Goal: Task Accomplishment & Management: Complete application form

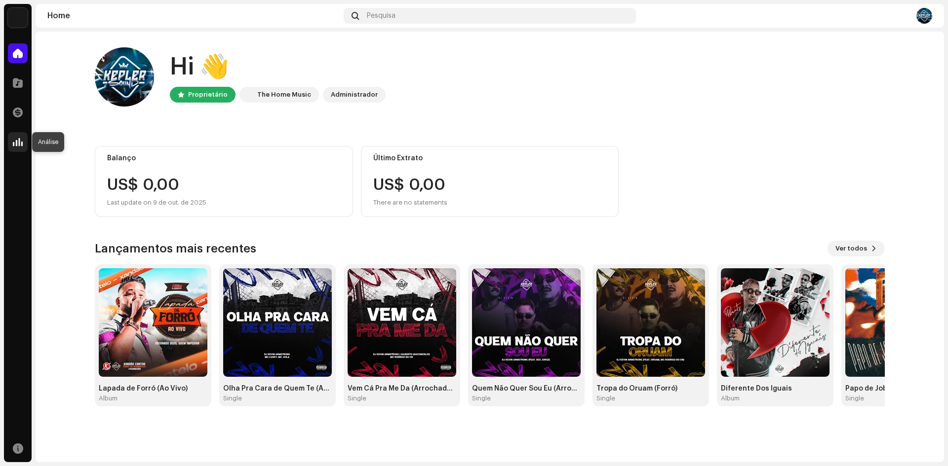
click at [23, 143] on div at bounding box center [18, 142] width 20 height 20
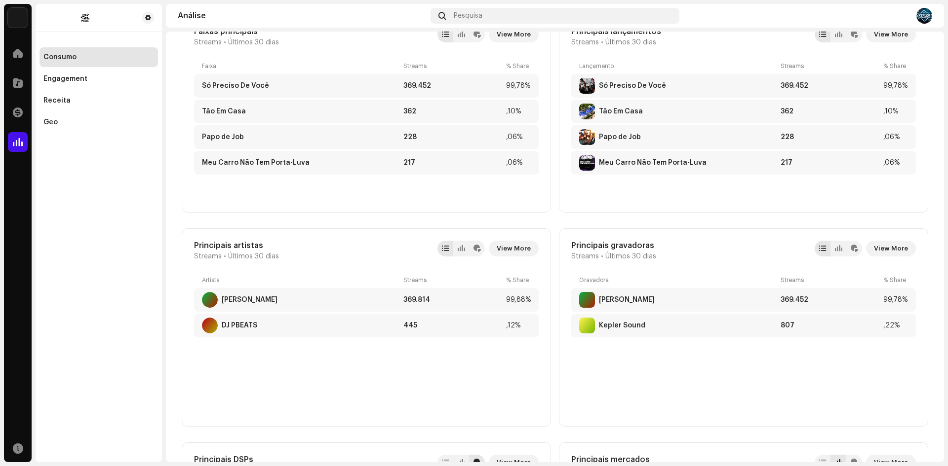
scroll to position [395, 0]
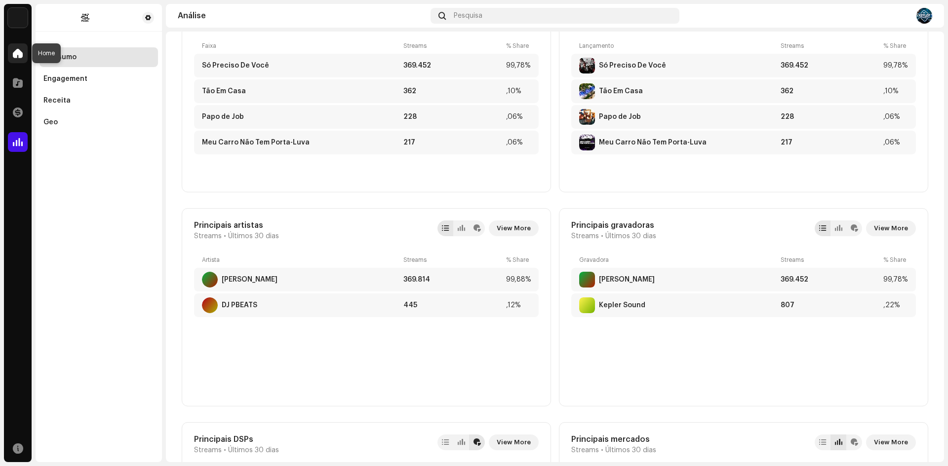
click at [22, 52] on span at bounding box center [18, 53] width 10 height 8
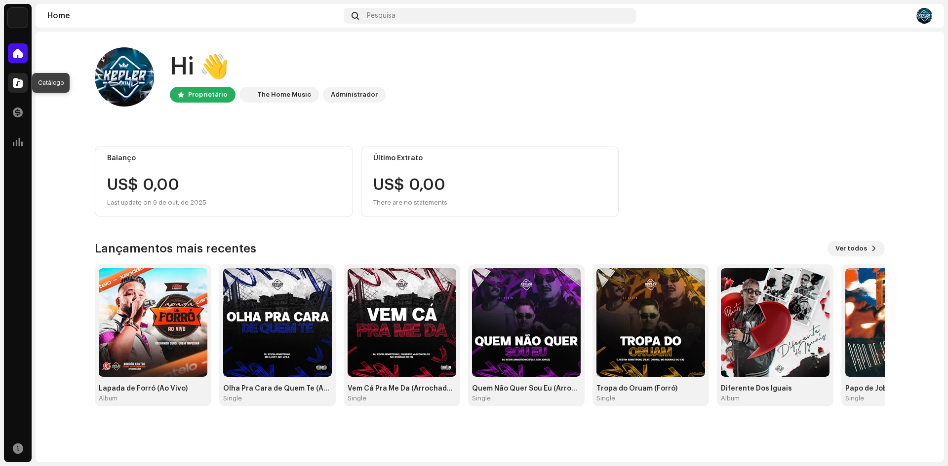
click at [14, 81] on span at bounding box center [18, 83] width 10 height 8
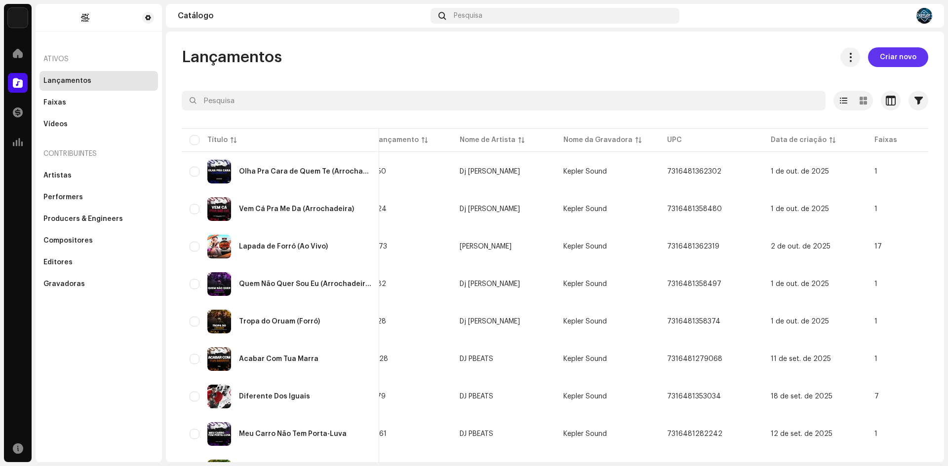
click at [884, 57] on span "Criar novo" at bounding box center [898, 57] width 37 height 20
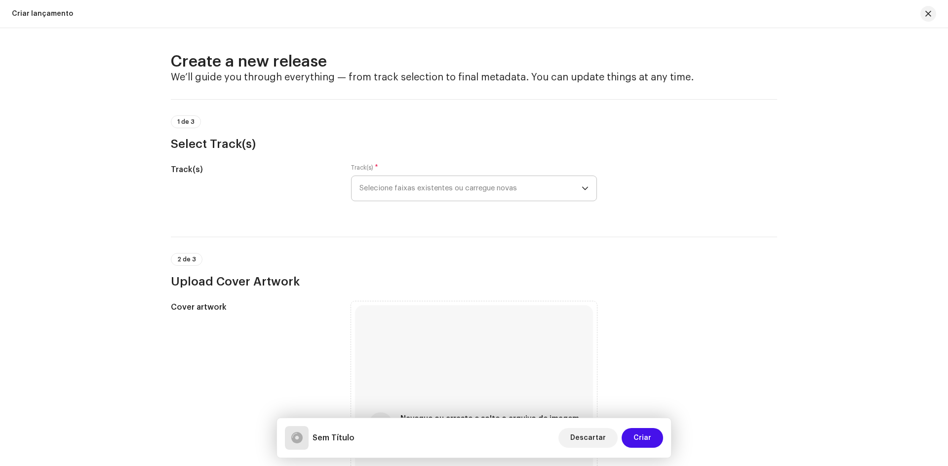
click at [477, 190] on span "Selecione faixas existentes ou carregue novas" at bounding box center [470, 188] width 222 height 25
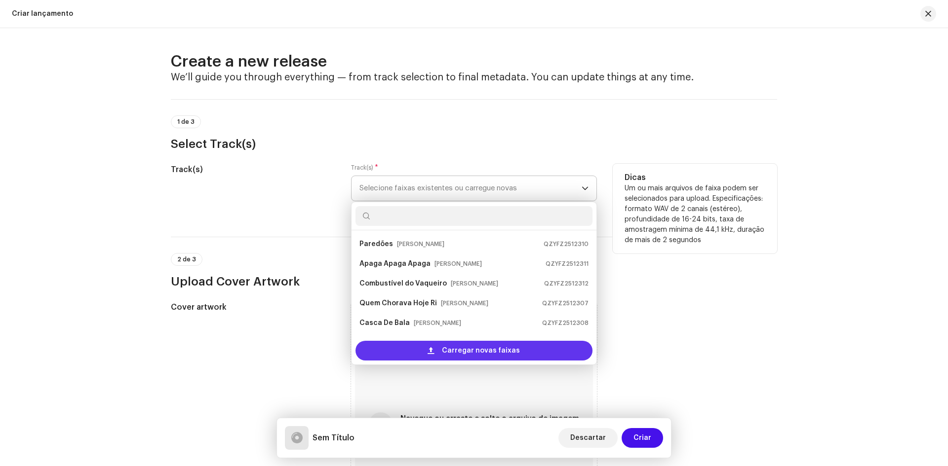
click at [456, 347] on span "Carregar novas faixas" at bounding box center [481, 351] width 78 height 20
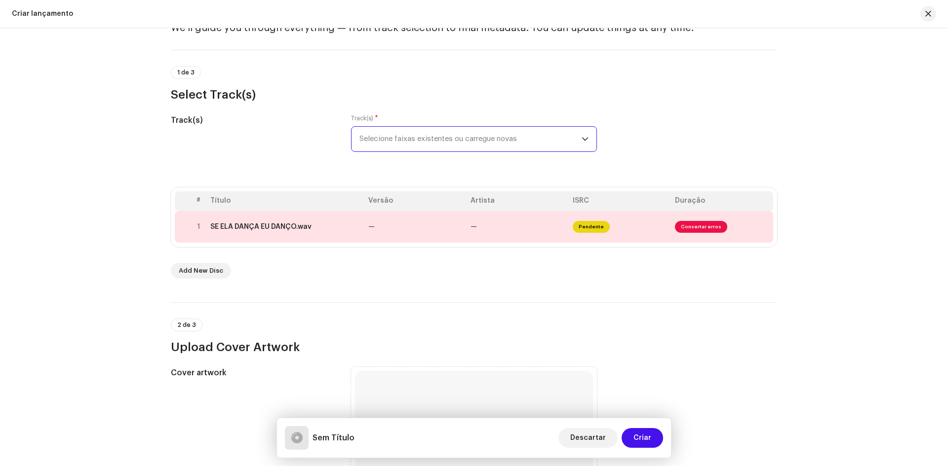
scroll to position [197, 0]
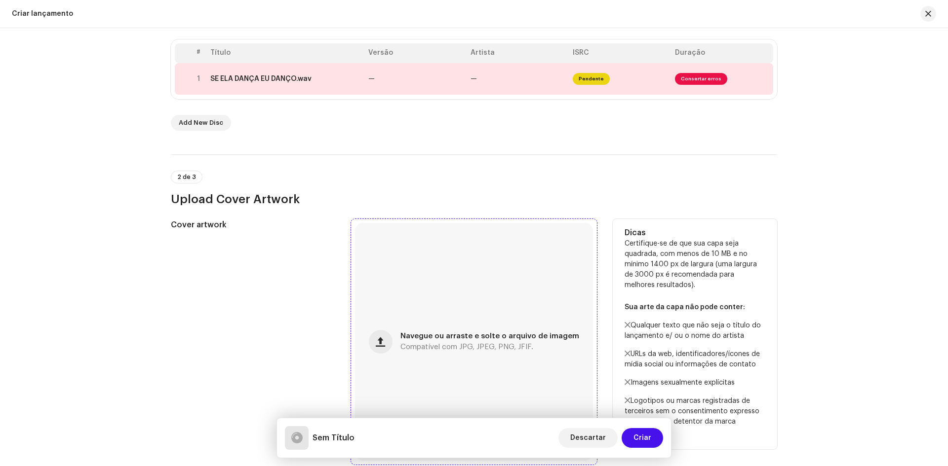
click at [437, 333] on span "Navegue ou arraste e solte o arquivo de imagem" at bounding box center [489, 336] width 179 height 7
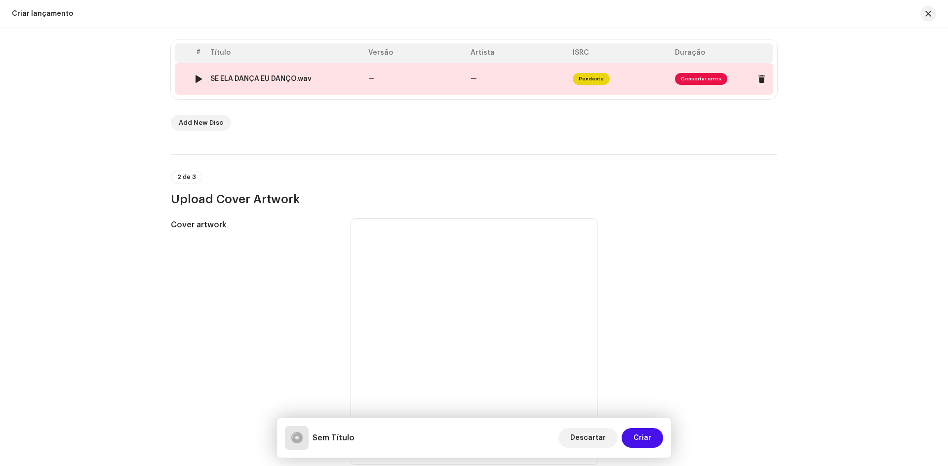
click at [702, 74] on span "Consertar erros" at bounding box center [701, 79] width 52 height 12
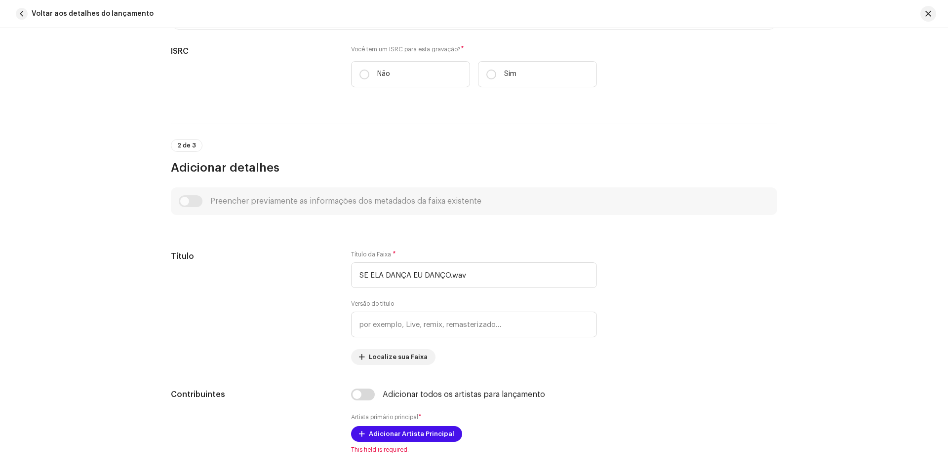
scroll to position [44, 0]
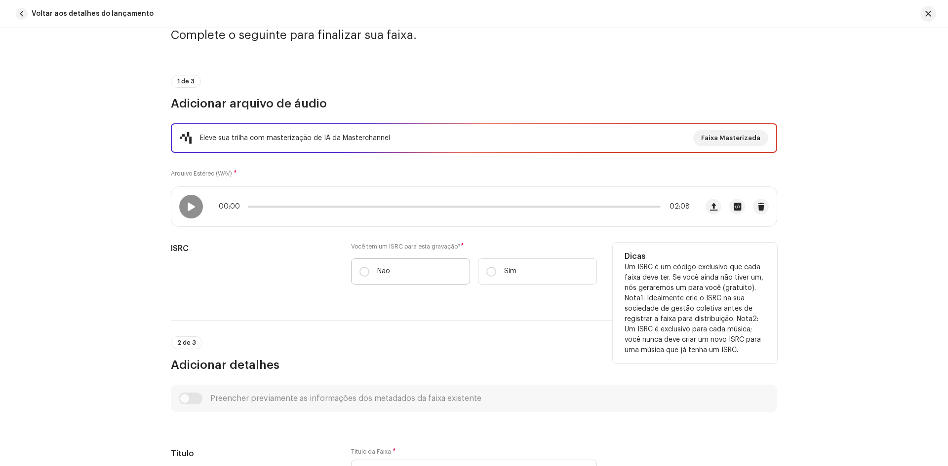
click at [377, 277] on label "Não" at bounding box center [410, 272] width 119 height 26
click at [369, 277] on input "Não" at bounding box center [364, 272] width 10 height 10
radio input "true"
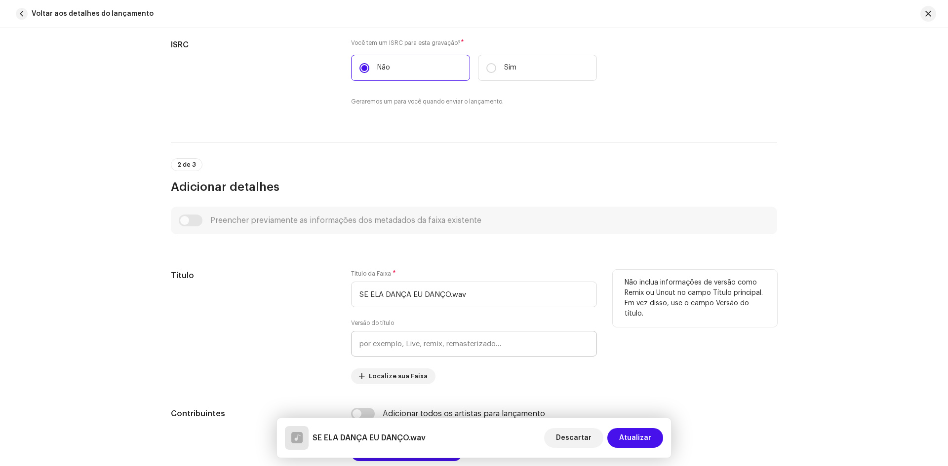
scroll to position [291, 0]
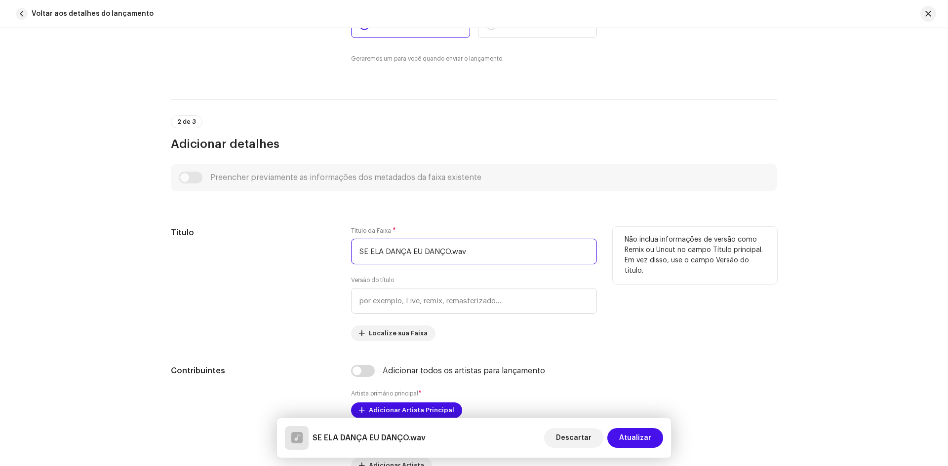
click at [498, 244] on input "SE ELA DANÇA EU DANÇO.wav" at bounding box center [474, 252] width 246 height 26
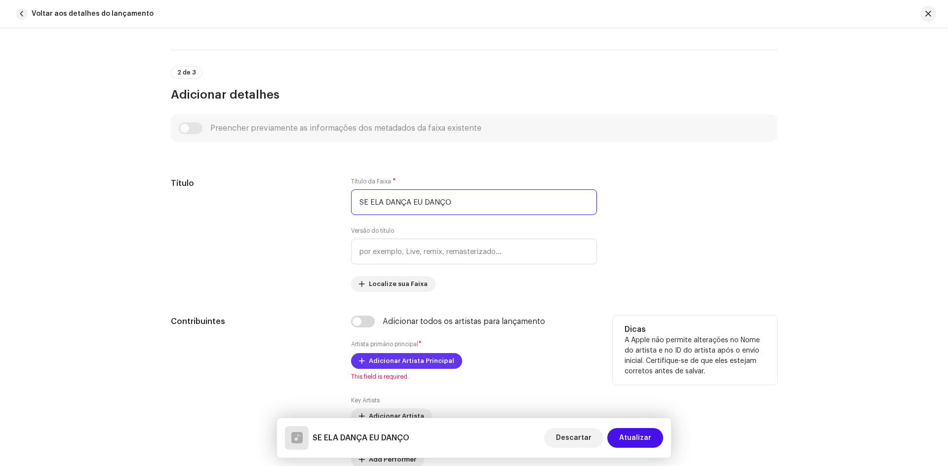
type input "SE ELA DANÇA EU DANÇO"
click at [417, 357] on span "Adicionar Artista Principal" at bounding box center [411, 361] width 85 height 20
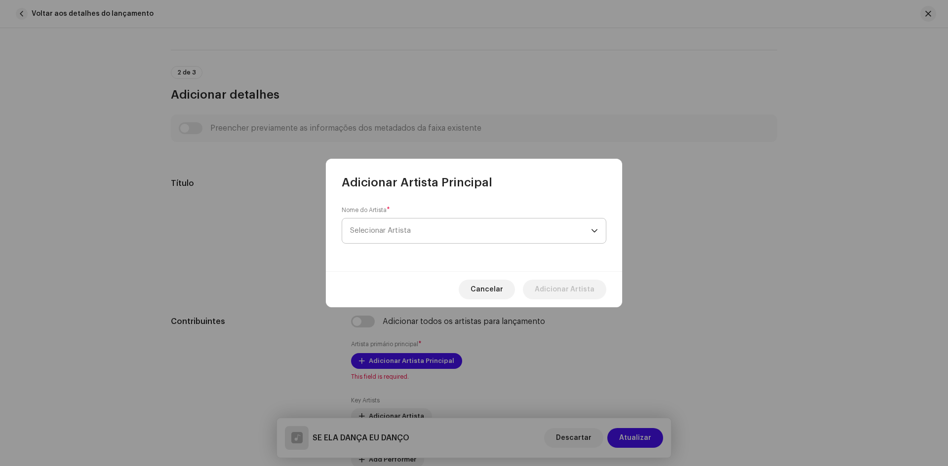
click at [419, 231] on span "Selecionar Artista" at bounding box center [470, 231] width 241 height 25
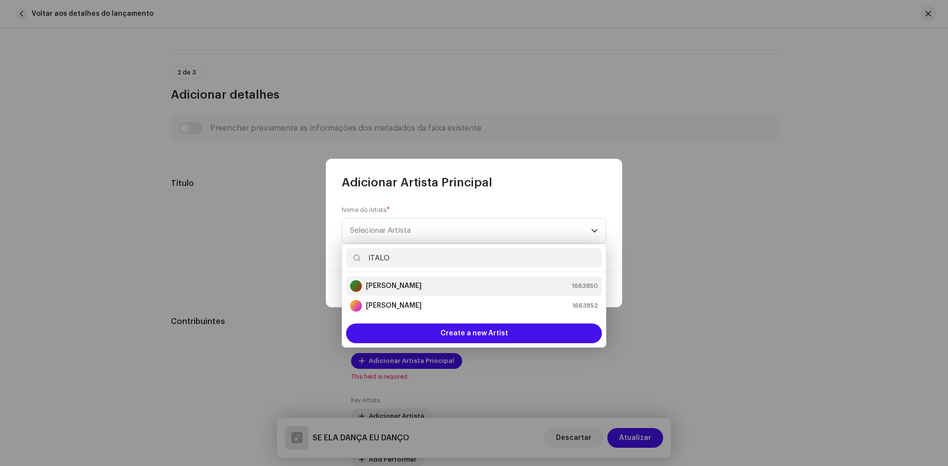
type input "ITALO"
click at [386, 287] on strong "[PERSON_NAME]" at bounding box center [394, 286] width 56 height 10
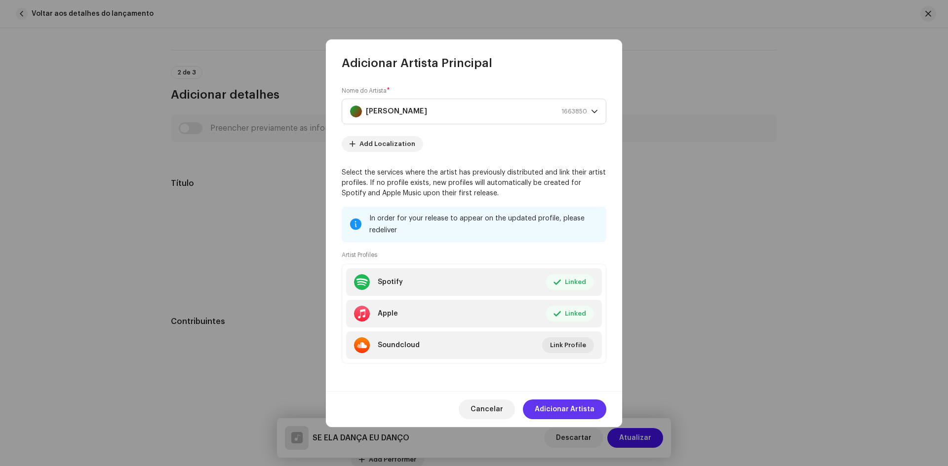
click at [589, 411] on span "Adicionar Artista" at bounding box center [565, 410] width 60 height 20
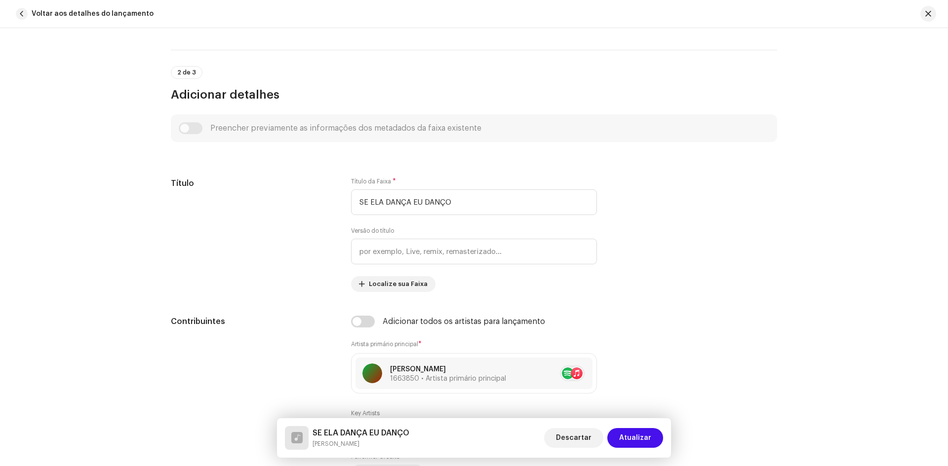
scroll to position [439, 0]
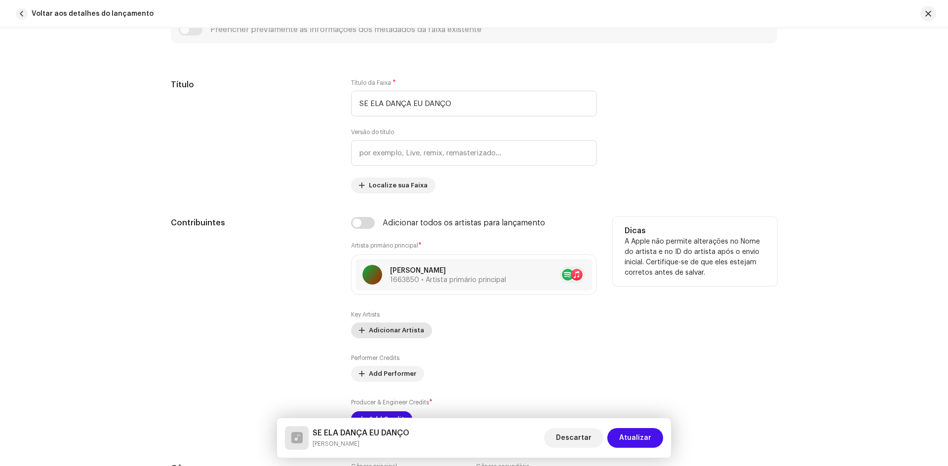
click at [369, 325] on span "Adicionar Artista" at bounding box center [396, 331] width 55 height 20
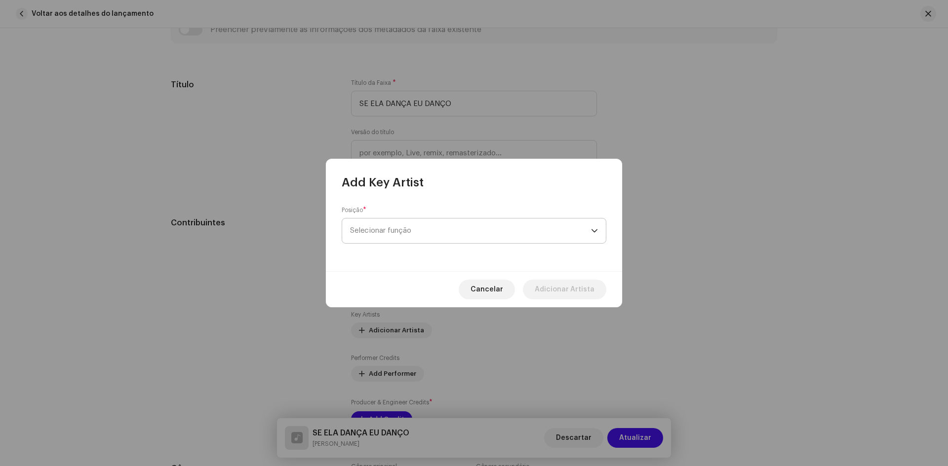
click at [411, 226] on span "Selecionar função" at bounding box center [470, 231] width 241 height 25
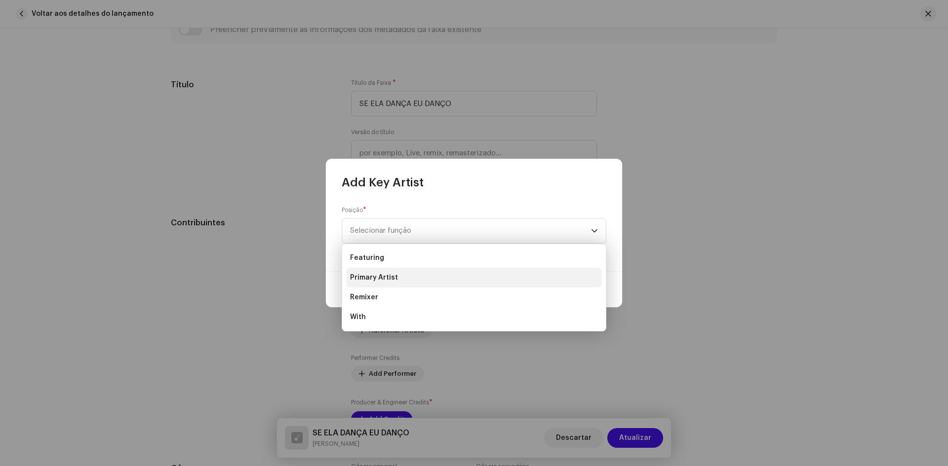
click at [400, 276] on li "Primary Artist" at bounding box center [474, 278] width 256 height 20
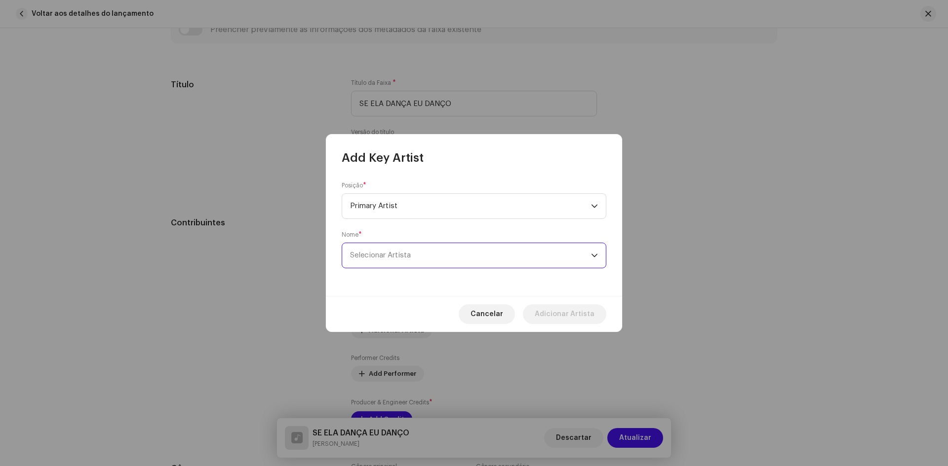
click at [414, 257] on span "Selecionar Artista" at bounding box center [470, 255] width 241 height 25
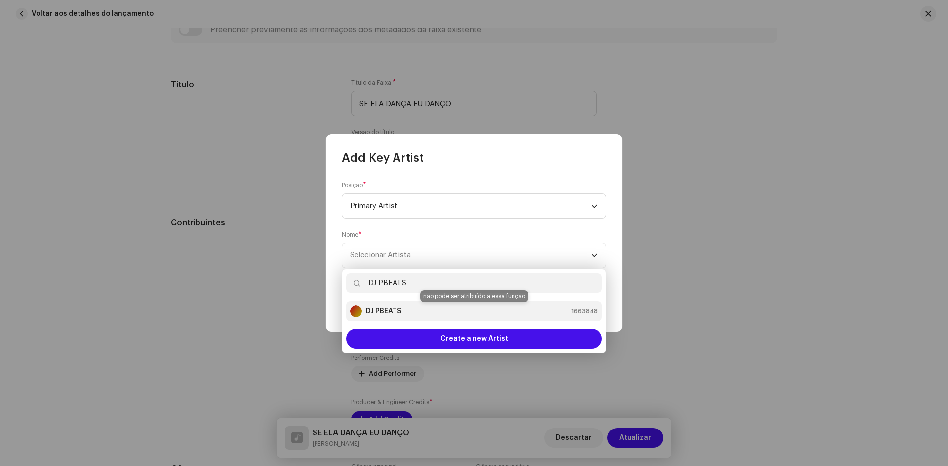
type input "DJ PBEATS"
click at [383, 309] on strong "DJ PBEATS" at bounding box center [384, 311] width 36 height 10
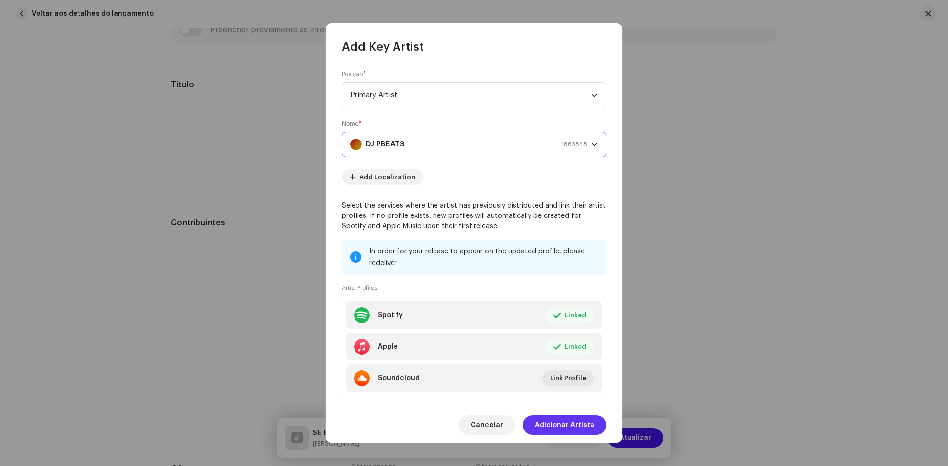
click at [575, 421] on span "Adicionar Artista" at bounding box center [565, 426] width 60 height 20
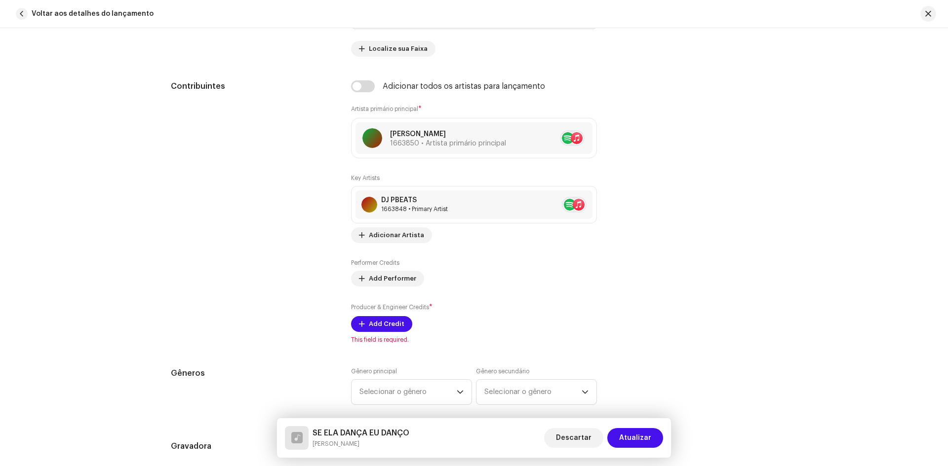
scroll to position [587, 0]
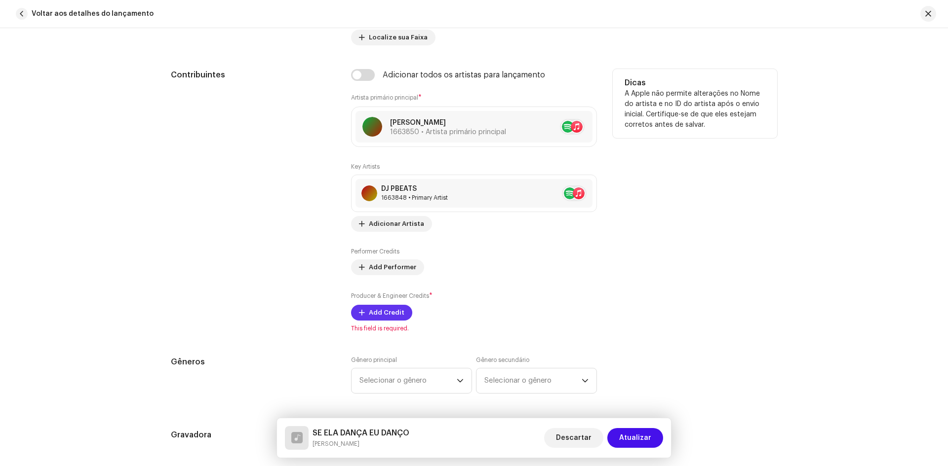
click at [364, 312] on button "Add Credit" at bounding box center [381, 313] width 61 height 16
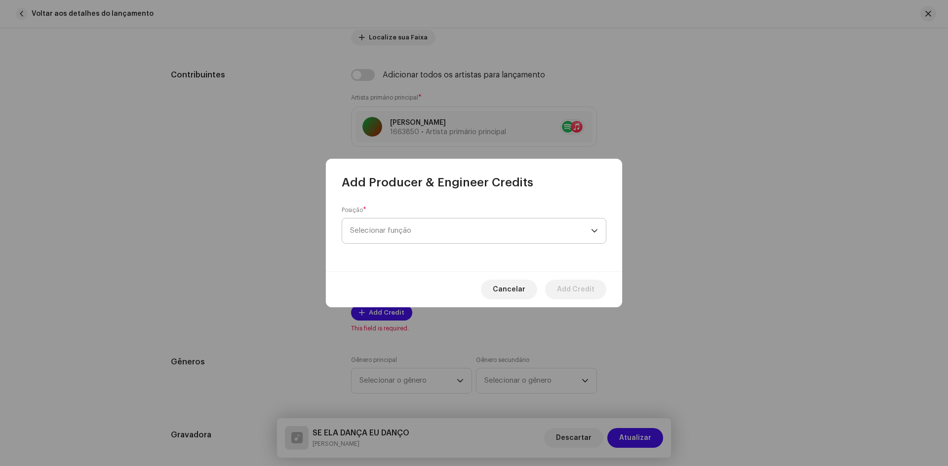
click at [412, 229] on span "Selecionar função" at bounding box center [470, 231] width 241 height 25
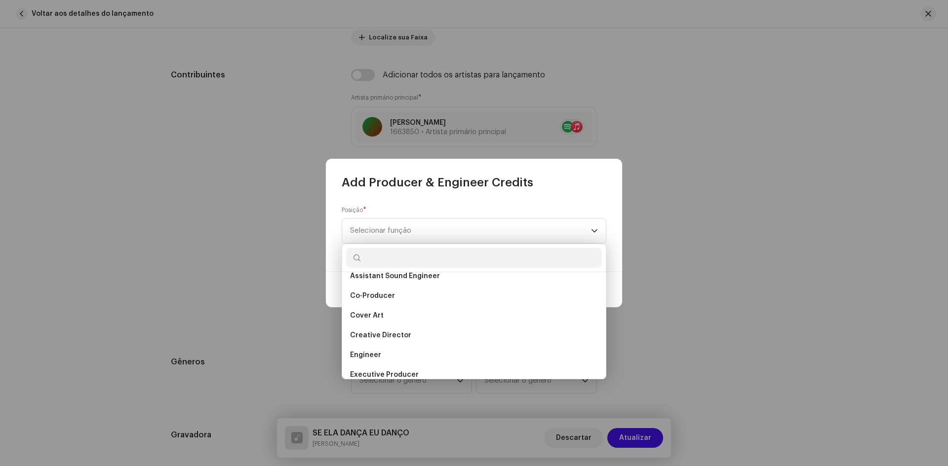
scroll to position [142, 0]
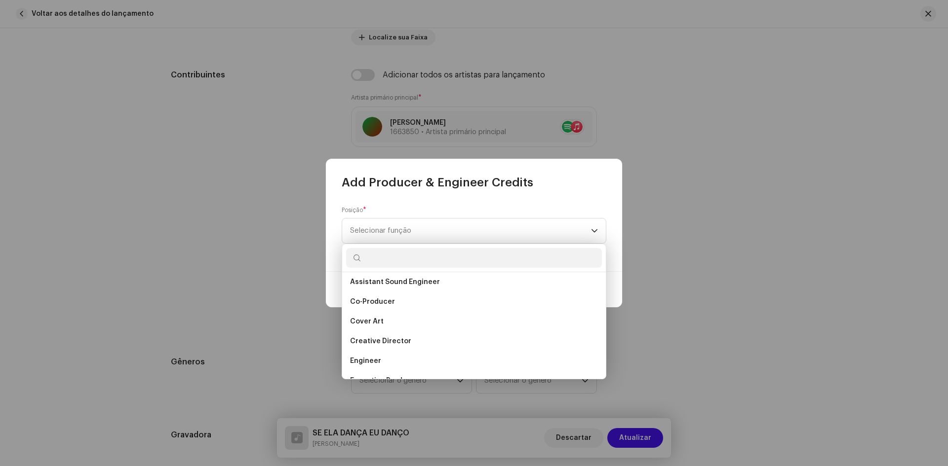
click at [406, 251] on input "text" at bounding box center [474, 258] width 256 height 20
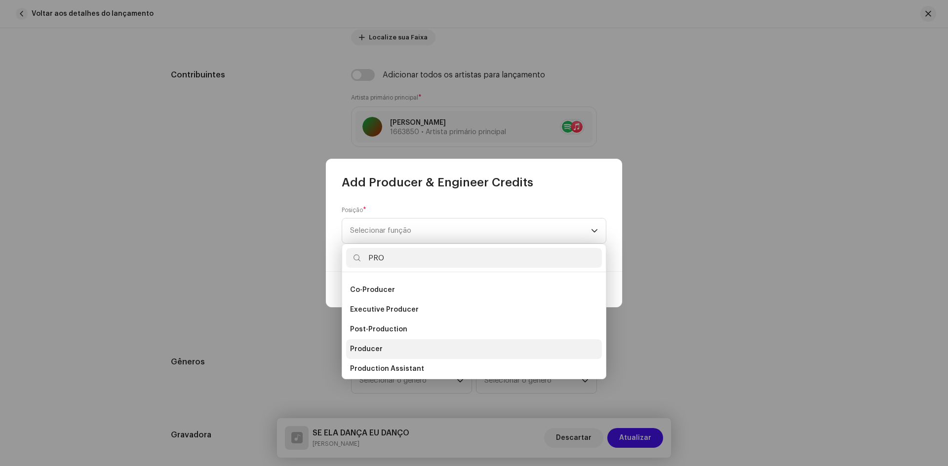
type input "PRO"
click at [371, 353] on span "Producer" at bounding box center [366, 349] width 33 height 10
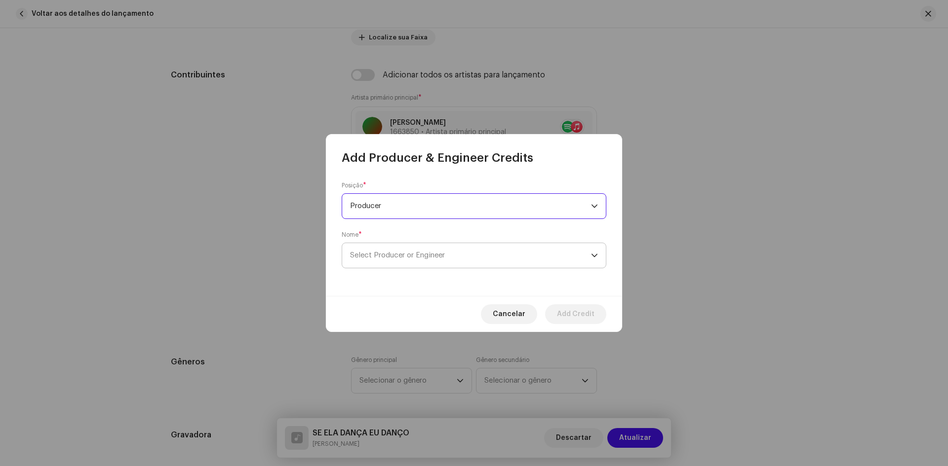
click at [394, 263] on span "Select Producer or Engineer" at bounding box center [470, 255] width 241 height 25
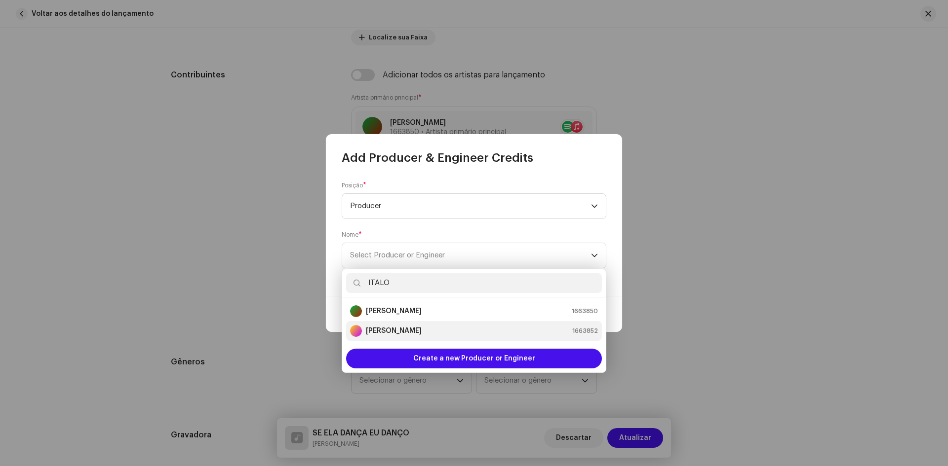
type input "ITALO"
click at [391, 336] on div "[PERSON_NAME]" at bounding box center [386, 331] width 72 height 12
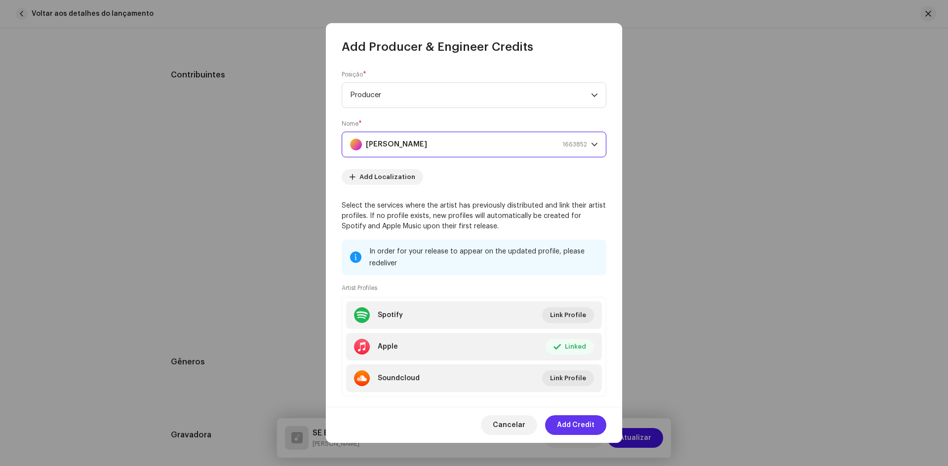
click at [575, 419] on span "Add Credit" at bounding box center [576, 426] width 38 height 20
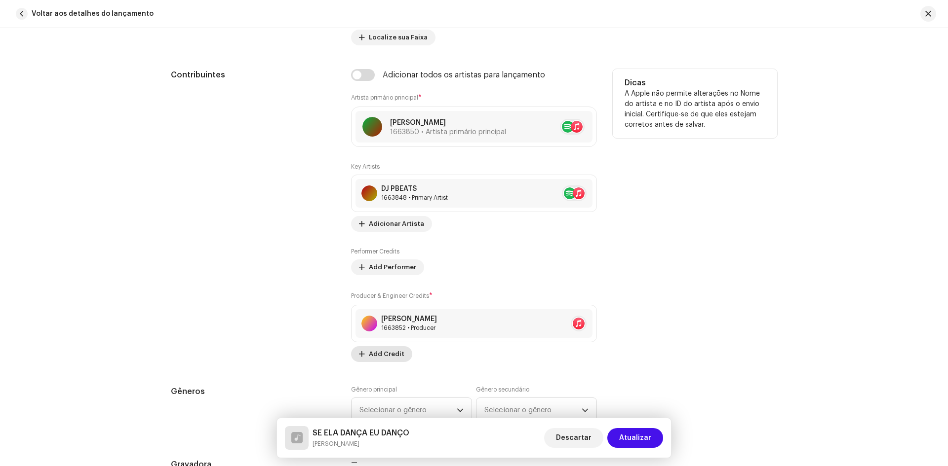
click at [394, 352] on span "Add Credit" at bounding box center [387, 354] width 36 height 20
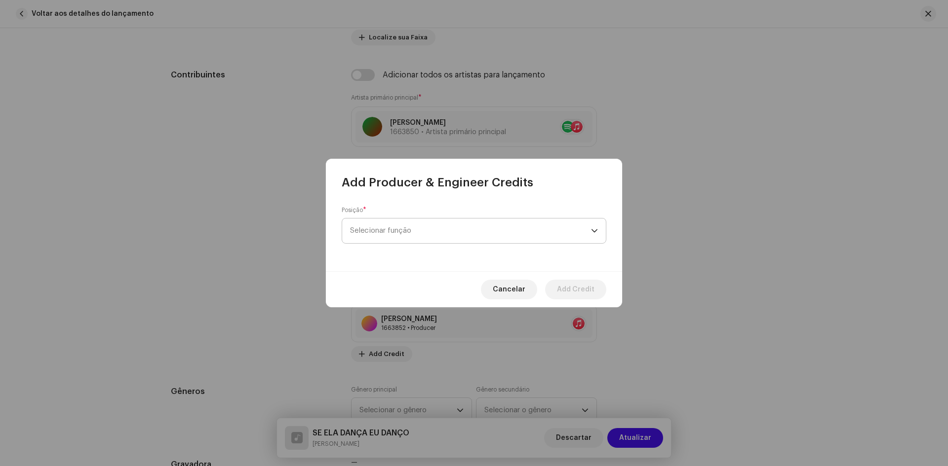
click at [479, 233] on span "Selecionar função" at bounding box center [470, 231] width 241 height 25
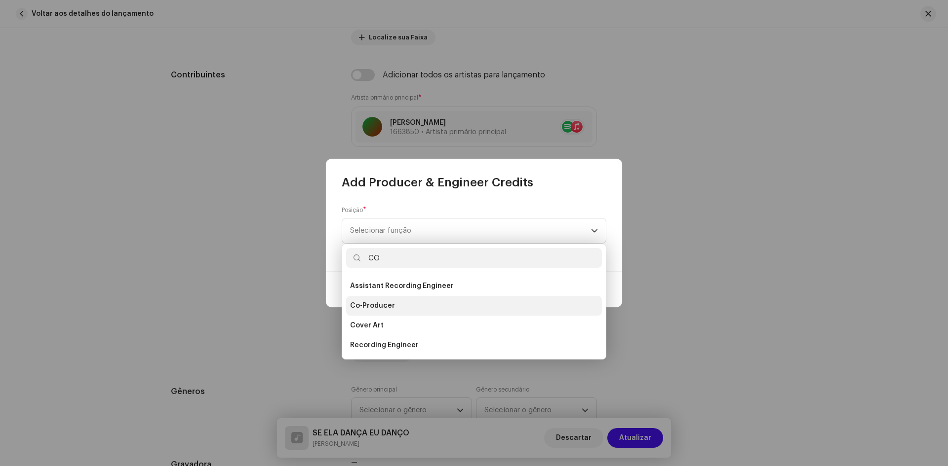
type input "CO"
click at [377, 300] on li "Co-Producer" at bounding box center [474, 306] width 256 height 20
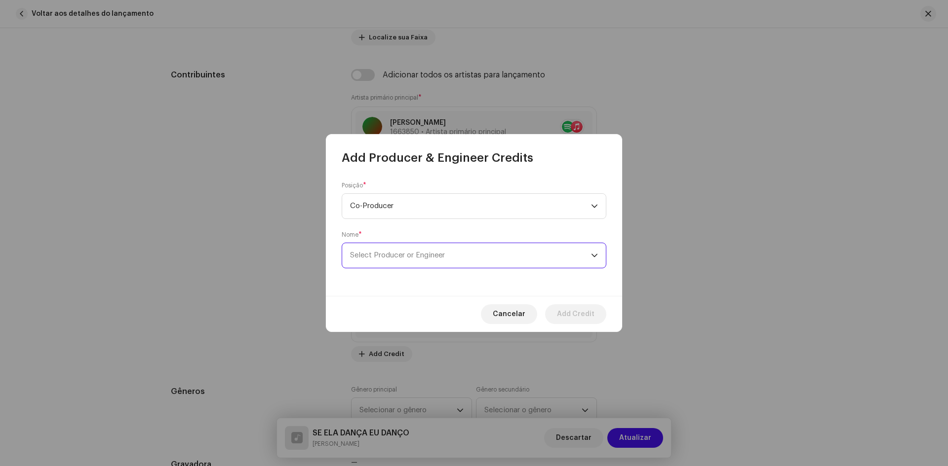
click at [412, 261] on span "Select Producer or Engineer" at bounding box center [470, 255] width 241 height 25
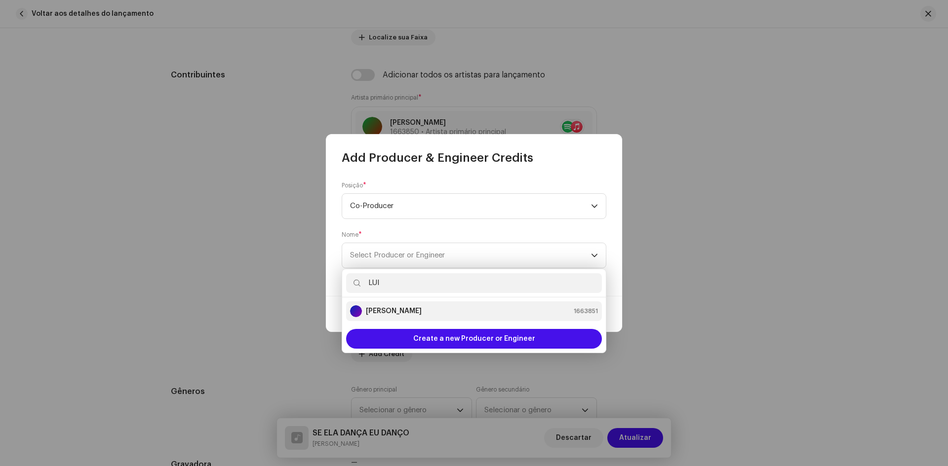
type input "LUI"
click at [421, 312] on strong "[PERSON_NAME]" at bounding box center [394, 311] width 56 height 10
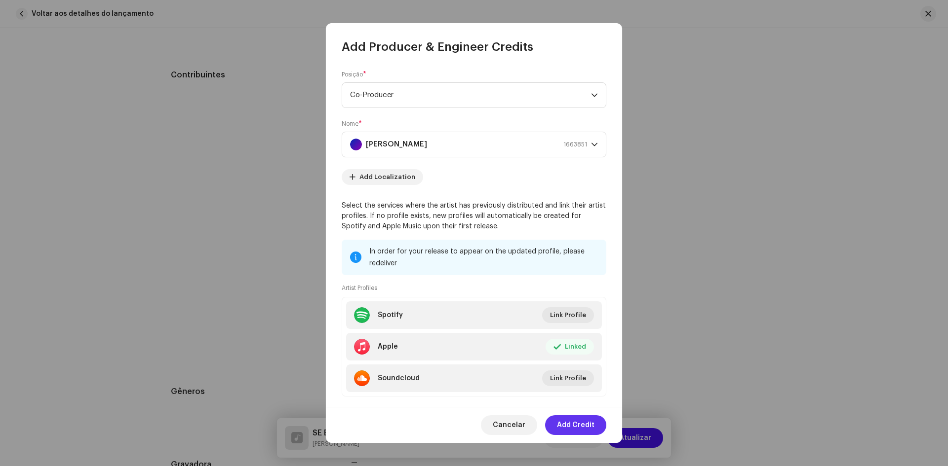
click at [593, 419] on span "Add Credit" at bounding box center [576, 426] width 38 height 20
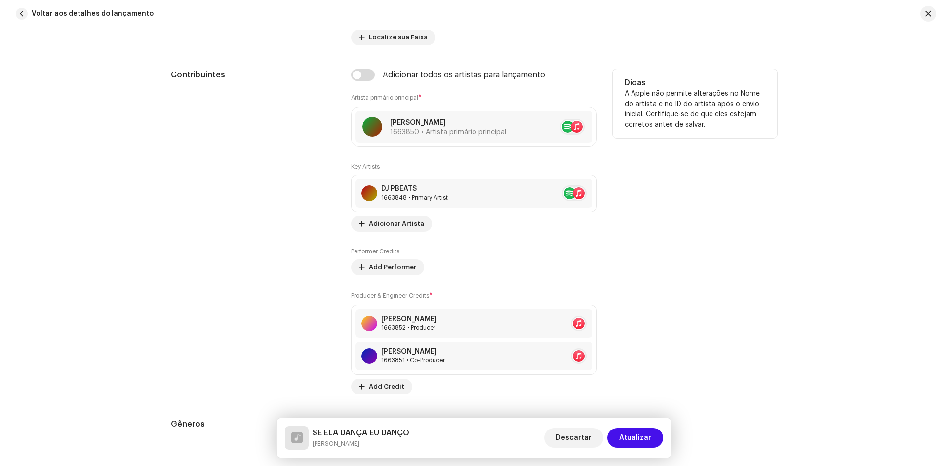
scroll to position [686, 0]
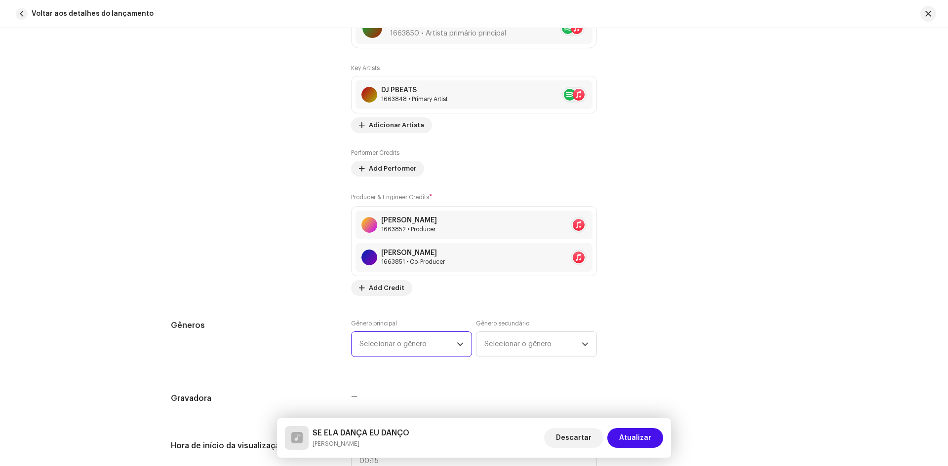
click at [423, 337] on span "Selecionar o gênero" at bounding box center [407, 344] width 97 height 25
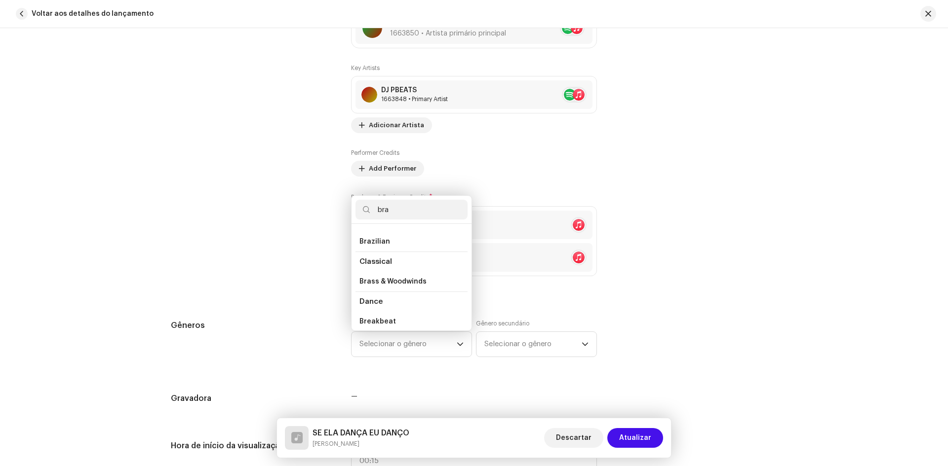
scroll to position [0, 0]
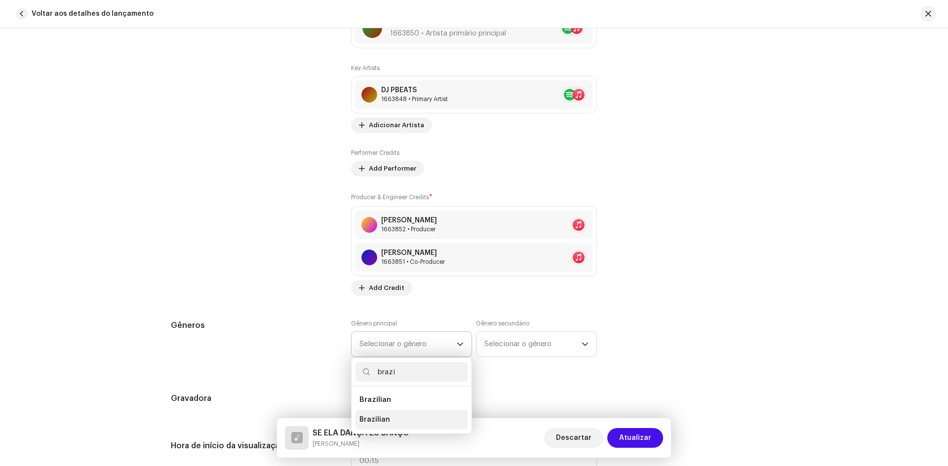
type input "brazi"
click at [389, 427] on li "Brazilian" at bounding box center [411, 420] width 112 height 20
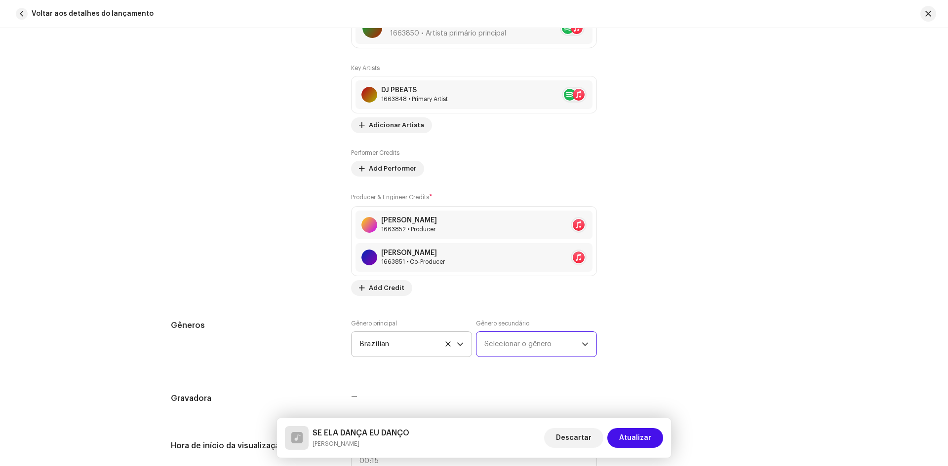
click at [533, 356] on span "Selecionar o gênero" at bounding box center [532, 344] width 97 height 25
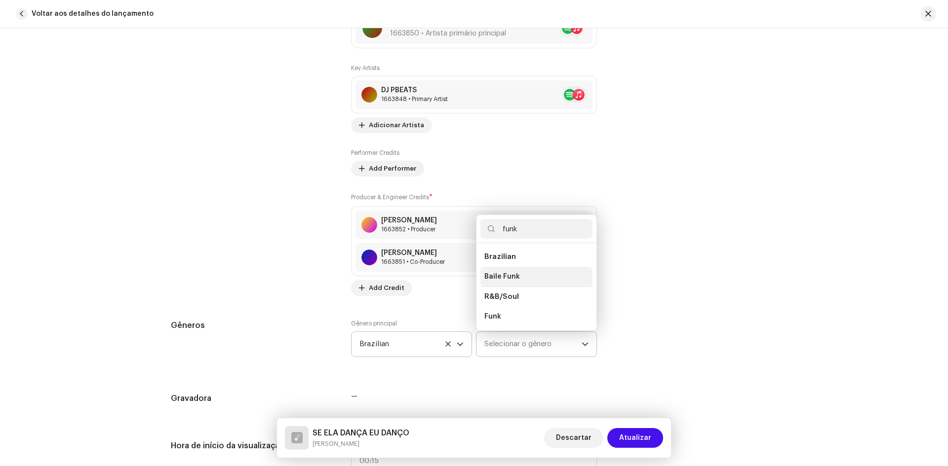
type input "funk"
click at [505, 271] on li "Baile Funk" at bounding box center [536, 277] width 112 height 20
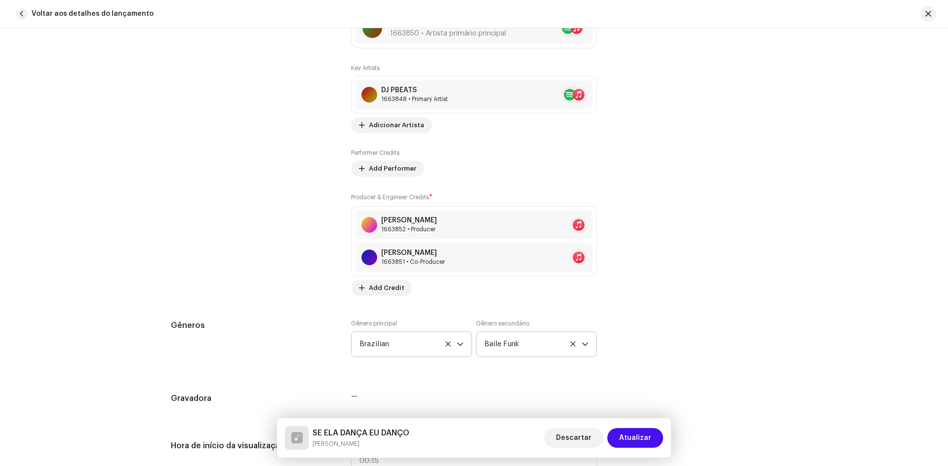
click at [820, 306] on div "Detalhes da faixa Complete o seguinte para finalizar sua faixa. 1 de 3 Adiciona…" at bounding box center [474, 247] width 948 height 438
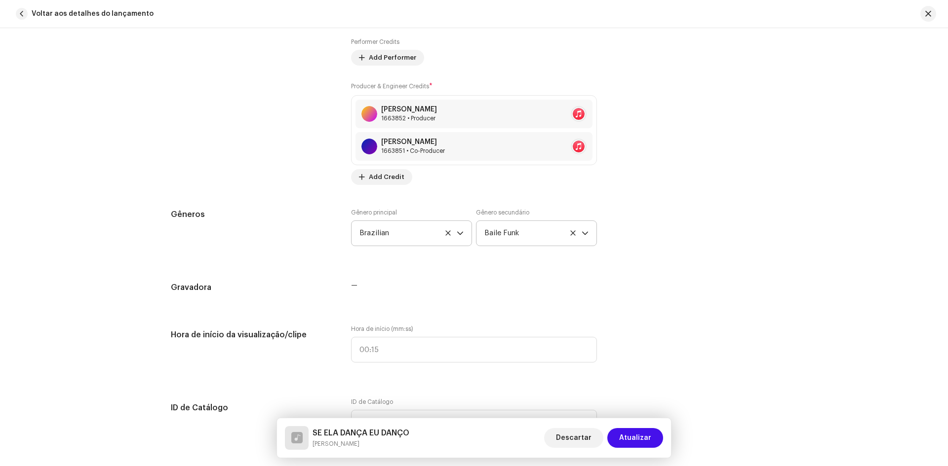
scroll to position [834, 0]
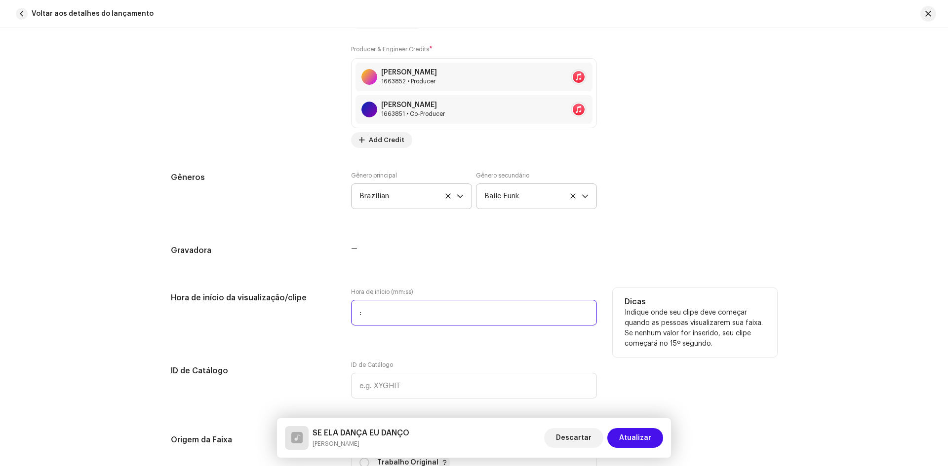
click at [379, 305] on input ":" at bounding box center [474, 313] width 246 height 26
type input "00:07"
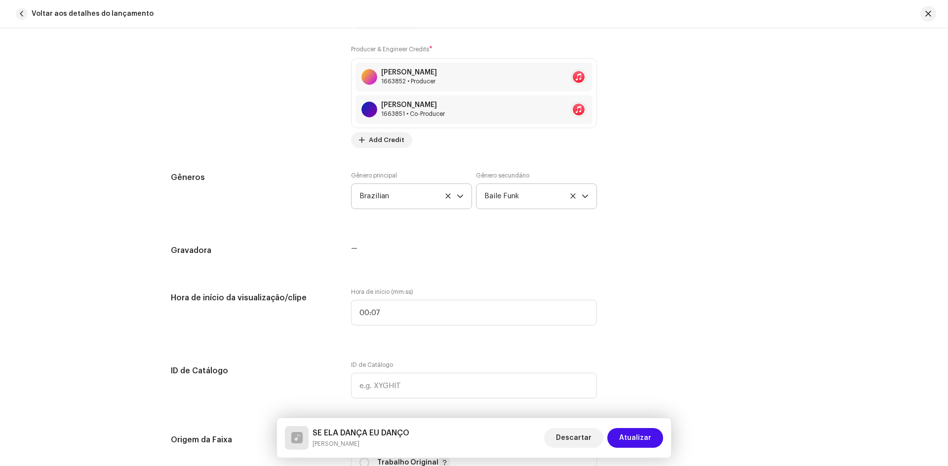
click at [608, 341] on div "Detalhes da faixa Complete o seguinte para finalizar sua faixa. 1 de 3 Adiciona…" at bounding box center [474, 339] width 638 height 2242
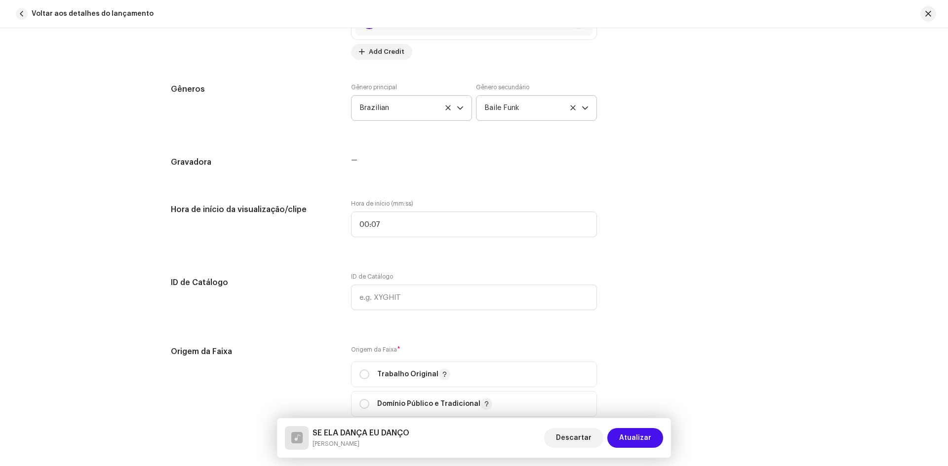
scroll to position [933, 0]
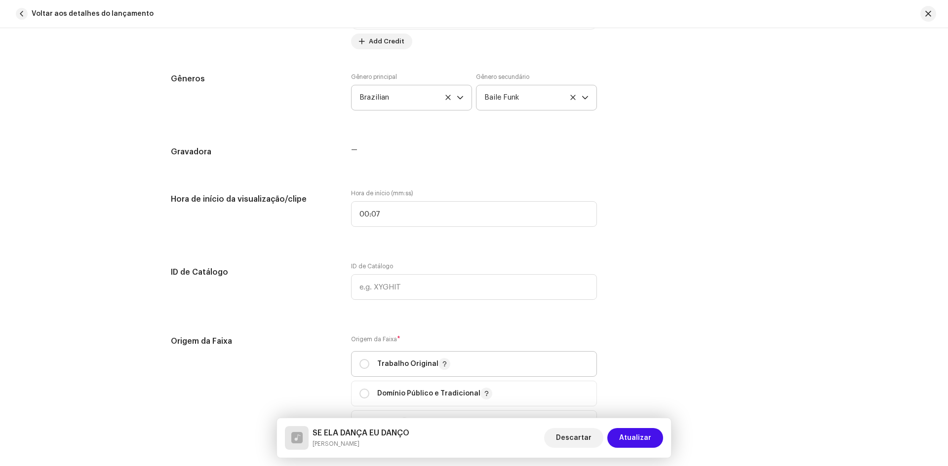
click at [370, 370] on div "Trabalho Original" at bounding box center [404, 364] width 91 height 12
radio input "true"
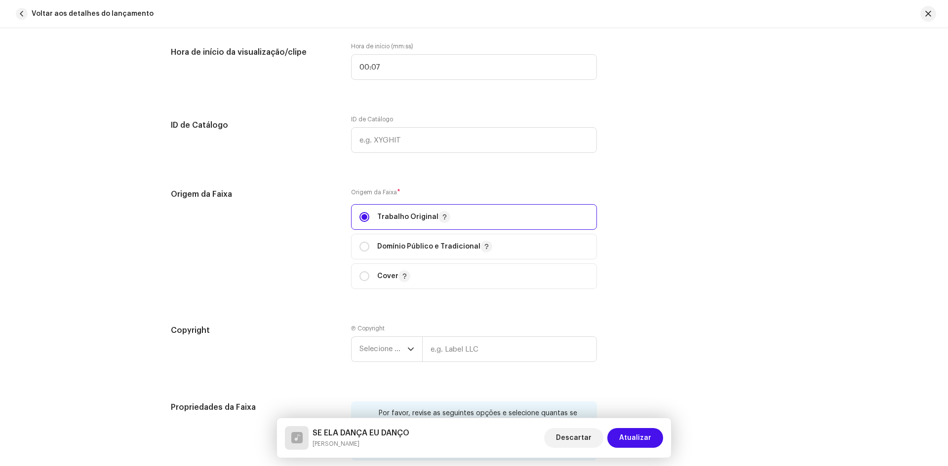
scroll to position [1081, 0]
click at [408, 347] on icon "dropdown trigger" at bounding box center [410, 348] width 7 height 7
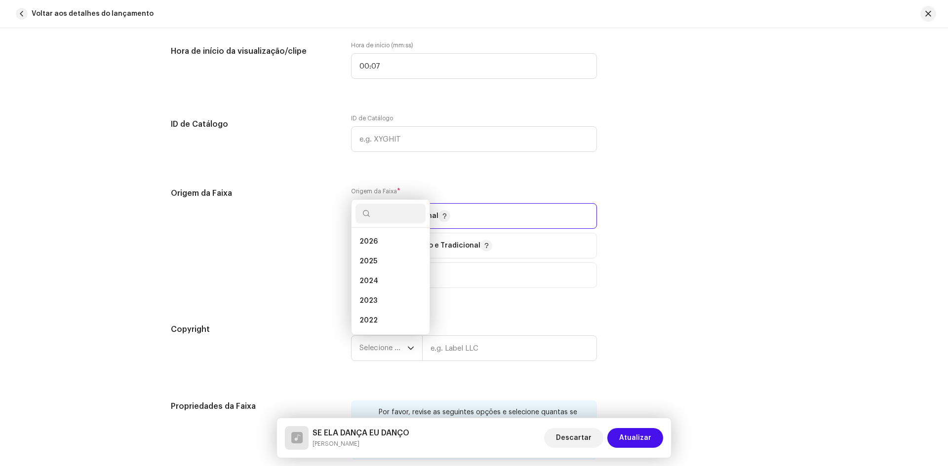
click at [334, 269] on div "Origem da Faixa Origem da Faixa * Trabalho Original Domínio Público e Tradicion…" at bounding box center [474, 244] width 606 height 113
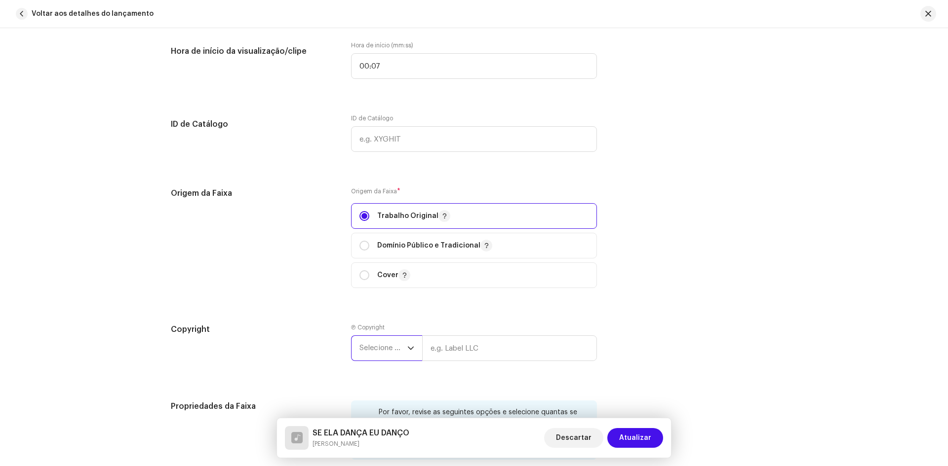
click at [380, 355] on span "Selecione o ano" at bounding box center [383, 348] width 48 height 25
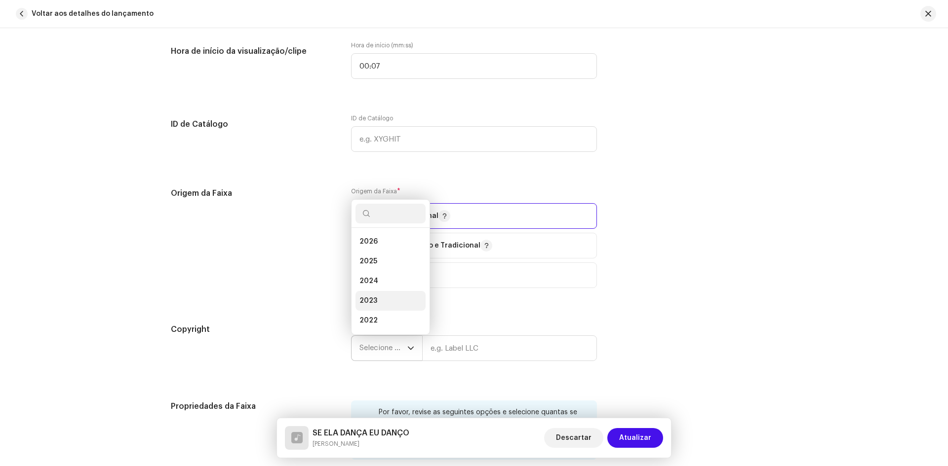
scroll to position [16, 0]
click at [377, 243] on li "2025" at bounding box center [390, 246] width 70 height 20
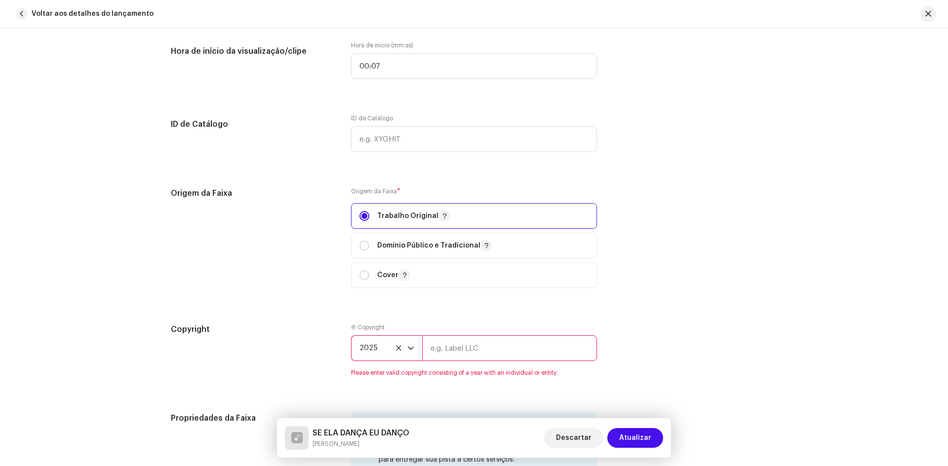
click at [470, 354] on input "text" at bounding box center [509, 349] width 175 height 26
type input "Kepler Sound"
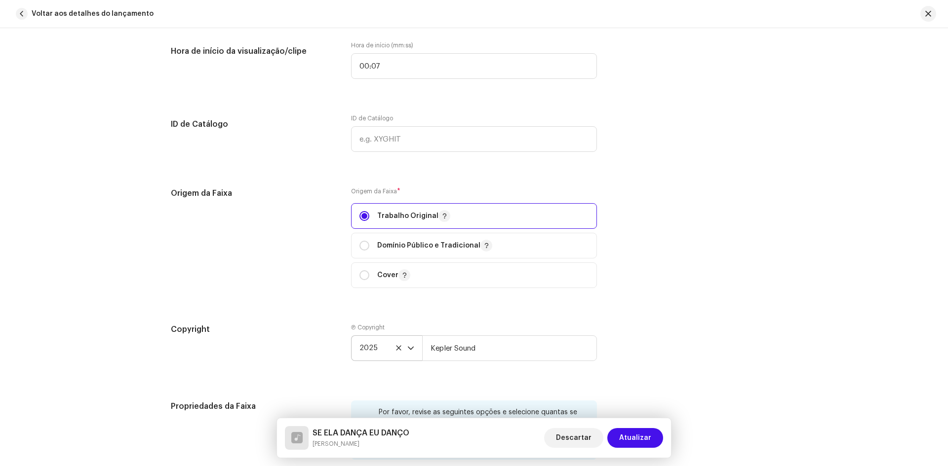
click at [616, 312] on div "Detalhes da faixa Complete o seguinte para finalizar sua faixa. 1 de 3 Adiciona…" at bounding box center [474, 86] width 638 height 2230
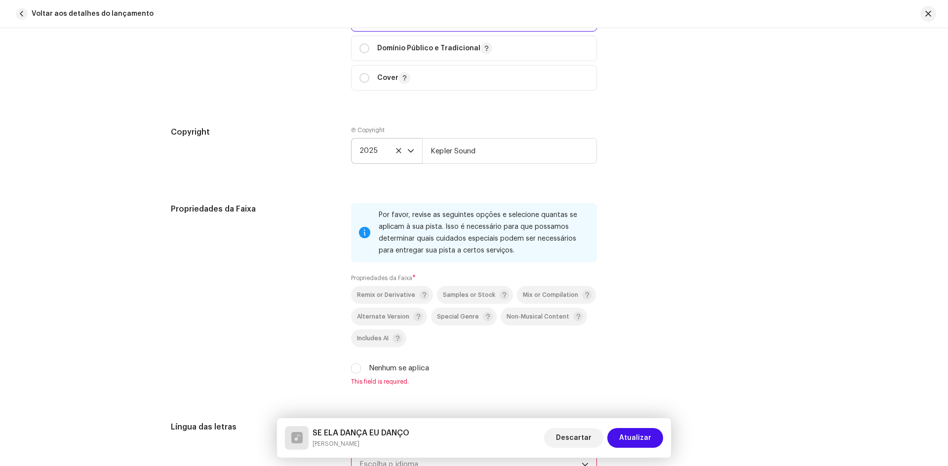
scroll to position [1328, 0]
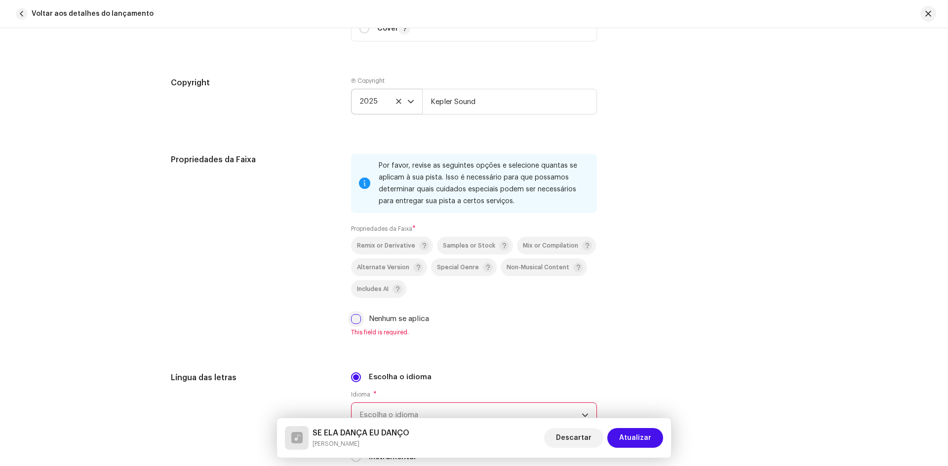
click at [356, 319] on input "Nenhum se aplica" at bounding box center [356, 319] width 10 height 10
checkbox input "true"
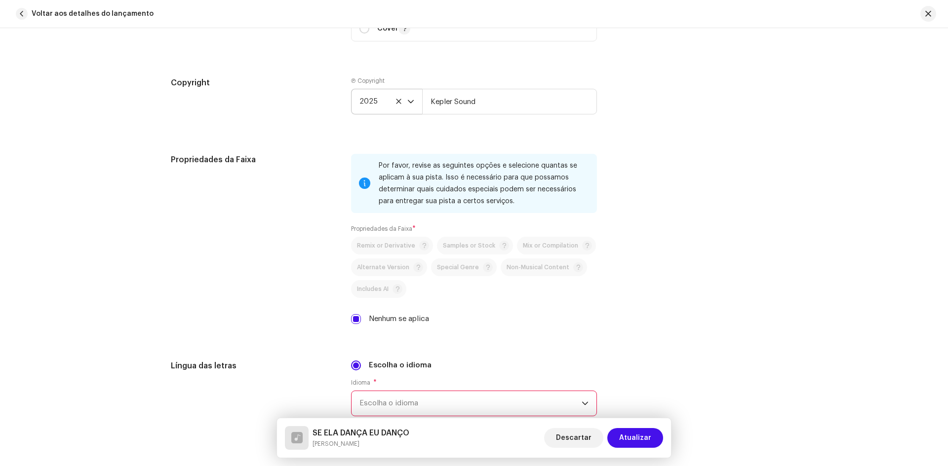
scroll to position [1426, 0]
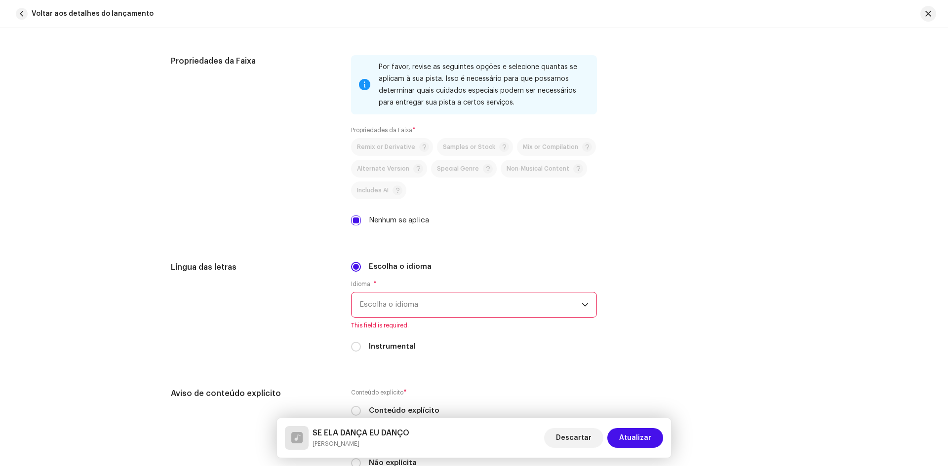
click at [429, 299] on span "Escolha o idioma" at bounding box center [470, 305] width 222 height 25
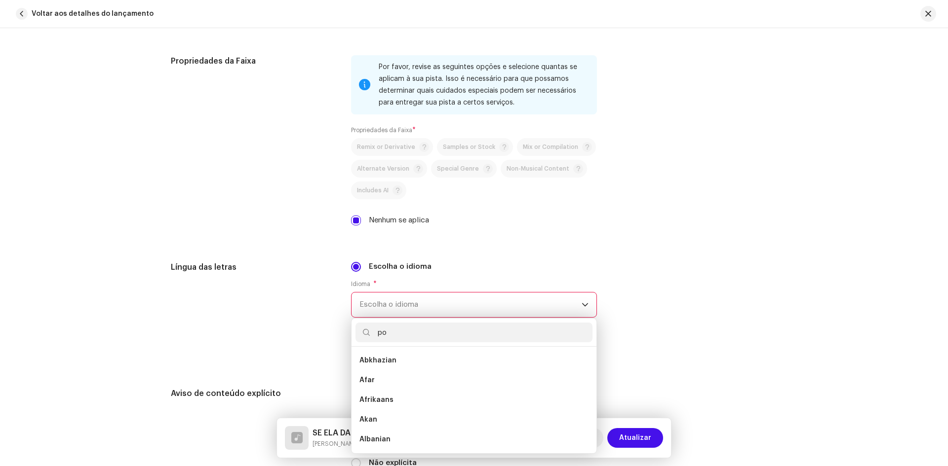
scroll to position [0, 0]
type input "portu"
click at [393, 368] on li "Portuguese" at bounding box center [473, 361] width 237 height 20
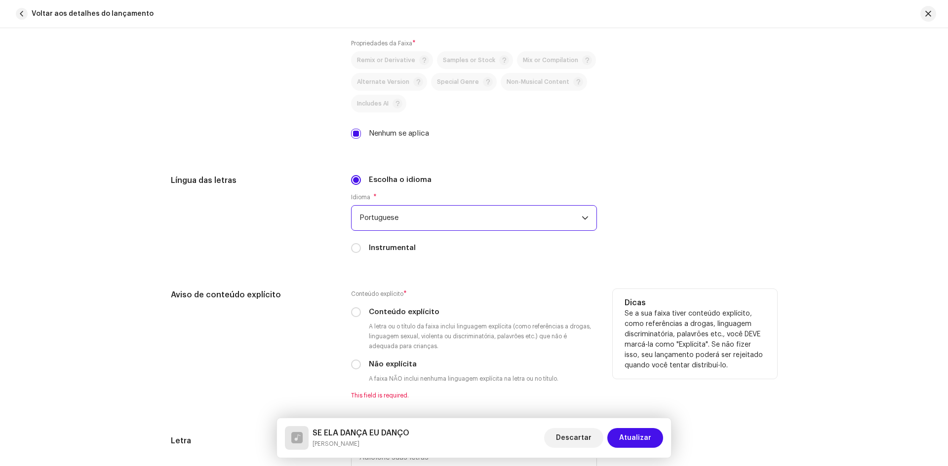
scroll to position [1525, 0]
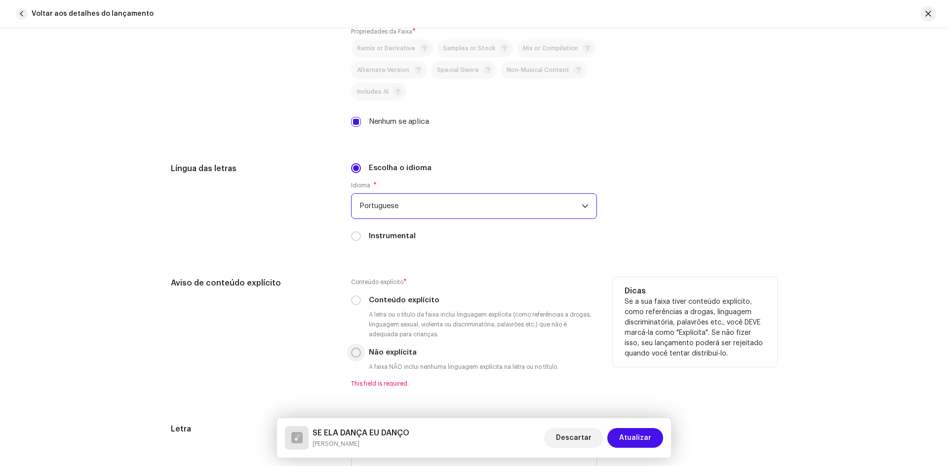
click at [355, 351] on input "Não explícita" at bounding box center [356, 353] width 10 height 10
radio input "true"
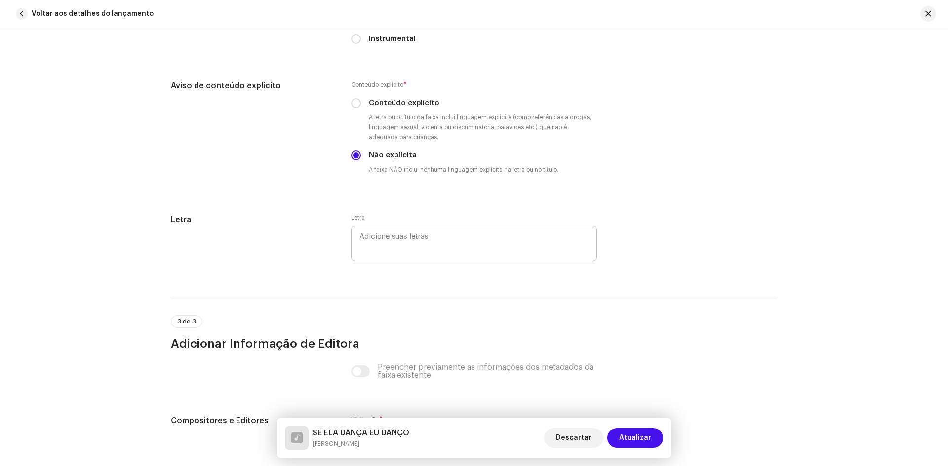
scroll to position [1821, 0]
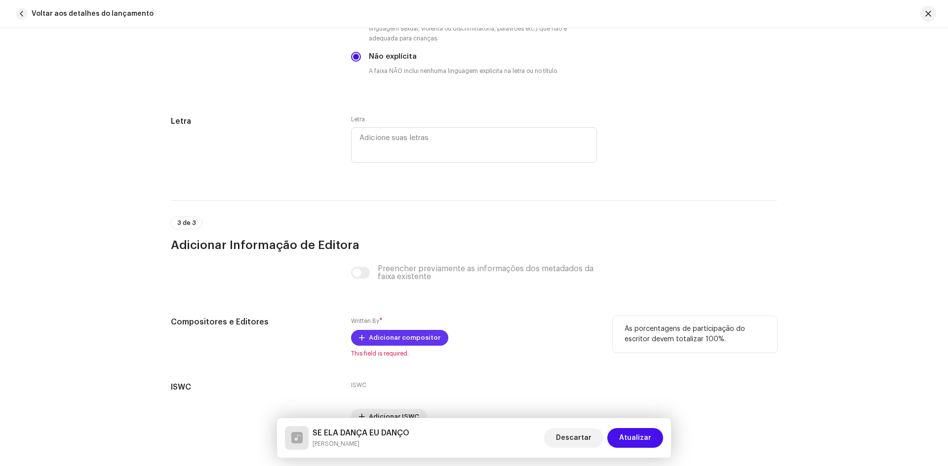
click at [392, 344] on span "Adicionar compositor" at bounding box center [405, 338] width 72 height 20
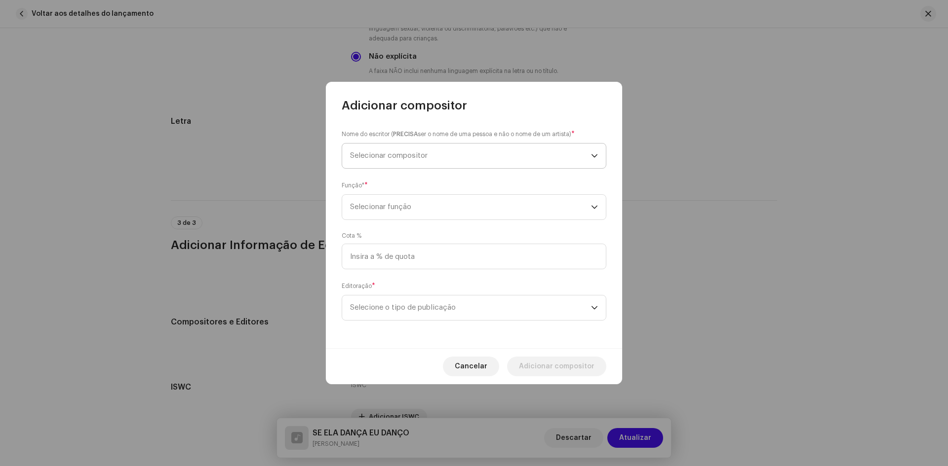
click at [422, 153] on span "Selecionar compositor" at bounding box center [388, 155] width 77 height 7
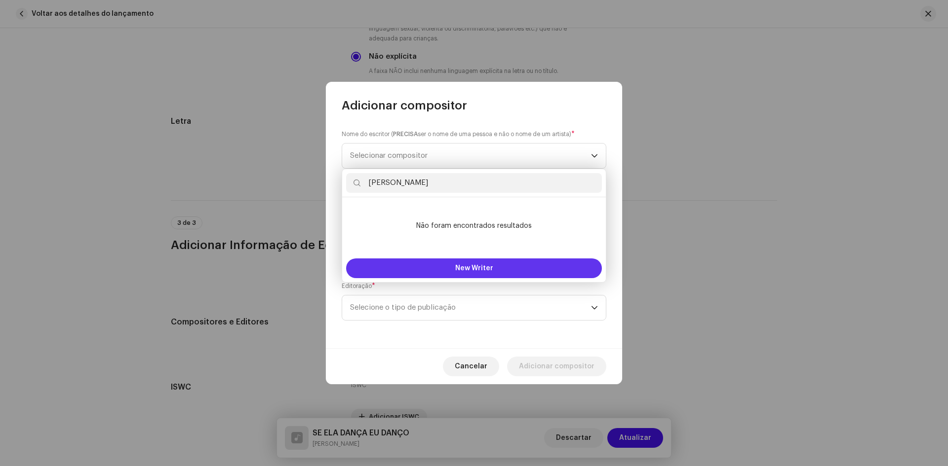
type input "[PERSON_NAME]"
click at [498, 264] on button "New Writer" at bounding box center [474, 269] width 256 height 20
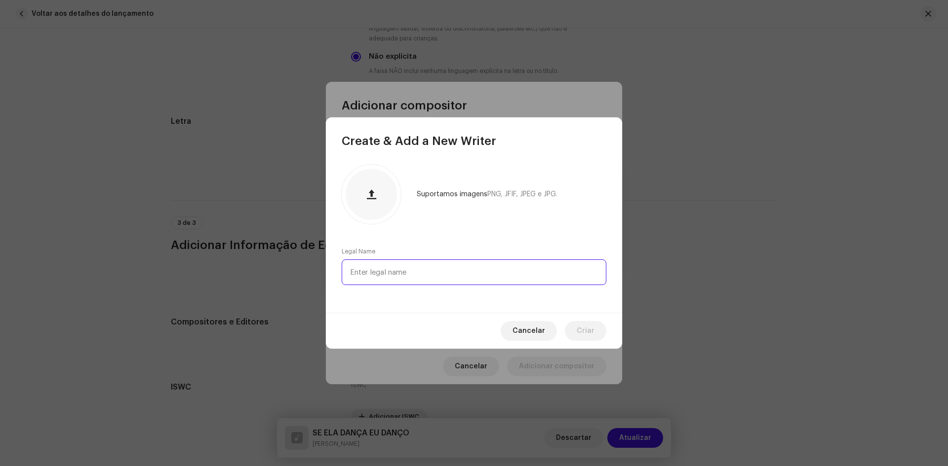
click at [480, 272] on input "text" at bounding box center [474, 273] width 265 height 26
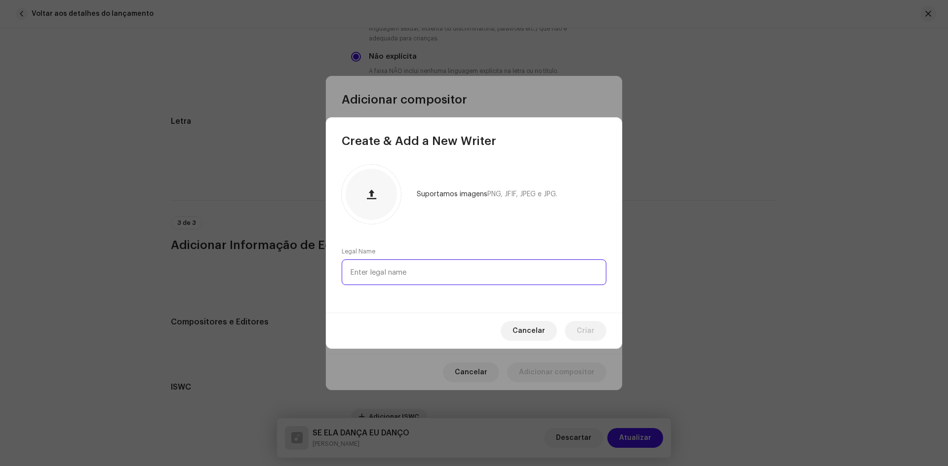
paste input "[PERSON_NAME]"
type input "[PERSON_NAME]"
click at [556, 300] on div "Suportamos imagens PNG, JFIF, JPEG e JPG. Legal Name [PERSON_NAME]" at bounding box center [474, 231] width 296 height 164
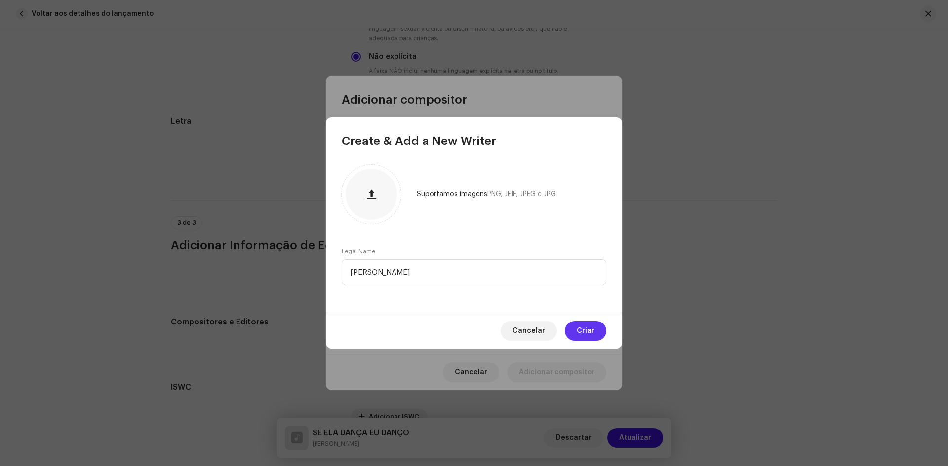
click at [587, 326] on span "Criar" at bounding box center [585, 331] width 18 height 20
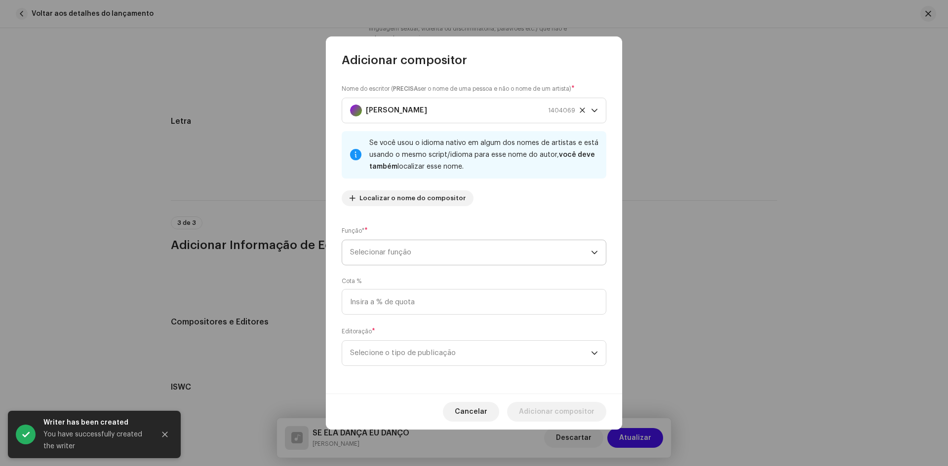
click at [428, 244] on span "Selecionar função" at bounding box center [470, 252] width 241 height 25
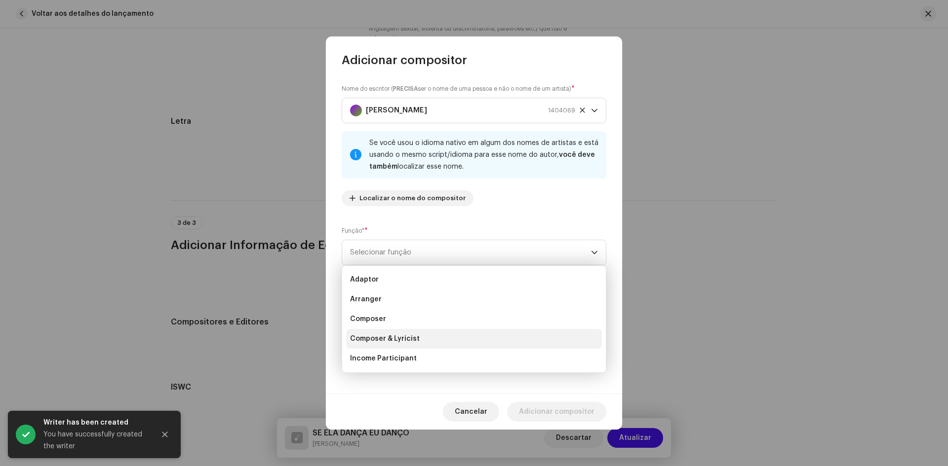
click at [402, 332] on li "Composer & Lyricist" at bounding box center [474, 339] width 256 height 20
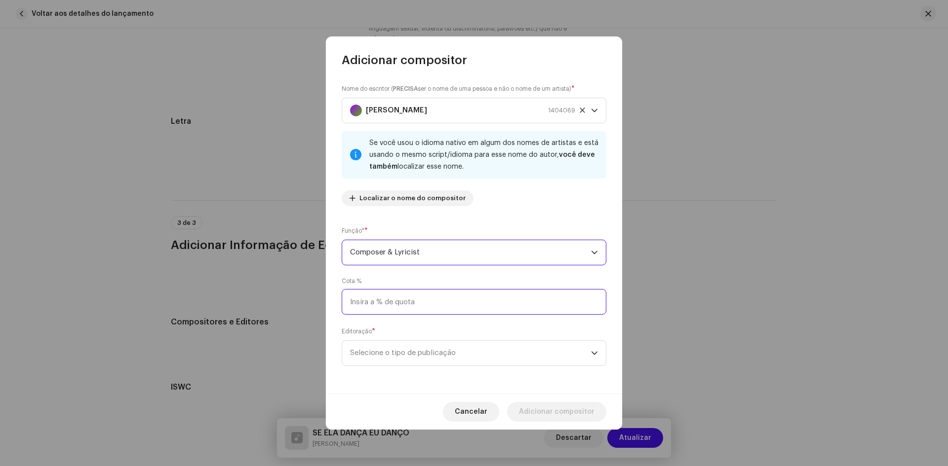
click at [406, 303] on input at bounding box center [474, 302] width 265 height 26
click at [396, 357] on span "Selecione o tipo de publicação" at bounding box center [470, 353] width 241 height 25
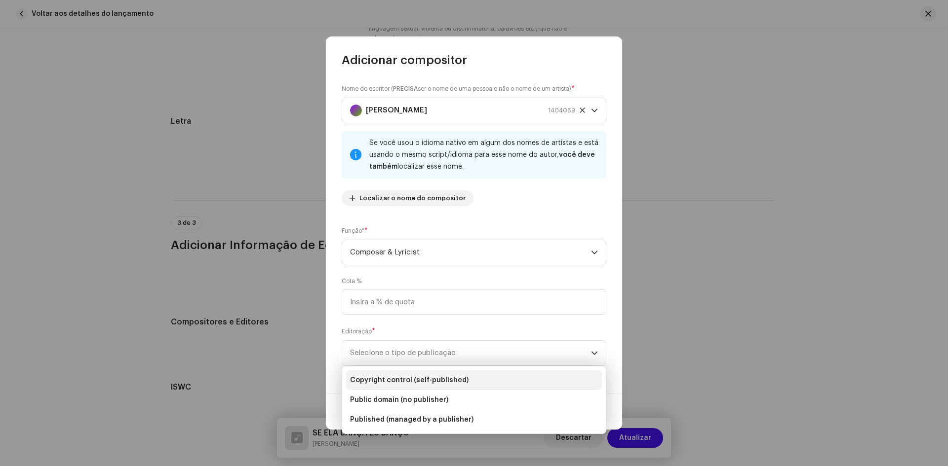
click at [411, 383] on span "Copyright control (self-published)" at bounding box center [409, 381] width 118 height 10
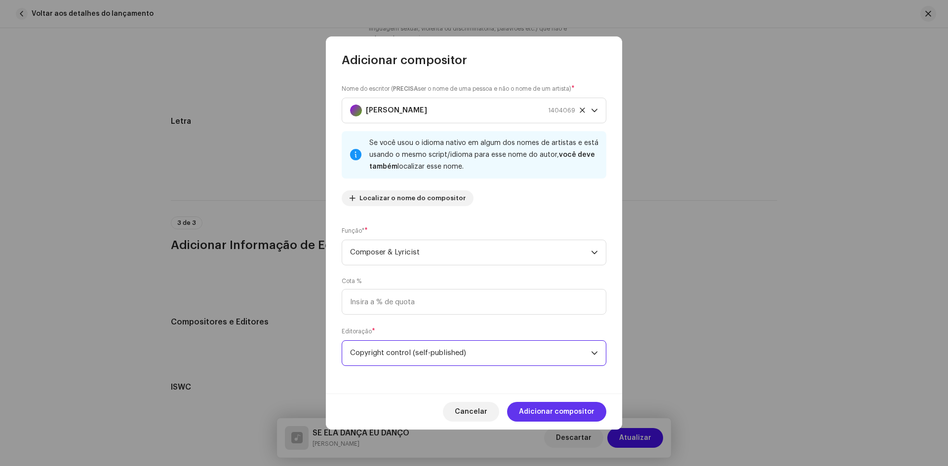
click at [539, 410] on span "Adicionar compositor" at bounding box center [557, 412] width 76 height 20
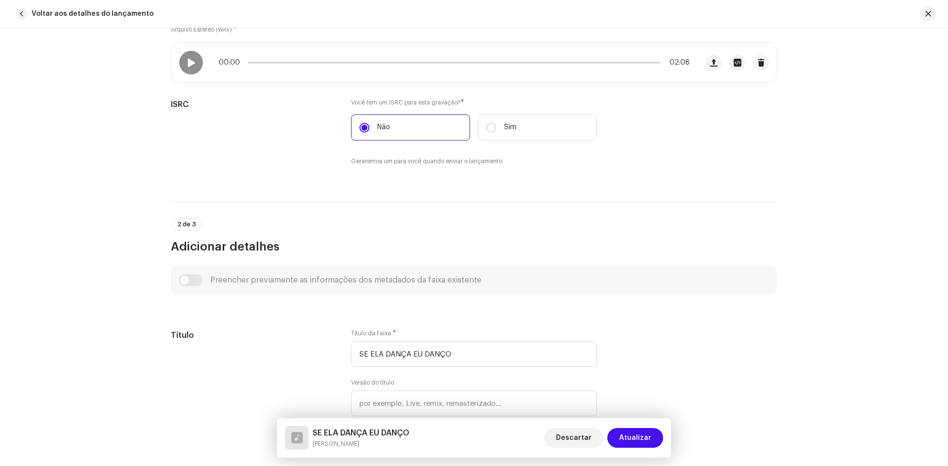
scroll to position [179, 0]
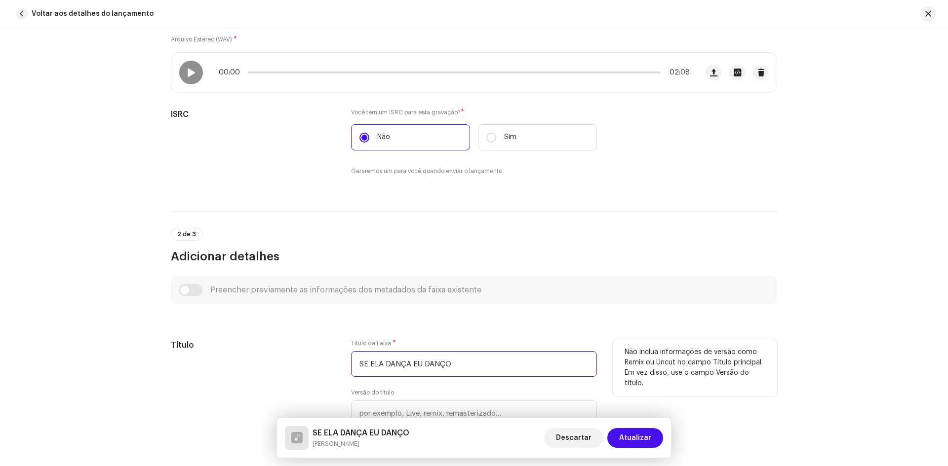
click at [549, 362] on input "SE ELA DANÇA EU DANÇO" at bounding box center [474, 364] width 246 height 26
type input "Se Ela Dança Eu Danço"
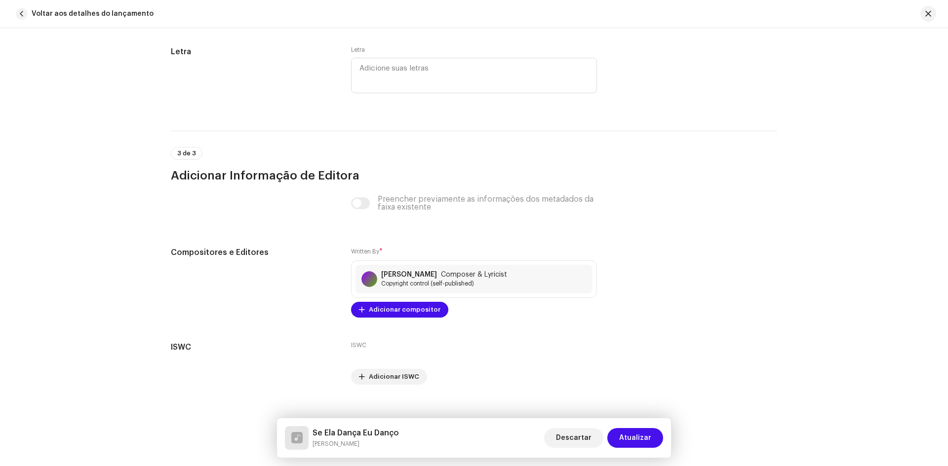
scroll to position [1906, 0]
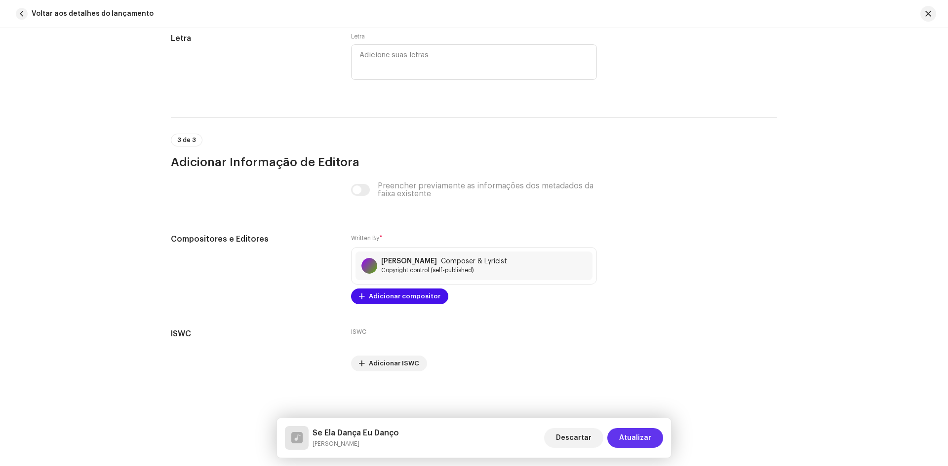
click at [643, 444] on span "Atualizar" at bounding box center [635, 438] width 32 height 20
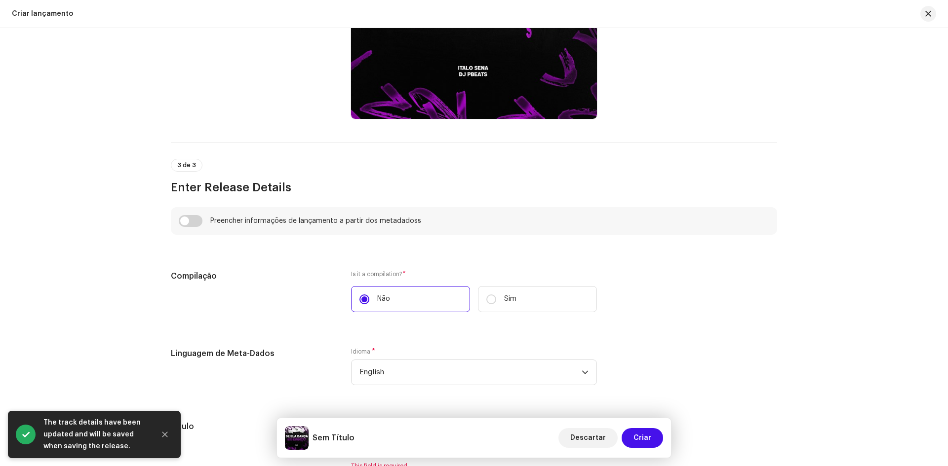
scroll to position [642, 0]
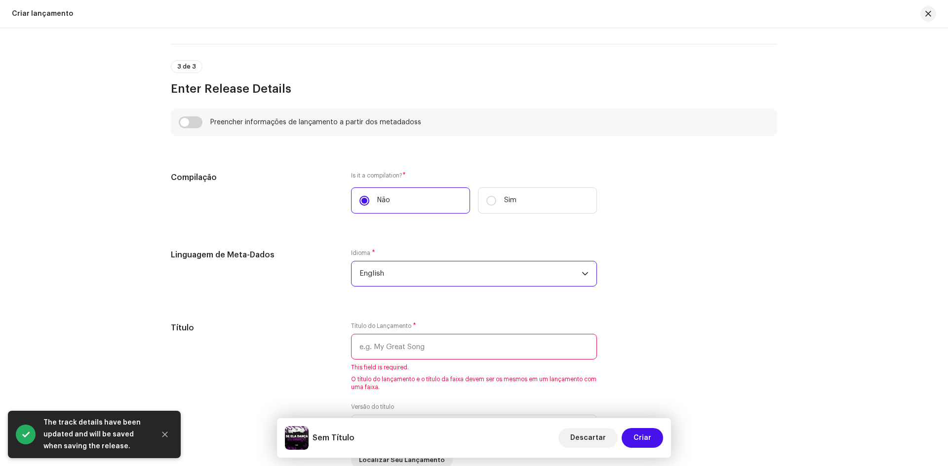
click at [408, 274] on span "English" at bounding box center [470, 274] width 222 height 25
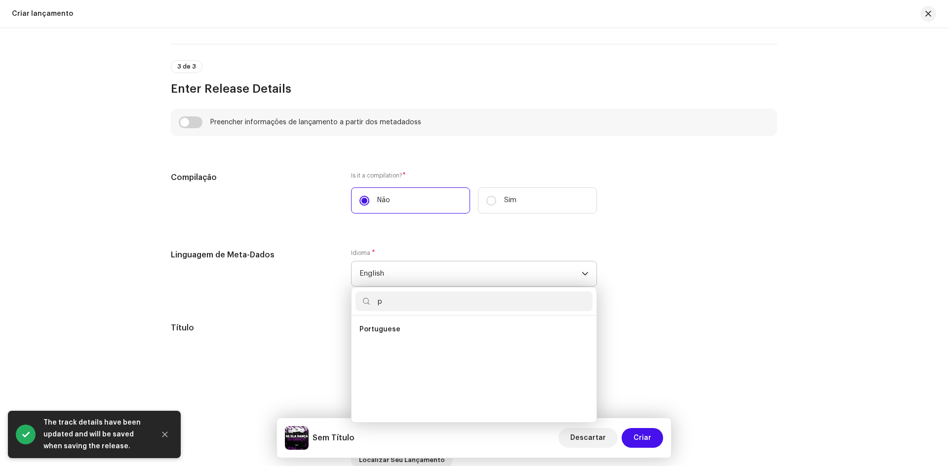
scroll to position [0, 0]
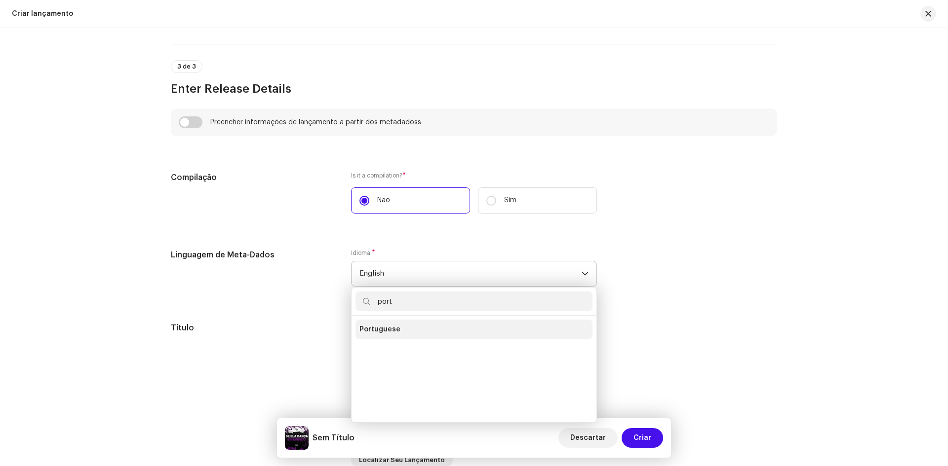
type input "port"
click at [371, 331] on span "Portuguese" at bounding box center [379, 330] width 41 height 10
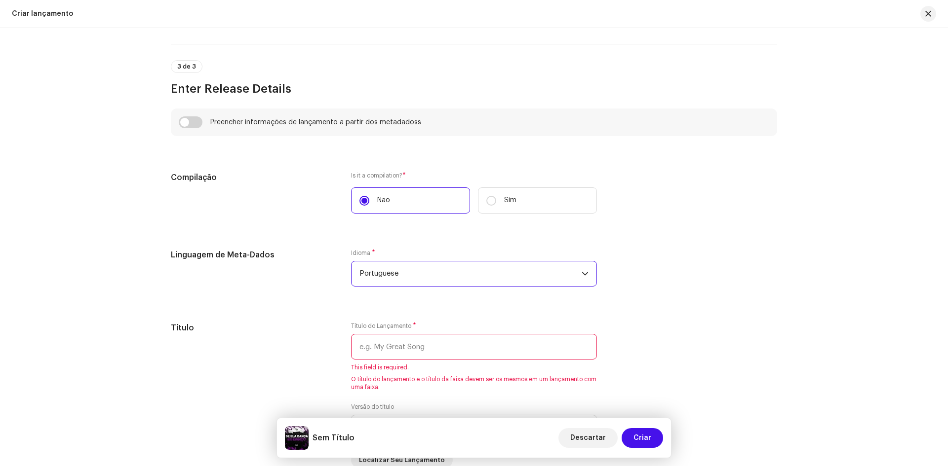
click at [280, 295] on div "Linguagem de Meta-Dados" at bounding box center [253, 273] width 164 height 49
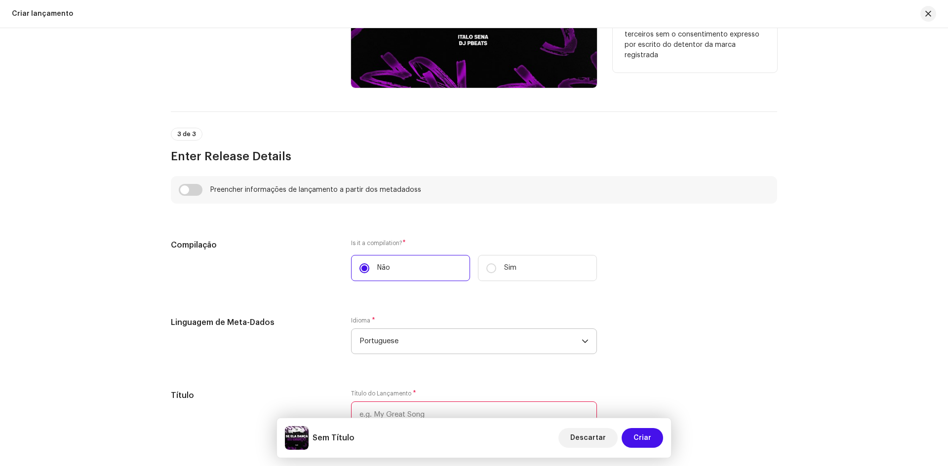
scroll to position [691, 0]
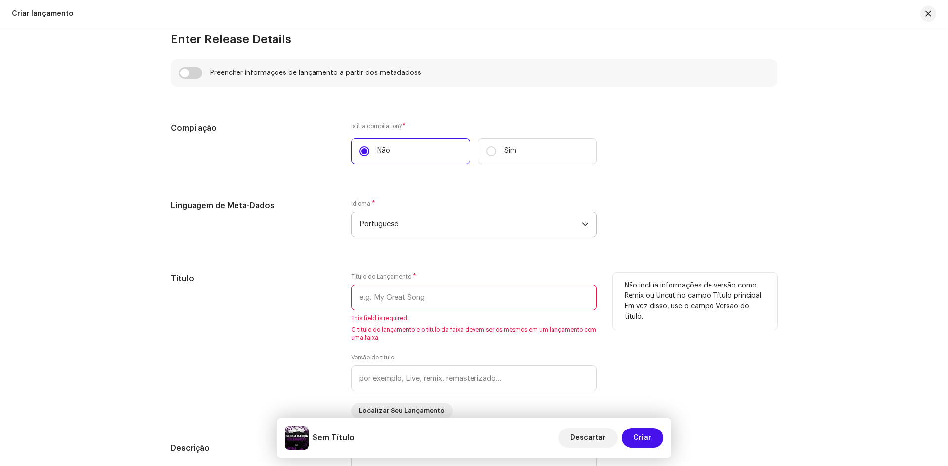
click at [407, 296] on input "text" at bounding box center [474, 298] width 246 height 26
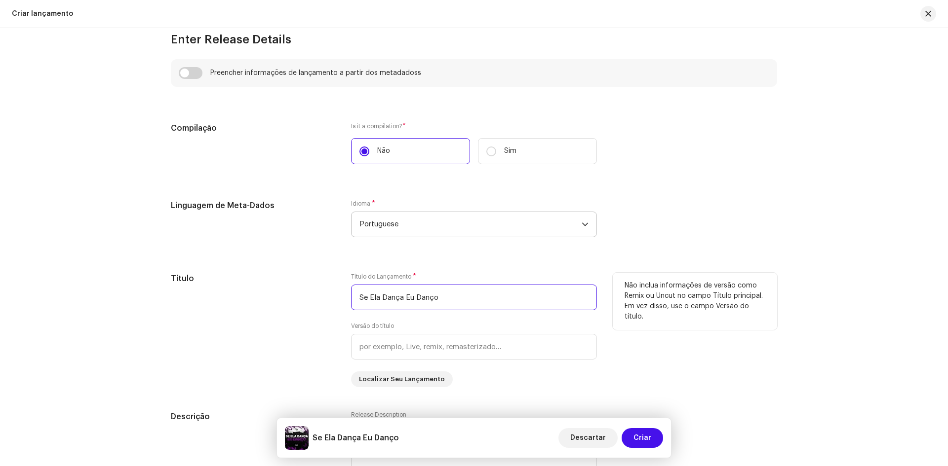
type input "Se Ela Dança Eu Danço"
click at [291, 303] on div "Título" at bounding box center [253, 330] width 164 height 115
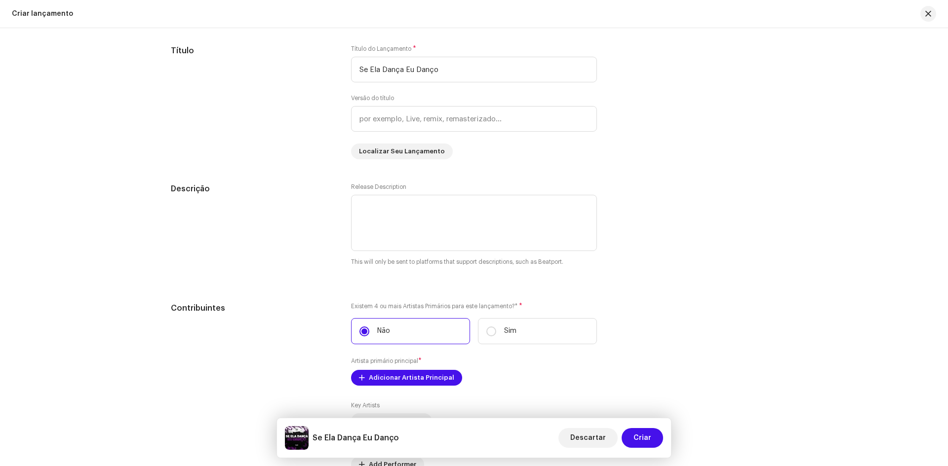
scroll to position [938, 0]
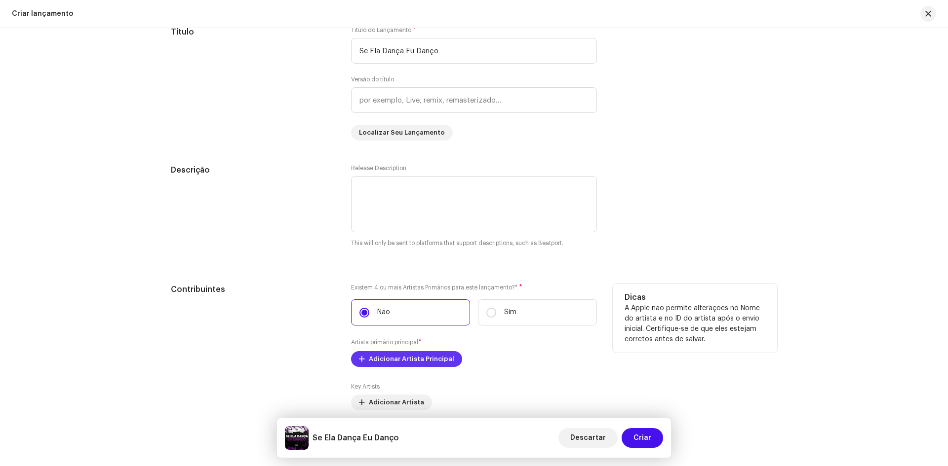
click at [423, 362] on span "Adicionar Artista Principal" at bounding box center [411, 359] width 85 height 20
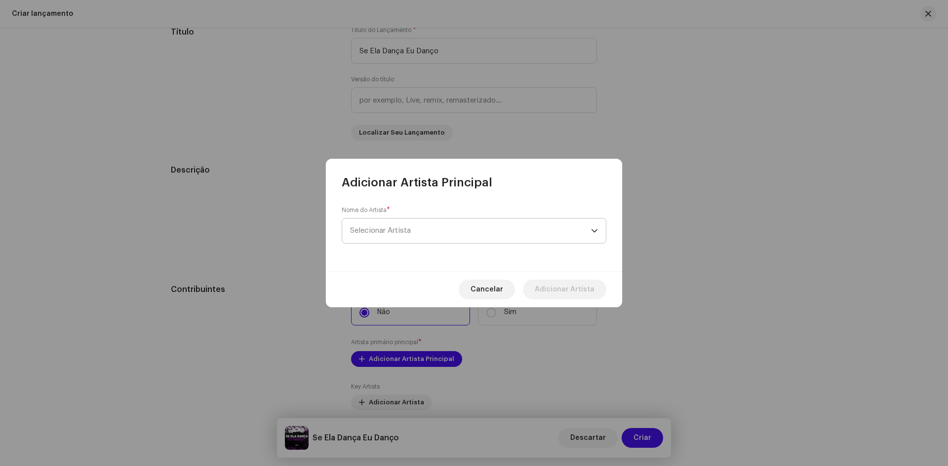
click at [429, 238] on span "Selecionar Artista" at bounding box center [470, 231] width 241 height 25
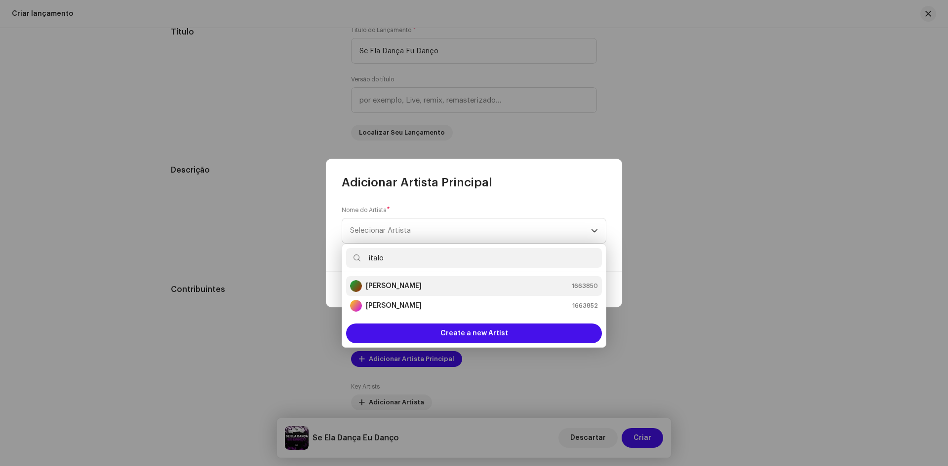
type input "italo"
click at [391, 292] on li "[PERSON_NAME] 1663850" at bounding box center [474, 286] width 256 height 20
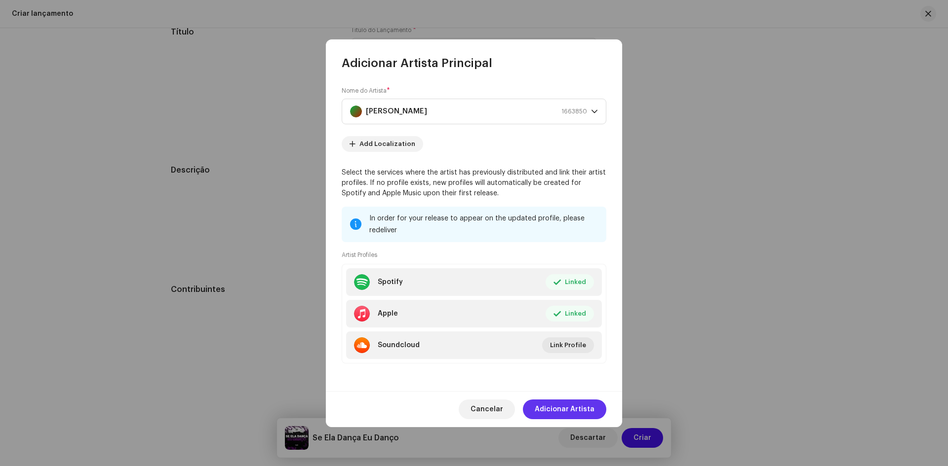
click at [564, 409] on span "Adicionar Artista" at bounding box center [565, 410] width 60 height 20
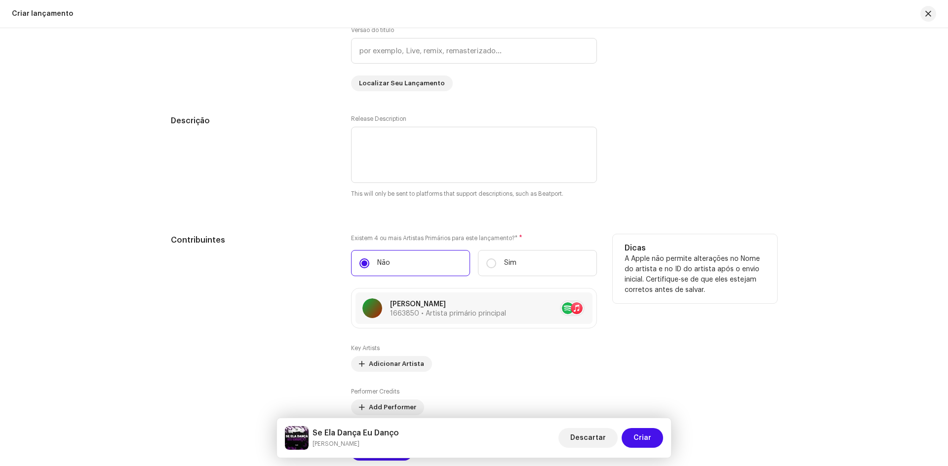
scroll to position [1036, 0]
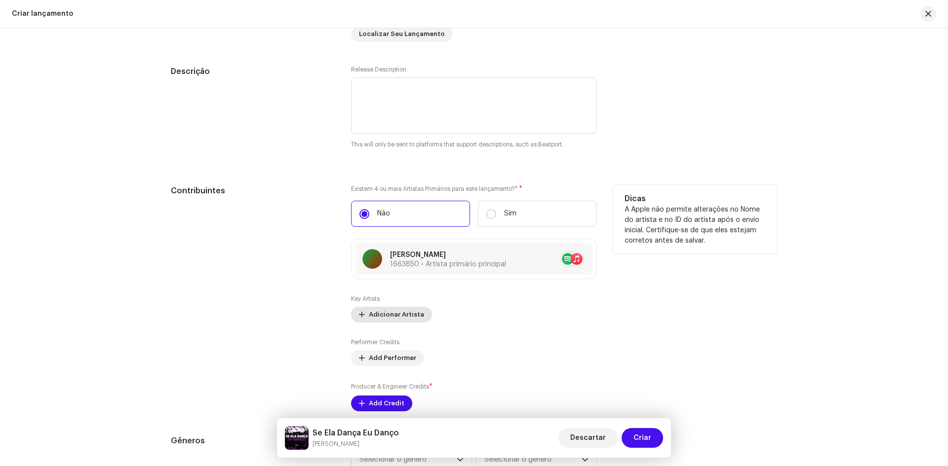
click at [391, 317] on span "Adicionar Artista" at bounding box center [396, 315] width 55 height 20
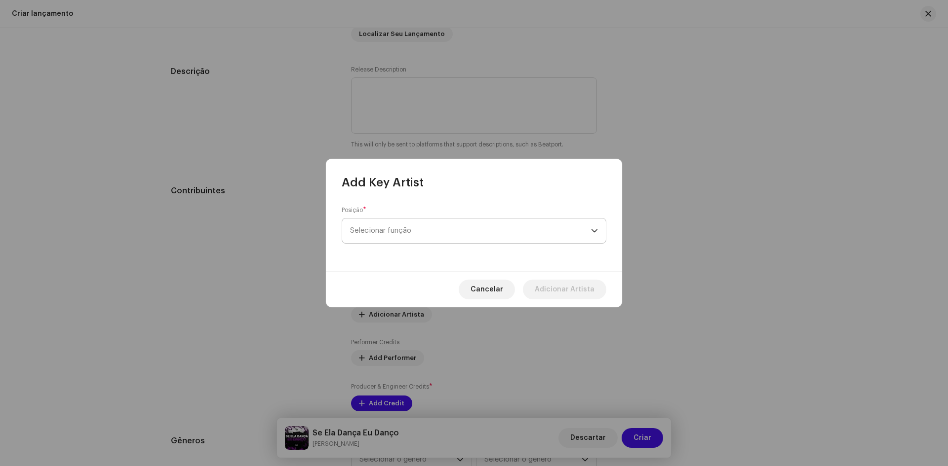
click at [409, 230] on span "Selecionar função" at bounding box center [470, 231] width 241 height 25
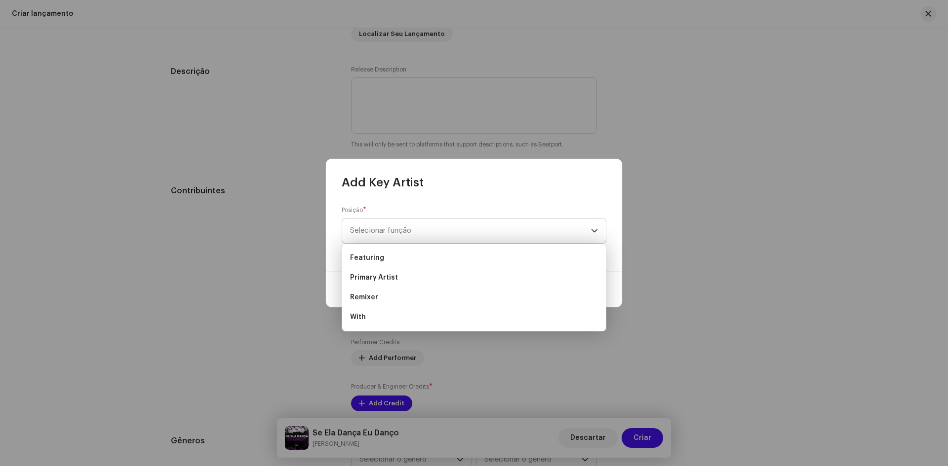
click at [398, 230] on span "Selecionar função" at bounding box center [470, 231] width 241 height 25
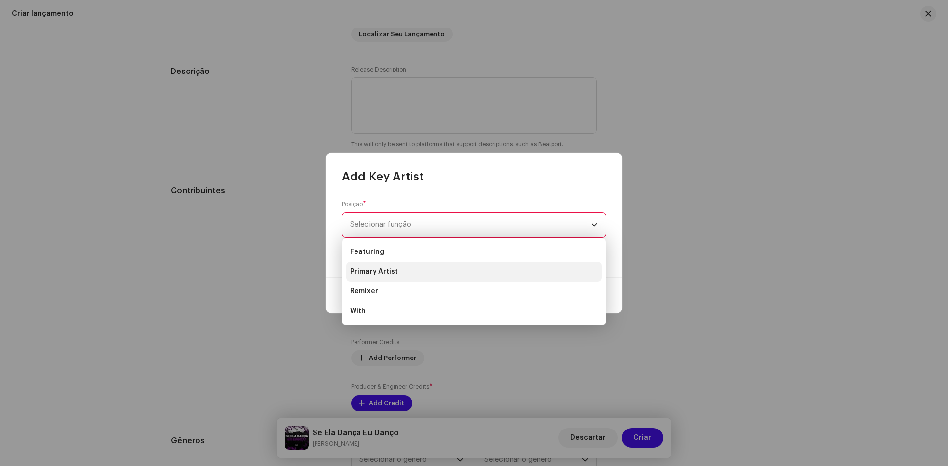
click at [364, 273] on span "Primary Artist" at bounding box center [374, 272] width 48 height 10
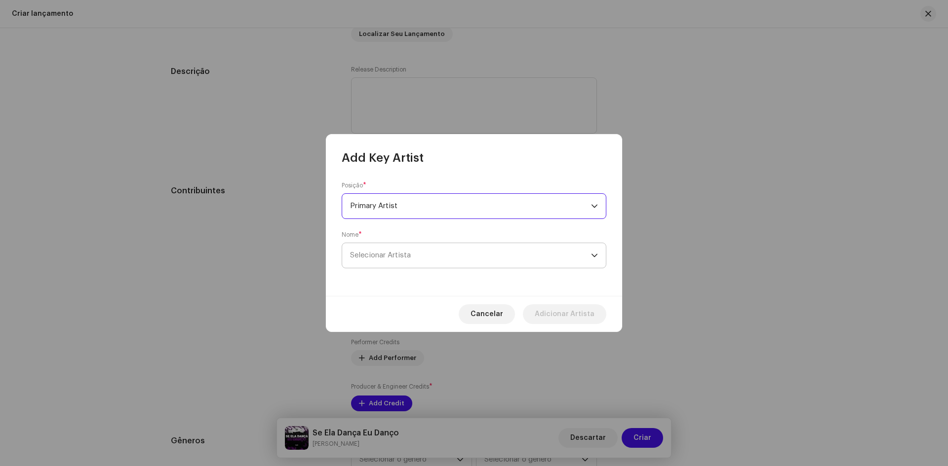
click at [399, 255] on span "Selecionar Artista" at bounding box center [380, 255] width 61 height 7
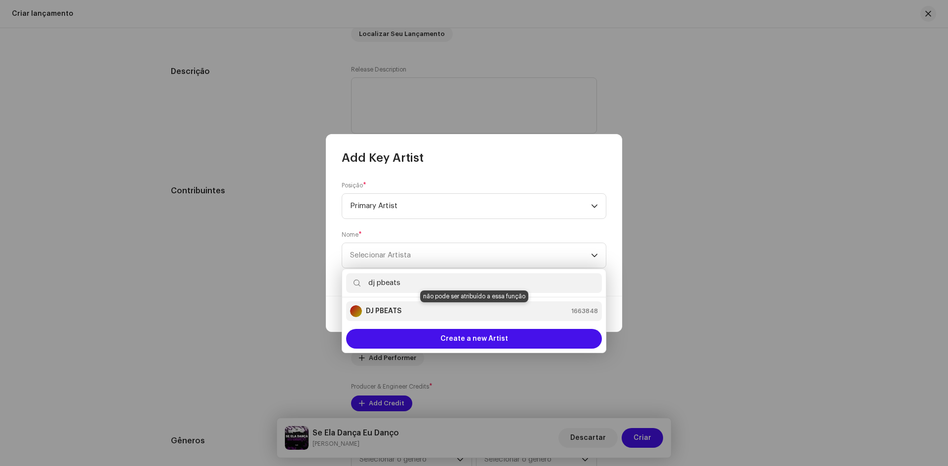
type input "dj pbeats"
click at [413, 306] on div "DJ PBEATS 1663848" at bounding box center [474, 312] width 248 height 12
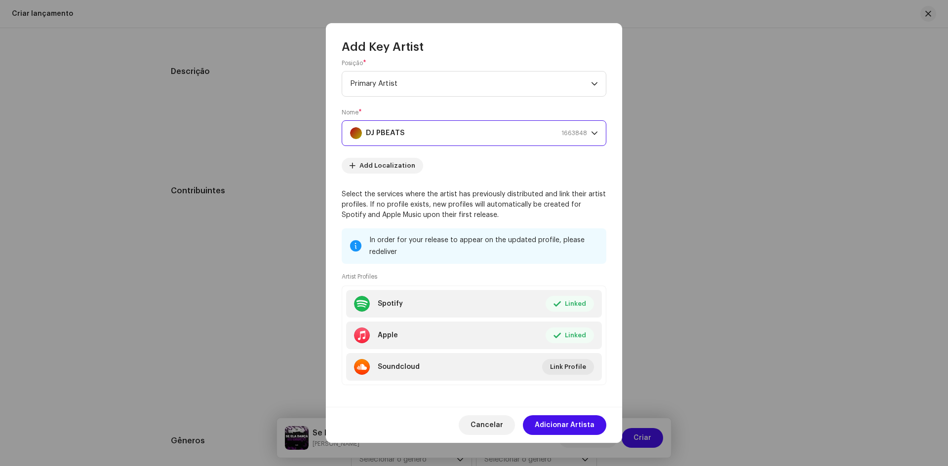
scroll to position [18, 0]
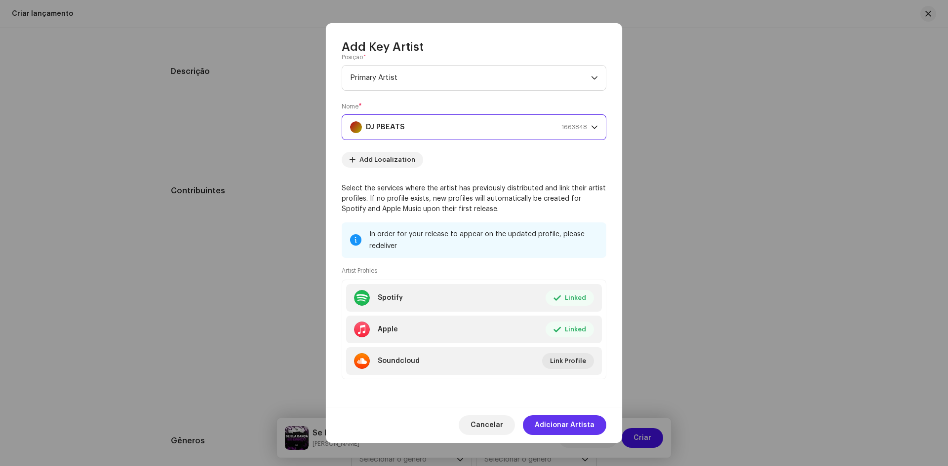
click at [585, 424] on span "Adicionar Artista" at bounding box center [565, 426] width 60 height 20
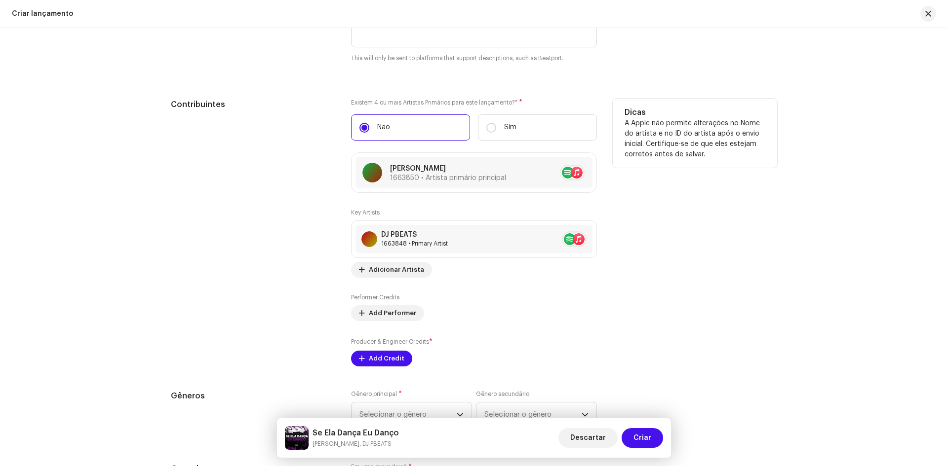
scroll to position [1135, 0]
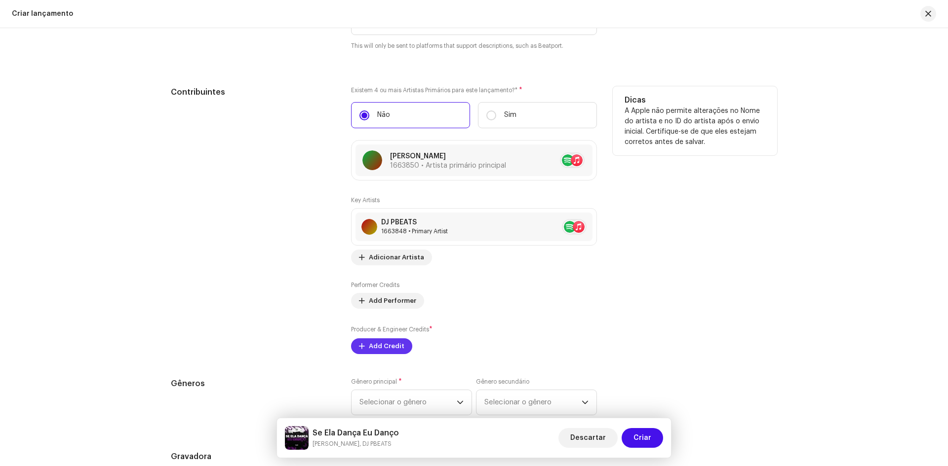
click at [398, 345] on span "Add Credit" at bounding box center [387, 347] width 36 height 20
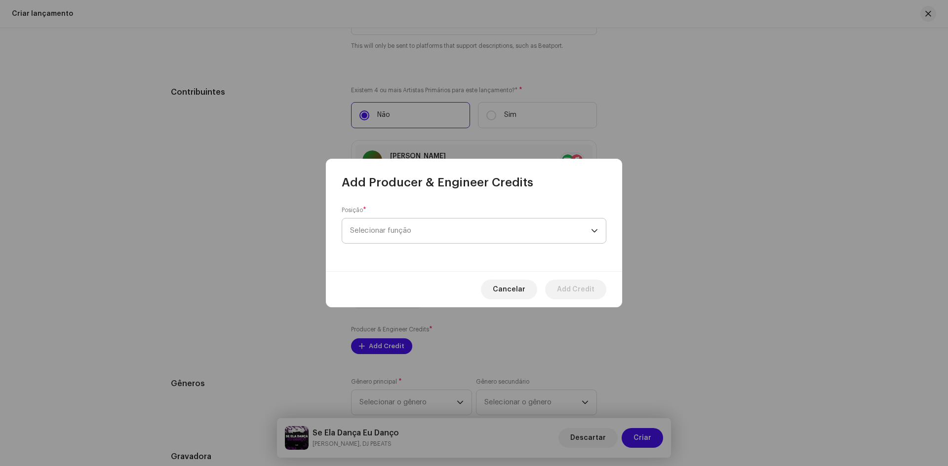
click at [448, 228] on span "Selecionar função" at bounding box center [470, 231] width 241 height 25
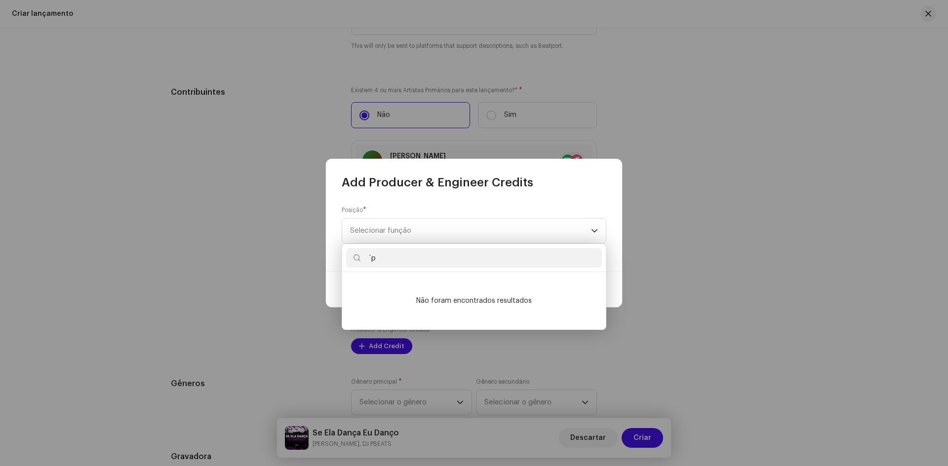
type input "´"
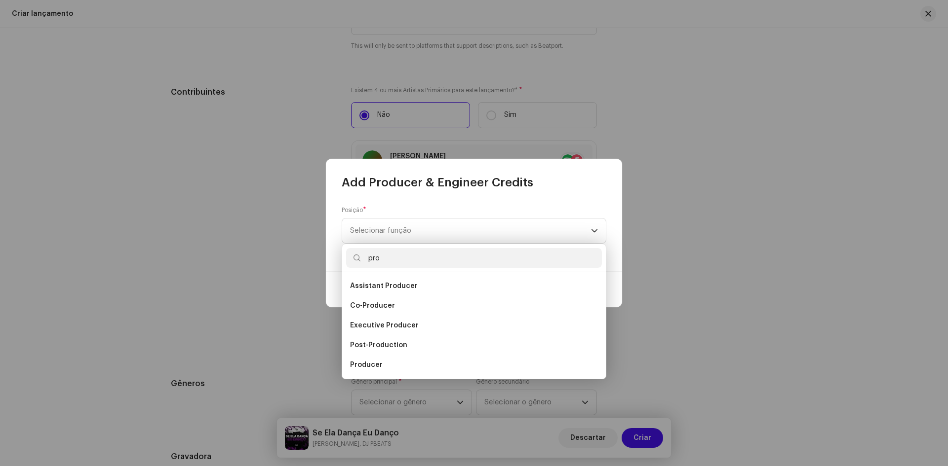
scroll to position [16, 0]
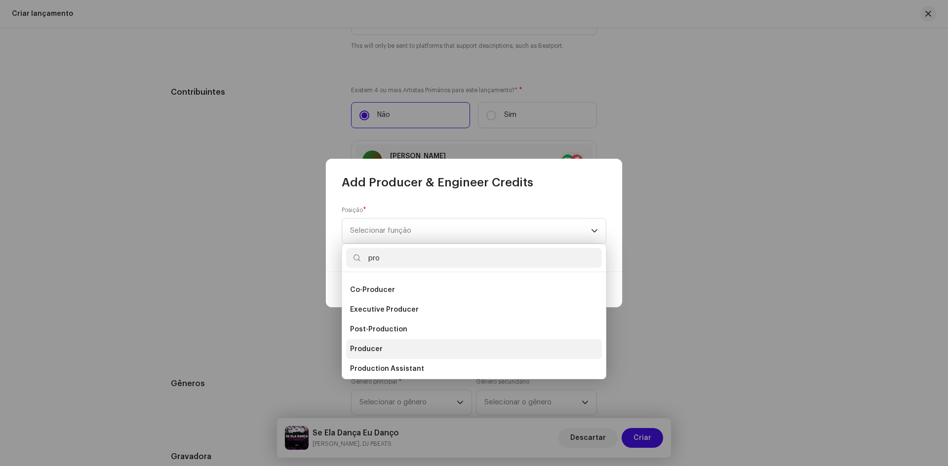
type input "pro"
click at [391, 344] on li "Producer" at bounding box center [474, 350] width 256 height 20
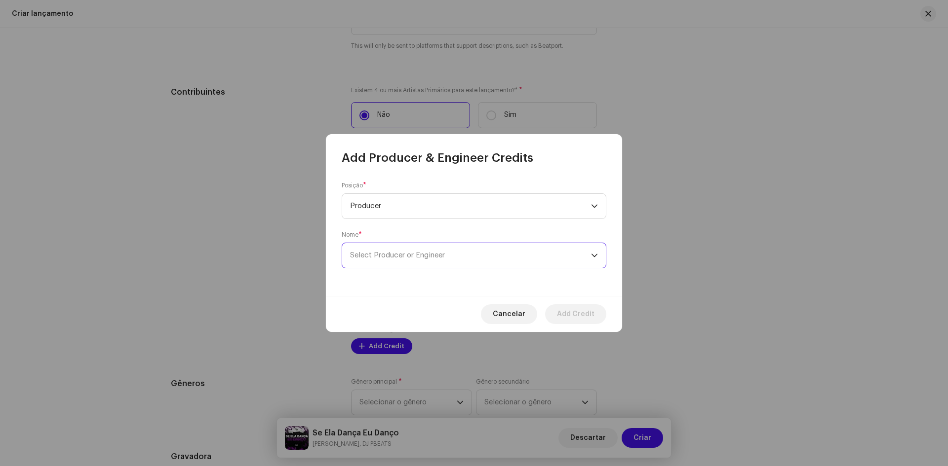
click at [428, 262] on span "Select Producer or Engineer" at bounding box center [470, 255] width 241 height 25
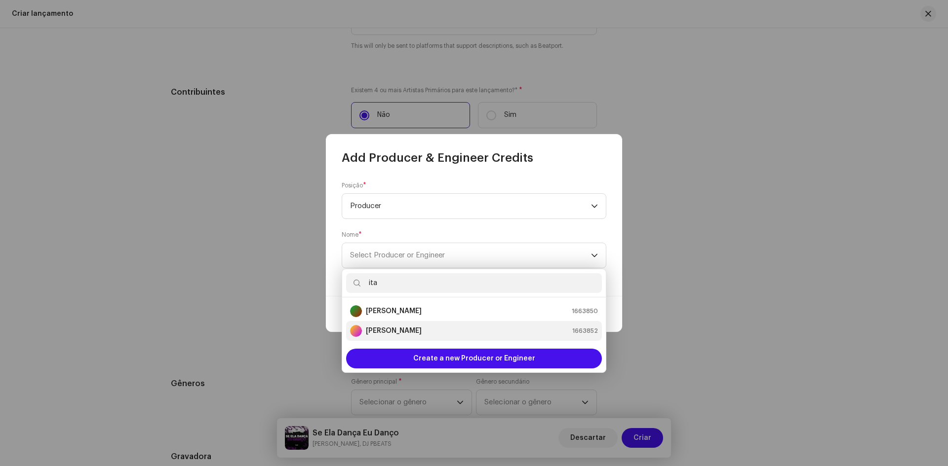
type input "ita"
click at [411, 334] on strong "[PERSON_NAME]" at bounding box center [394, 331] width 56 height 10
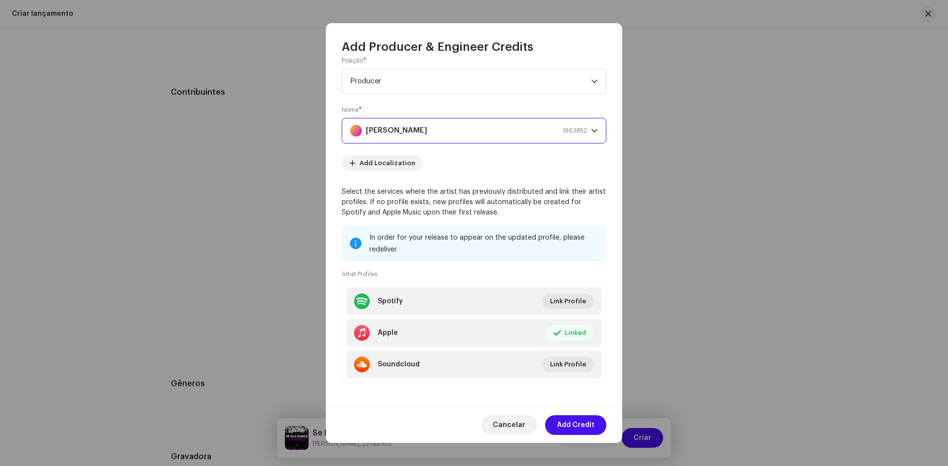
scroll to position [18, 0]
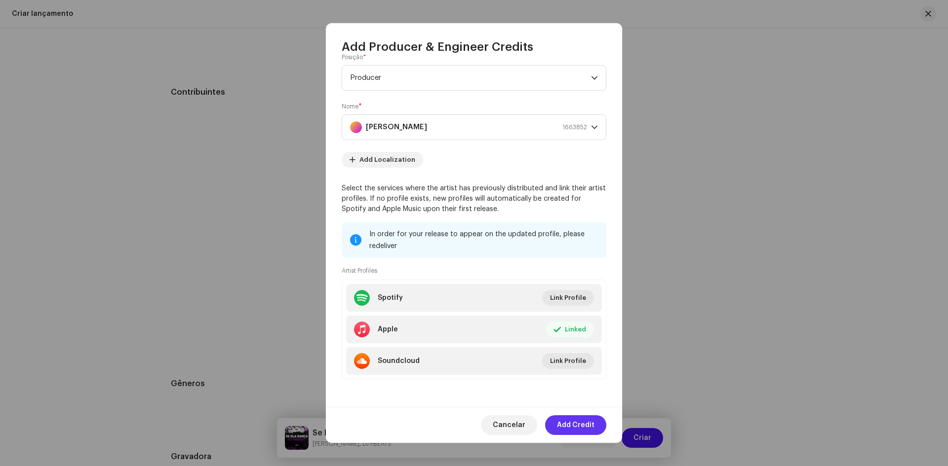
click at [589, 419] on span "Add Credit" at bounding box center [576, 426] width 38 height 20
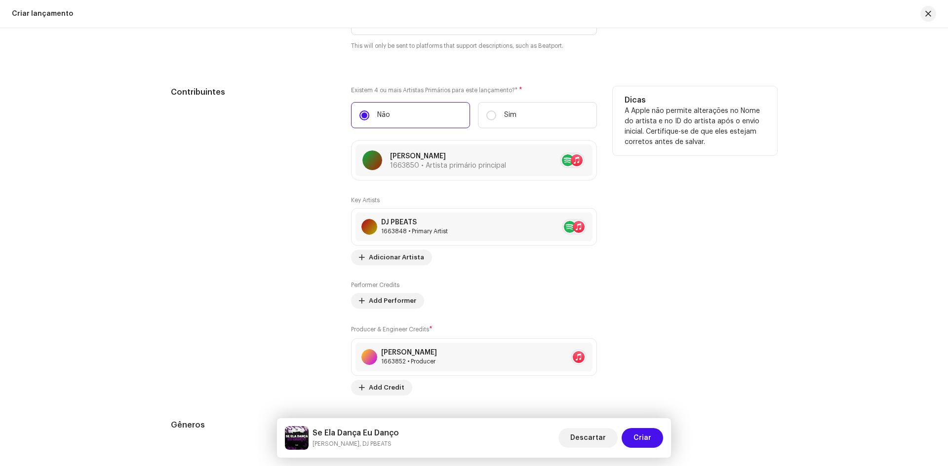
scroll to position [1185, 0]
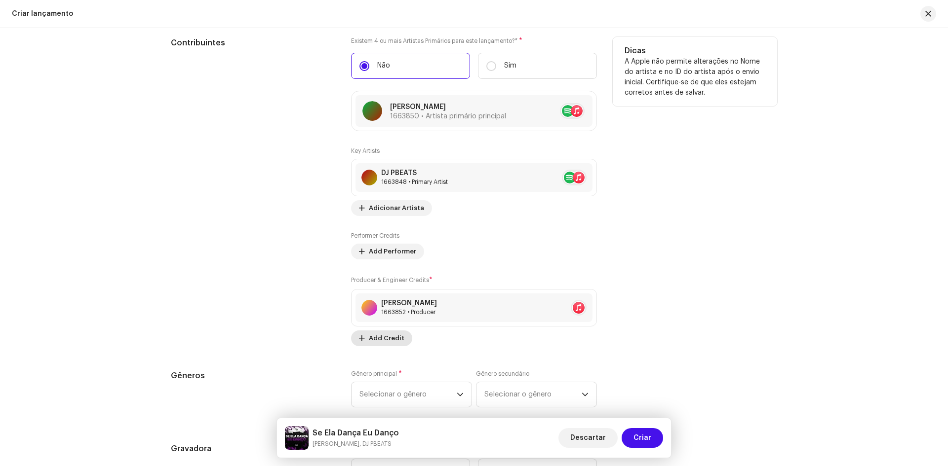
click at [404, 335] on button "Add Credit" at bounding box center [381, 339] width 61 height 16
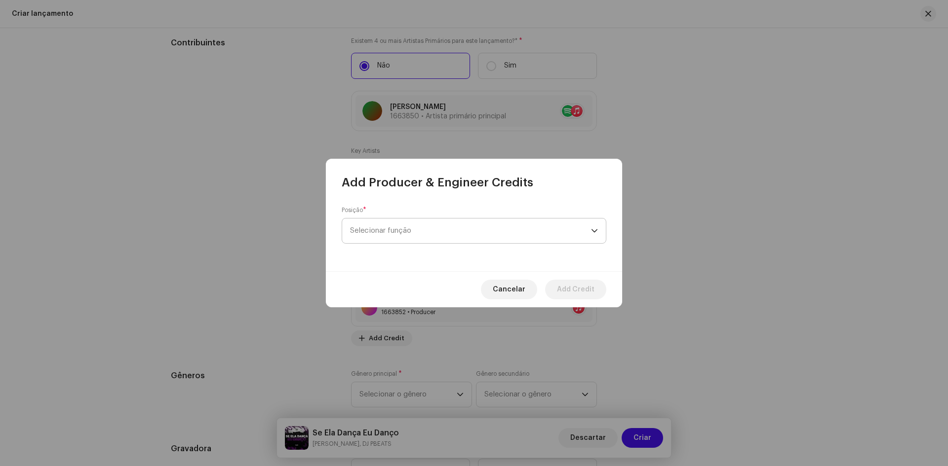
click at [414, 234] on span "Selecionar função" at bounding box center [470, 231] width 241 height 25
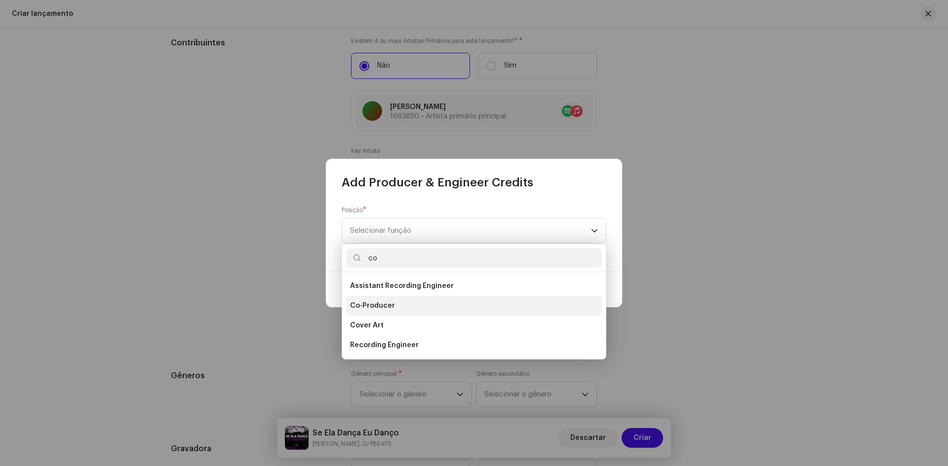
type input "co"
click at [384, 307] on span "Co-Producer" at bounding box center [372, 306] width 45 height 10
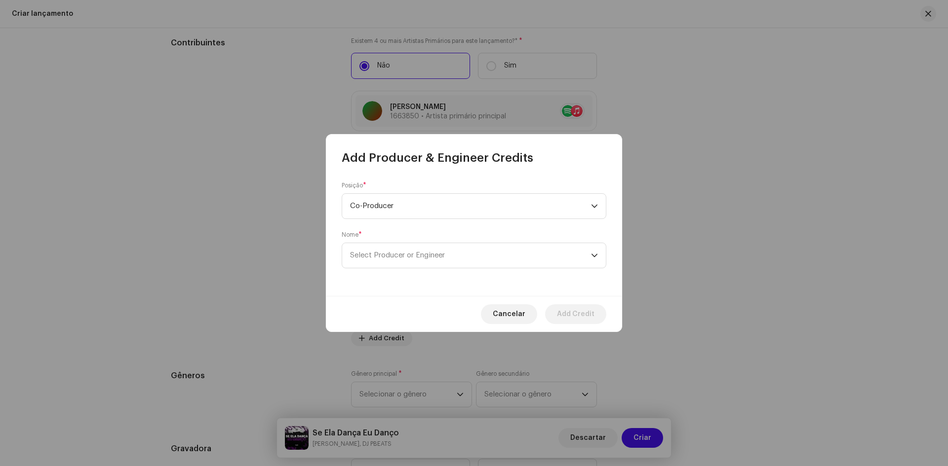
click at [482, 270] on div "Posição * Co-Producer Nome * Select Producer or Engineer" at bounding box center [474, 231] width 296 height 130
click at [478, 263] on span "Select Producer or Engineer" at bounding box center [470, 255] width 241 height 25
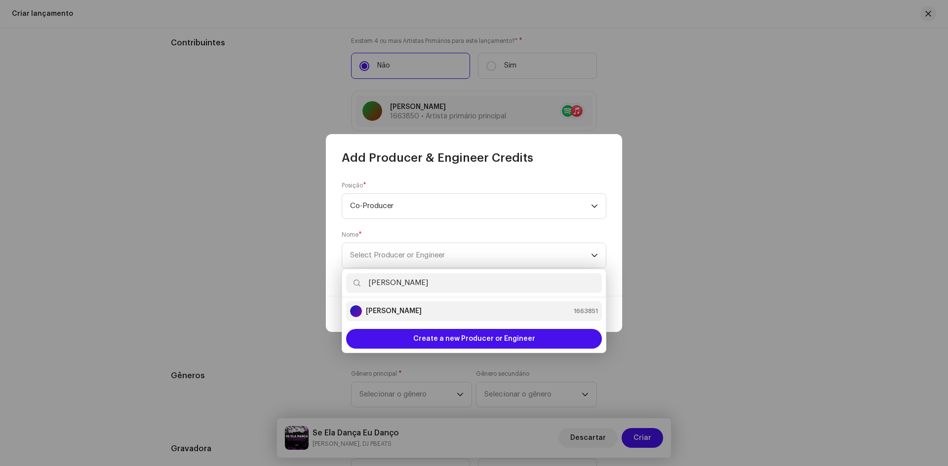
type input "[PERSON_NAME]"
click at [421, 311] on strong "[PERSON_NAME]" at bounding box center [394, 311] width 56 height 10
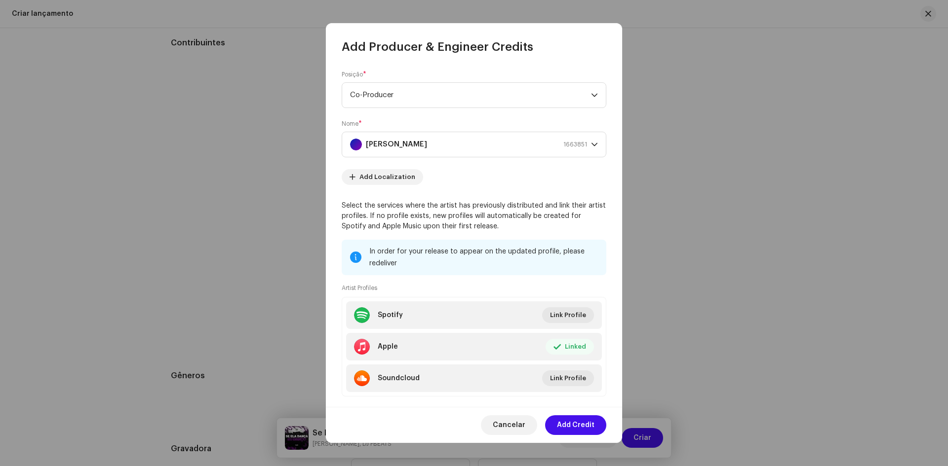
click at [577, 422] on span "Add Credit" at bounding box center [576, 426] width 38 height 20
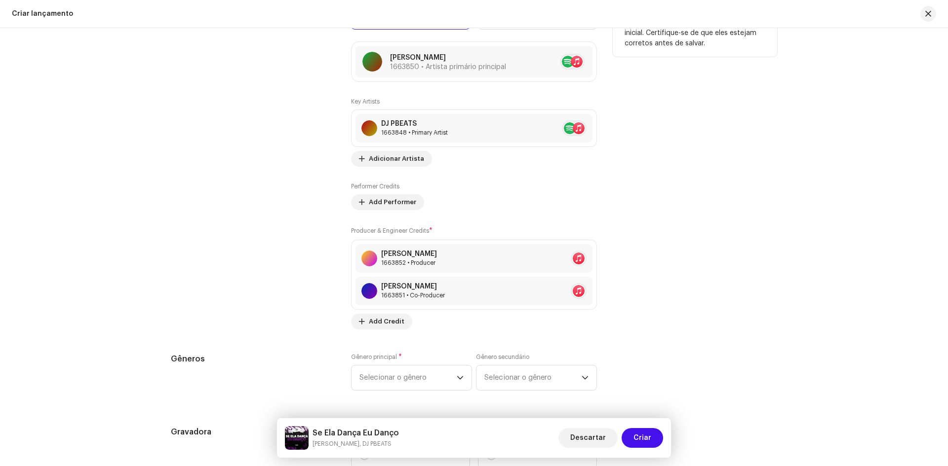
scroll to position [1283, 0]
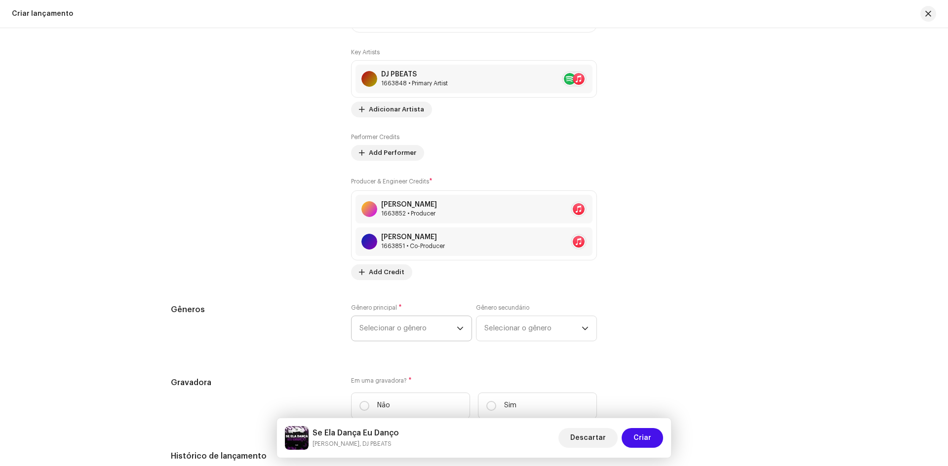
click at [429, 326] on span "Selecionar o gênero" at bounding box center [407, 328] width 97 height 25
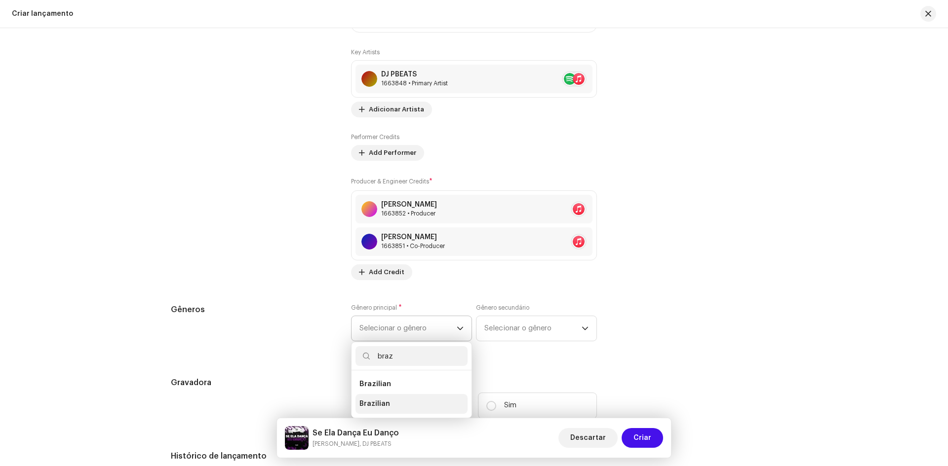
type input "braz"
click at [411, 411] on li "Brazilian" at bounding box center [411, 404] width 112 height 20
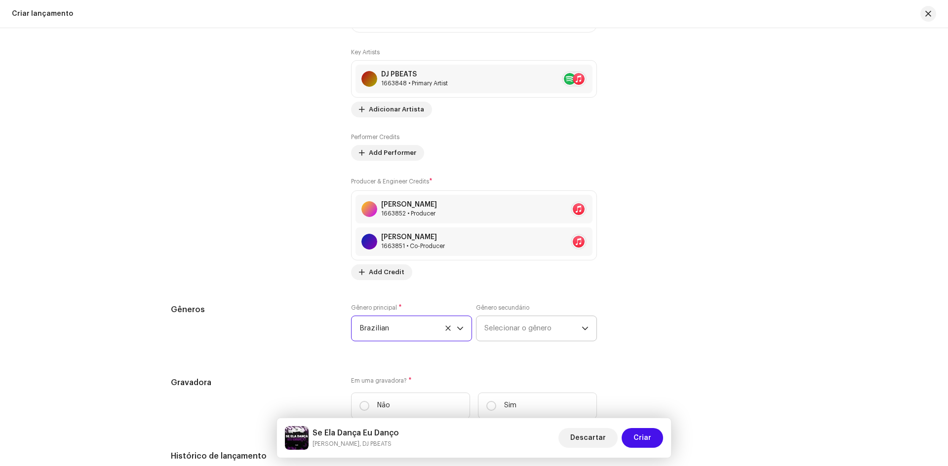
click at [529, 318] on span "Selecionar o gênero" at bounding box center [532, 328] width 97 height 25
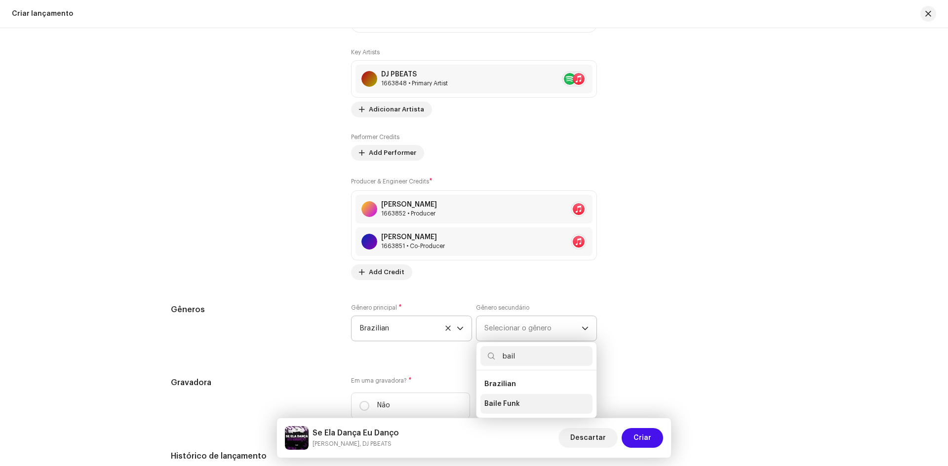
type input "bail"
click at [521, 404] on li "Baile Funk" at bounding box center [536, 404] width 112 height 20
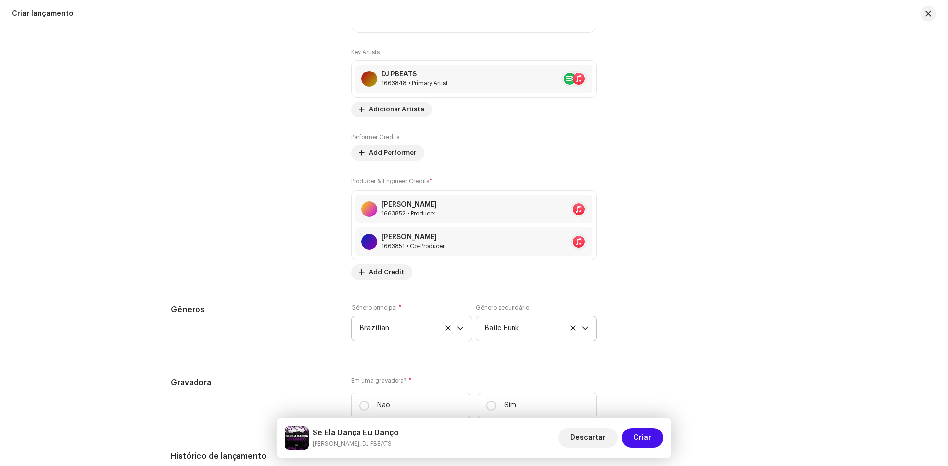
click at [652, 306] on div "Gêneros Gênero principal * Brazilian Gênero secundário Baile Funk" at bounding box center [474, 328] width 606 height 49
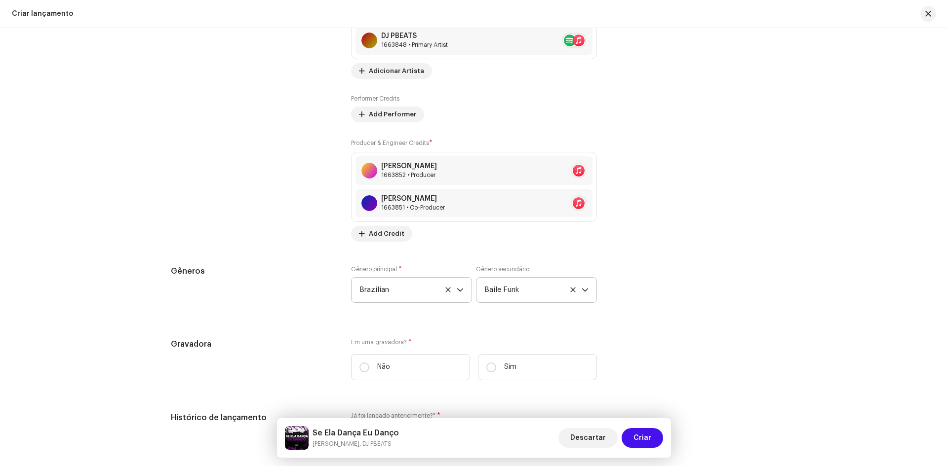
scroll to position [1333, 0]
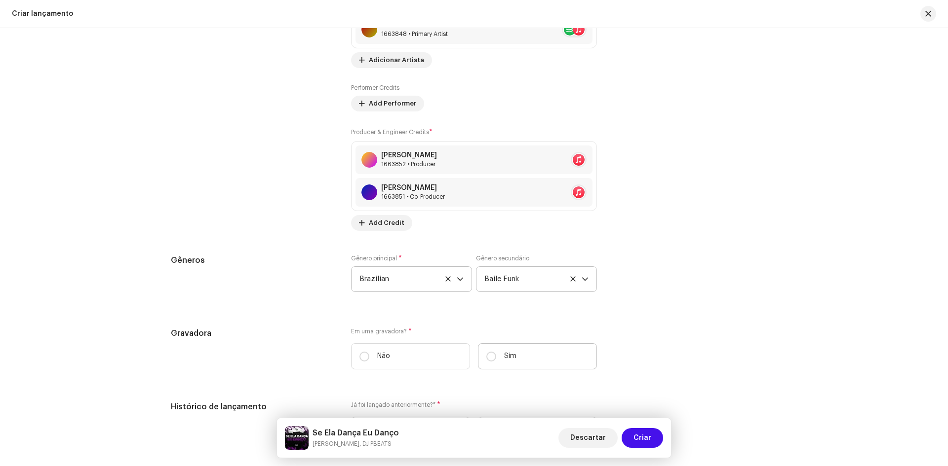
click at [504, 356] on p "Sim" at bounding box center [510, 356] width 12 height 10
click at [496, 356] on input "Sim" at bounding box center [491, 357] width 10 height 10
radio input "true"
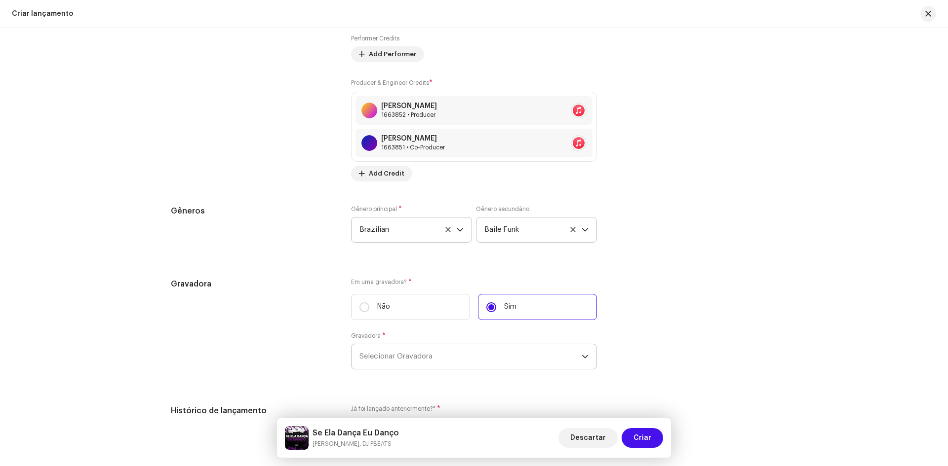
click at [494, 353] on span "Selecionar Gravadora" at bounding box center [470, 356] width 222 height 25
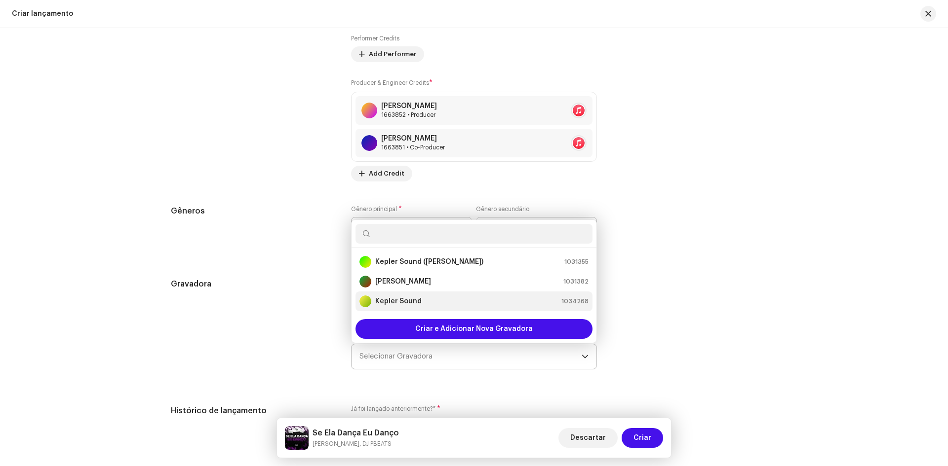
click at [412, 299] on strong "Kepler Sound" at bounding box center [398, 302] width 46 height 10
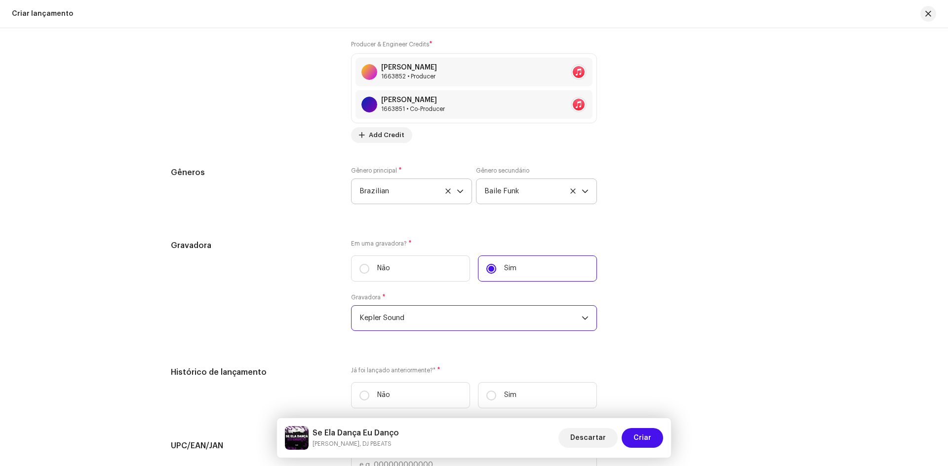
scroll to position [1481, 0]
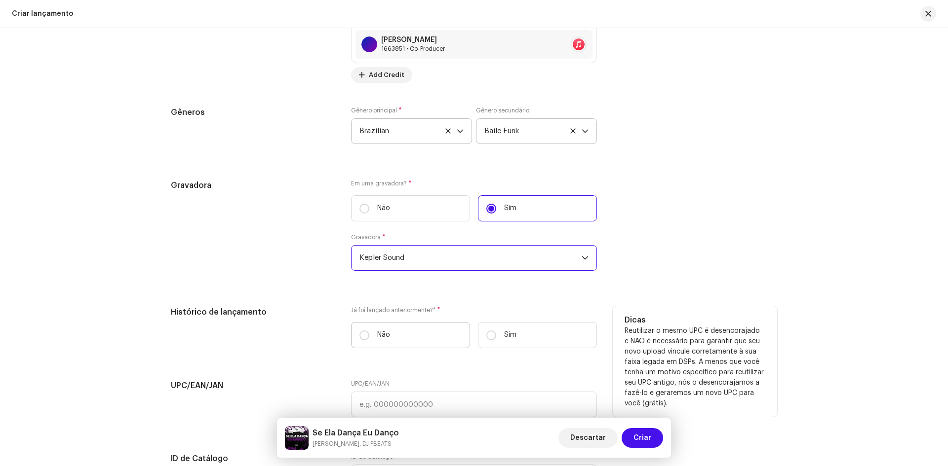
click at [401, 338] on label "Não" at bounding box center [410, 335] width 119 height 26
click at [369, 338] on input "Não" at bounding box center [364, 336] width 10 height 10
radio input "true"
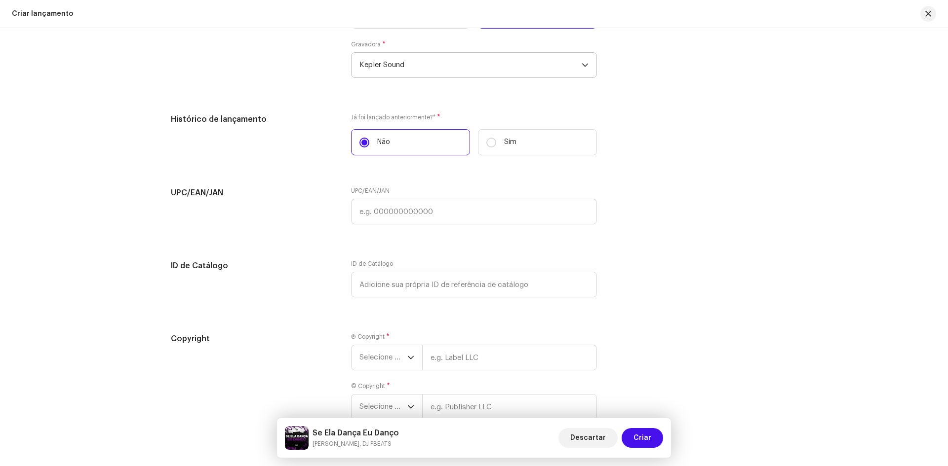
scroll to position [1678, 0]
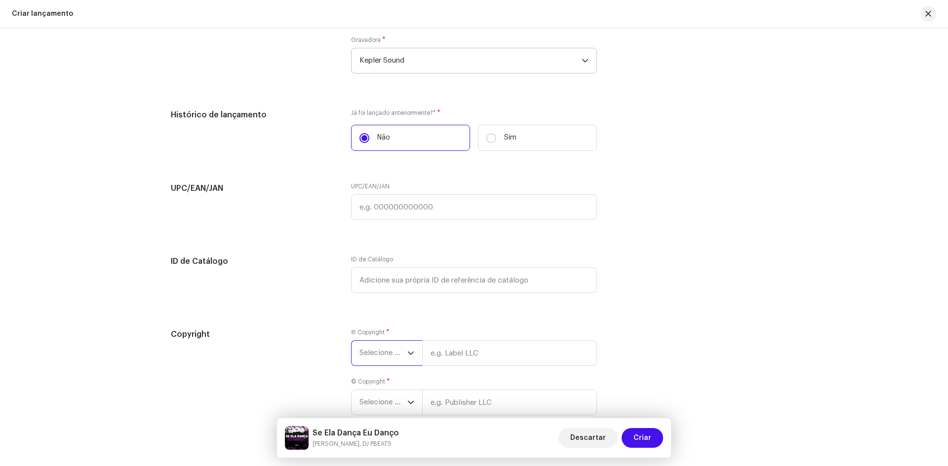
click at [398, 349] on span "Selecione o ano" at bounding box center [383, 353] width 48 height 25
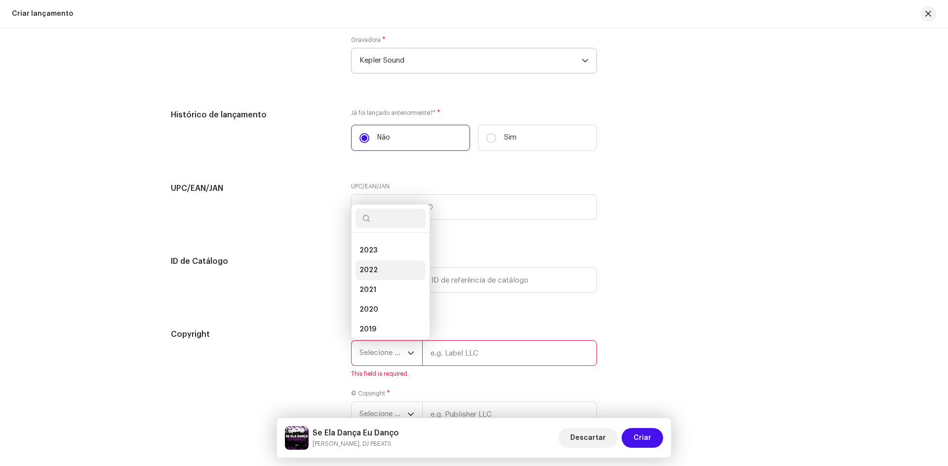
scroll to position [0, 0]
click at [383, 272] on li "2025" at bounding box center [390, 267] width 70 height 20
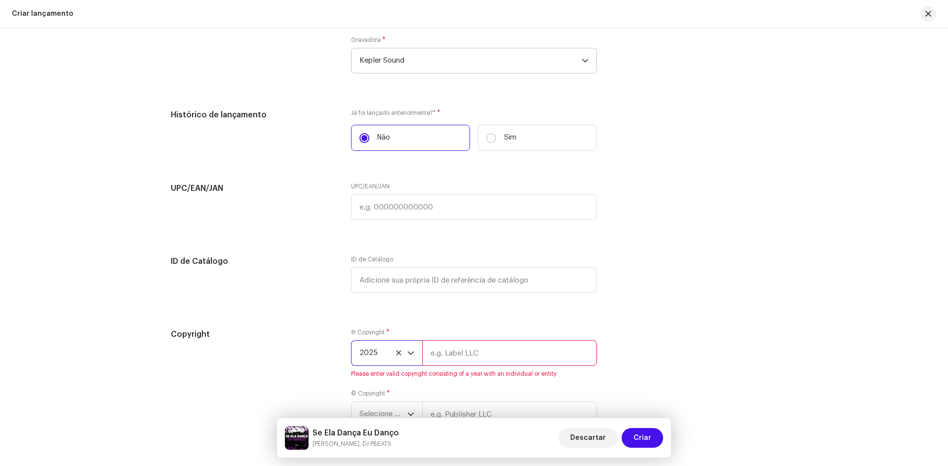
click at [457, 361] on input "text" at bounding box center [509, 354] width 175 height 26
type input "Kepler Sound"
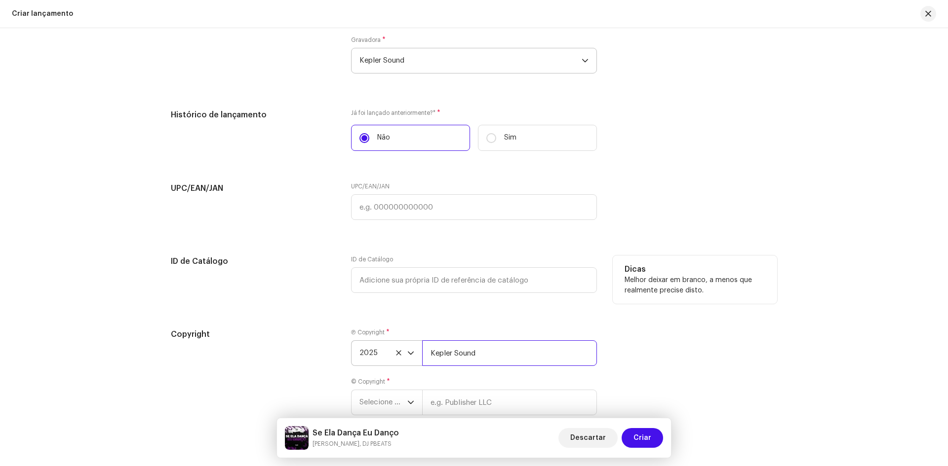
scroll to position [1727, 0]
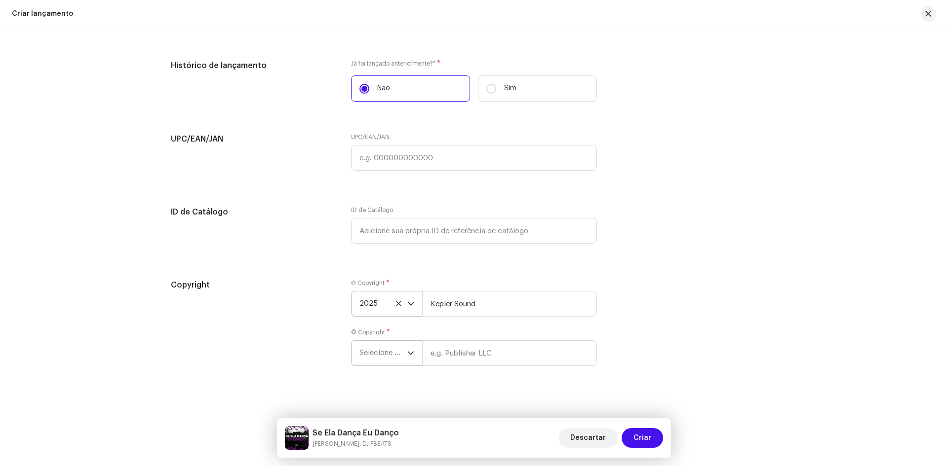
click at [392, 354] on span "Selecione o ano" at bounding box center [383, 353] width 48 height 25
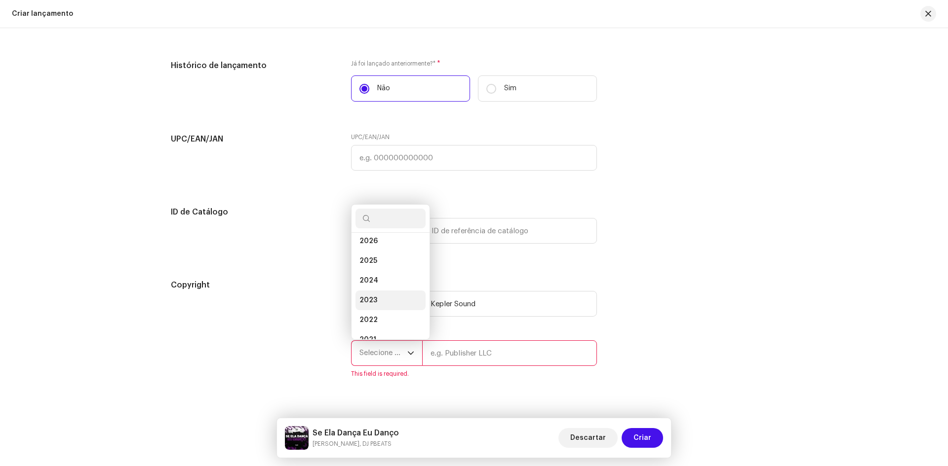
scroll to position [0, 0]
click at [385, 274] on li "2025" at bounding box center [390, 267] width 70 height 20
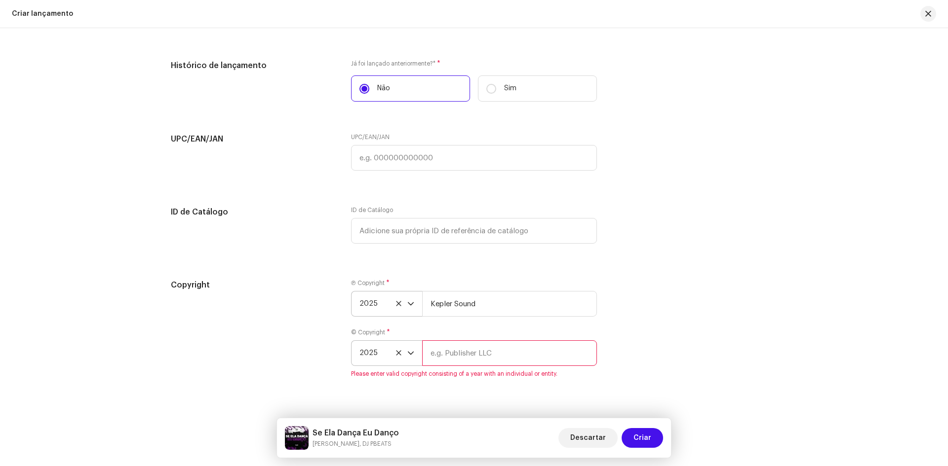
click at [466, 360] on input "text" at bounding box center [509, 354] width 175 height 26
type input "Kepler Sound"
click at [624, 293] on div "Copyright Ⓟ Copyright * 2025 Kepler Sound © Copyright * 2025 Kepler Sound" at bounding box center [474, 328] width 606 height 99
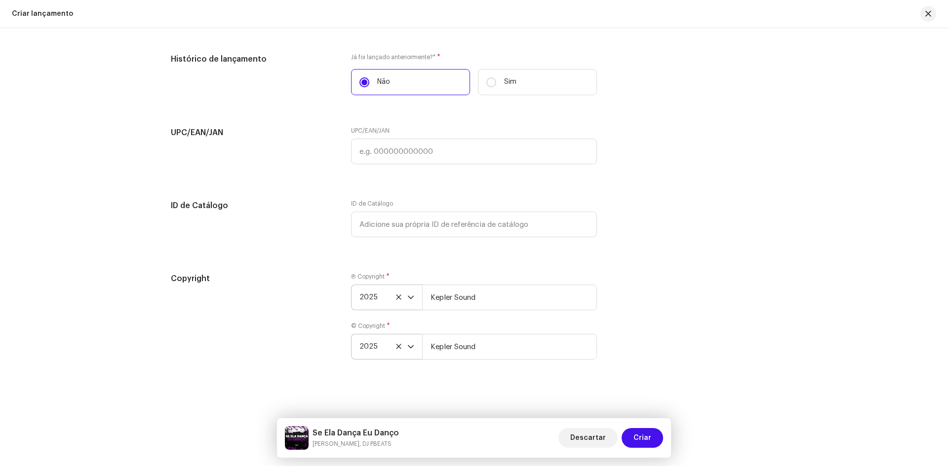
scroll to position [1737, 0]
click at [647, 430] on span "Criar" at bounding box center [642, 438] width 18 height 20
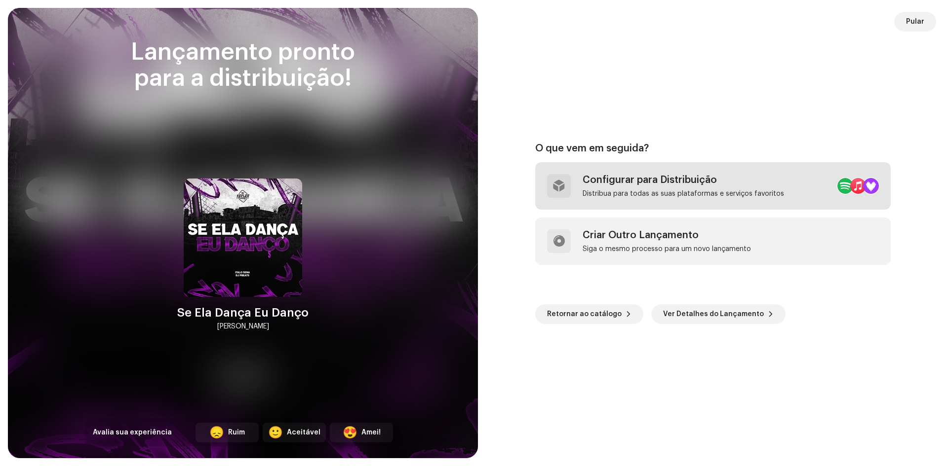
click at [663, 183] on div "Configurar para Distribuição" at bounding box center [682, 180] width 201 height 12
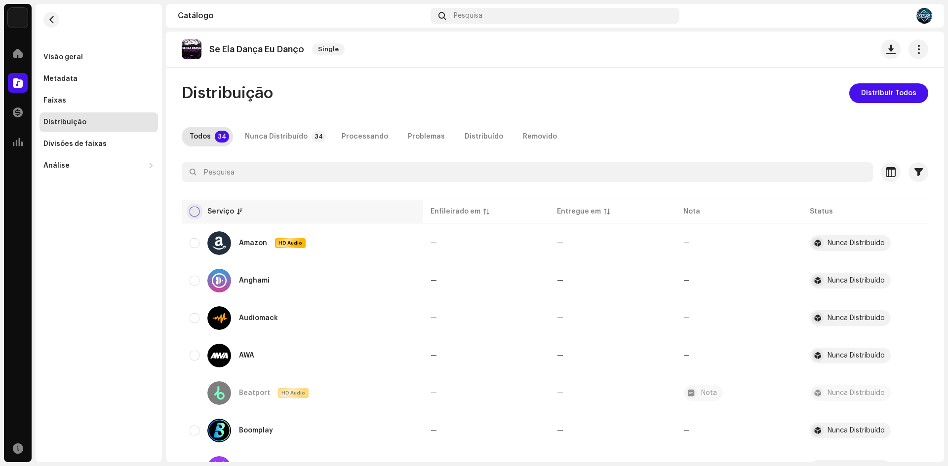
click at [195, 210] on input "checkbox" at bounding box center [195, 212] width 10 height 10
checkbox input "true"
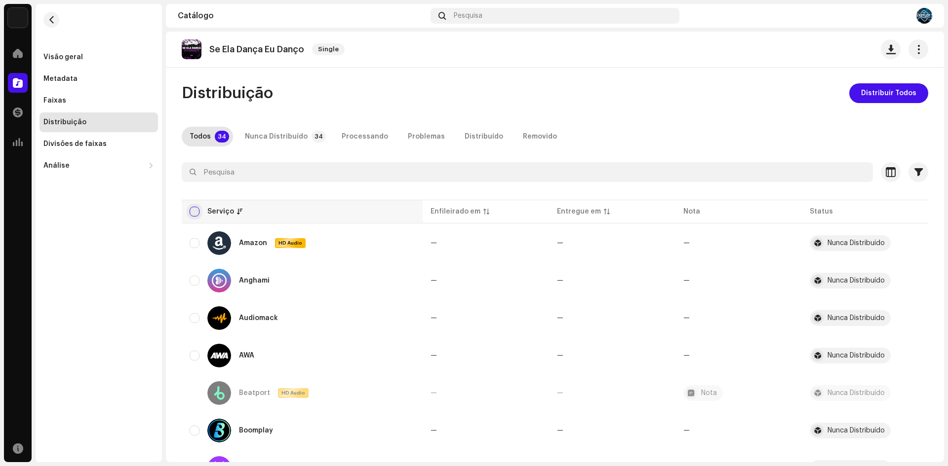
checkbox input "true"
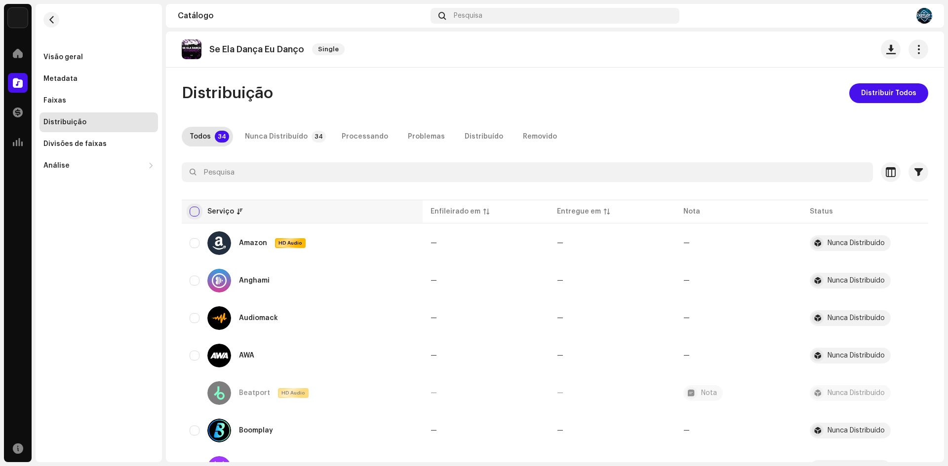
checkbox input "true"
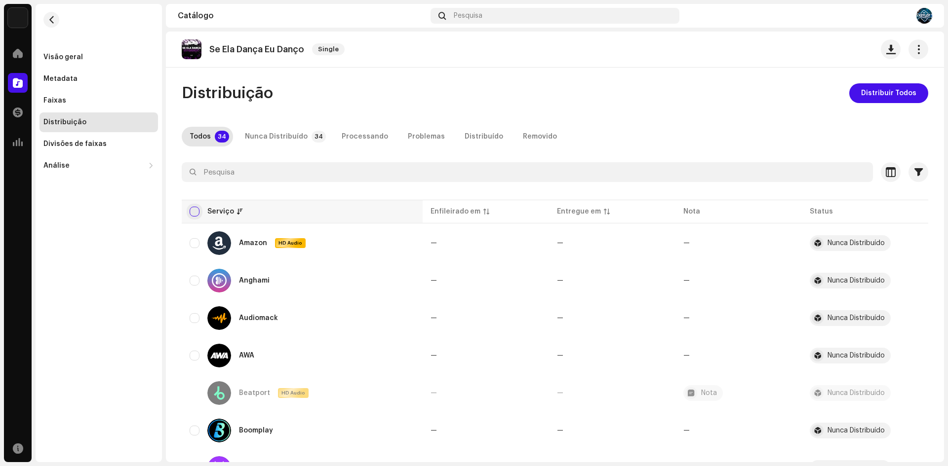
checkbox input "true"
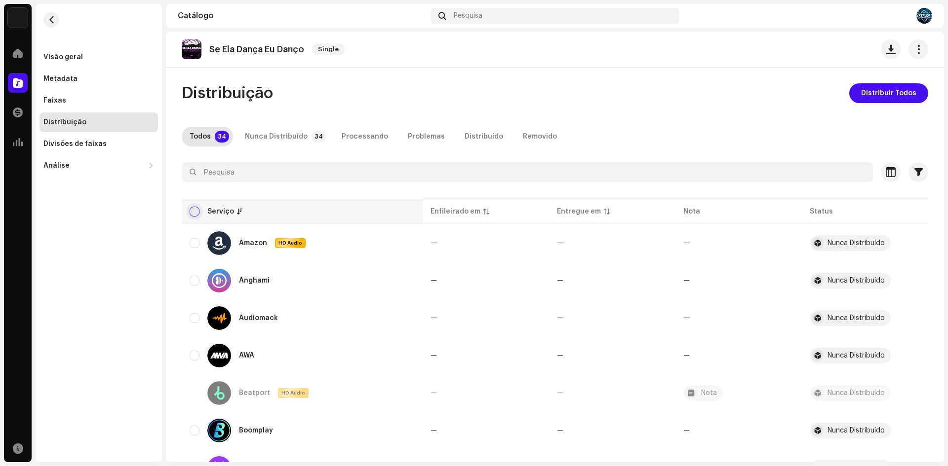
checkbox input "true"
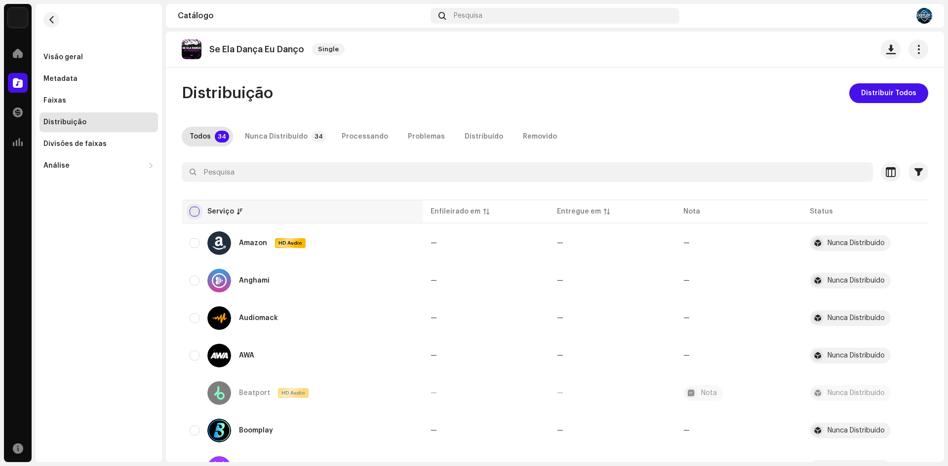
checkbox input "true"
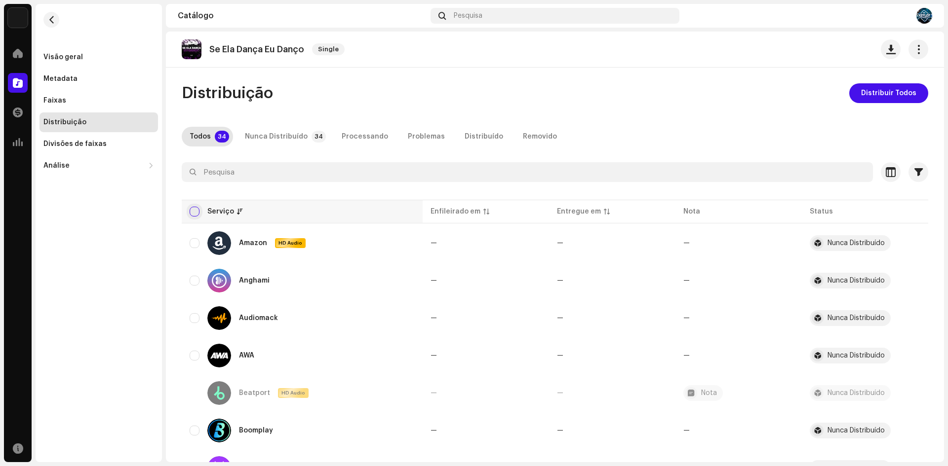
checkbox input "true"
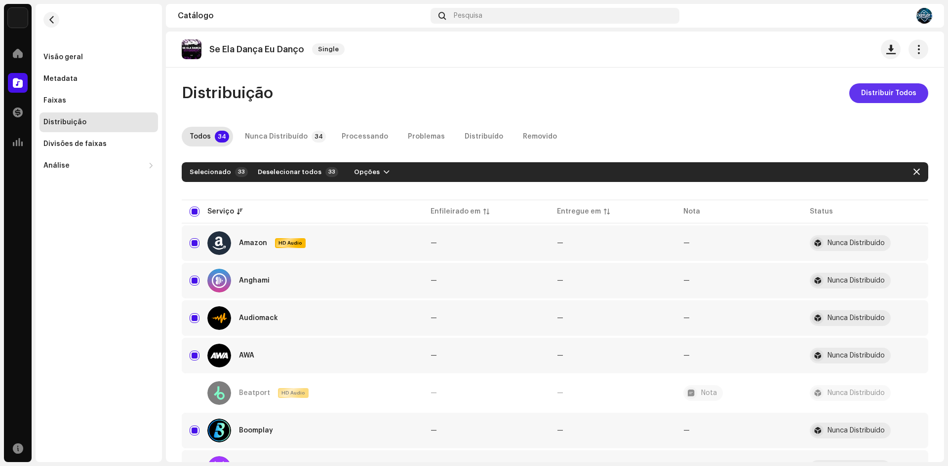
click at [871, 88] on span "Distribuir Todos" at bounding box center [888, 93] width 55 height 20
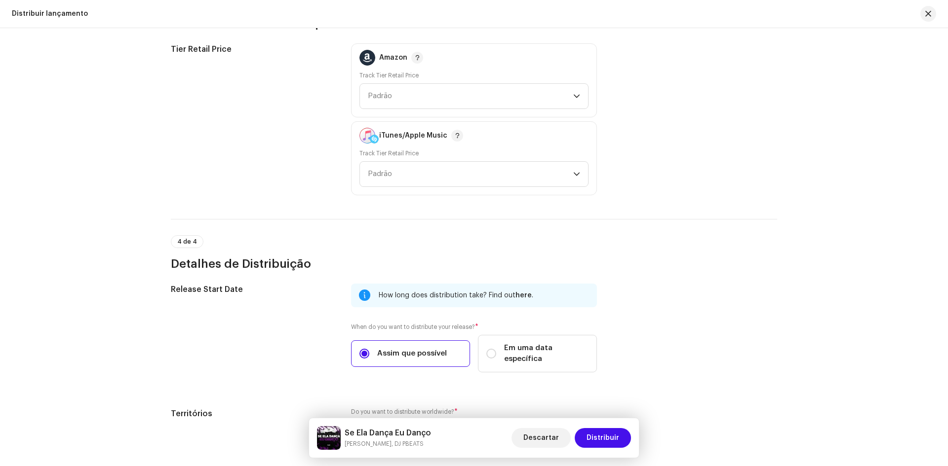
scroll to position [1579, 0]
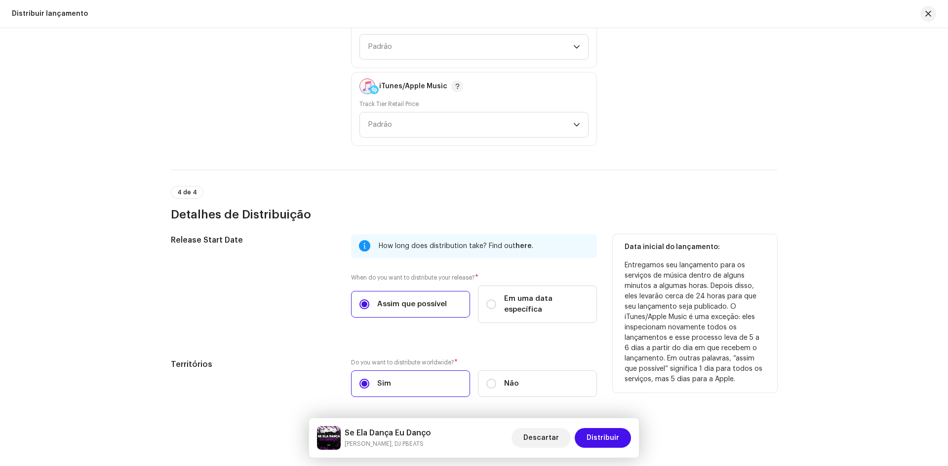
click at [337, 302] on div "Release Start Date How long does distribution take? Find out here . When do you…" at bounding box center [474, 284] width 606 height 101
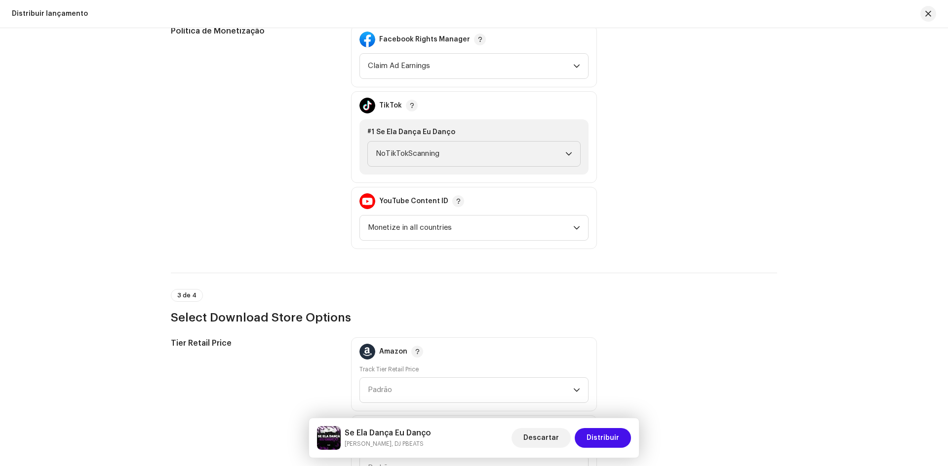
scroll to position [1212, 0]
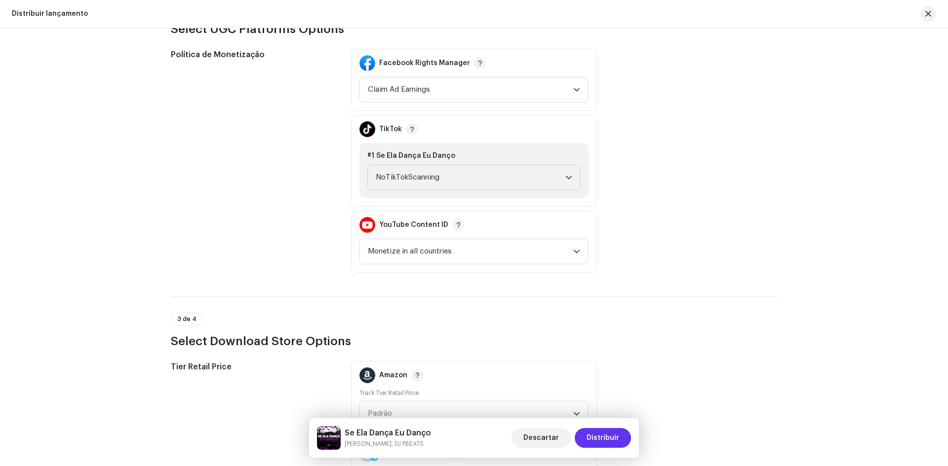
click at [612, 433] on span "Distribuir" at bounding box center [602, 438] width 33 height 20
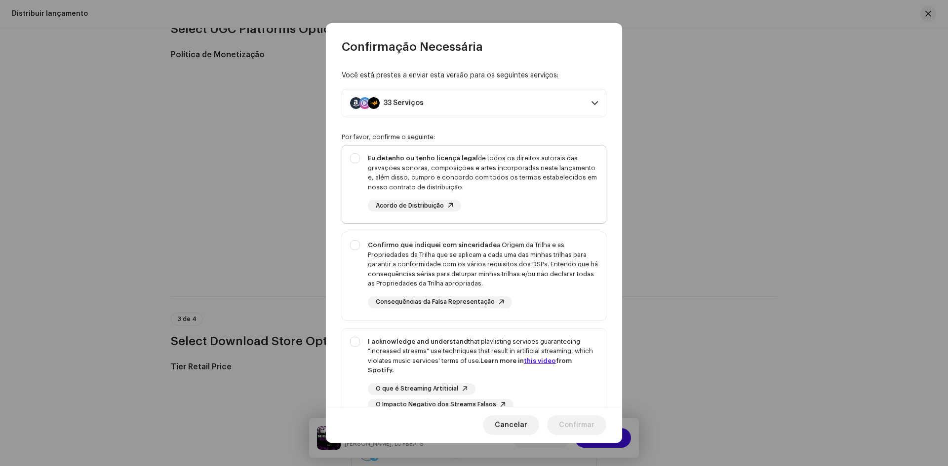
click at [358, 155] on div "Eu detenho ou tenho licença legal de todos os direitos autorais das gravações s…" at bounding box center [474, 183] width 264 height 74
checkbox input "true"
click at [355, 246] on div "Confirmo que indiquei com sinceridade a Origem da Trilha e as Propriedades da T…" at bounding box center [474, 274] width 264 height 84
checkbox input "true"
click at [352, 342] on div "I acknowledge and understand that playlisting services guaranteeing "increased …" at bounding box center [474, 374] width 264 height 90
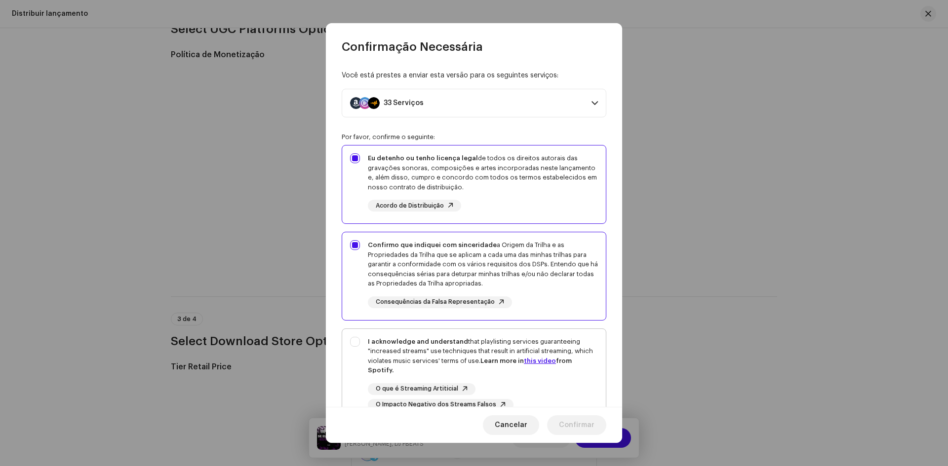
checkbox input "true"
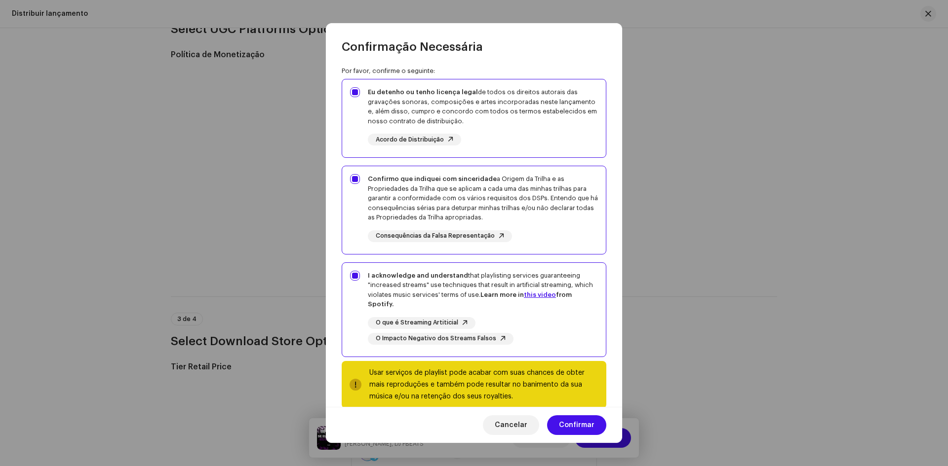
scroll to position [83, 0]
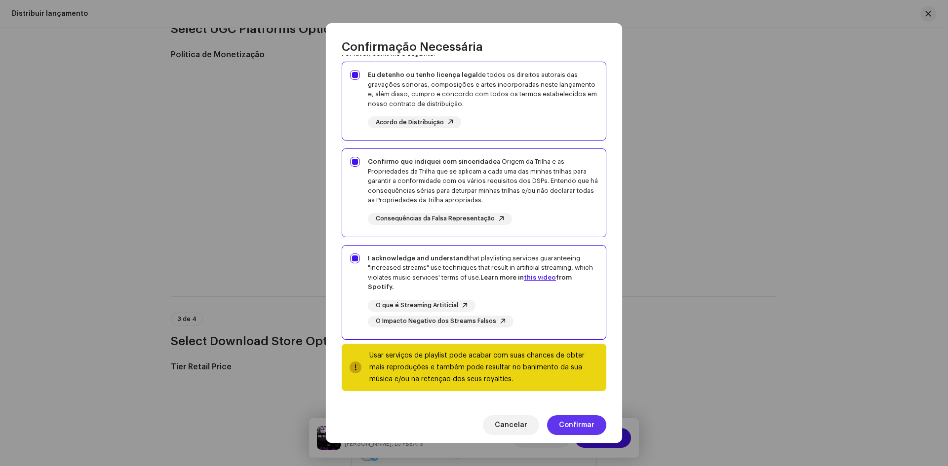
click at [575, 422] on span "Confirmar" at bounding box center [577, 426] width 36 height 20
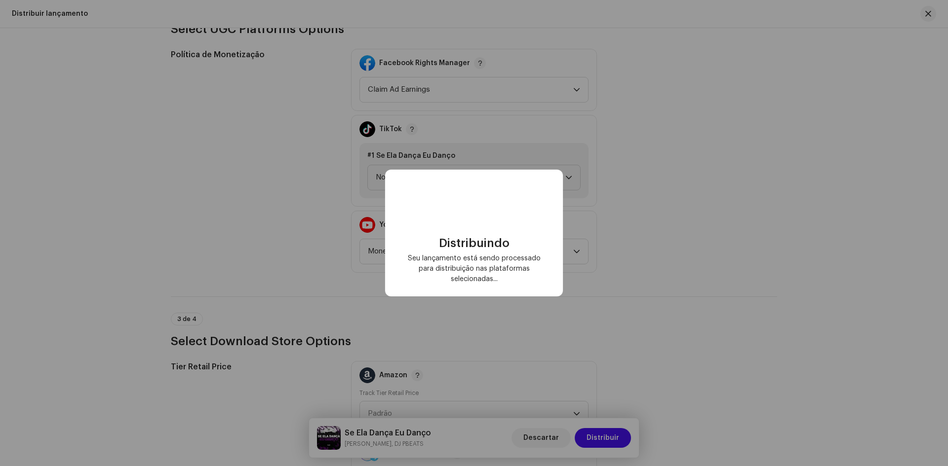
checkbox input "false"
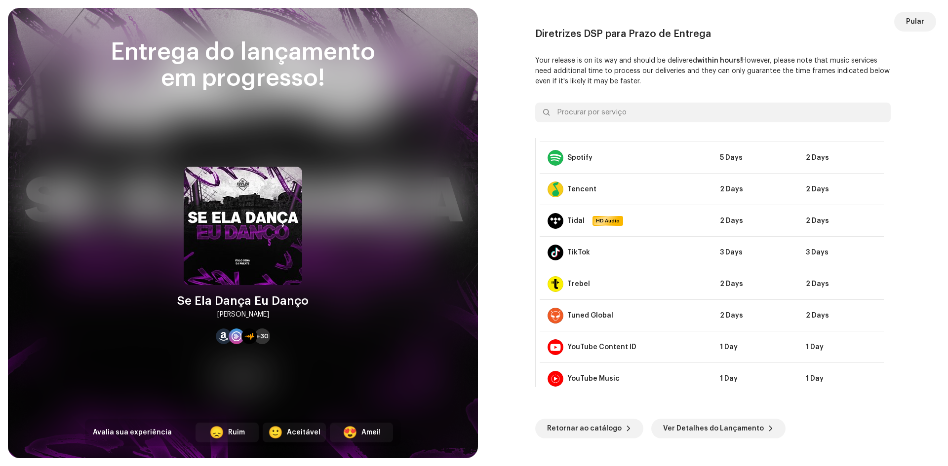
scroll to position [829, 0]
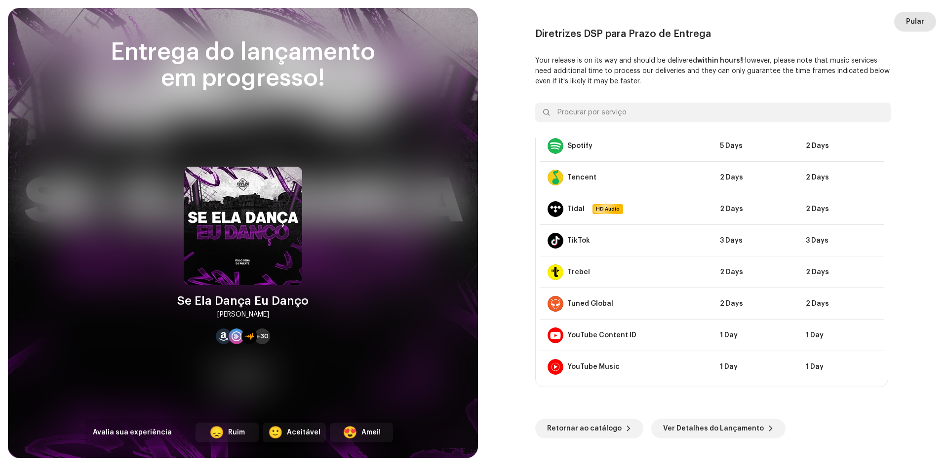
click at [922, 23] on span "Pular" at bounding box center [915, 22] width 18 height 20
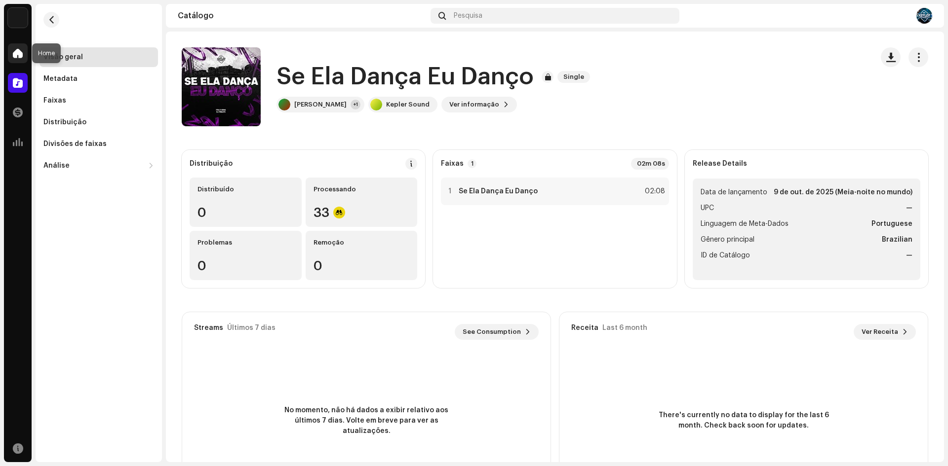
click at [21, 55] on span at bounding box center [18, 53] width 10 height 8
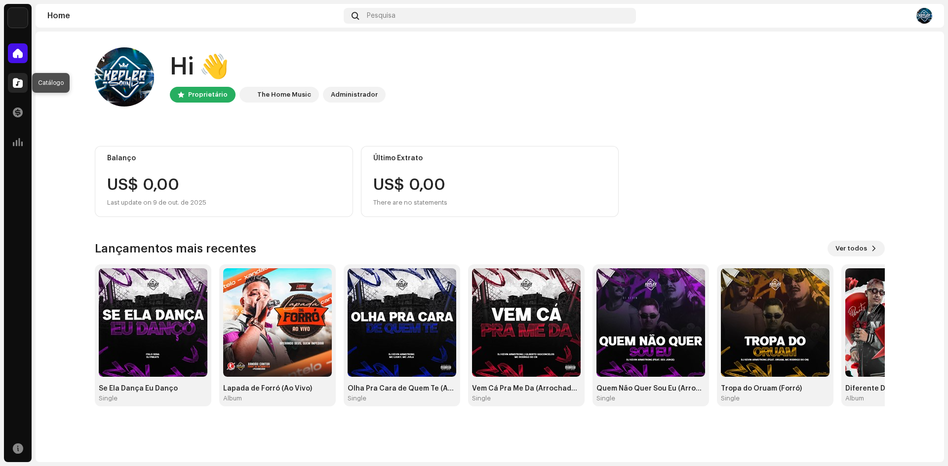
click at [18, 77] on div at bounding box center [18, 83] width 20 height 20
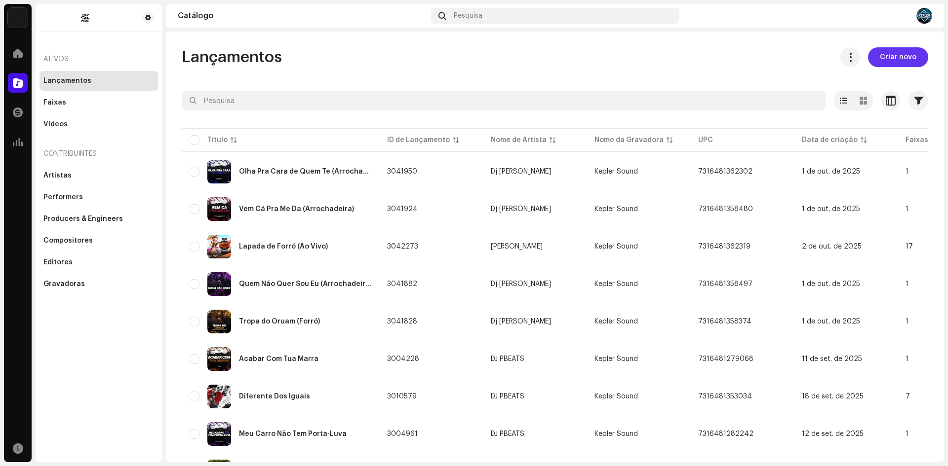
click at [899, 55] on span "Criar novo" at bounding box center [898, 57] width 37 height 20
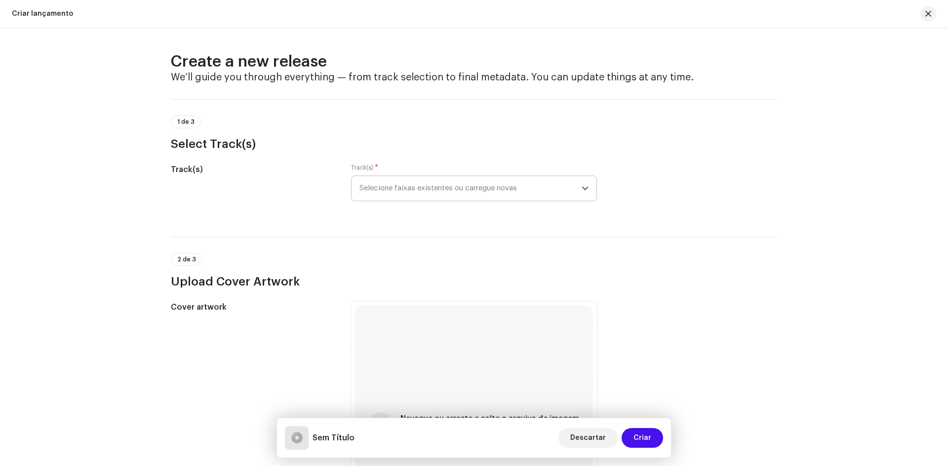
click at [447, 185] on span "Selecione faixas existentes ou carregue novas" at bounding box center [470, 188] width 222 height 25
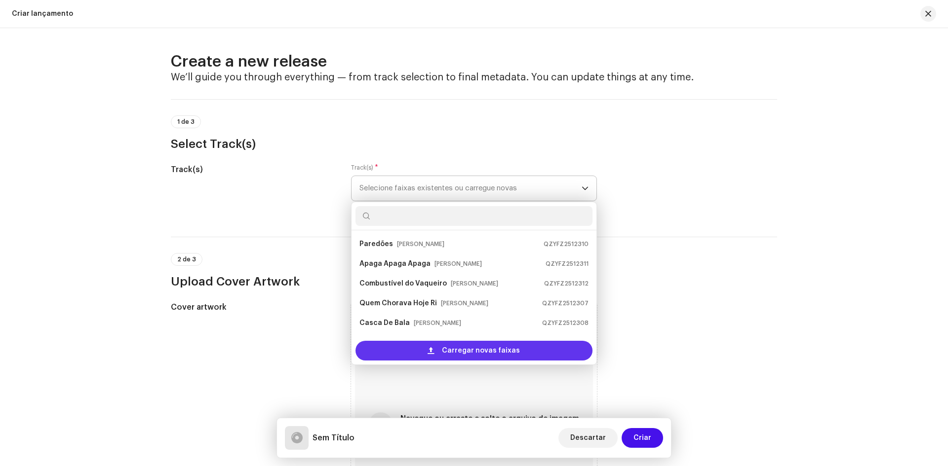
scroll to position [16, 0]
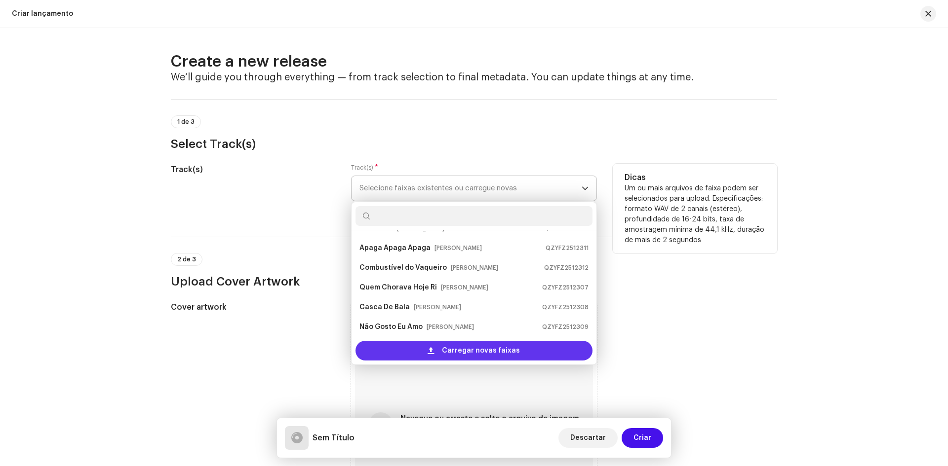
click at [482, 352] on span "Carregar novas faixas" at bounding box center [481, 351] width 78 height 20
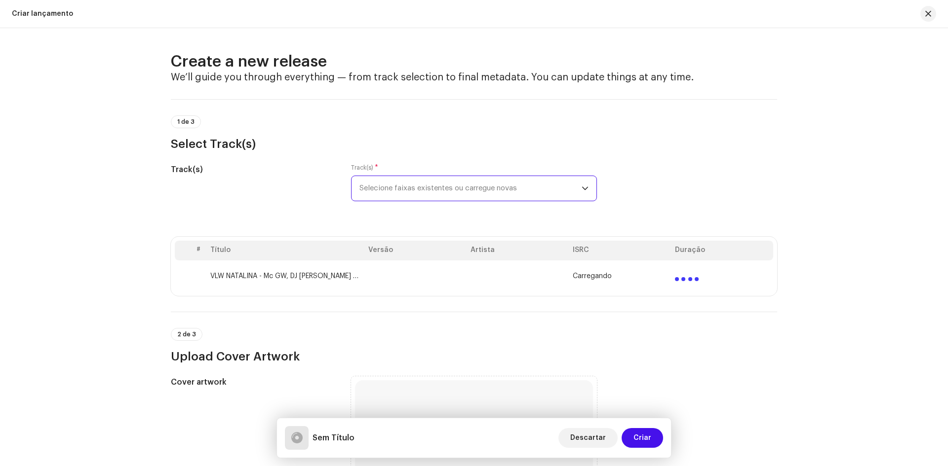
scroll to position [99, 0]
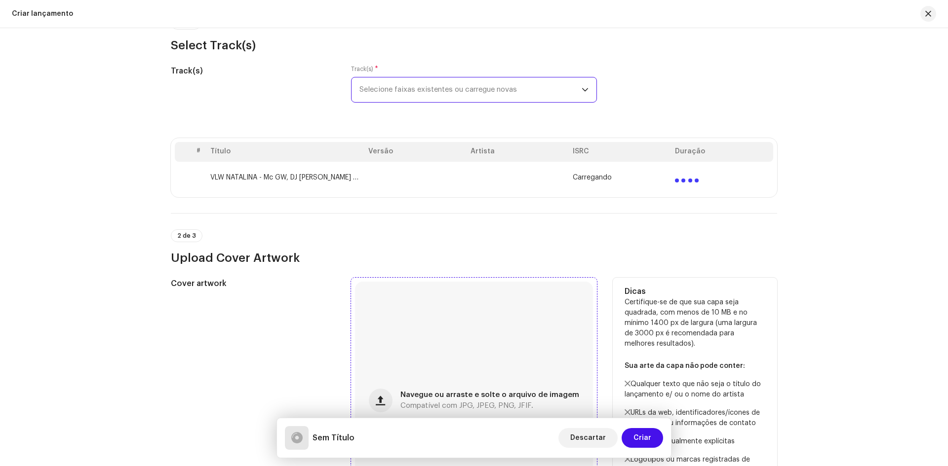
click at [443, 397] on span "Navegue ou arraste e solte o arquivo de imagem" at bounding box center [489, 395] width 179 height 7
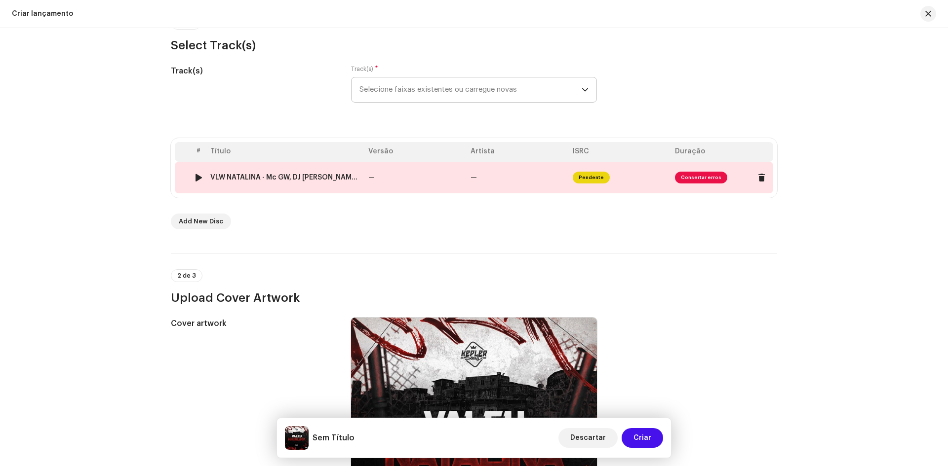
click at [697, 170] on span "Consertar erros" at bounding box center [722, 178] width 94 height 16
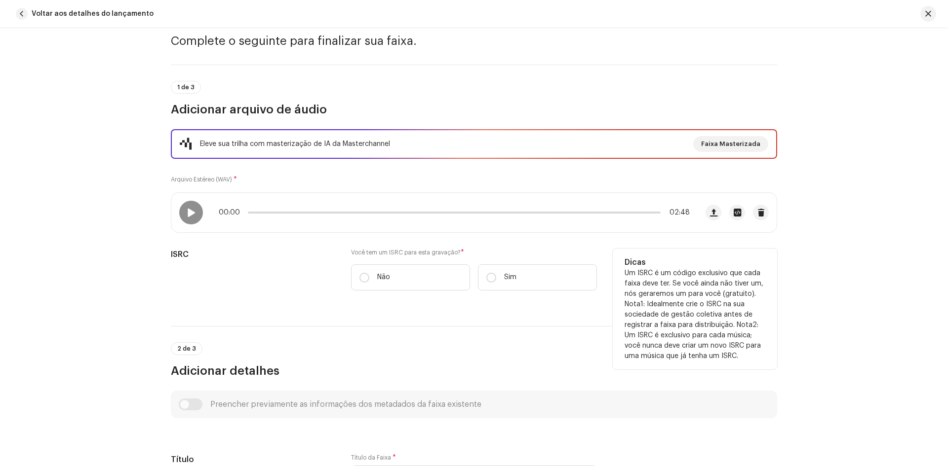
scroll to position [49, 0]
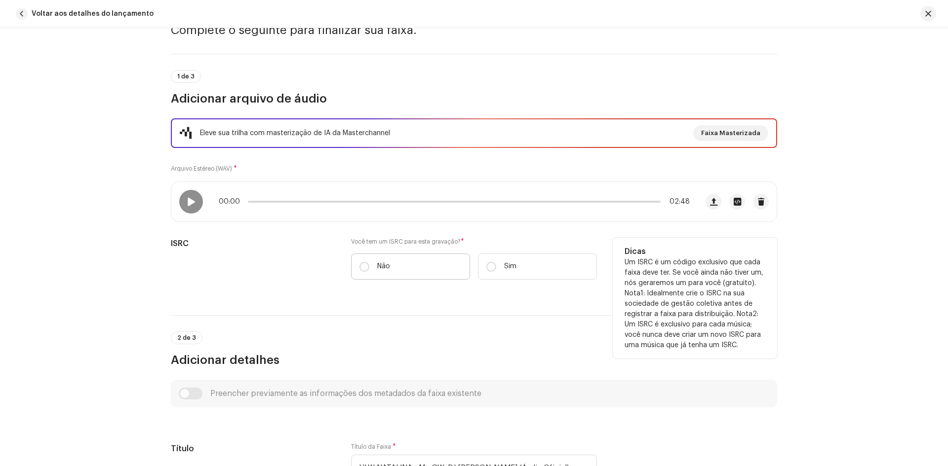
click at [367, 268] on label "Não" at bounding box center [410, 267] width 119 height 26
click at [367, 268] on input "Não" at bounding box center [364, 267] width 10 height 10
radio input "true"
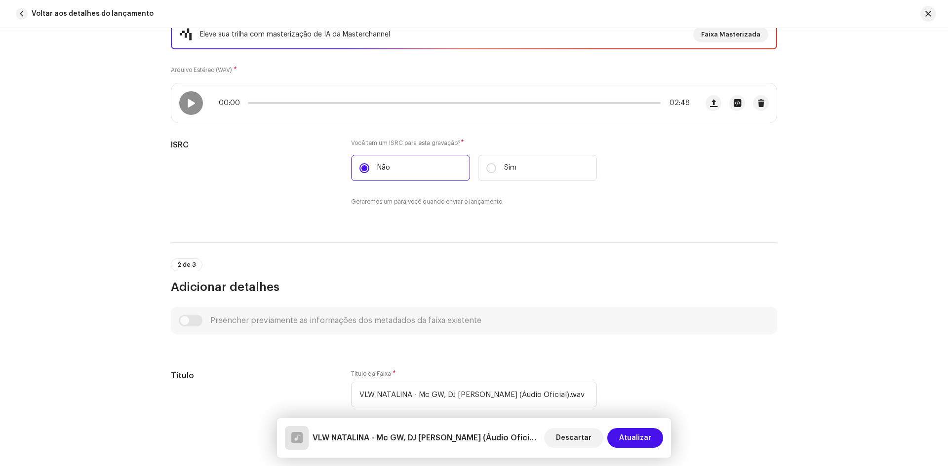
scroll to position [197, 0]
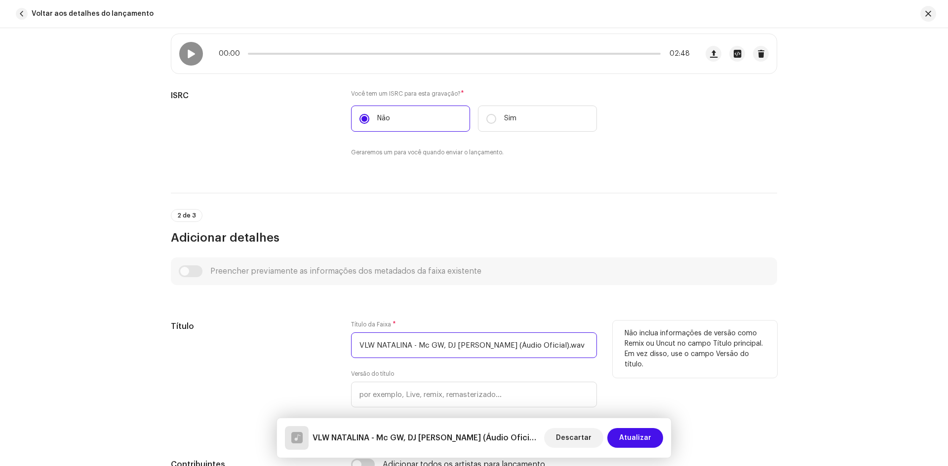
drag, startPoint x: 362, startPoint y: 345, endPoint x: 395, endPoint y: 349, distance: 33.2
click at [362, 345] on input "VLW NATALINA - Mc GW, DJ [PERSON_NAME] (Áudio Oficial).wav" at bounding box center [474, 346] width 246 height 26
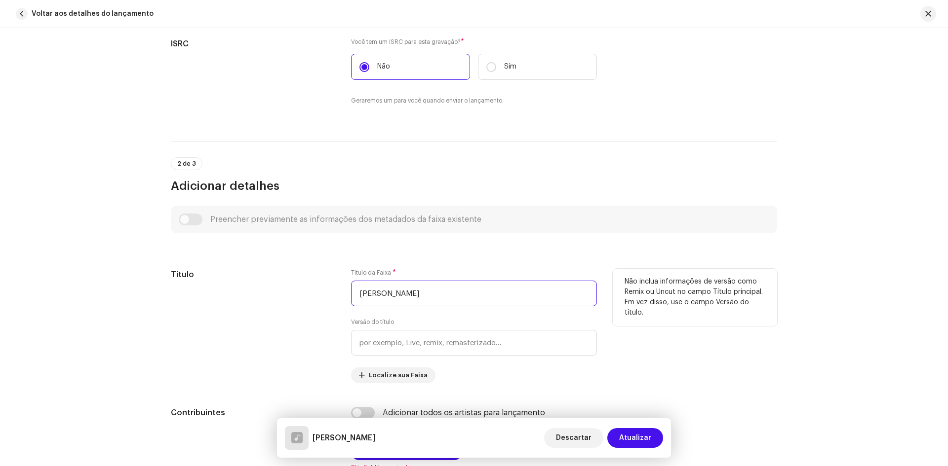
scroll to position [296, 0]
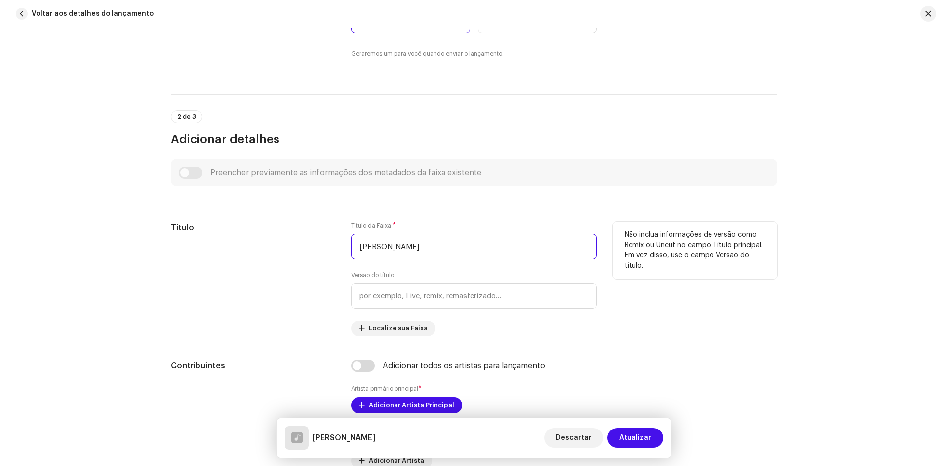
type input "[PERSON_NAME]"
click at [619, 311] on div "Não inclua informações de versão como Remix ou Uncut no campo Título principal.…" at bounding box center [694, 279] width 164 height 115
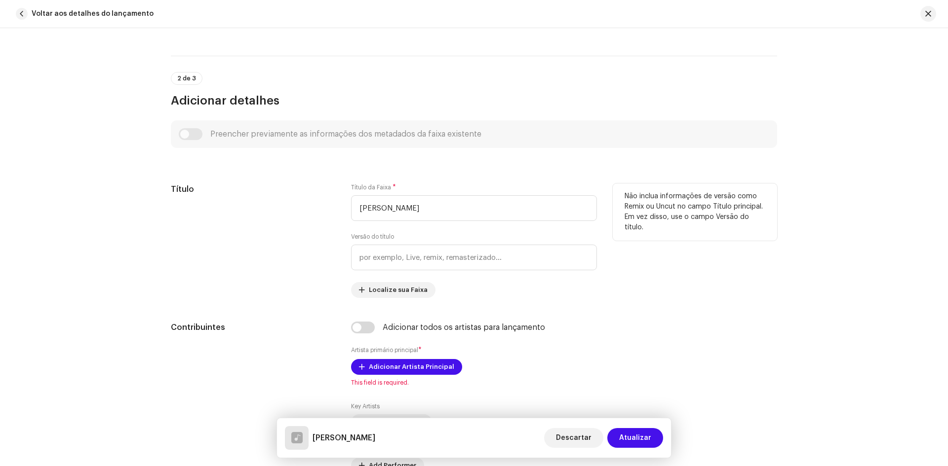
scroll to position [345, 0]
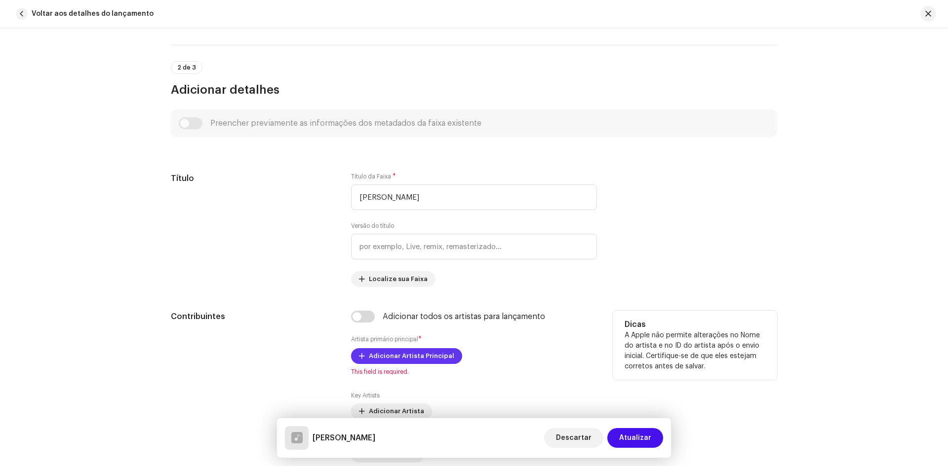
click at [400, 353] on span "Adicionar Artista Principal" at bounding box center [411, 356] width 85 height 20
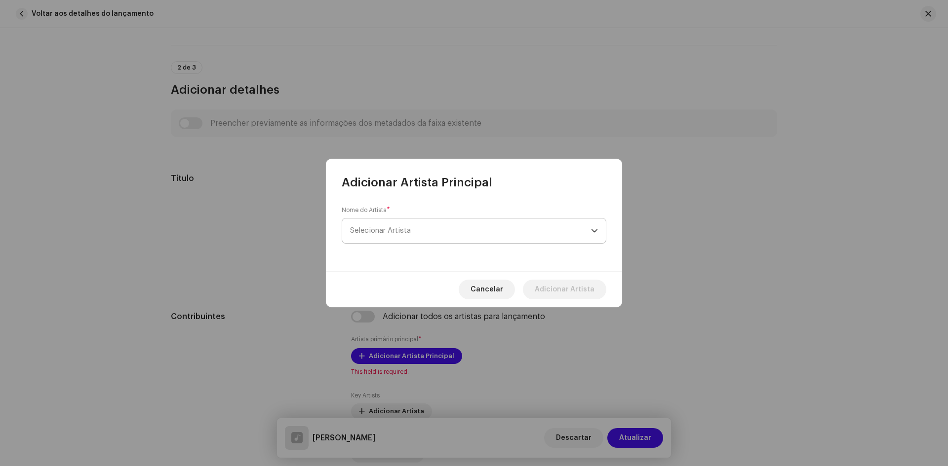
click at [444, 225] on span "Selecionar Artista" at bounding box center [470, 231] width 241 height 25
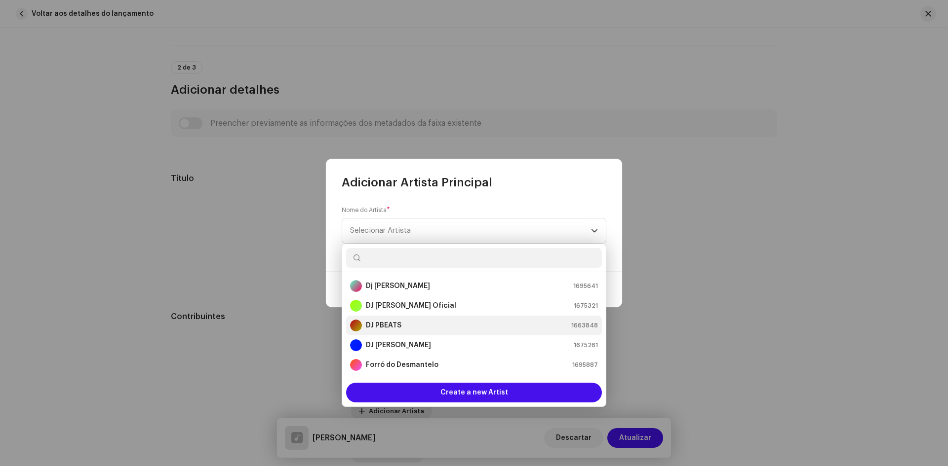
click at [400, 327] on strong "DJ PBEATS" at bounding box center [384, 326] width 36 height 10
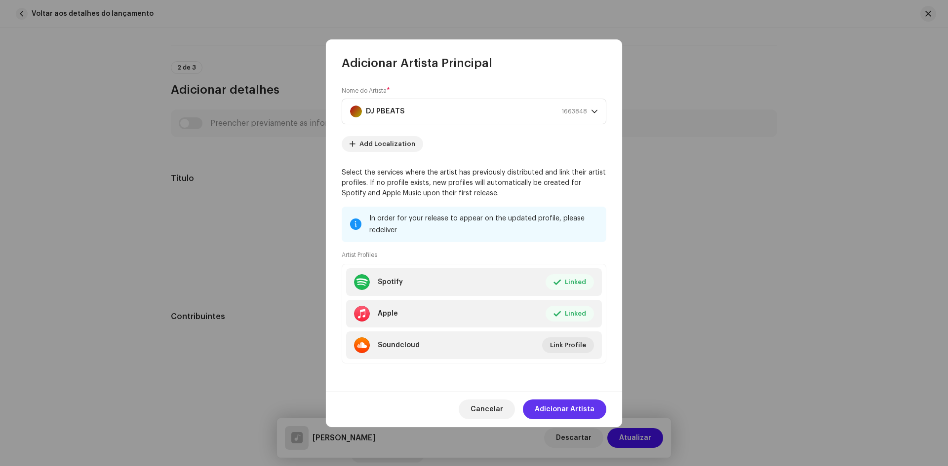
click at [575, 408] on span "Adicionar Artista" at bounding box center [565, 410] width 60 height 20
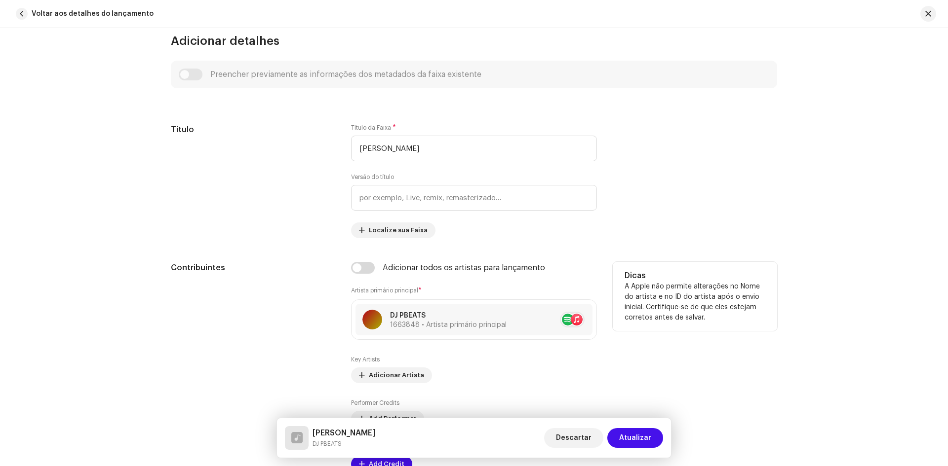
scroll to position [395, 0]
click at [388, 381] on span "Adicionar Artista" at bounding box center [396, 375] width 55 height 20
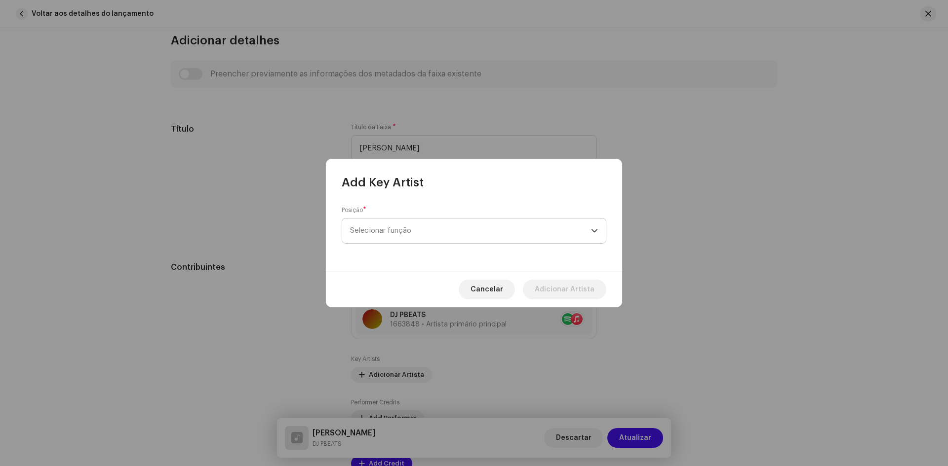
click at [425, 232] on span "Selecionar função" at bounding box center [470, 231] width 241 height 25
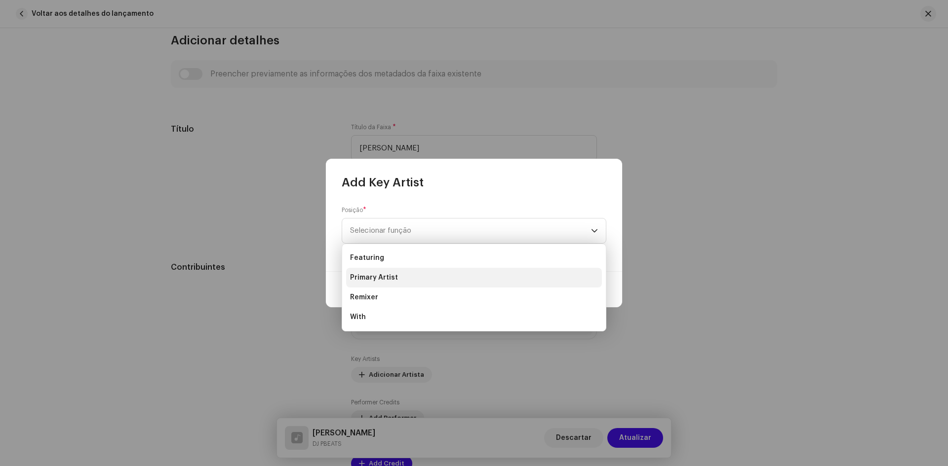
click at [370, 276] on span "Primary Artist" at bounding box center [374, 278] width 48 height 10
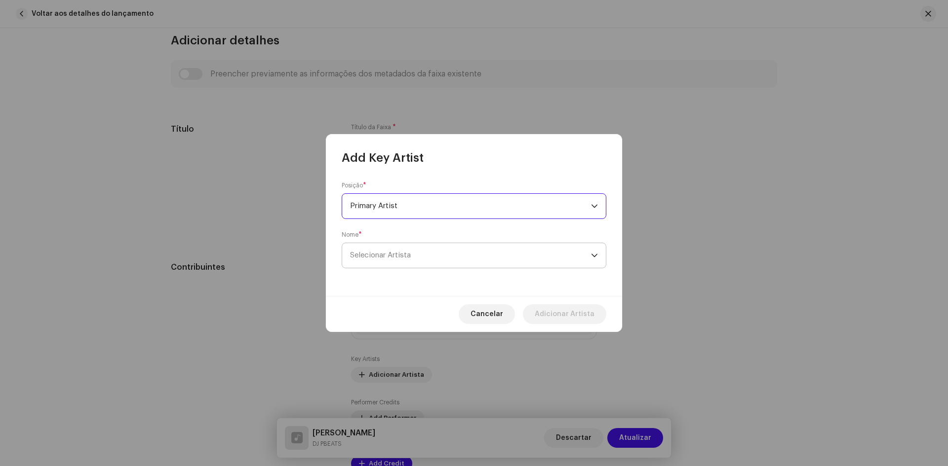
click at [383, 255] on span "Selecionar Artista" at bounding box center [380, 255] width 61 height 7
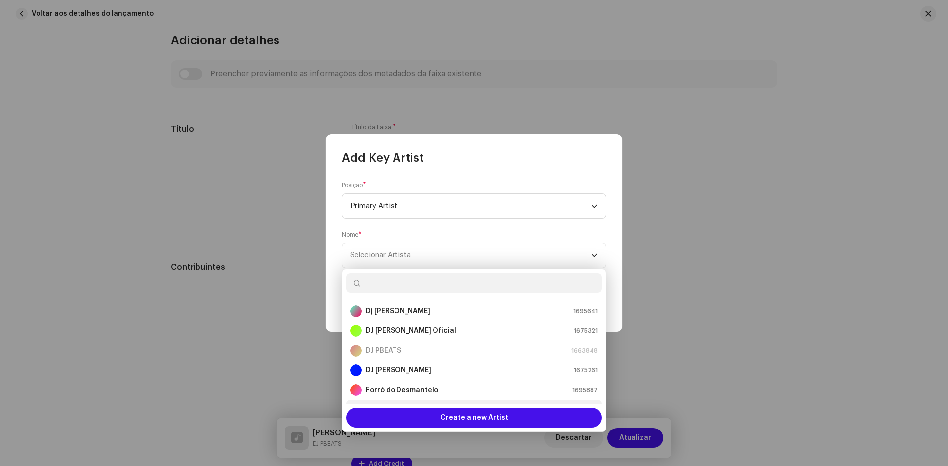
scroll to position [16, 0]
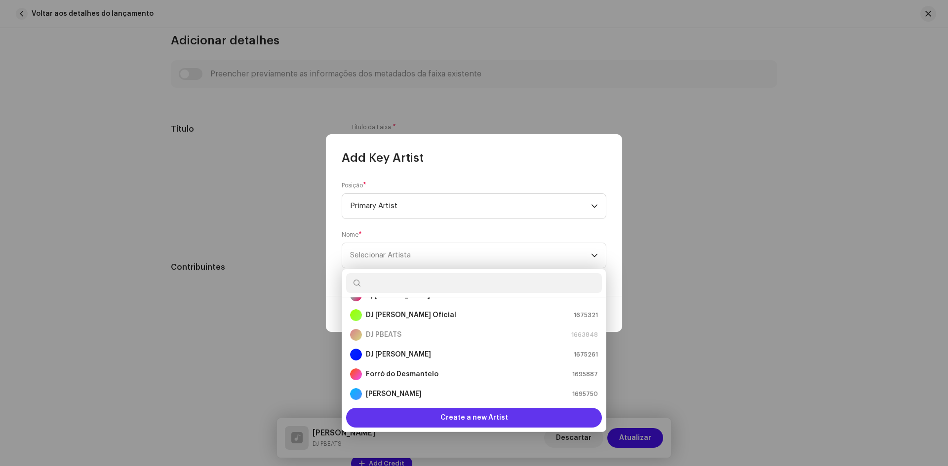
click at [490, 416] on span "Create a new Artist" at bounding box center [474, 418] width 68 height 20
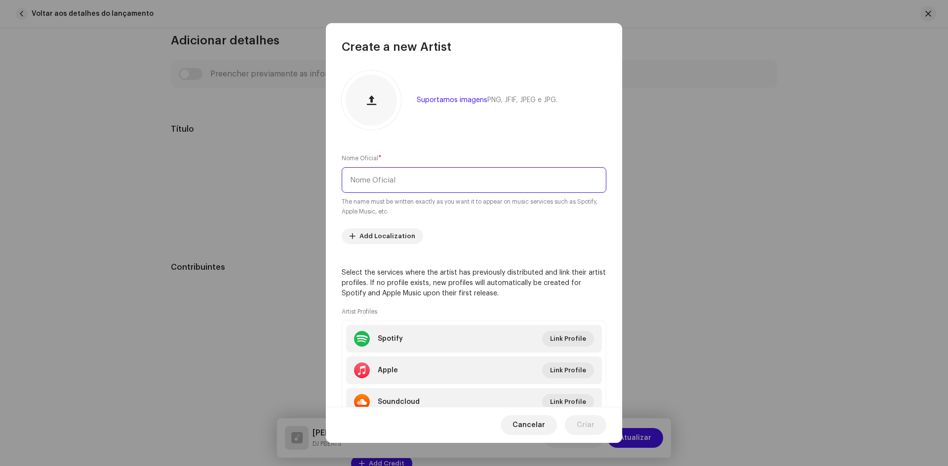
click at [393, 173] on input "text" at bounding box center [474, 180] width 265 height 26
type input "Mc Gw"
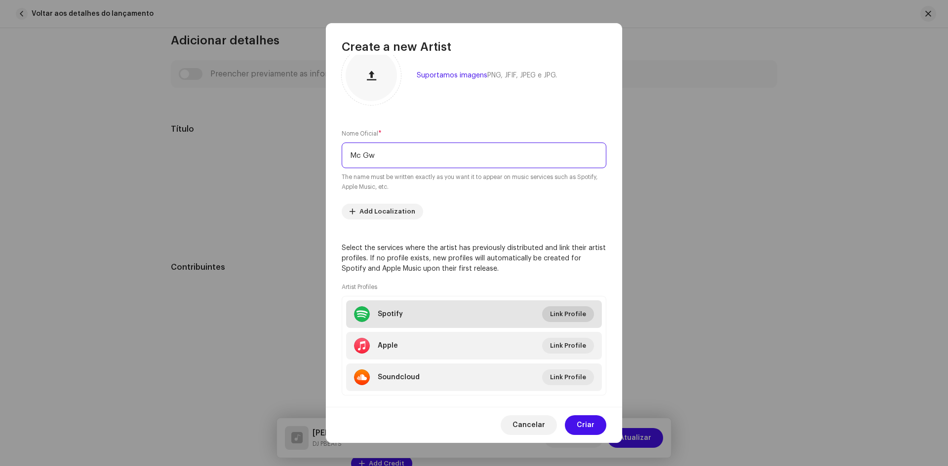
scroll to position [41, 0]
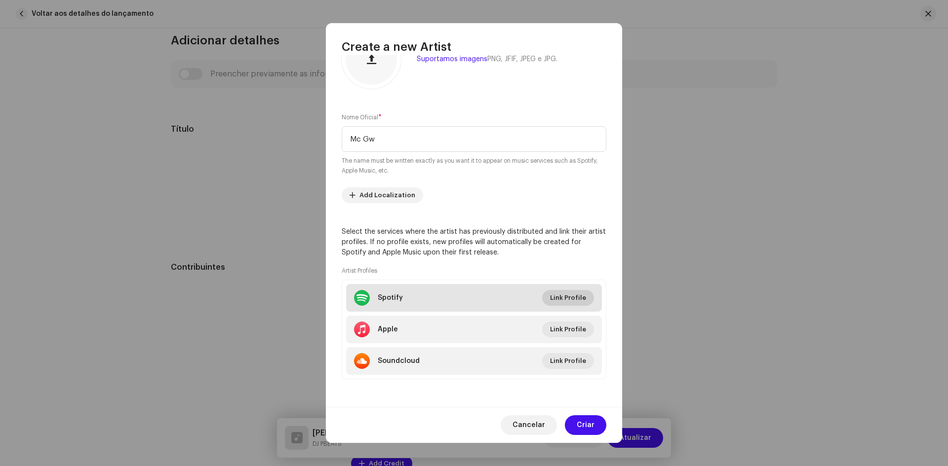
click at [578, 297] on span "Link Profile" at bounding box center [568, 298] width 36 height 20
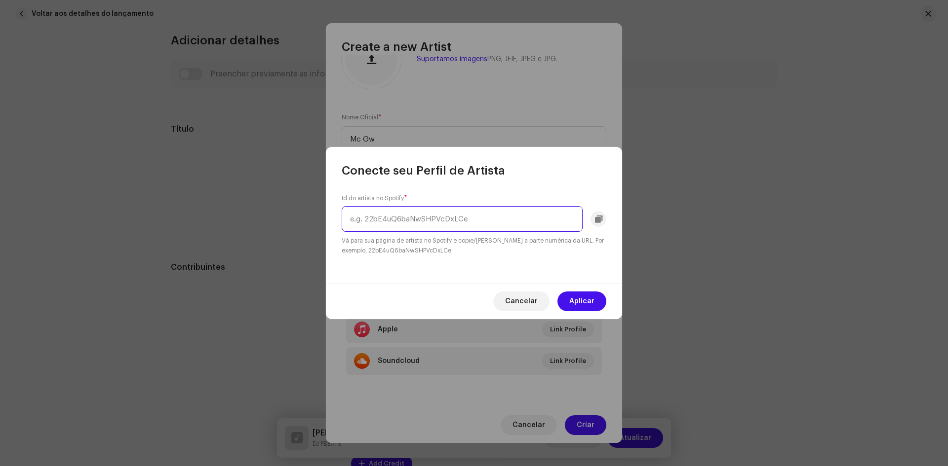
paste input "0f1IECbrVV952unZkzrsg2"
type input "0f1IECbrVV952unZkzrsg2"
click at [591, 306] on span "Aplicar" at bounding box center [581, 302] width 25 height 20
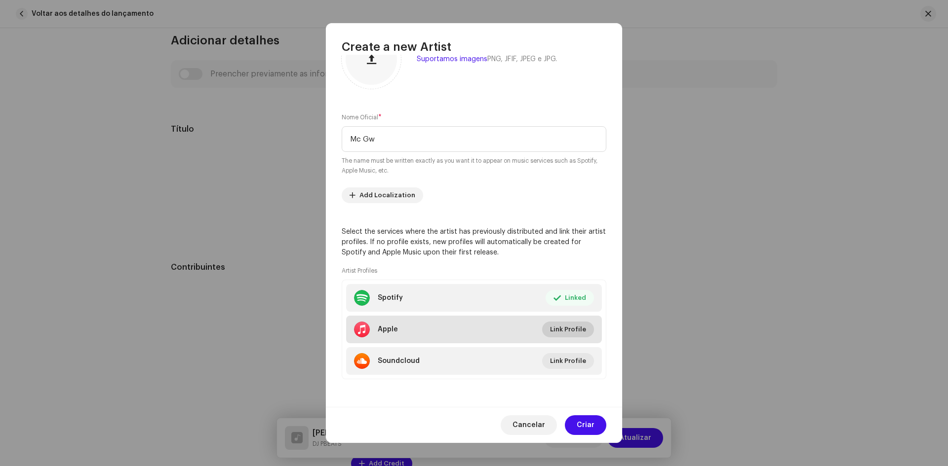
click at [550, 328] on span "Link Profile" at bounding box center [568, 330] width 36 height 20
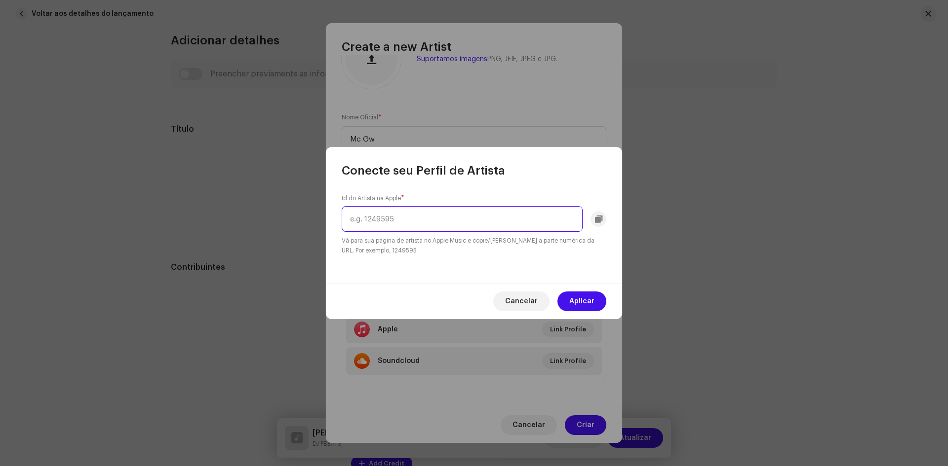
click at [393, 218] on input "text" at bounding box center [462, 219] width 241 height 26
paste input "589474473"
type input "589474473"
click at [592, 299] on span "Aplicar" at bounding box center [581, 302] width 25 height 20
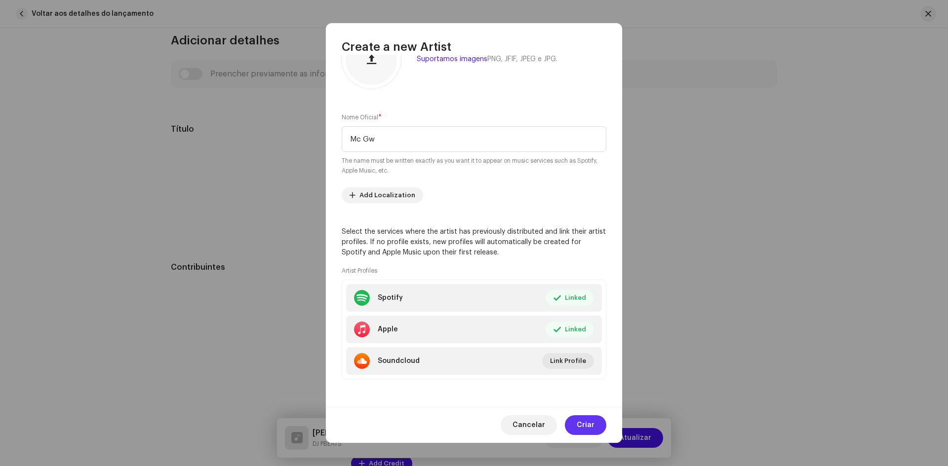
click at [590, 424] on span "Criar" at bounding box center [585, 426] width 18 height 20
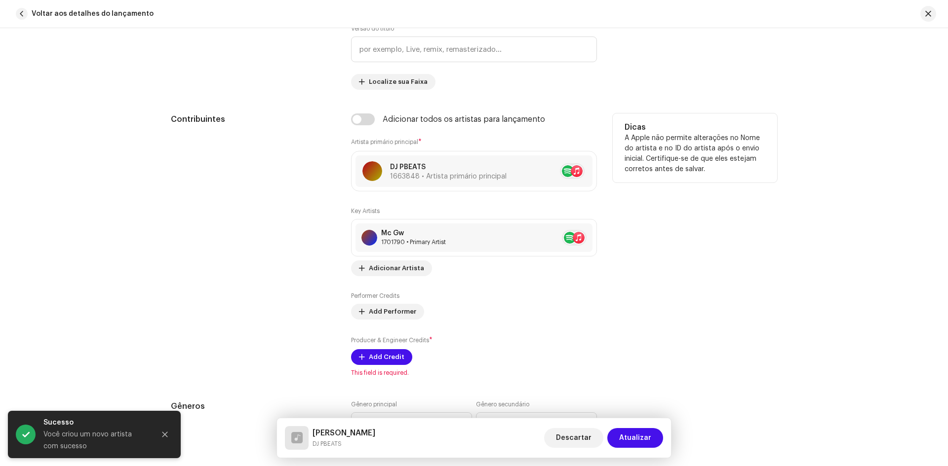
scroll to position [592, 0]
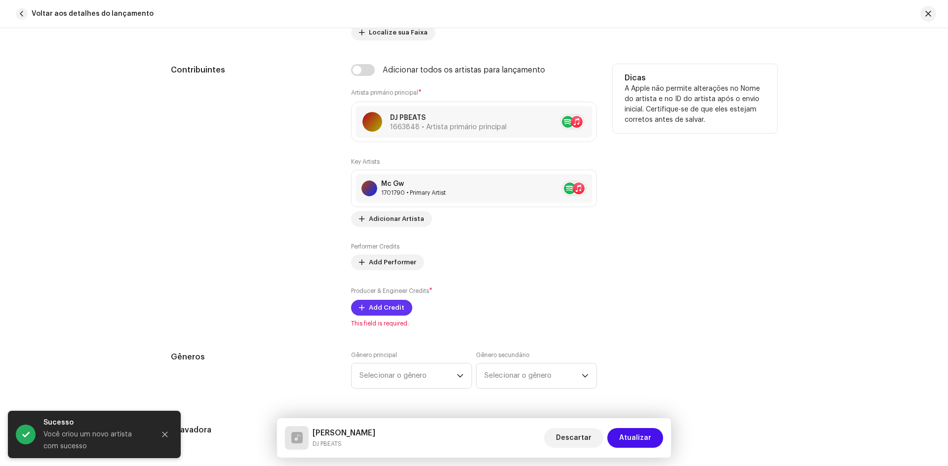
click at [397, 307] on span "Add Credit" at bounding box center [387, 308] width 36 height 20
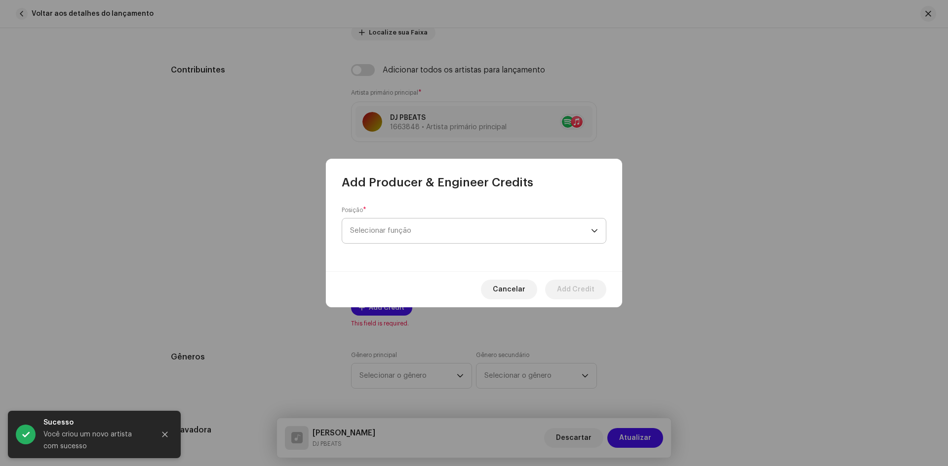
click at [438, 232] on span "Selecionar função" at bounding box center [470, 231] width 241 height 25
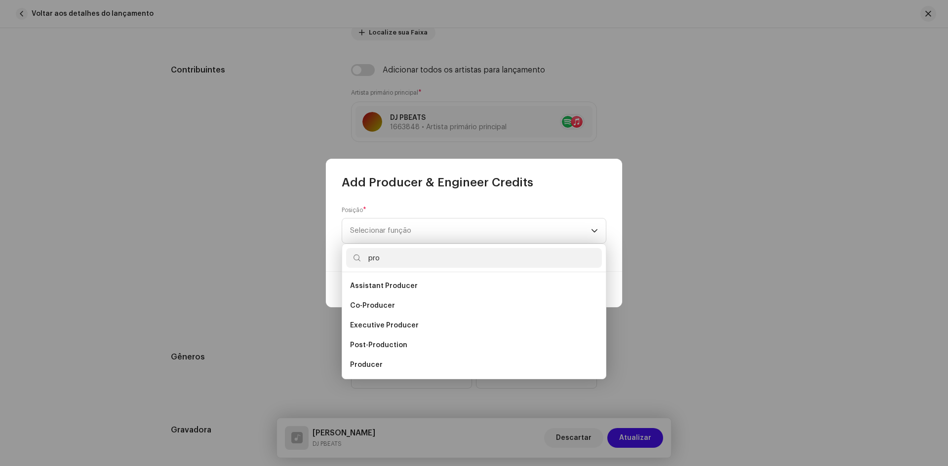
scroll to position [16, 0]
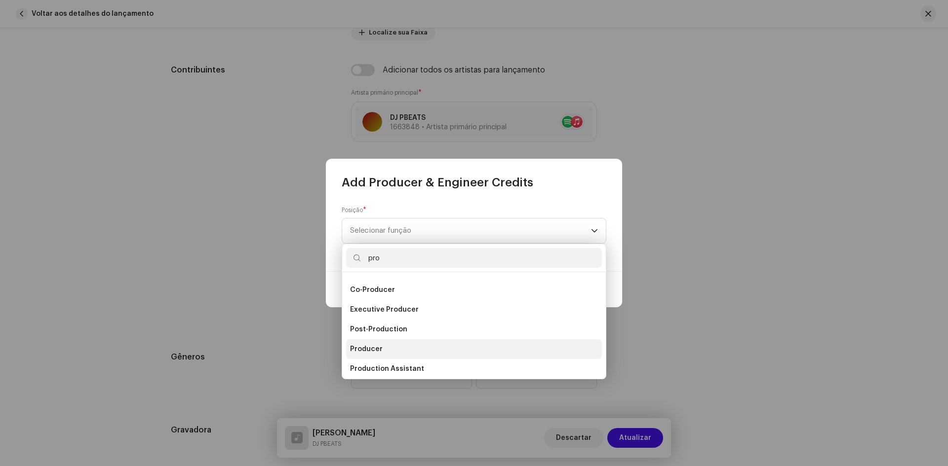
type input "pro"
click at [376, 342] on li "Producer" at bounding box center [474, 350] width 256 height 20
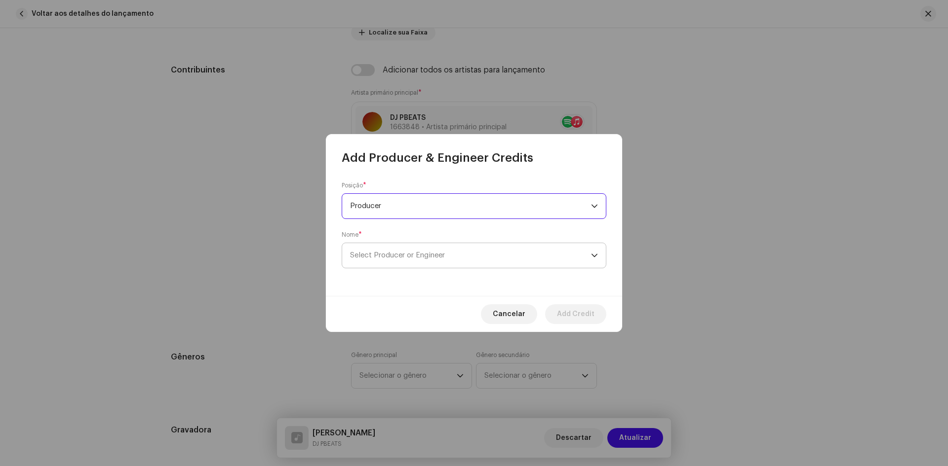
click at [413, 254] on span "Select Producer or Engineer" at bounding box center [397, 255] width 95 height 7
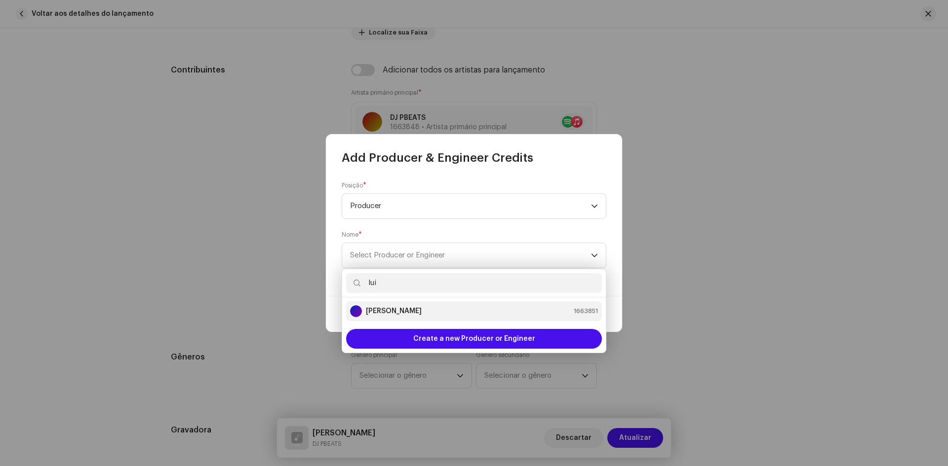
type input "lui"
click at [421, 309] on strong "[PERSON_NAME]" at bounding box center [394, 311] width 56 height 10
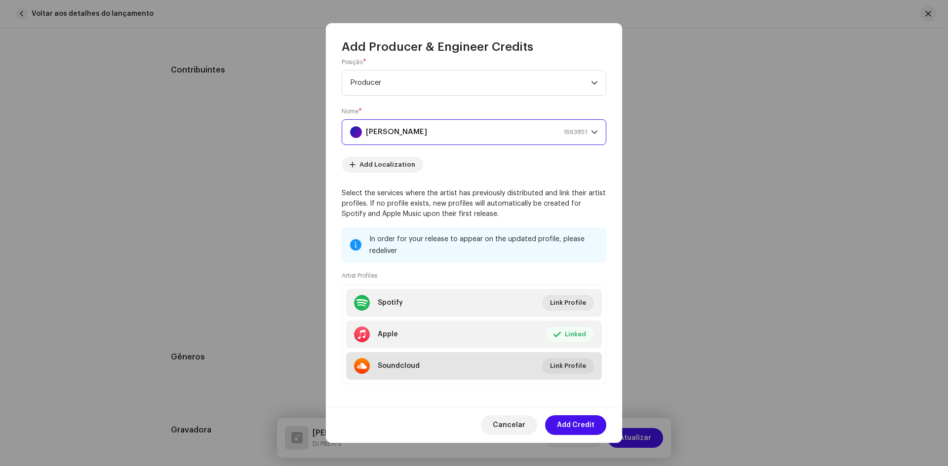
scroll to position [18, 0]
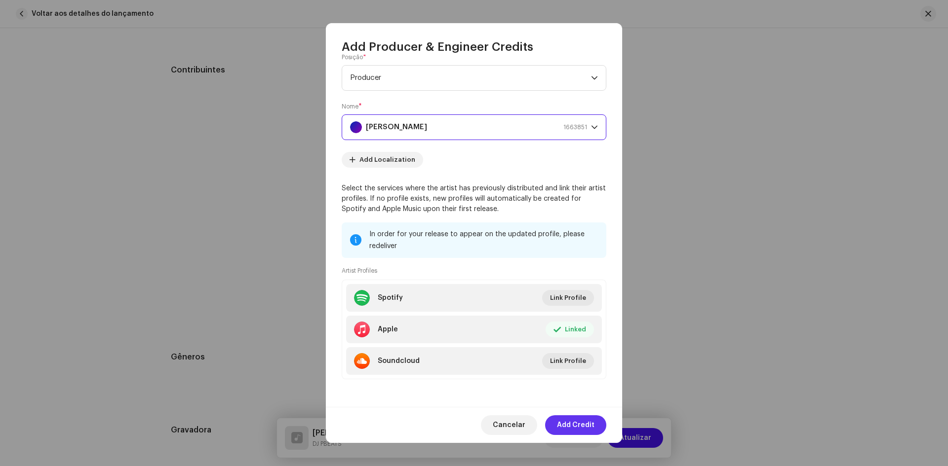
click at [583, 420] on span "Add Credit" at bounding box center [576, 426] width 38 height 20
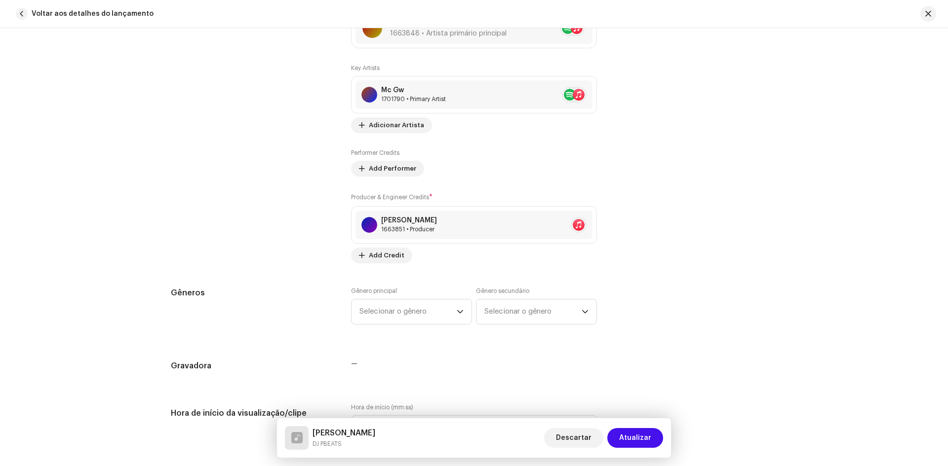
scroll to position [691, 0]
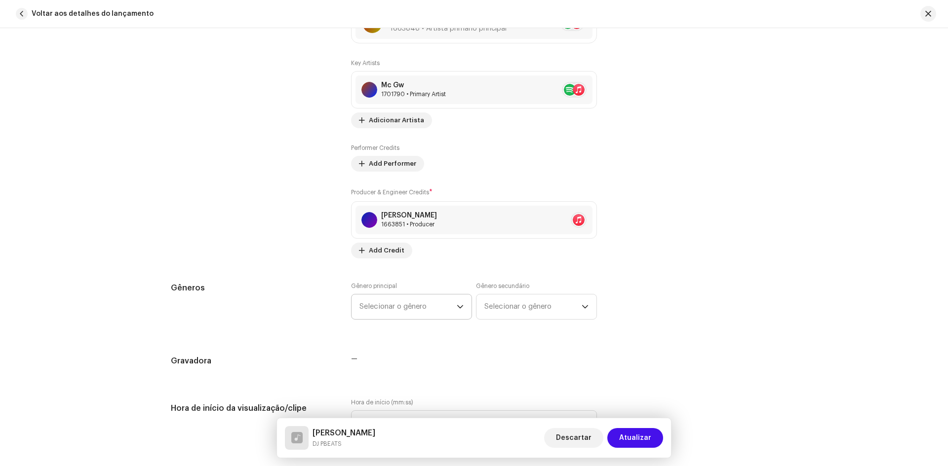
click at [426, 305] on span "Selecionar o gênero" at bounding box center [407, 307] width 97 height 25
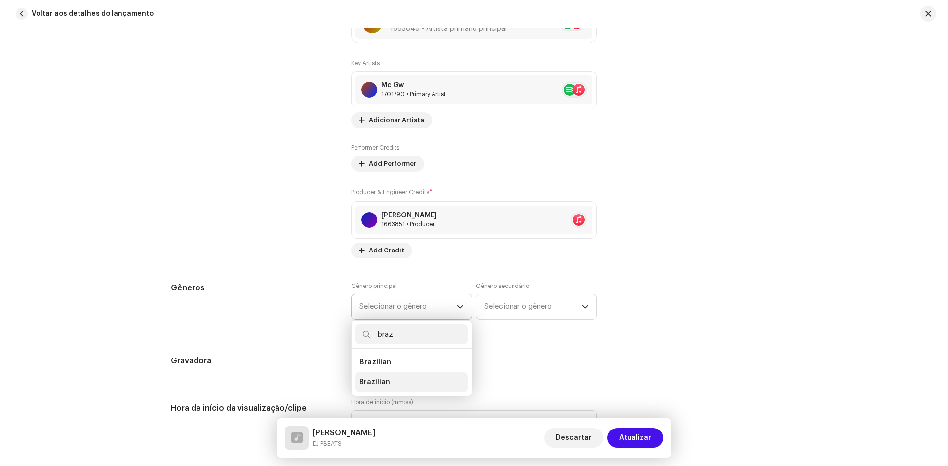
type input "braz"
click at [402, 389] on li "Brazilian" at bounding box center [411, 383] width 112 height 20
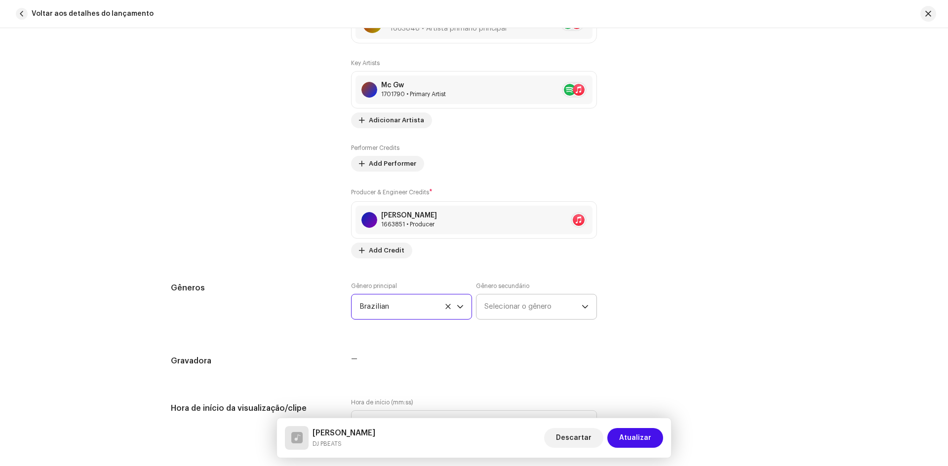
click at [574, 314] on span "Selecionar o gênero" at bounding box center [532, 307] width 97 height 25
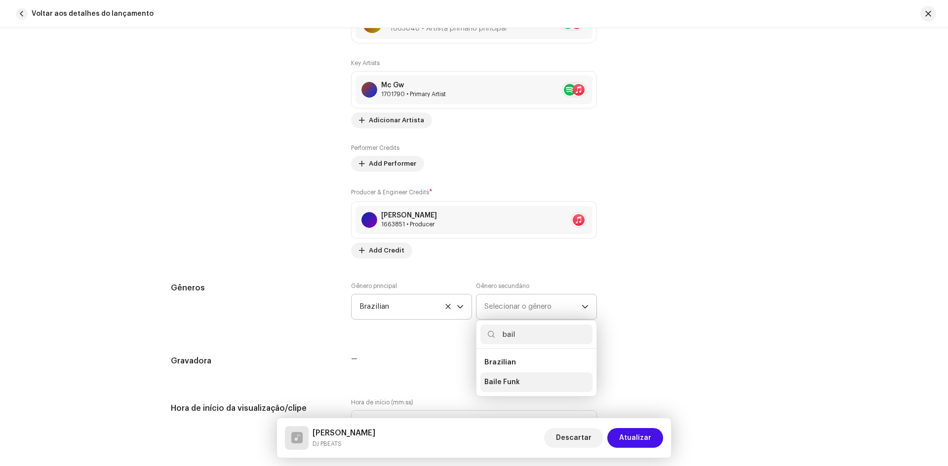
type input "bail"
click at [509, 377] on li "Baile Funk" at bounding box center [536, 383] width 112 height 20
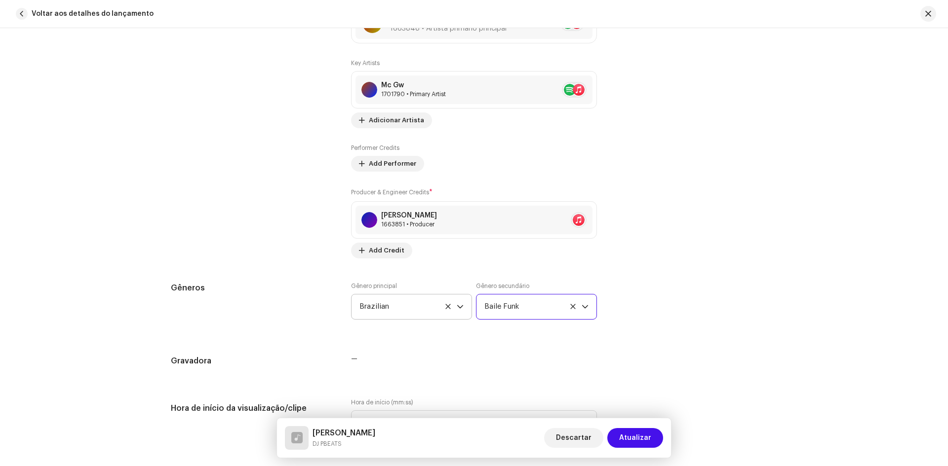
click at [643, 298] on div "Gêneros Gênero principal Brazilian Gênero secundário Baile Funk" at bounding box center [474, 306] width 606 height 49
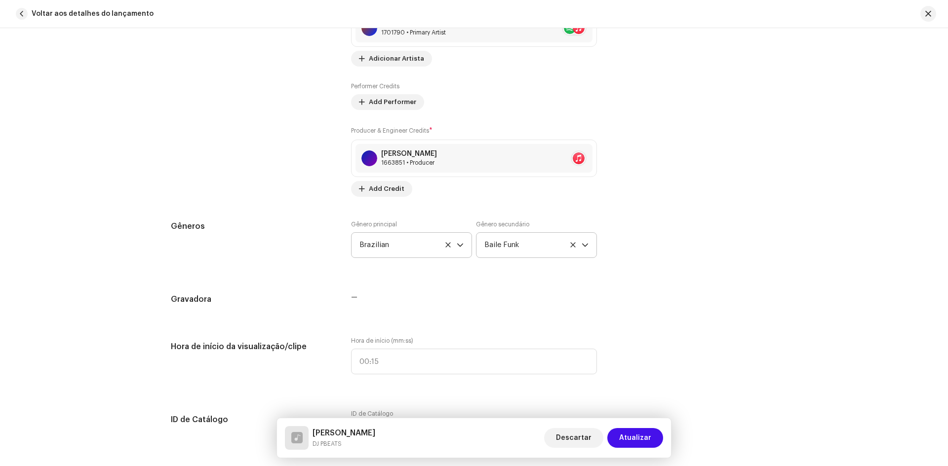
scroll to position [790, 0]
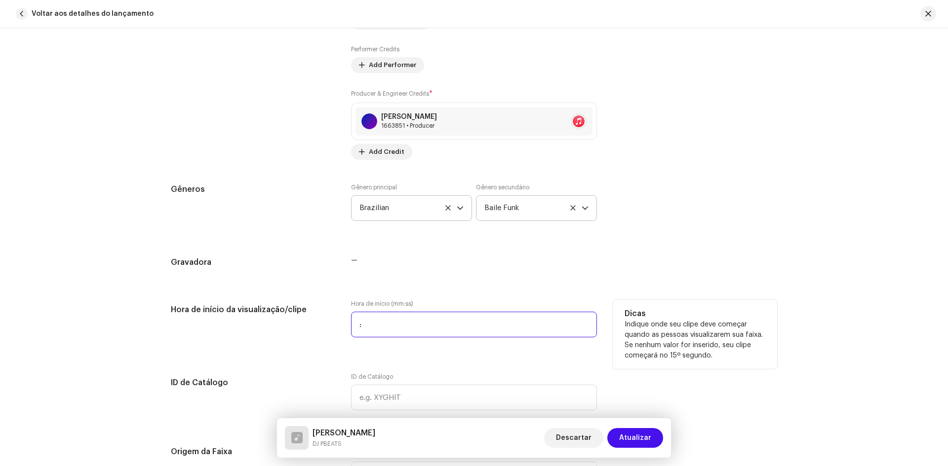
click at [377, 323] on input ":" at bounding box center [474, 325] width 246 height 26
type input "00:08"
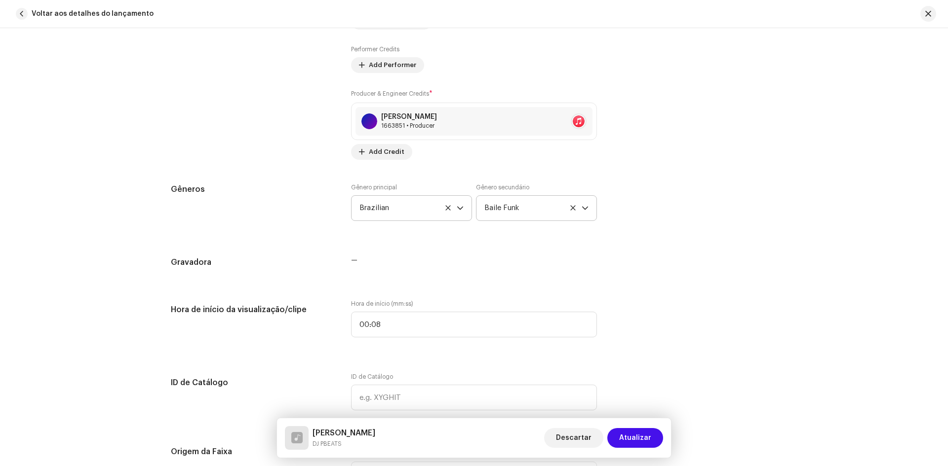
click at [470, 282] on div "Detalhes da faixa Complete o seguinte para finalizar sua faixa. 1 de 3 Adiciona…" at bounding box center [474, 366] width 638 height 2209
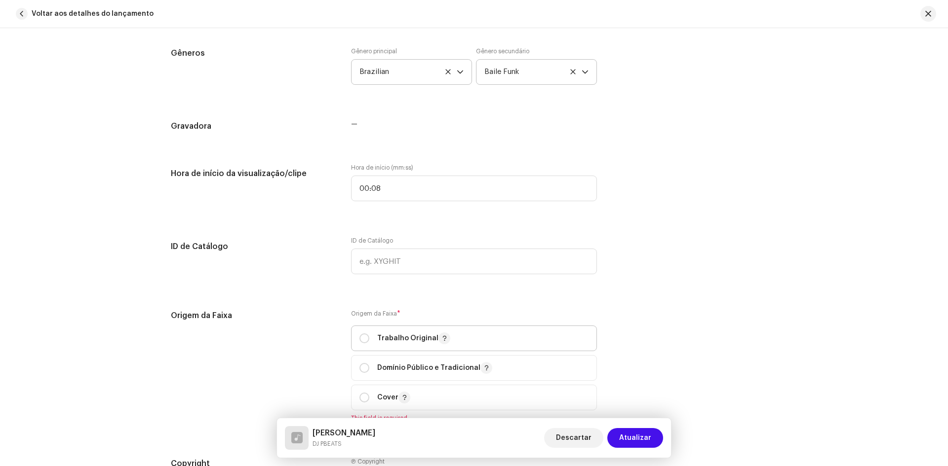
scroll to position [938, 0]
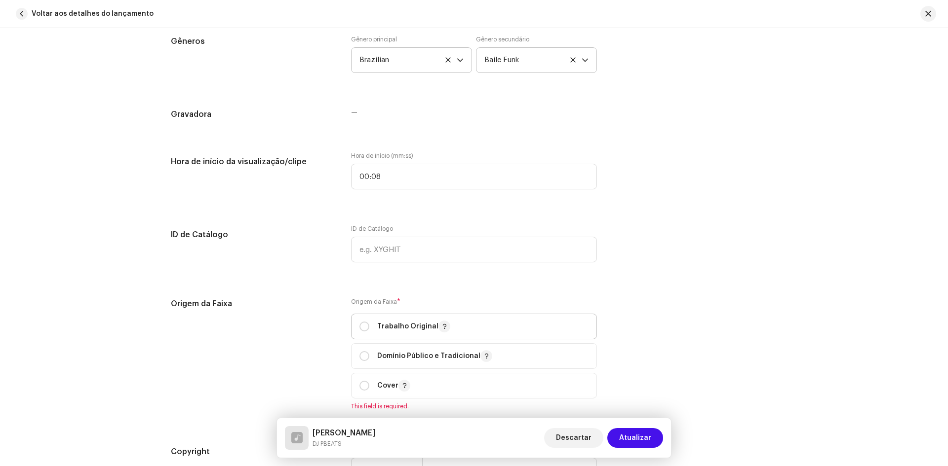
click at [389, 320] on span "Trabalho Original" at bounding box center [473, 326] width 229 height 25
radio input "true"
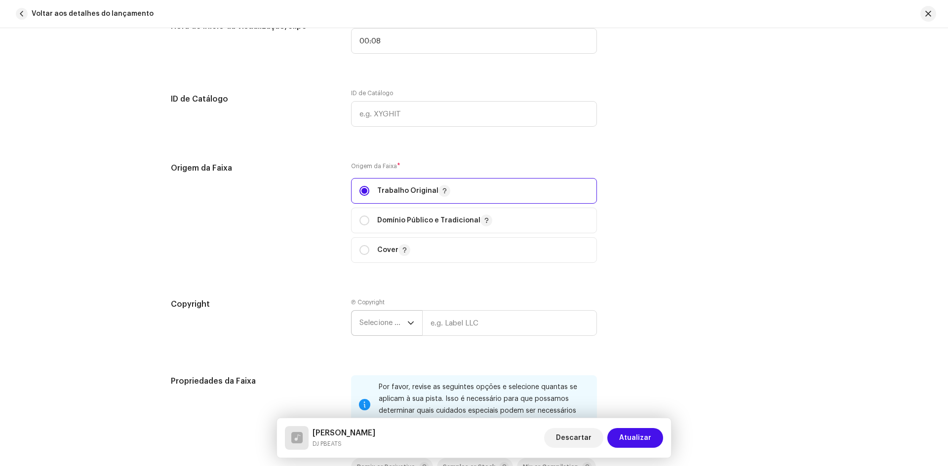
scroll to position [1086, 0]
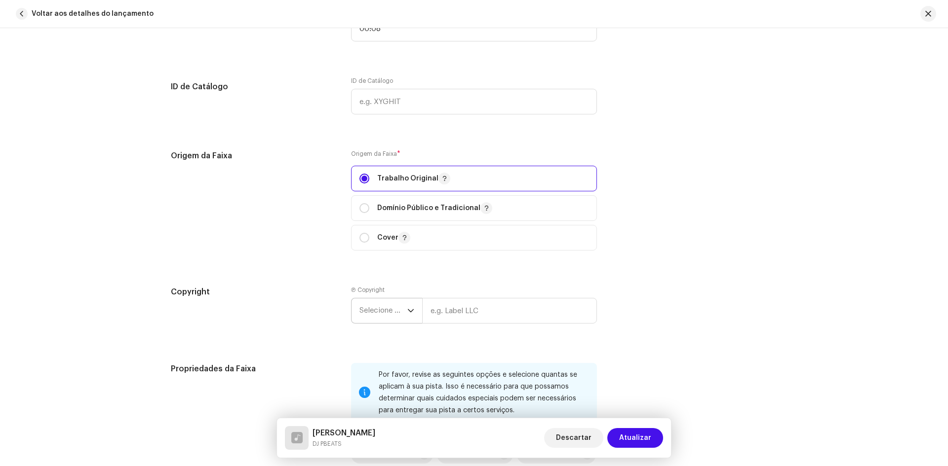
click at [399, 311] on span "Selecione o ano" at bounding box center [383, 311] width 48 height 25
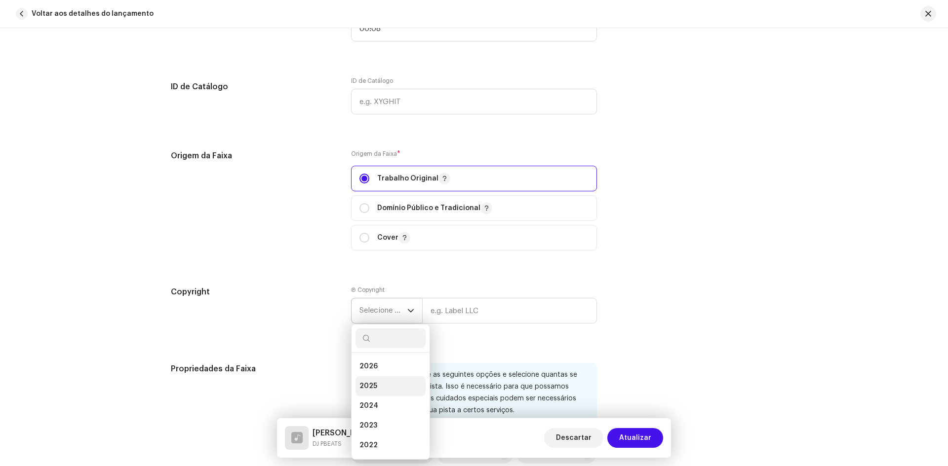
click at [378, 383] on li "2025" at bounding box center [390, 387] width 70 height 20
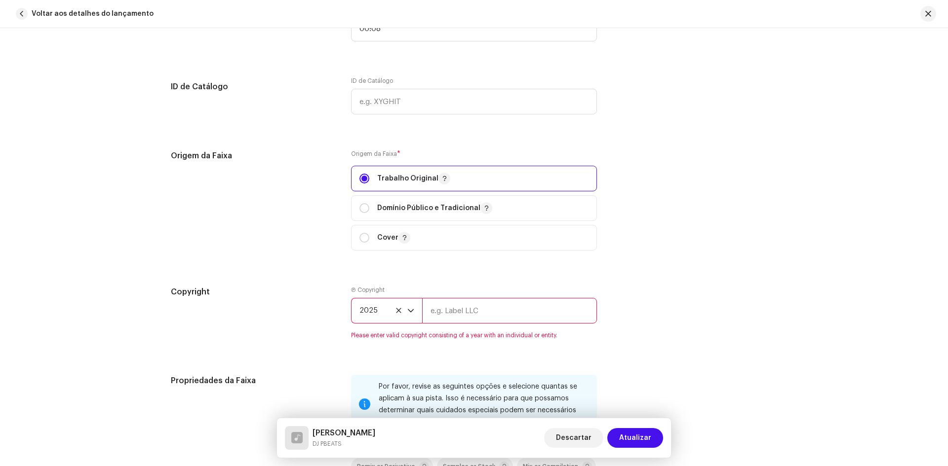
click at [445, 317] on input "text" at bounding box center [509, 311] width 175 height 26
type input "Kepler Sound"
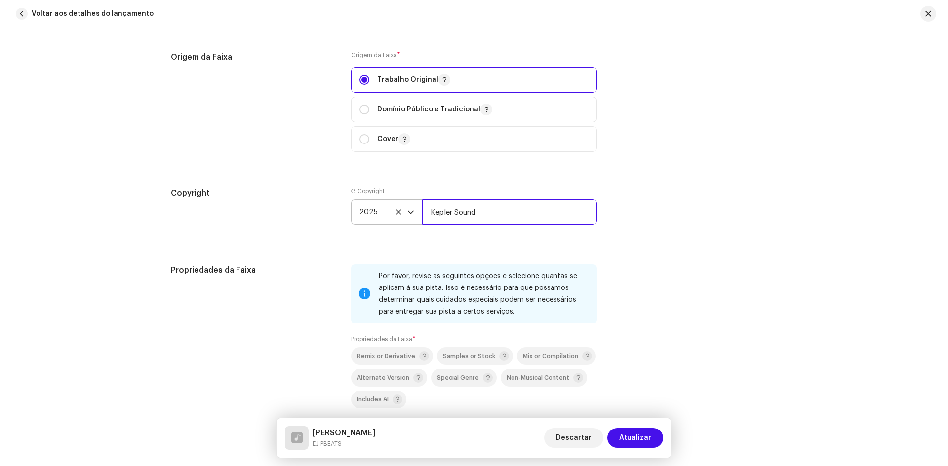
scroll to position [1283, 0]
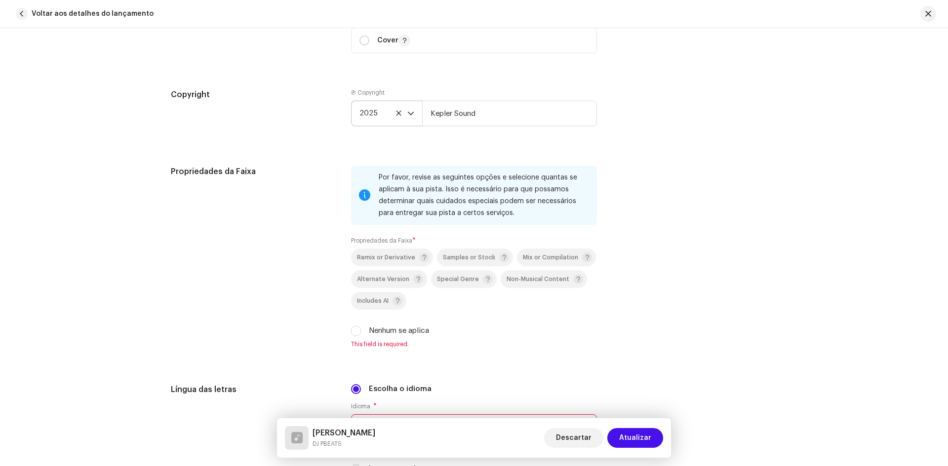
click at [411, 334] on label "Nenhum se aplica" at bounding box center [399, 331] width 60 height 11
click at [361, 334] on input "Nenhum se aplica" at bounding box center [356, 331] width 10 height 10
checkbox input "true"
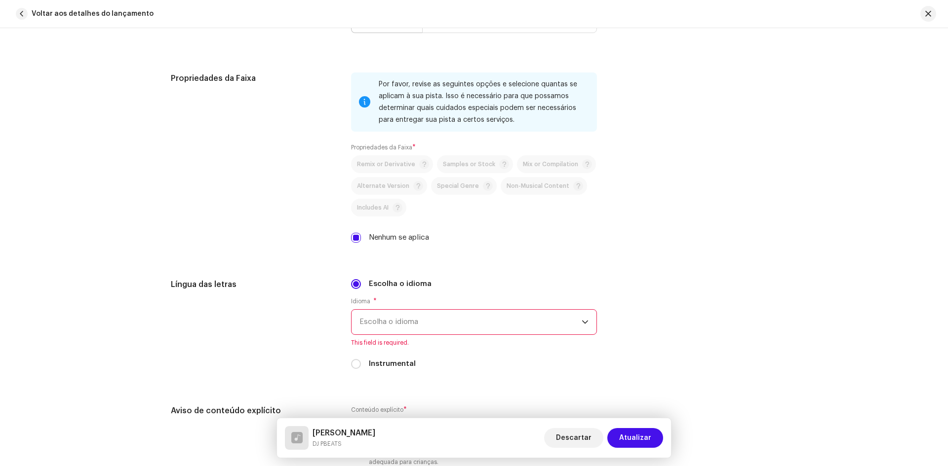
scroll to position [1431, 0]
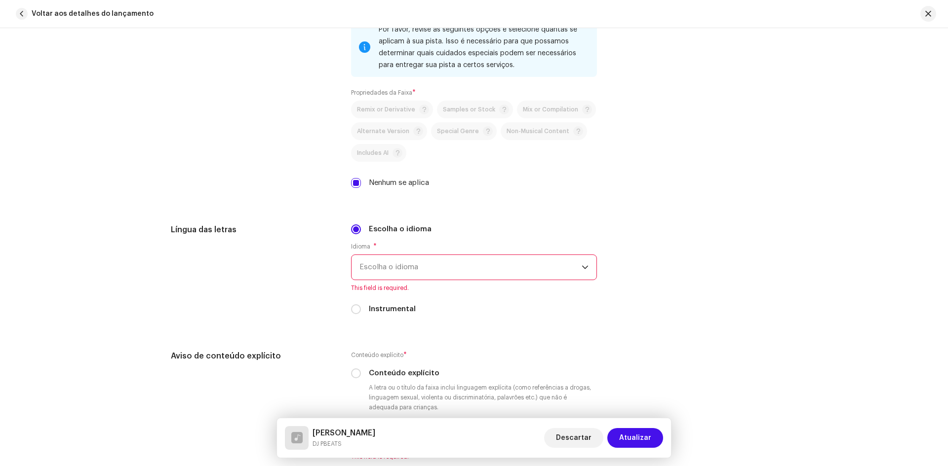
click at [428, 268] on span "Escolha o idioma" at bounding box center [470, 267] width 222 height 25
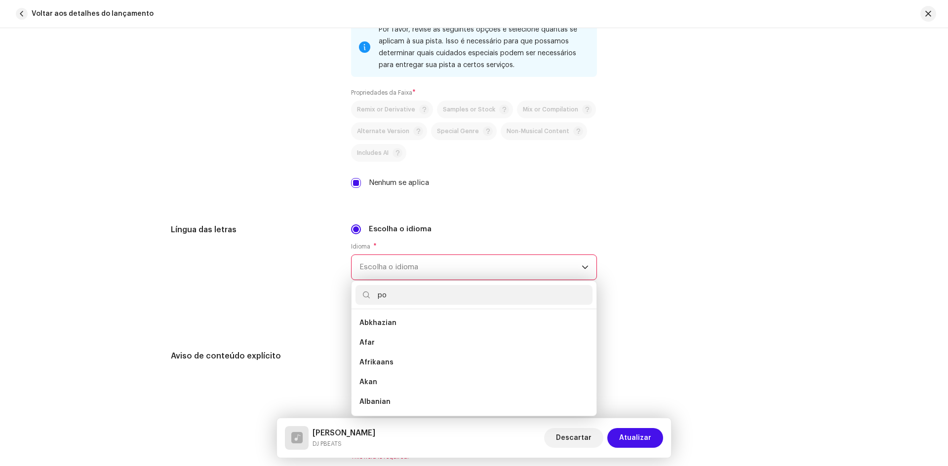
scroll to position [0, 0]
type input "port"
click at [396, 326] on li "Portuguese" at bounding box center [473, 323] width 237 height 20
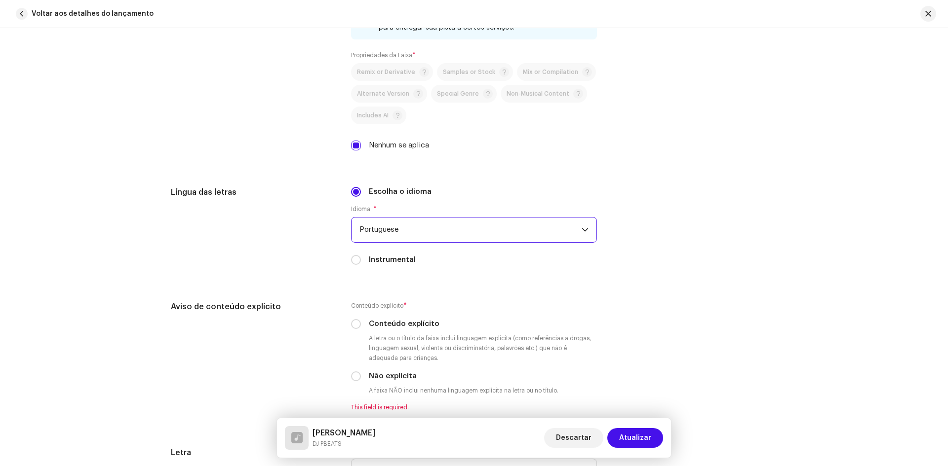
scroll to position [1481, 0]
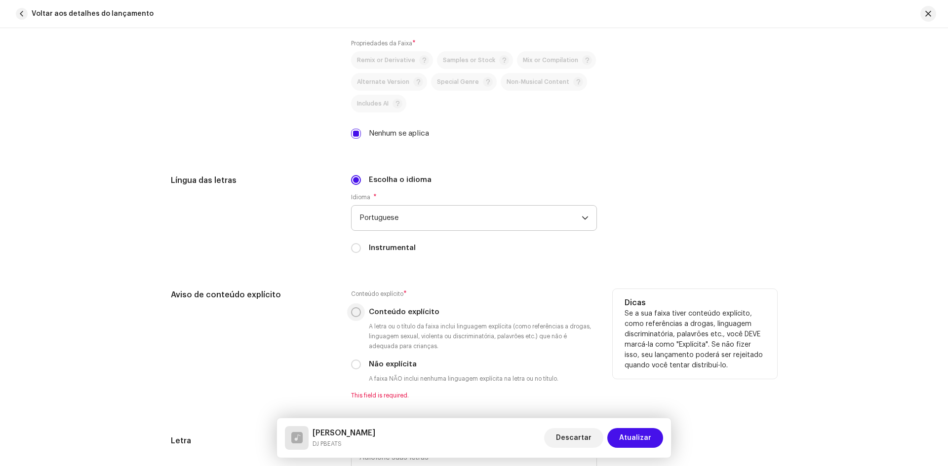
click at [353, 317] on input "Conteúdo explícito" at bounding box center [356, 312] width 10 height 10
radio input "true"
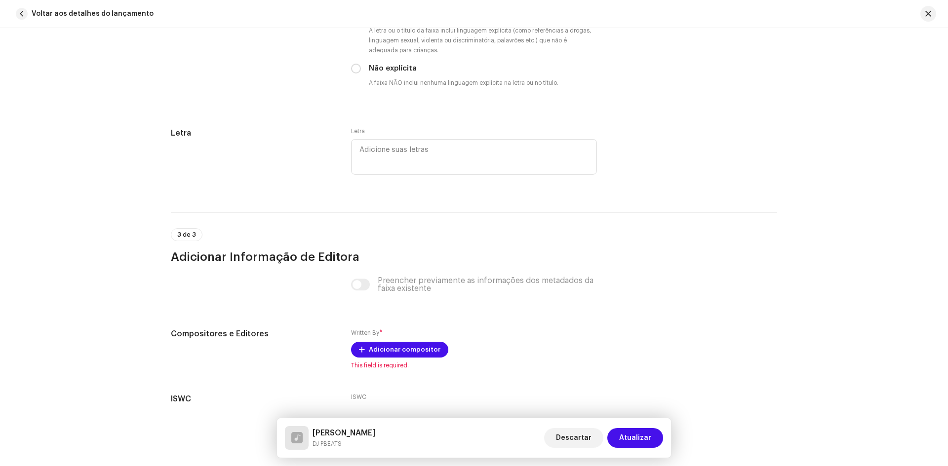
scroll to position [1826, 0]
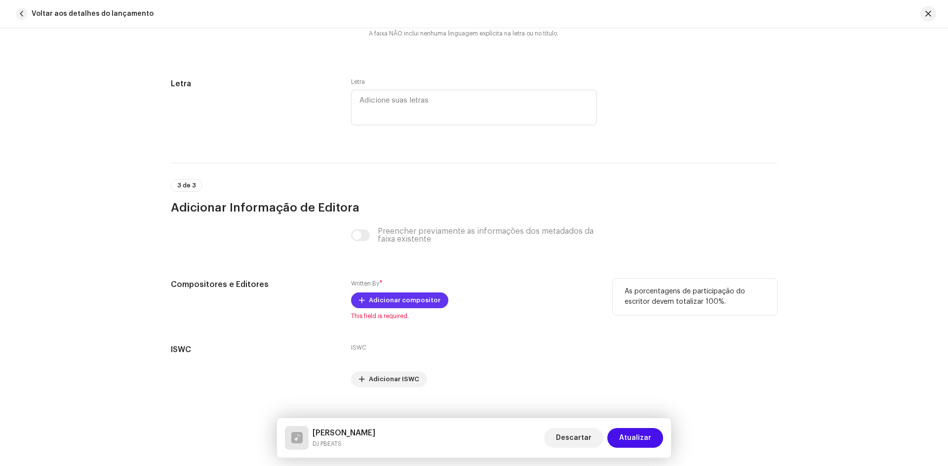
click at [419, 300] on span "Adicionar compositor" at bounding box center [405, 301] width 72 height 20
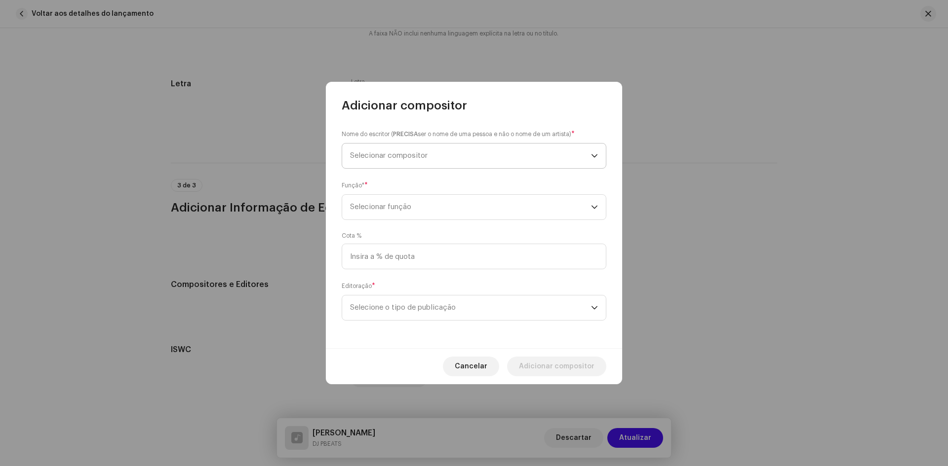
click at [410, 149] on span "Selecionar compositor" at bounding box center [470, 156] width 241 height 25
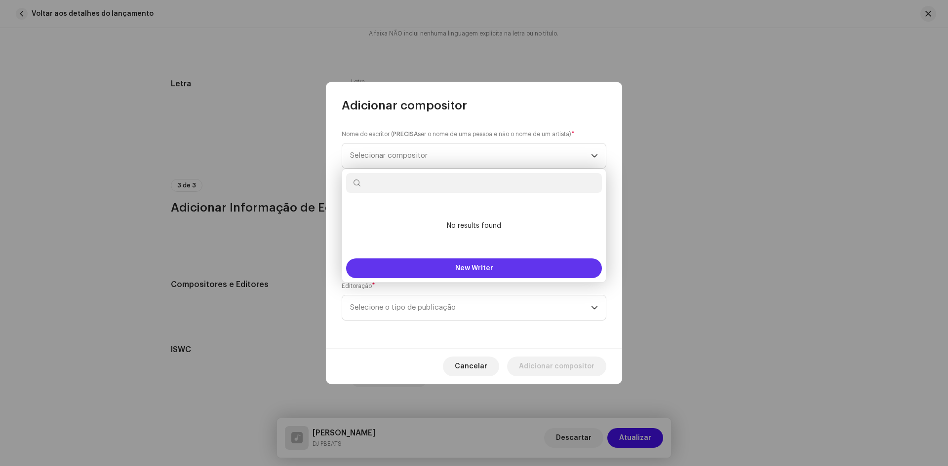
click at [452, 268] on button "New Writer" at bounding box center [474, 269] width 256 height 20
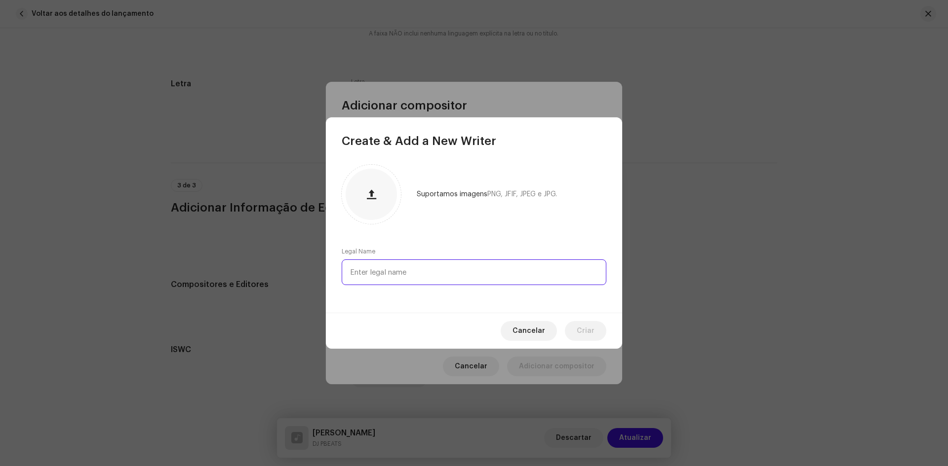
click at [429, 269] on input "text" at bounding box center [474, 273] width 265 height 26
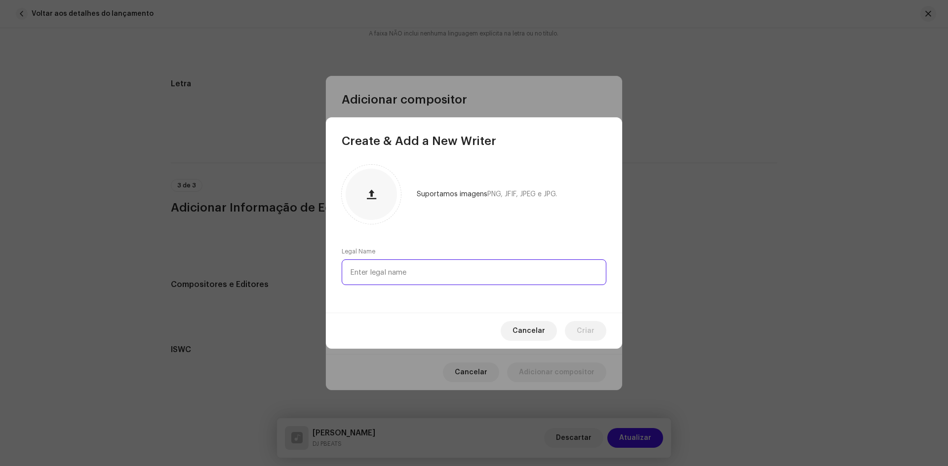
paste input "[PERSON_NAME]"
type input "[PERSON_NAME]"
click at [597, 330] on button "Criar" at bounding box center [585, 331] width 41 height 20
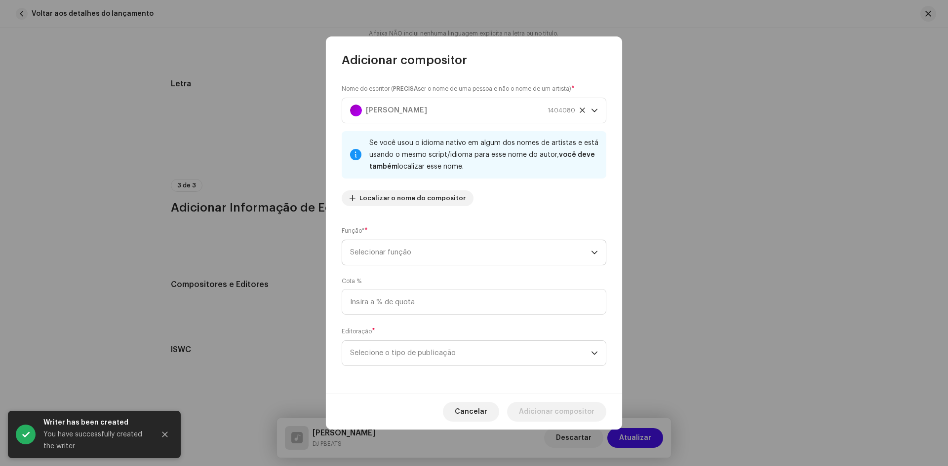
click at [422, 247] on span "Selecionar função" at bounding box center [470, 252] width 241 height 25
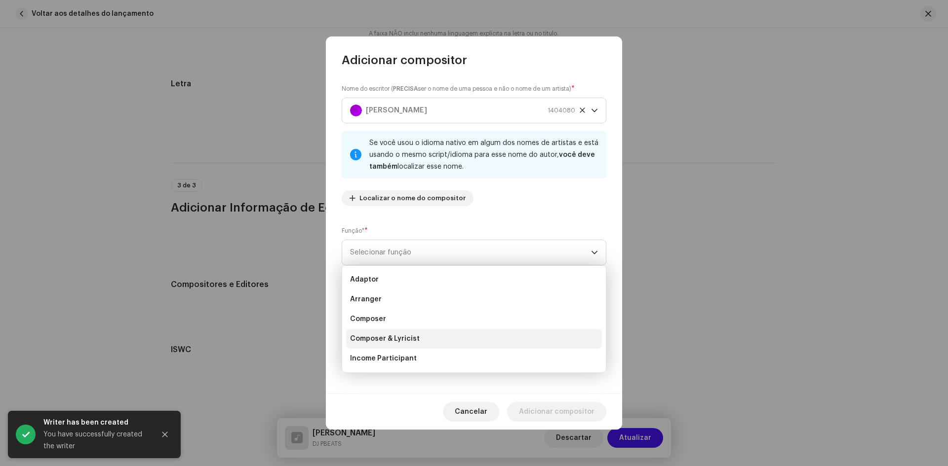
click at [417, 337] on li "Composer & Lyricist" at bounding box center [474, 339] width 256 height 20
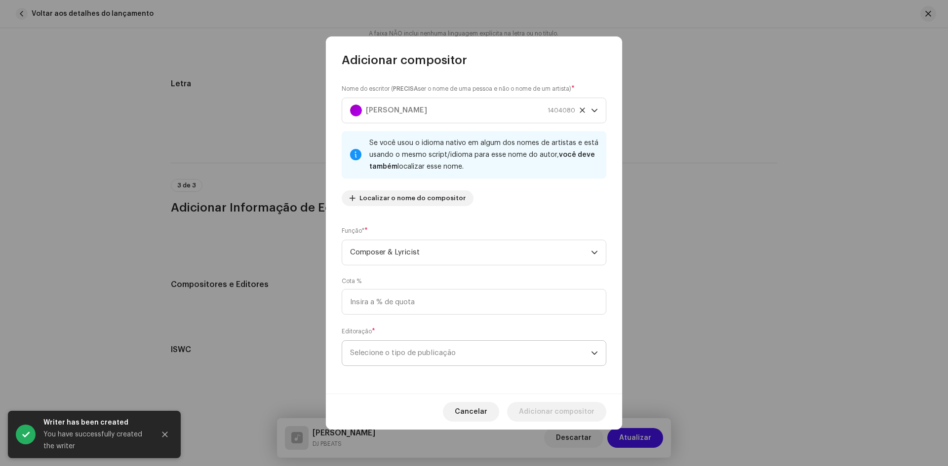
click at [434, 345] on span "Selecione o tipo de publicação" at bounding box center [470, 353] width 241 height 25
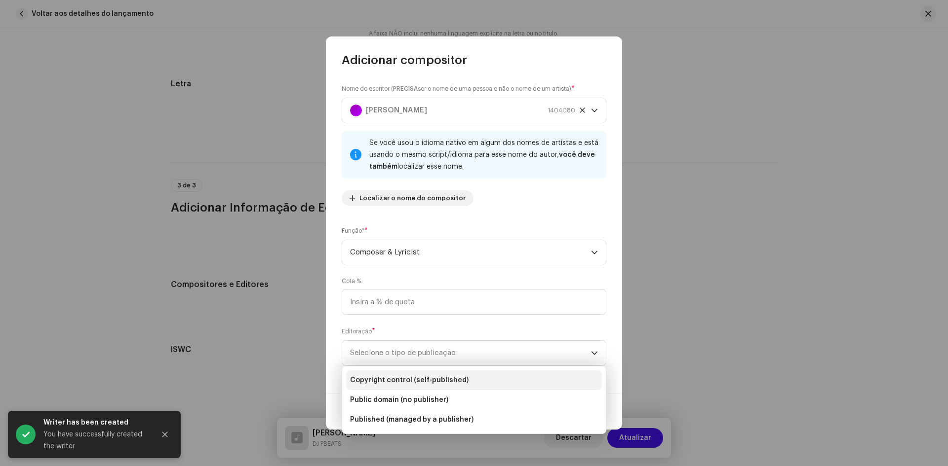
click at [452, 379] on span "Copyright control (self-published)" at bounding box center [409, 381] width 118 height 10
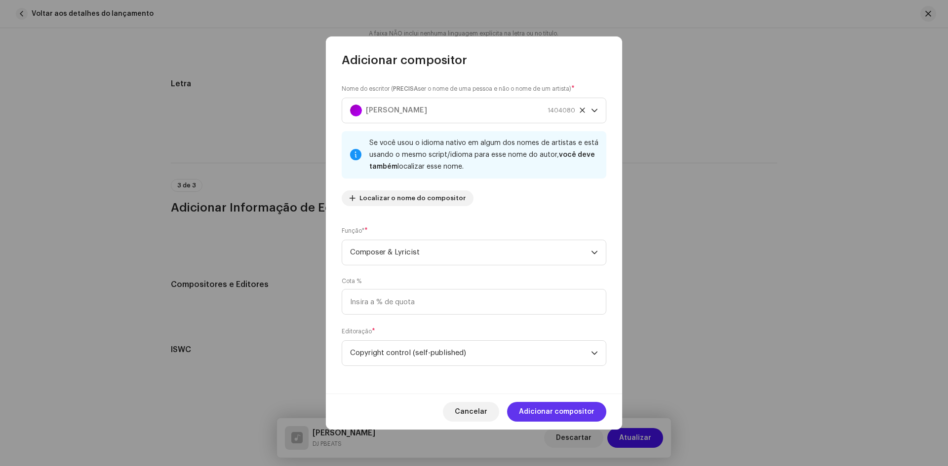
click at [544, 404] on span "Adicionar compositor" at bounding box center [557, 412] width 76 height 20
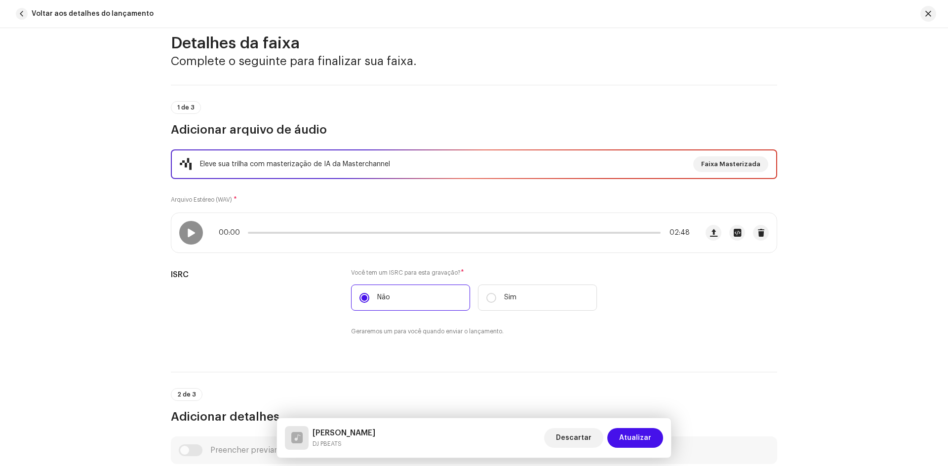
scroll to position [0, 0]
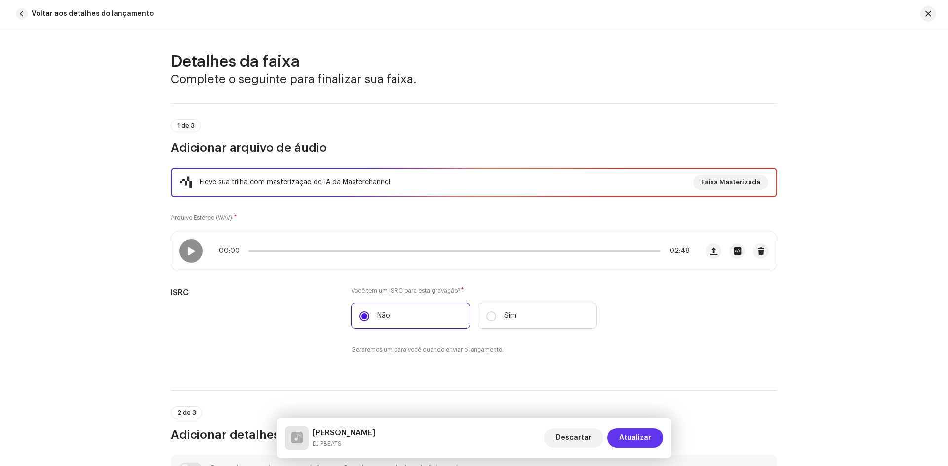
click at [633, 436] on span "Atualizar" at bounding box center [635, 438] width 32 height 20
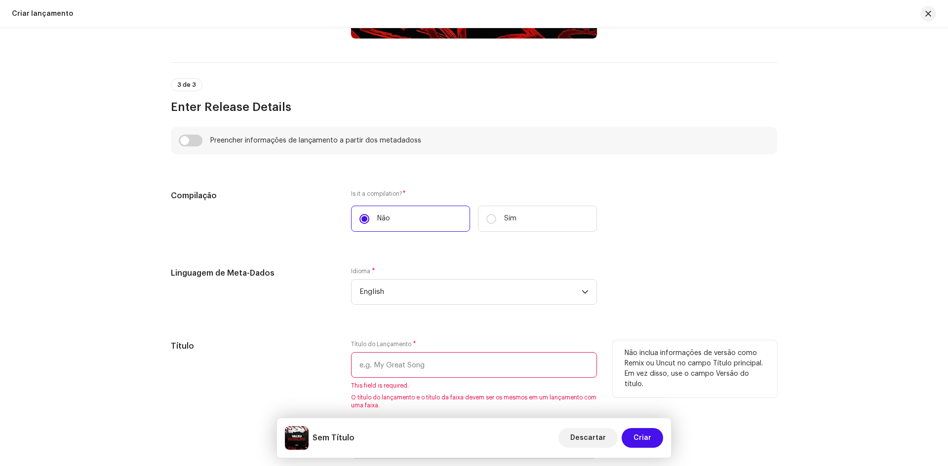
scroll to position [642, 0]
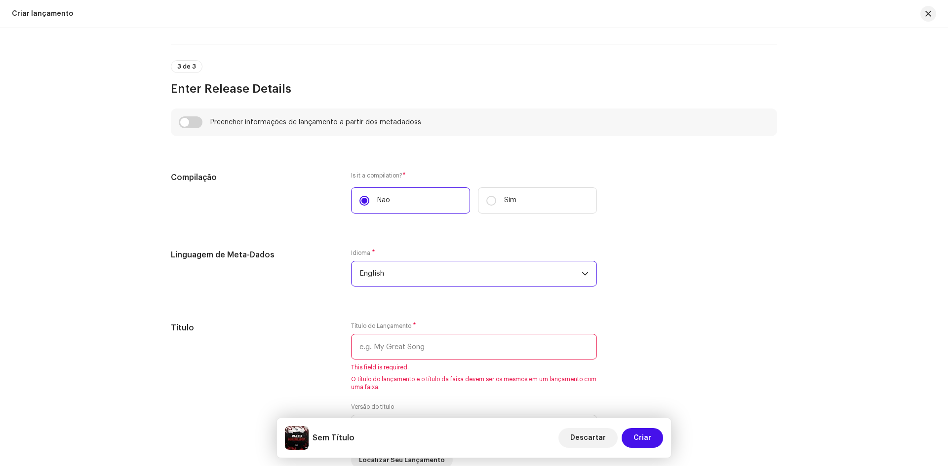
click at [395, 276] on span "English" at bounding box center [470, 274] width 222 height 25
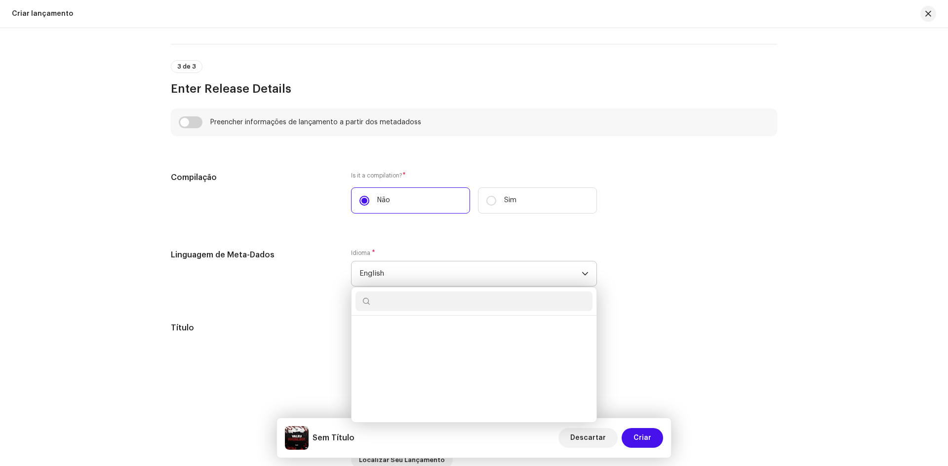
scroll to position [912, 0]
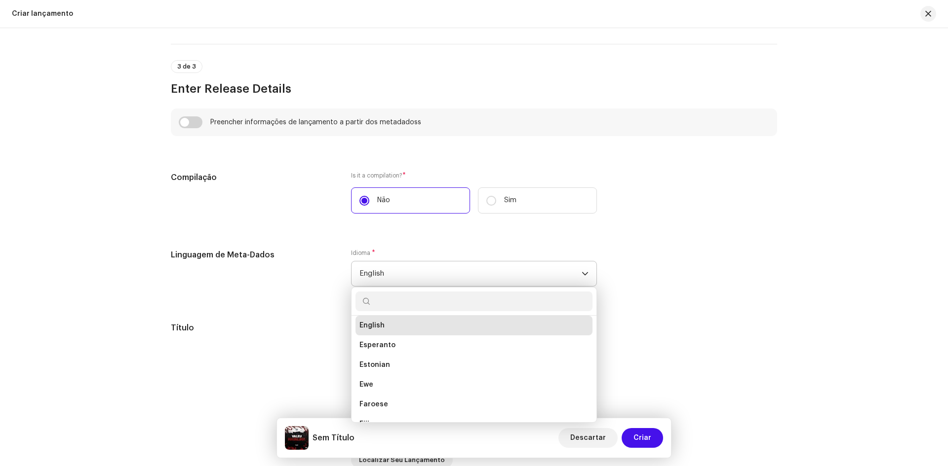
click at [390, 305] on input "text" at bounding box center [473, 302] width 237 height 20
type input "port"
click at [406, 321] on li "Portuguese" at bounding box center [473, 330] width 237 height 20
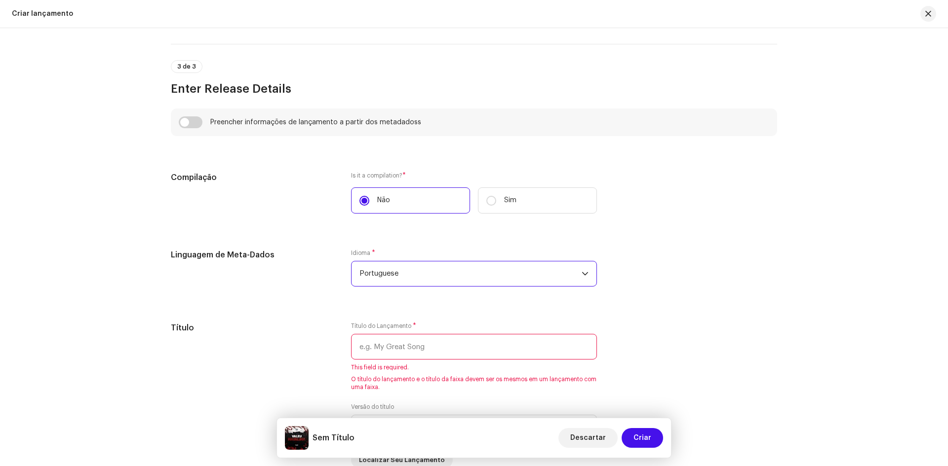
scroll to position [740, 0]
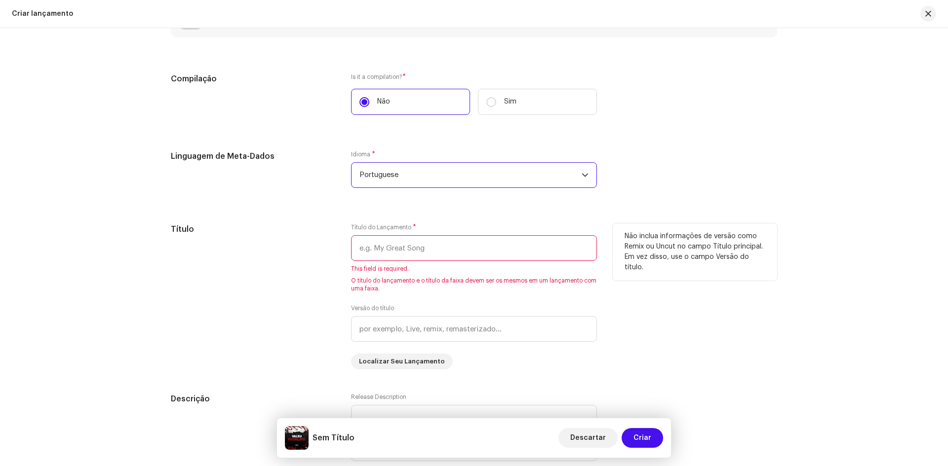
click at [401, 248] on input "text" at bounding box center [474, 248] width 246 height 26
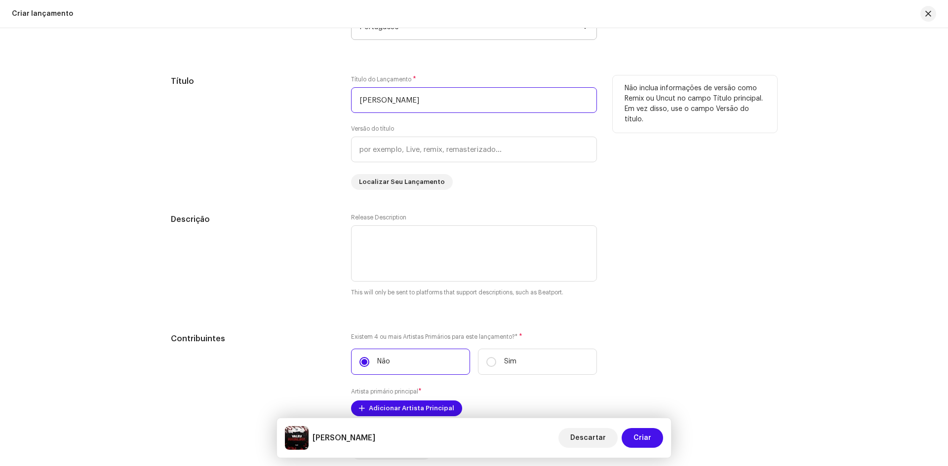
scroll to position [938, 0]
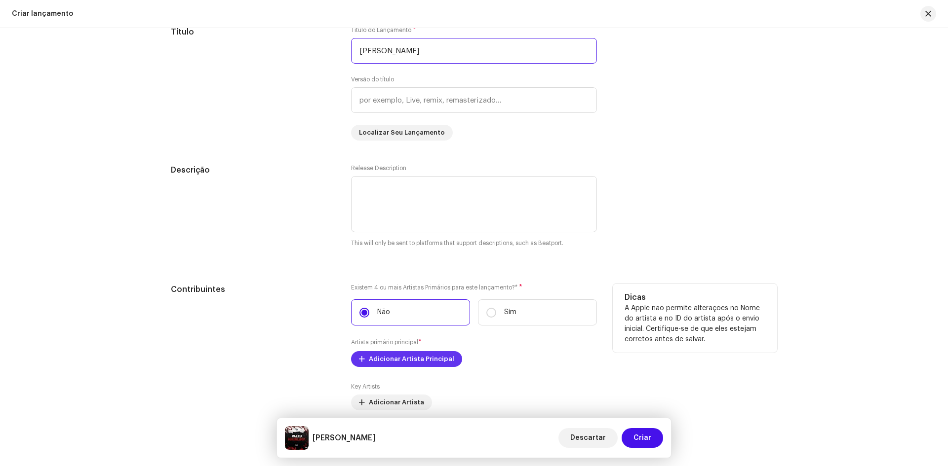
type input "[PERSON_NAME]"
click at [435, 366] on span "Adicionar Artista Principal" at bounding box center [411, 359] width 85 height 20
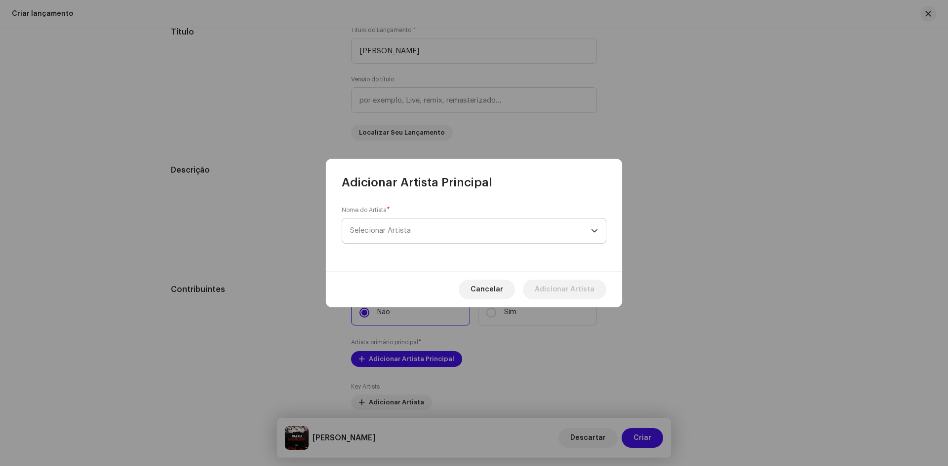
click at [443, 237] on span "Selecionar Artista" at bounding box center [470, 231] width 241 height 25
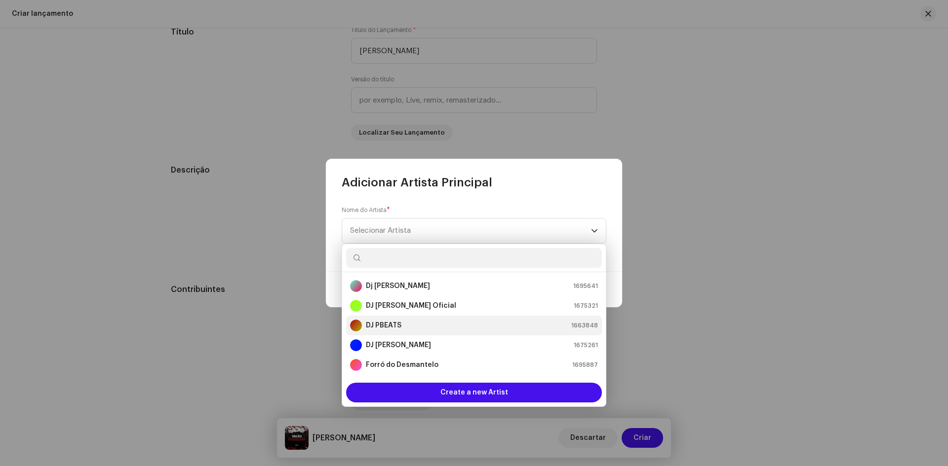
click at [393, 327] on strong "DJ PBEATS" at bounding box center [384, 326] width 36 height 10
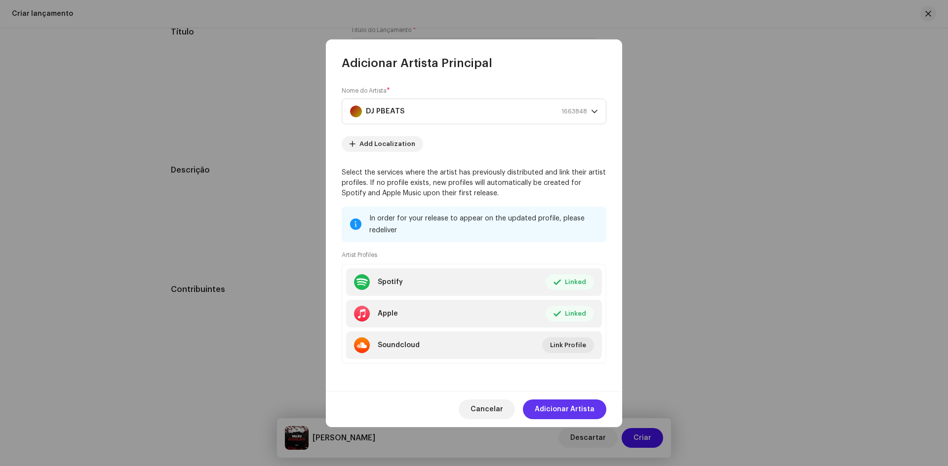
click at [568, 408] on span "Adicionar Artista" at bounding box center [565, 410] width 60 height 20
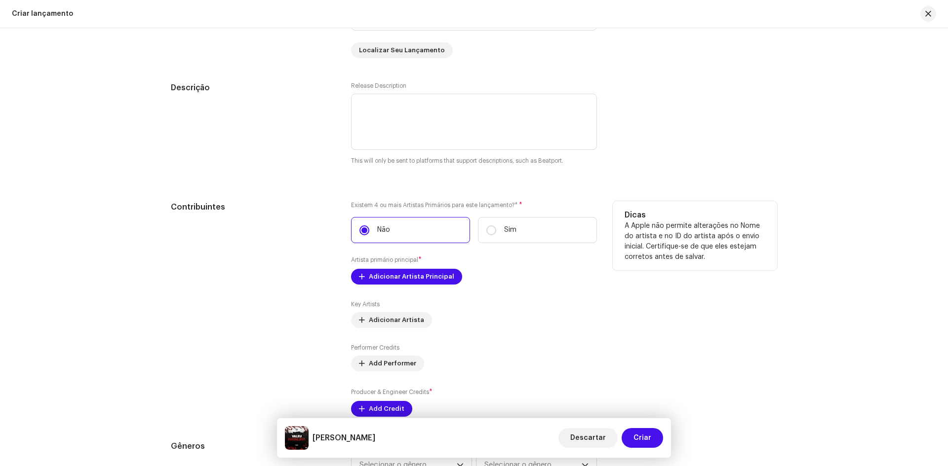
scroll to position [1036, 0]
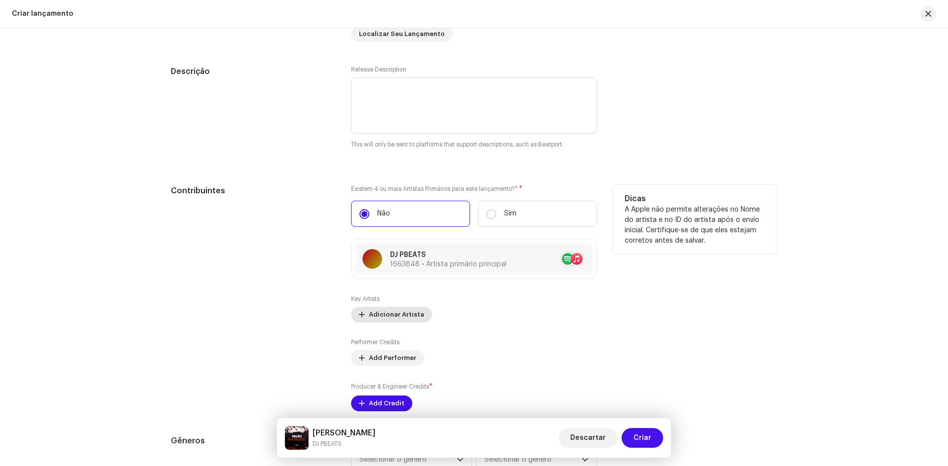
click at [396, 319] on span "Adicionar Artista" at bounding box center [396, 315] width 55 height 20
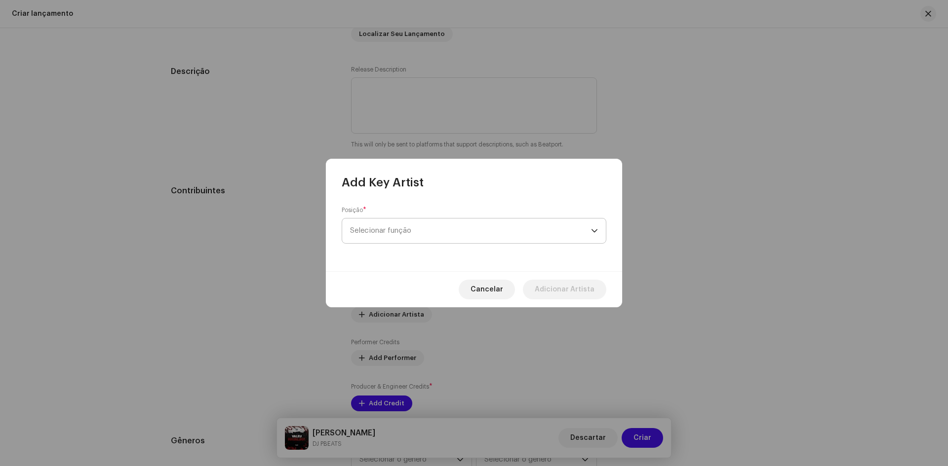
click at [421, 234] on span "Selecionar função" at bounding box center [470, 231] width 241 height 25
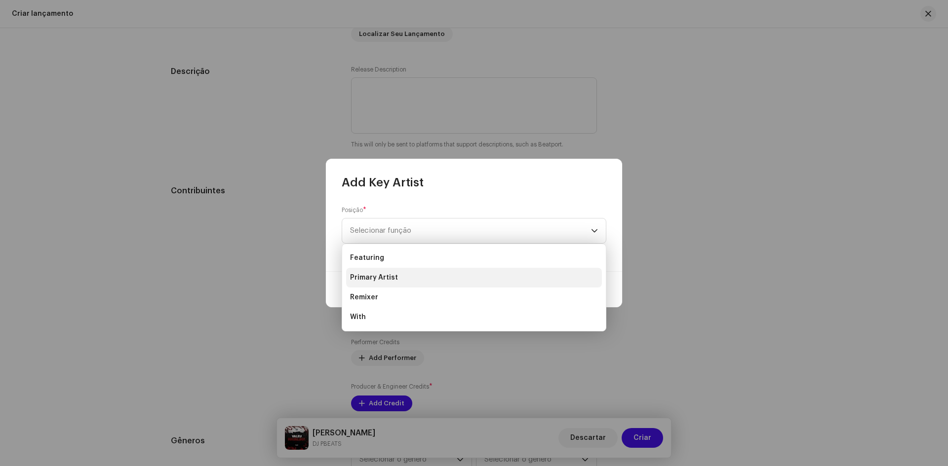
click at [391, 270] on li "Primary Artist" at bounding box center [474, 278] width 256 height 20
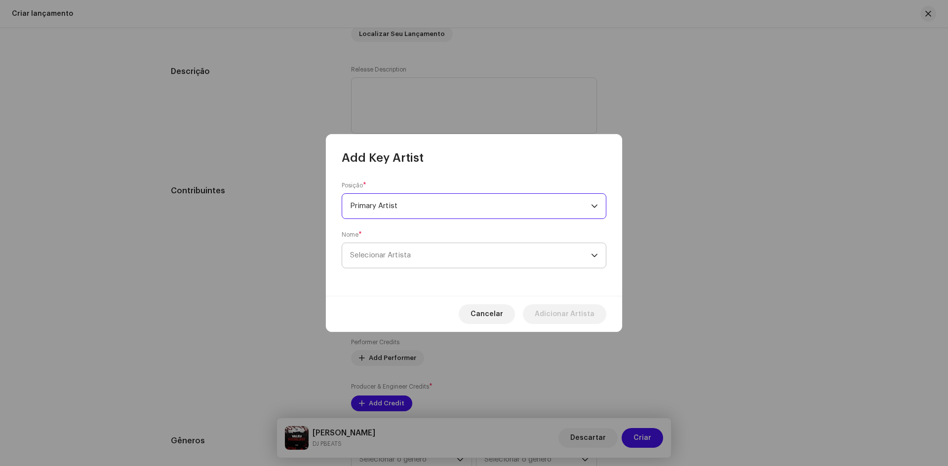
click at [419, 258] on span "Selecionar Artista" at bounding box center [470, 255] width 241 height 25
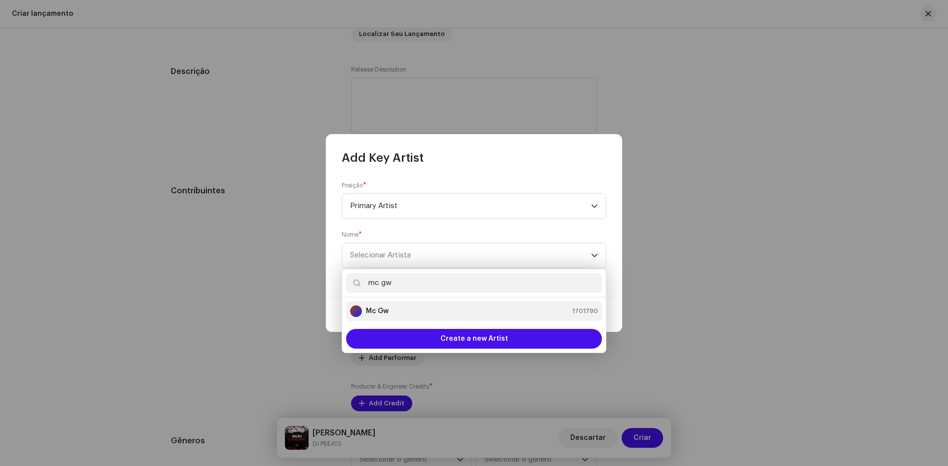
type input "mc gw"
click at [414, 311] on div "Mc Gw 1701790" at bounding box center [474, 312] width 248 height 12
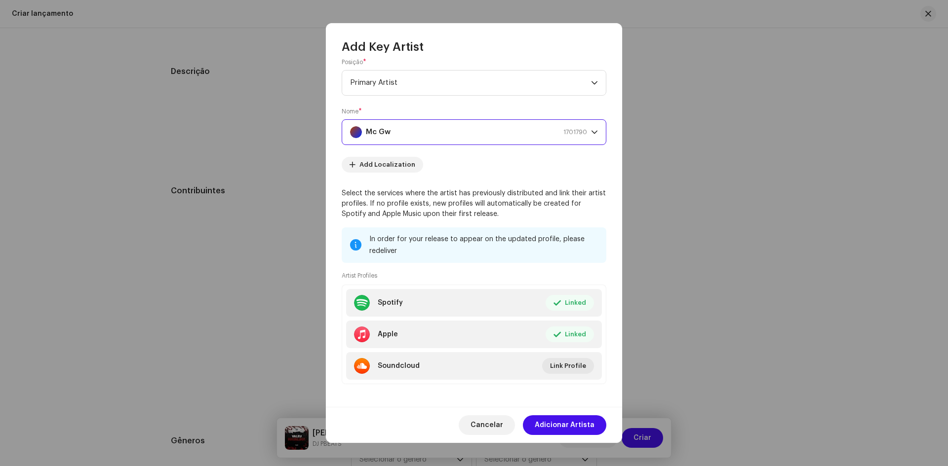
scroll to position [18, 0]
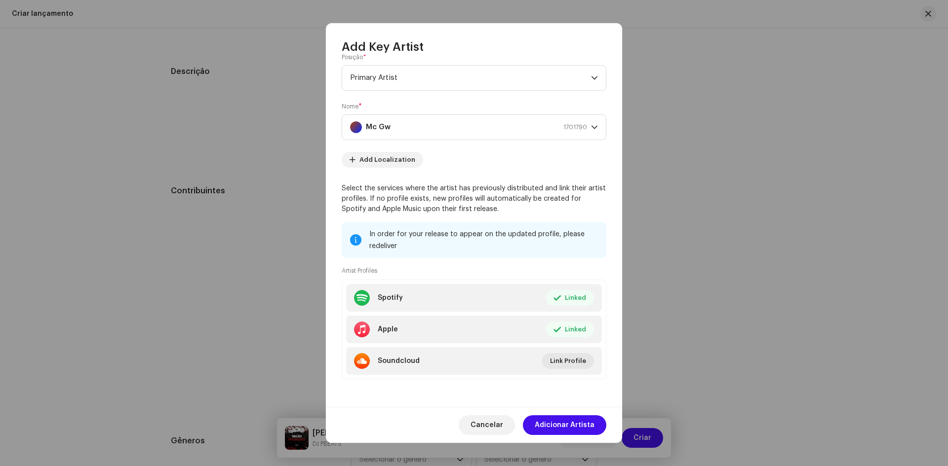
click at [589, 414] on div "Cancelar Adicionar Artista" at bounding box center [474, 425] width 296 height 36
click at [589, 417] on span "Adicionar Artista" at bounding box center [565, 426] width 60 height 20
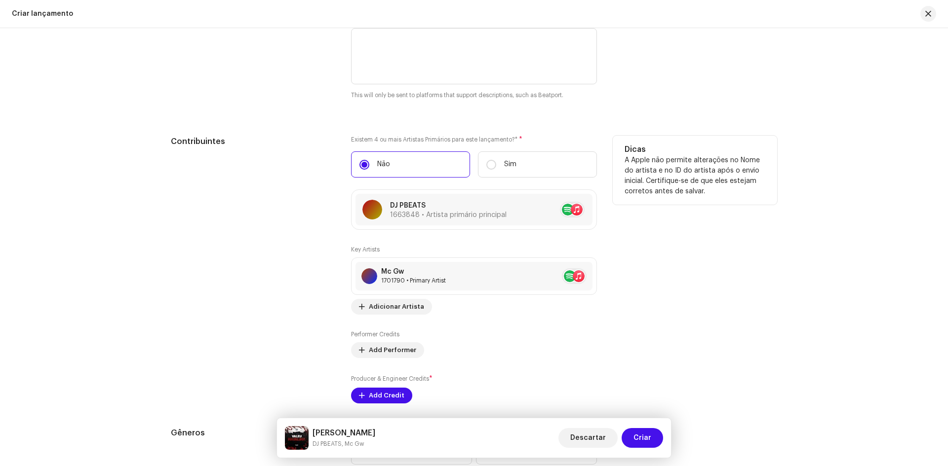
scroll to position [1135, 0]
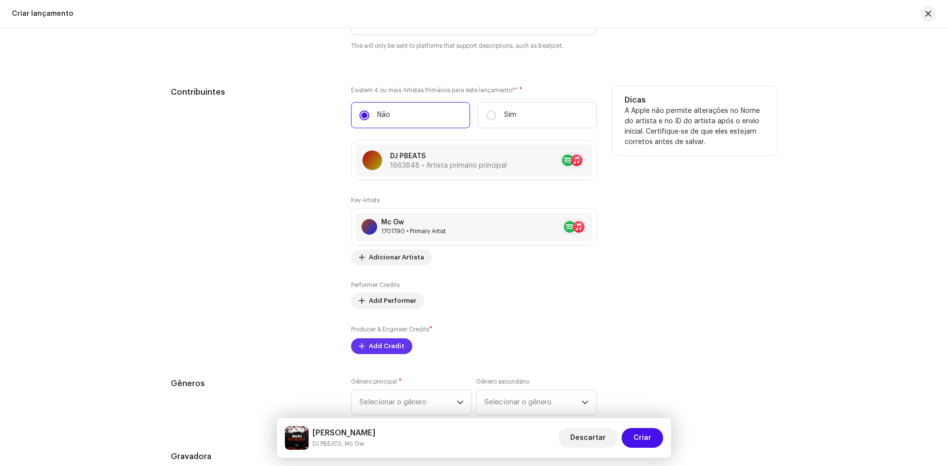
click at [387, 346] on span "Add Credit" at bounding box center [387, 347] width 36 height 20
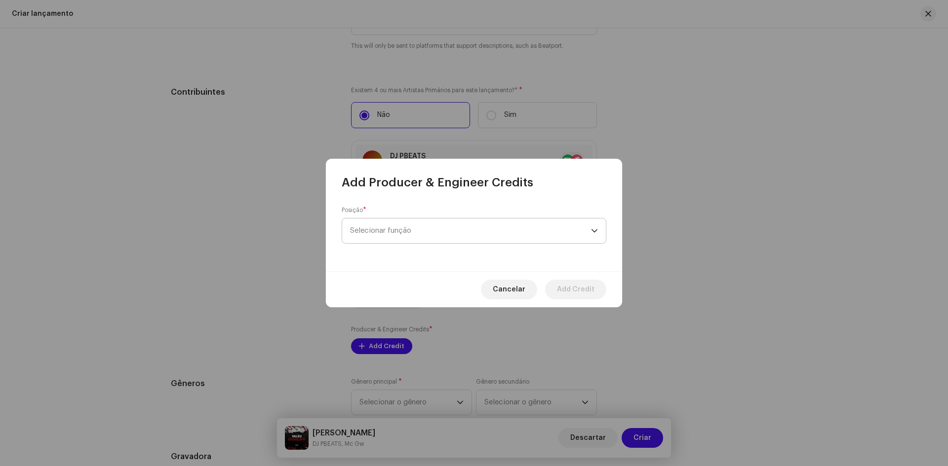
click at [449, 226] on span "Selecionar função" at bounding box center [470, 231] width 241 height 25
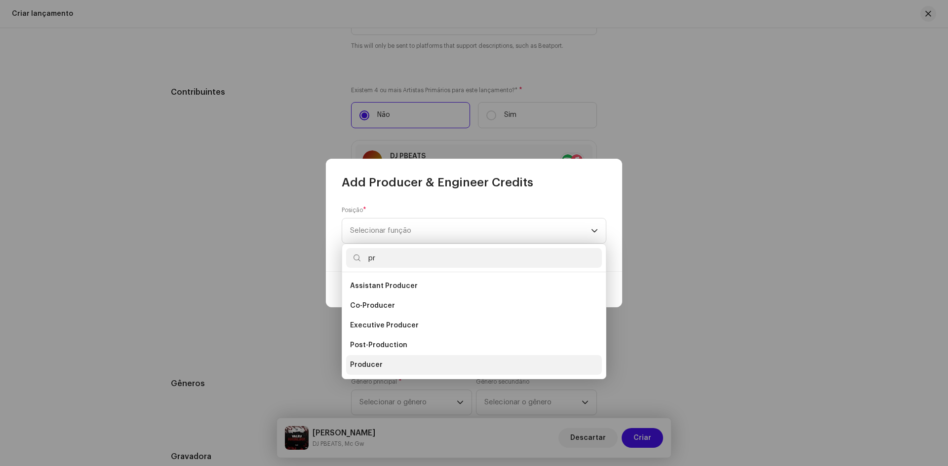
type input "pr"
click at [383, 369] on li "Producer" at bounding box center [474, 365] width 256 height 20
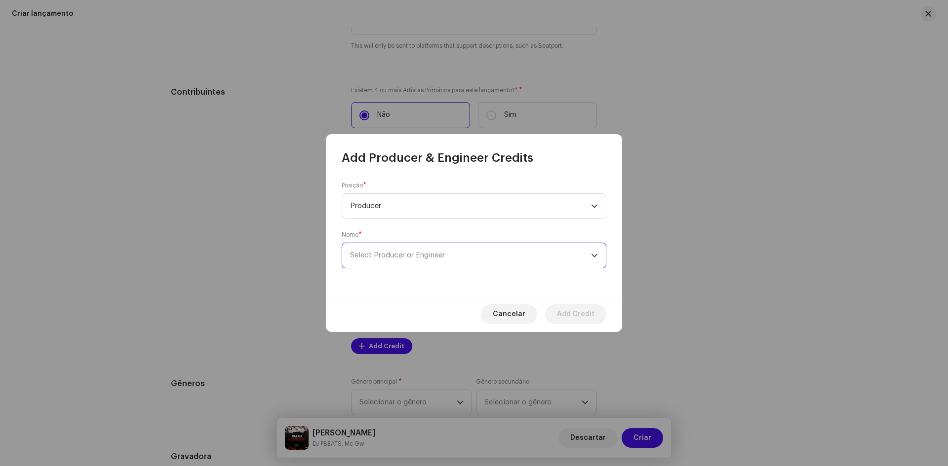
click at [409, 266] on span "Select Producer or Engineer" at bounding box center [470, 255] width 241 height 25
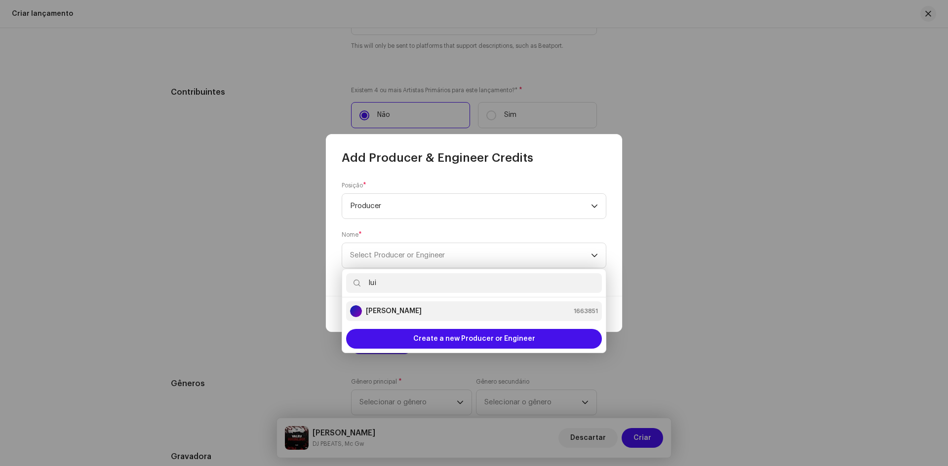
type input "lui"
click at [421, 309] on strong "[PERSON_NAME]" at bounding box center [394, 311] width 56 height 10
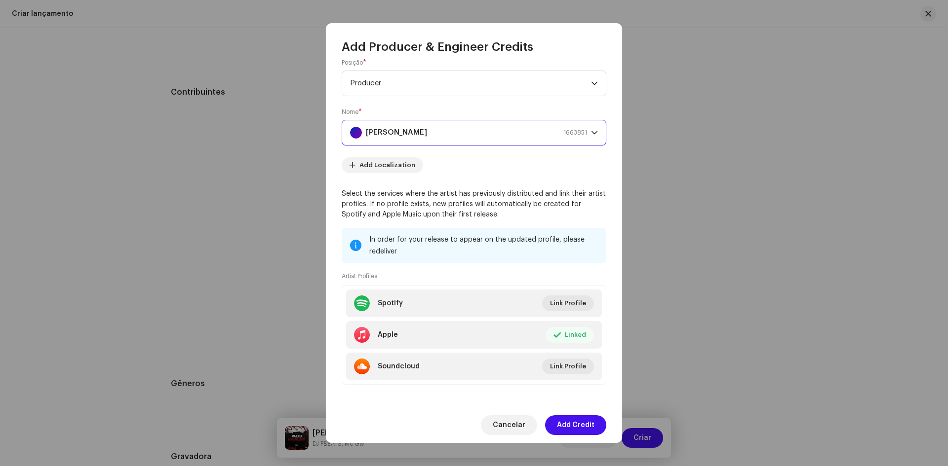
scroll to position [18, 0]
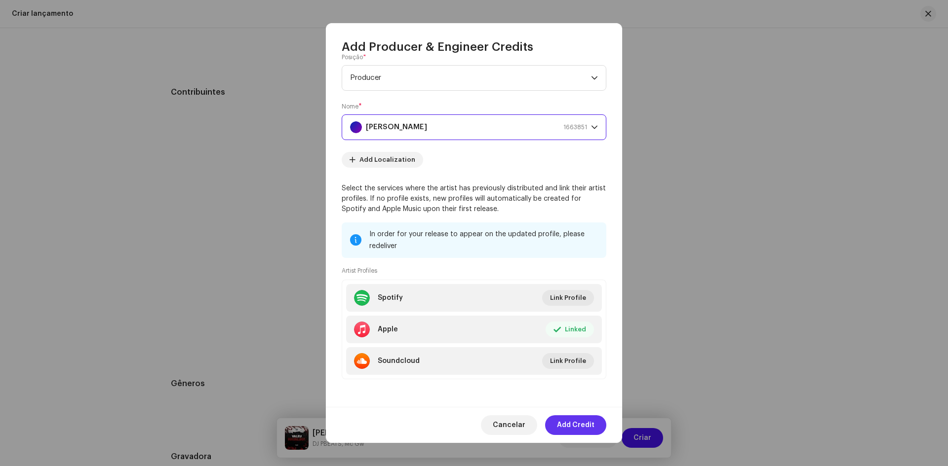
click at [587, 420] on span "Add Credit" at bounding box center [576, 426] width 38 height 20
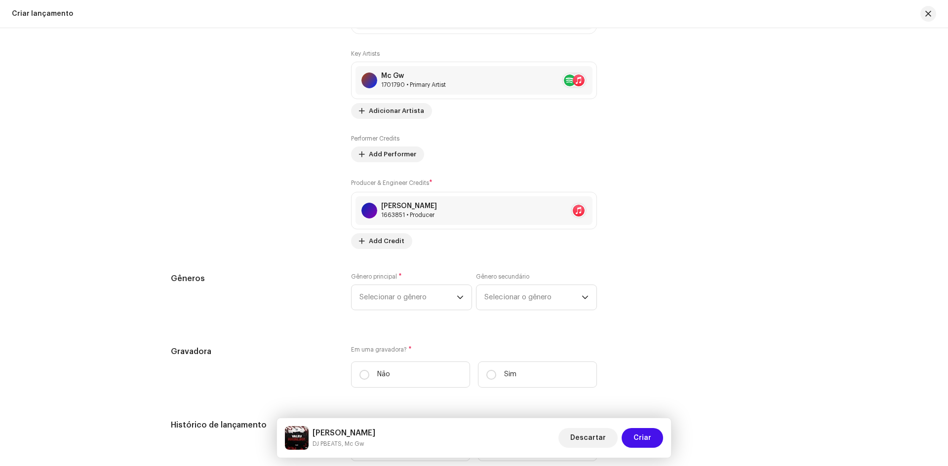
scroll to position [1283, 0]
click at [385, 300] on span "Selecionar o gênero" at bounding box center [407, 296] width 97 height 25
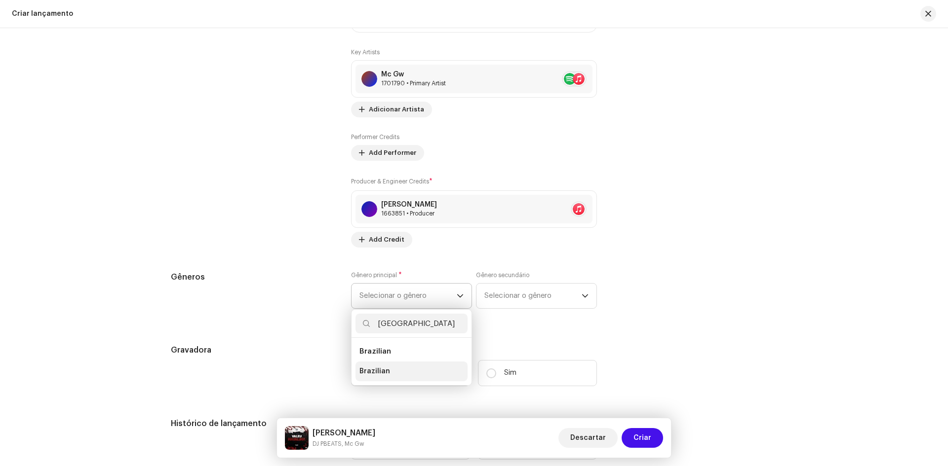
type input "[GEOGRAPHIC_DATA]"
click at [381, 368] on li "Brazilian" at bounding box center [411, 372] width 112 height 20
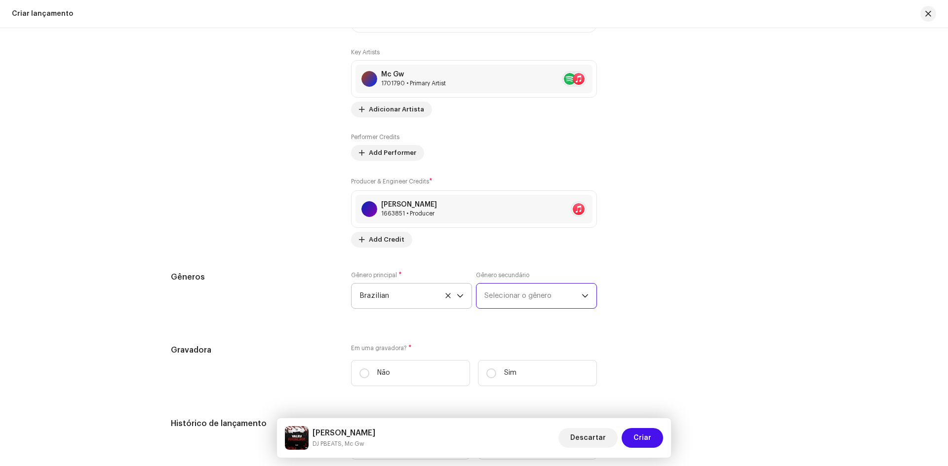
click at [500, 287] on span "Selecionar o gênero" at bounding box center [532, 296] width 97 height 25
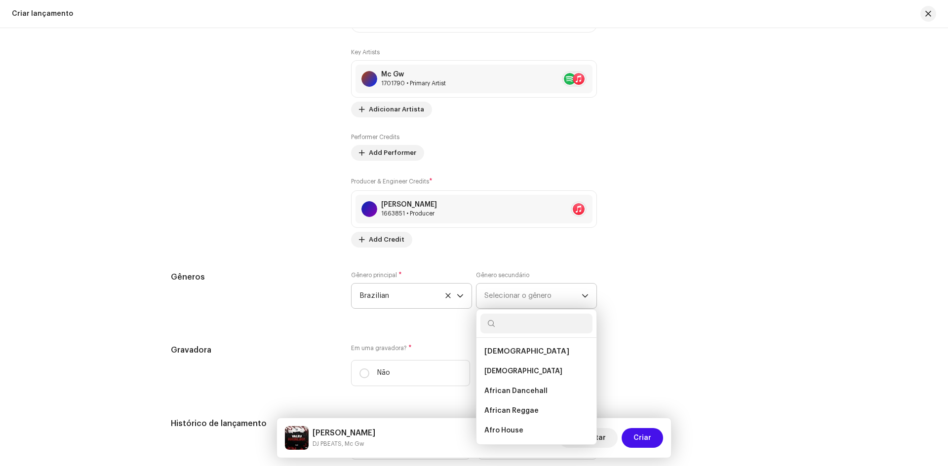
click at [535, 326] on input "text" at bounding box center [536, 324] width 112 height 20
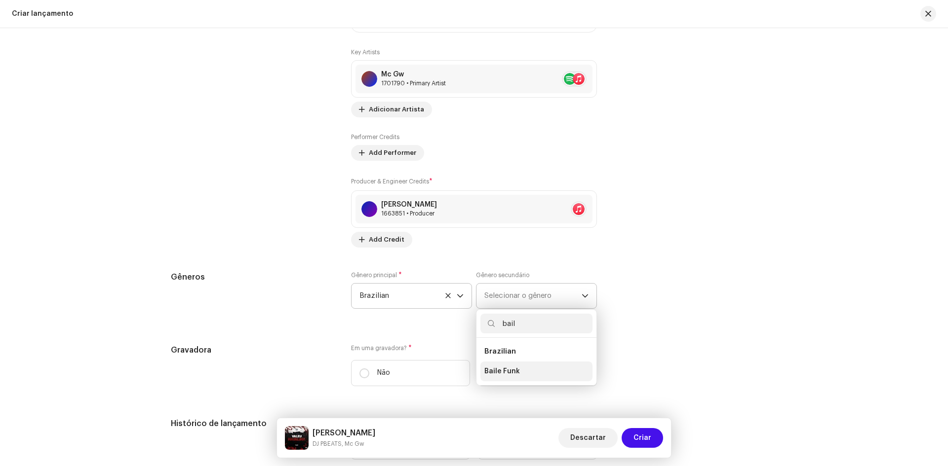
type input "bail"
click at [515, 375] on span "Baile Funk" at bounding box center [502, 372] width 36 height 10
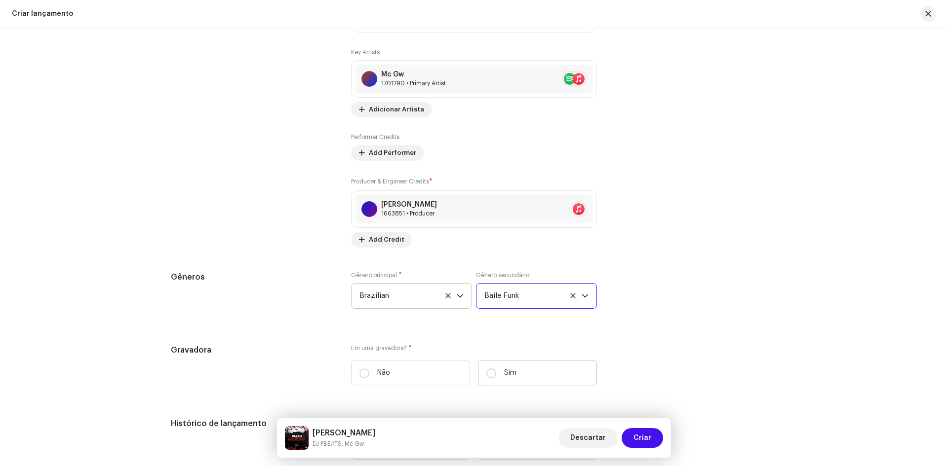
click at [501, 370] on label "Sim" at bounding box center [537, 373] width 119 height 26
click at [496, 370] on input "Sim" at bounding box center [491, 374] width 10 height 10
radio input "true"
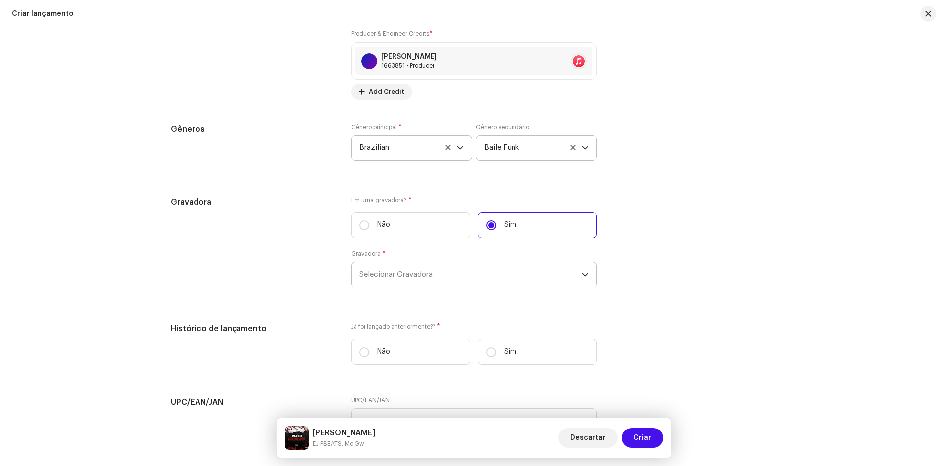
click at [420, 275] on span "Selecionar Gravadora" at bounding box center [470, 275] width 222 height 25
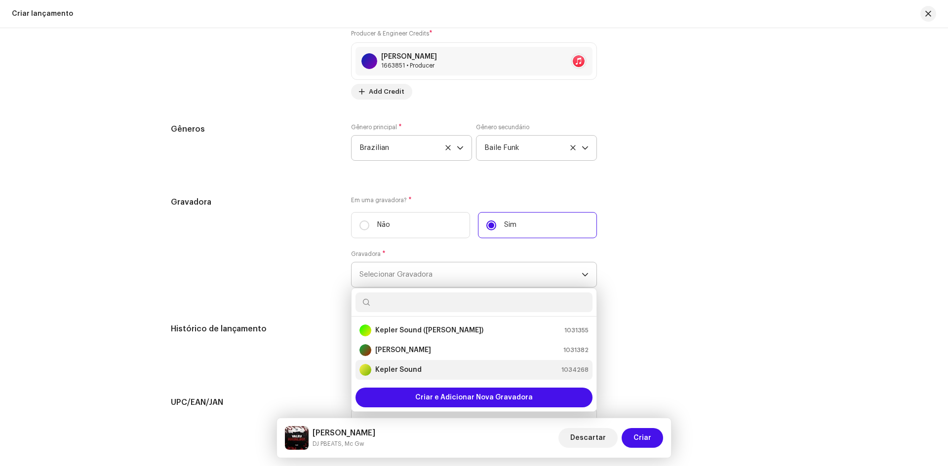
click at [416, 367] on strong "Kepler Sound" at bounding box center [398, 370] width 46 height 10
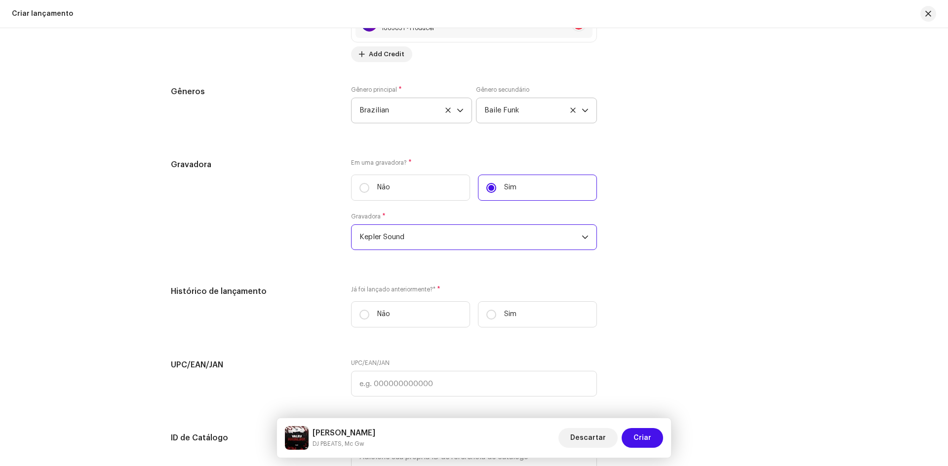
scroll to position [1481, 0]
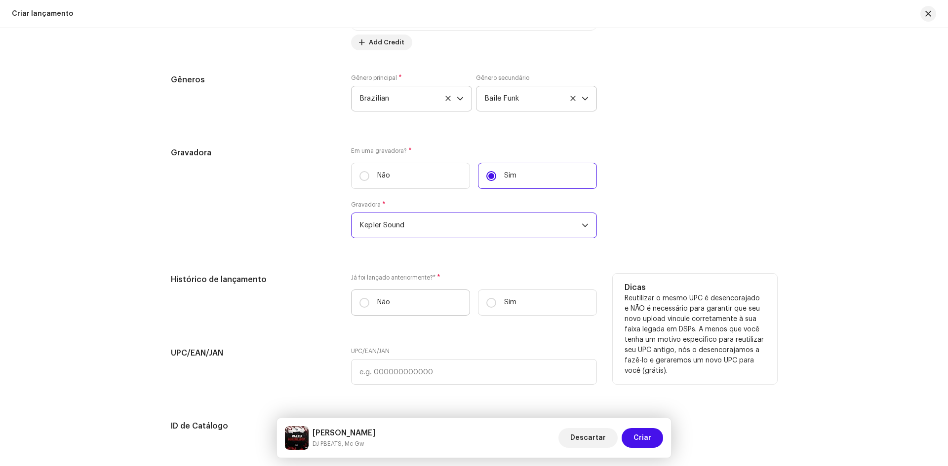
click at [418, 307] on label "Não" at bounding box center [410, 303] width 119 height 26
click at [369, 307] on input "Não" at bounding box center [364, 303] width 10 height 10
radio input "true"
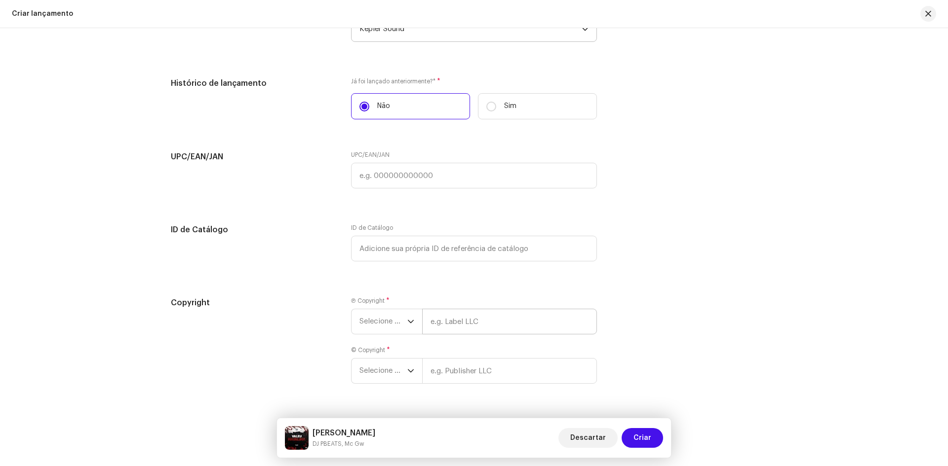
scroll to position [1678, 0]
click at [393, 323] on span "Selecione o ano" at bounding box center [383, 320] width 48 height 25
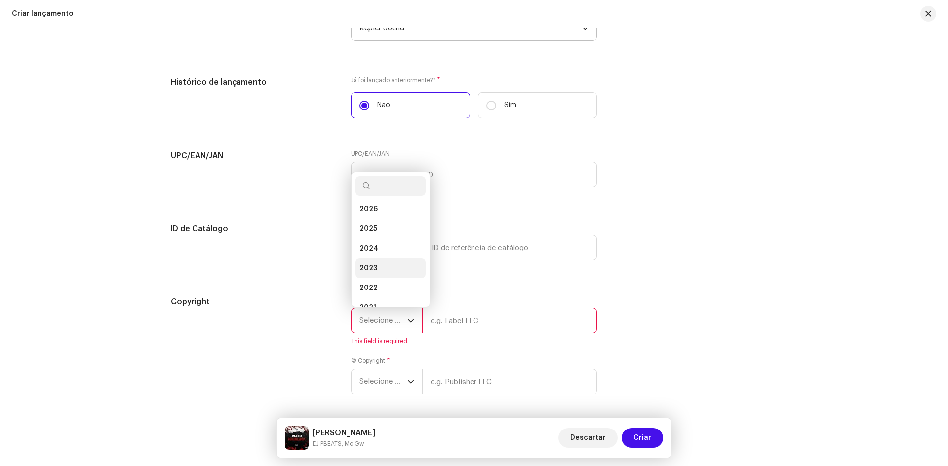
scroll to position [0, 0]
click at [380, 244] on li "2025" at bounding box center [390, 234] width 70 height 20
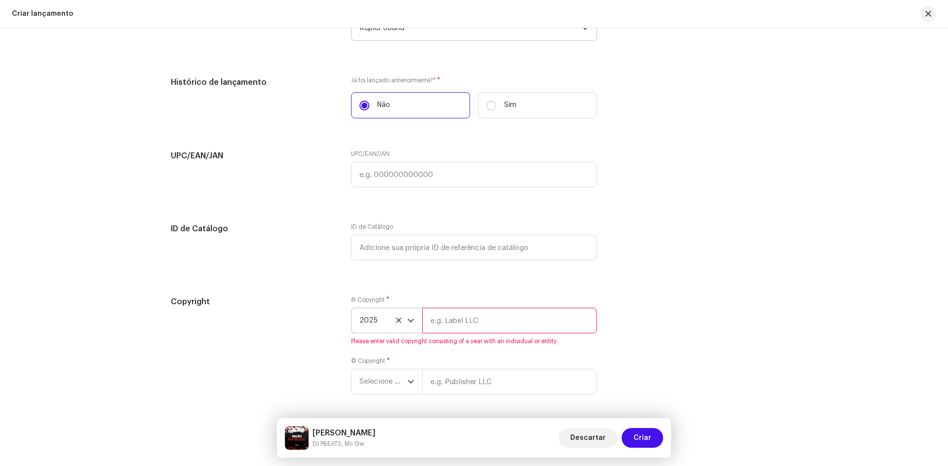
click at [460, 321] on input "text" at bounding box center [509, 321] width 175 height 26
type input "Kepler Sound"
click at [380, 377] on span "Selecione o ano" at bounding box center [383, 370] width 48 height 25
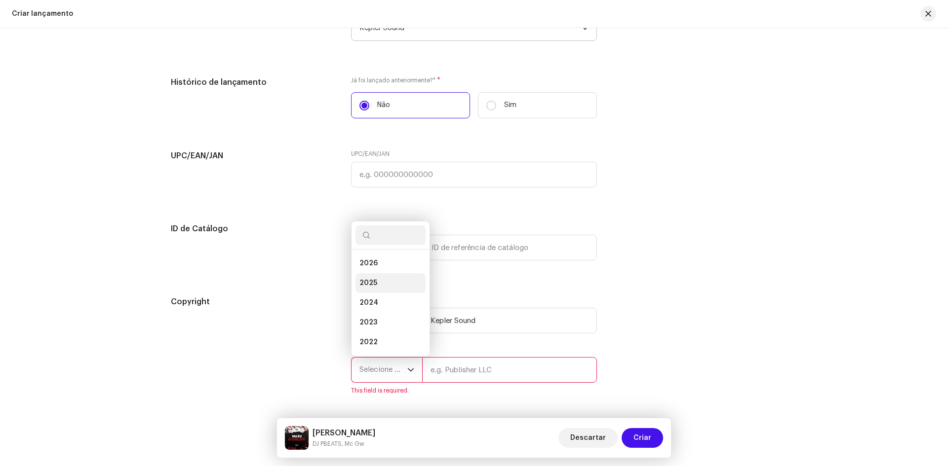
click at [386, 286] on li "2025" at bounding box center [390, 283] width 70 height 20
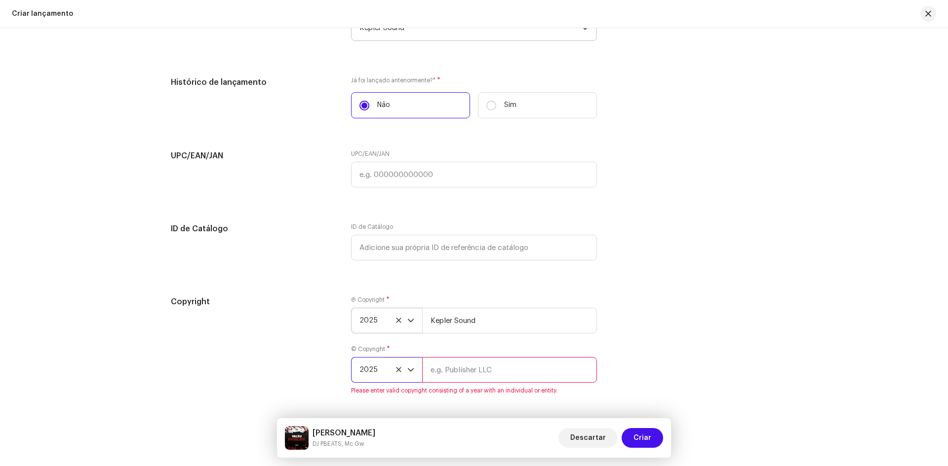
click at [450, 372] on input "text" at bounding box center [509, 370] width 175 height 26
type input "Kepler Sound"
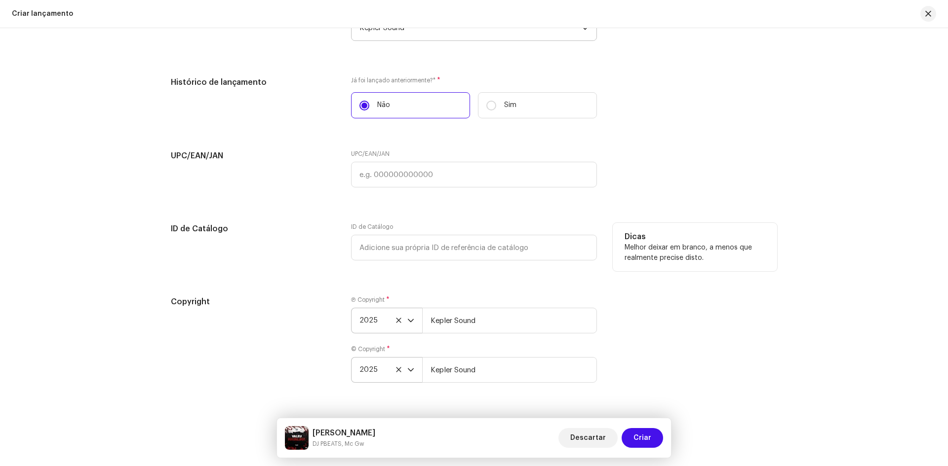
click at [695, 271] on div "Dicas Melhor deixar em branco, a menos que realmente precise disto." at bounding box center [694, 247] width 164 height 48
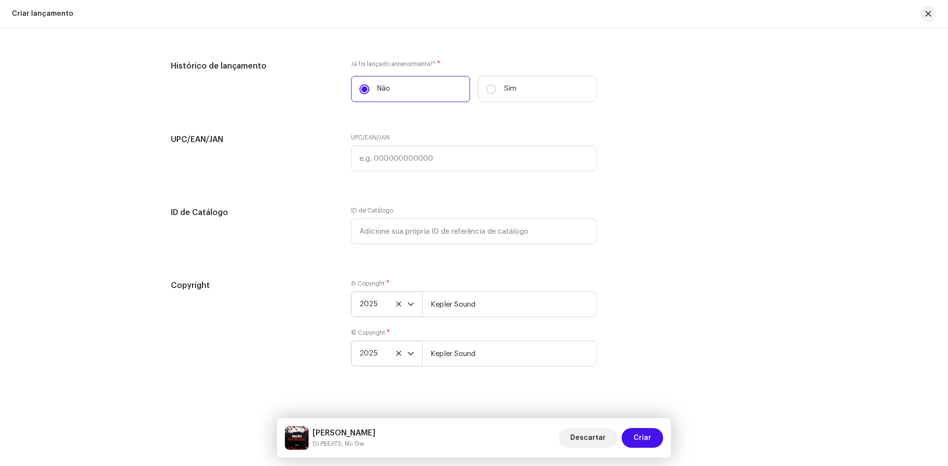
scroll to position [1705, 0]
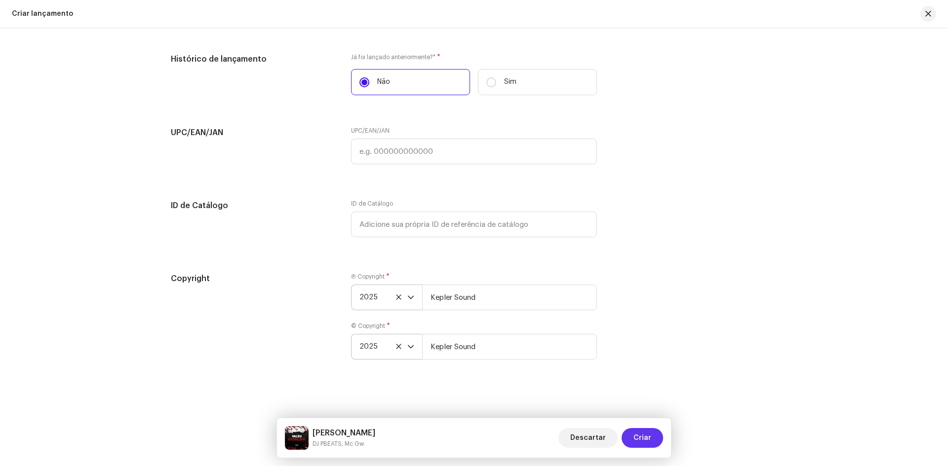
click at [647, 438] on span "Criar" at bounding box center [642, 438] width 18 height 20
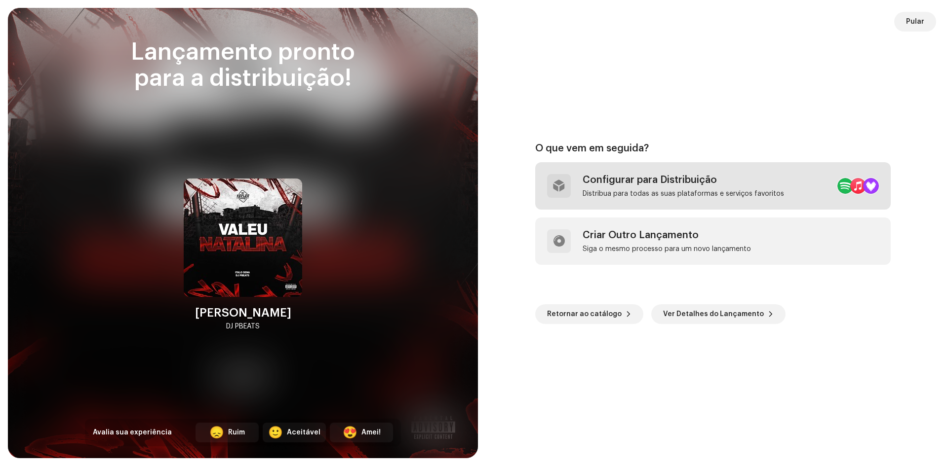
click at [708, 192] on div "Distribua para todas as suas plataformas e serviços favoritos" at bounding box center [682, 194] width 201 height 8
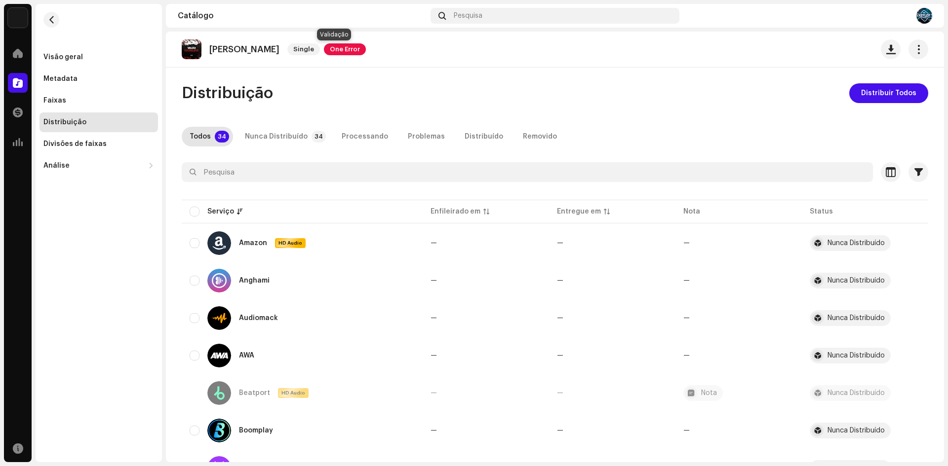
click at [348, 45] on span "One Error" at bounding box center [345, 49] width 42 height 12
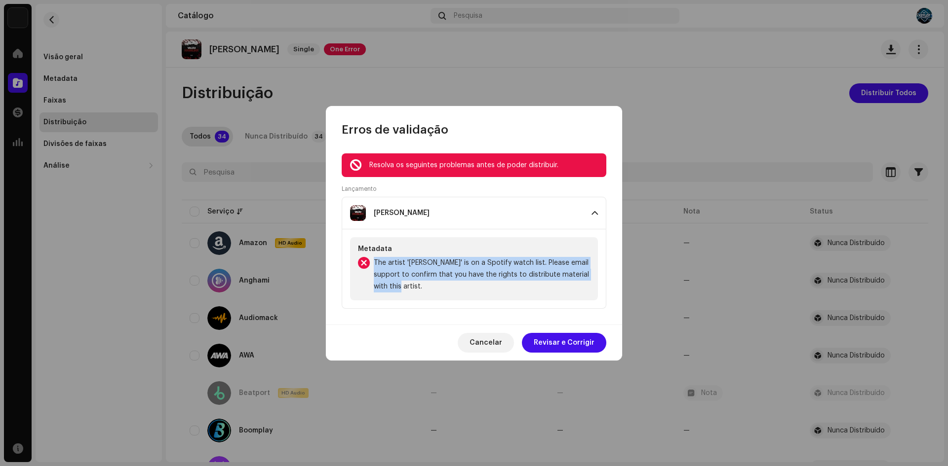
drag, startPoint x: 393, startPoint y: 286, endPoint x: 375, endPoint y: 265, distance: 27.3
click at [375, 265] on span "The artist '[PERSON_NAME]' is on a Spotify watch list. Please email support to …" at bounding box center [482, 275] width 216 height 36
click at [502, 341] on span "Cancelar" at bounding box center [485, 343] width 33 height 20
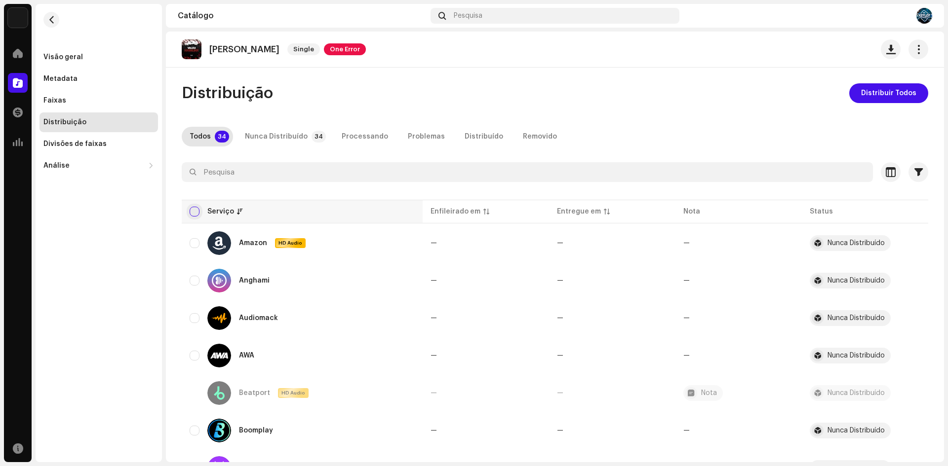
click at [197, 210] on input "checkbox" at bounding box center [195, 212] width 10 height 10
checkbox input "true"
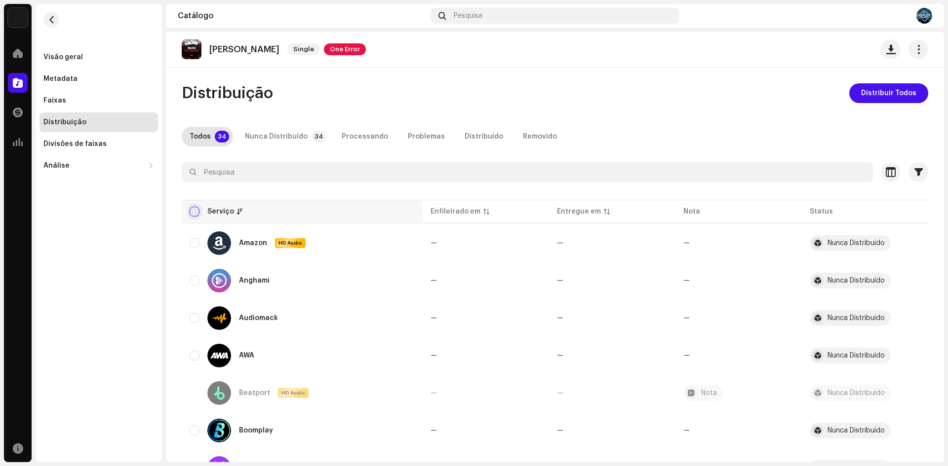
checkbox input "true"
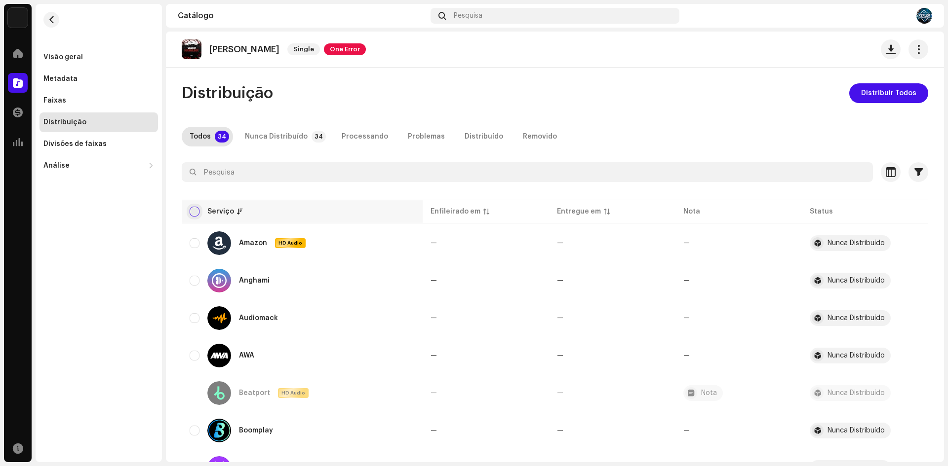
checkbox input "true"
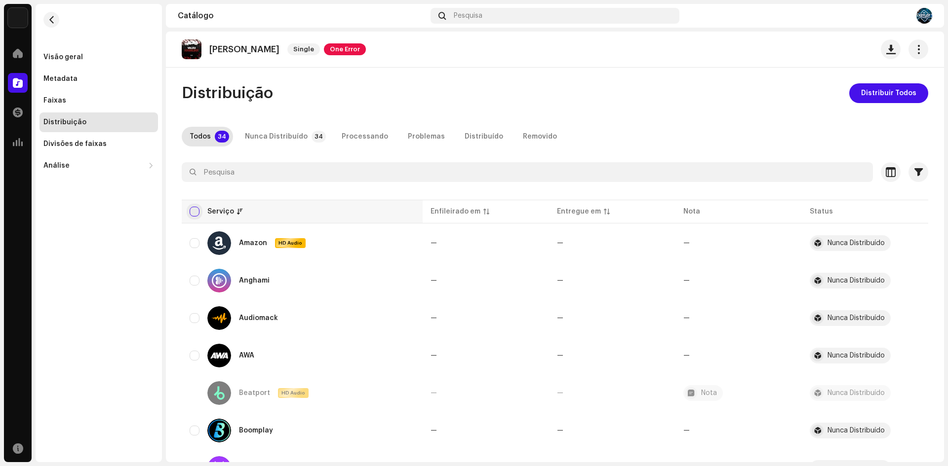
checkbox input "true"
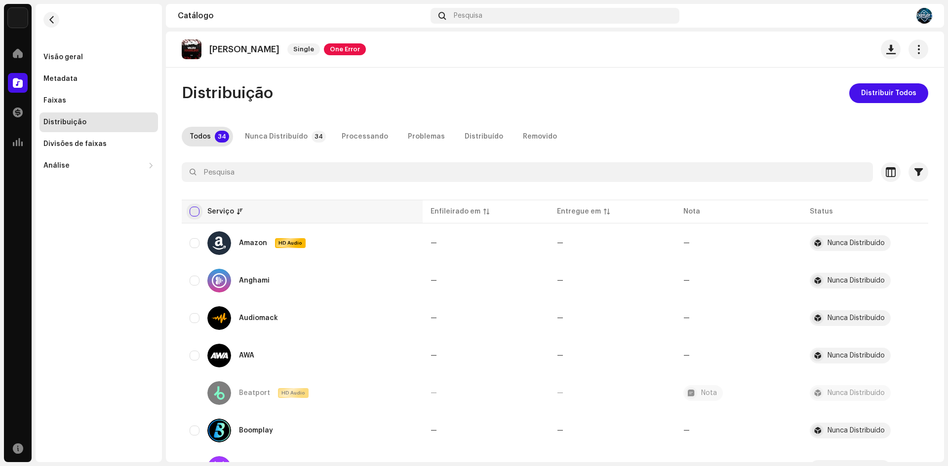
checkbox input "true"
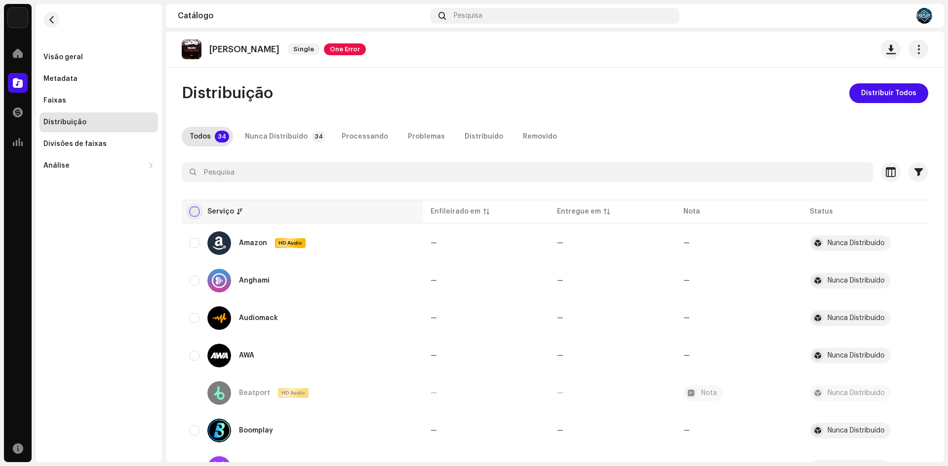
checkbox input "true"
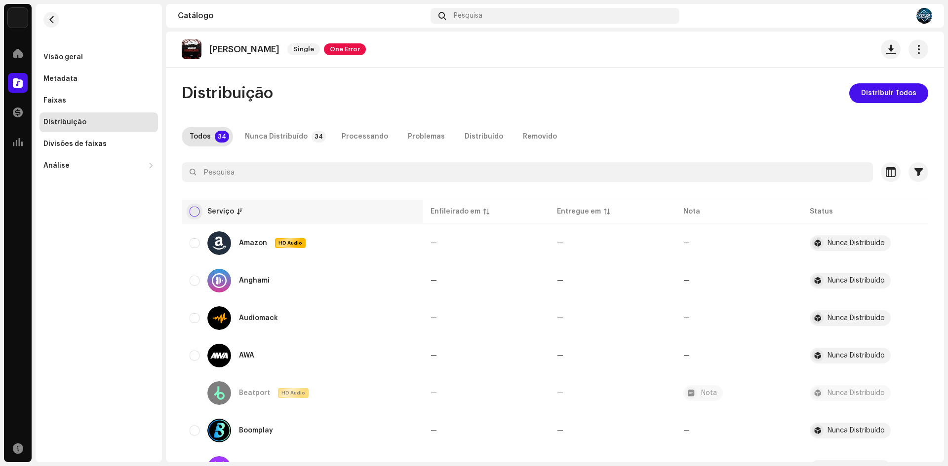
checkbox input "true"
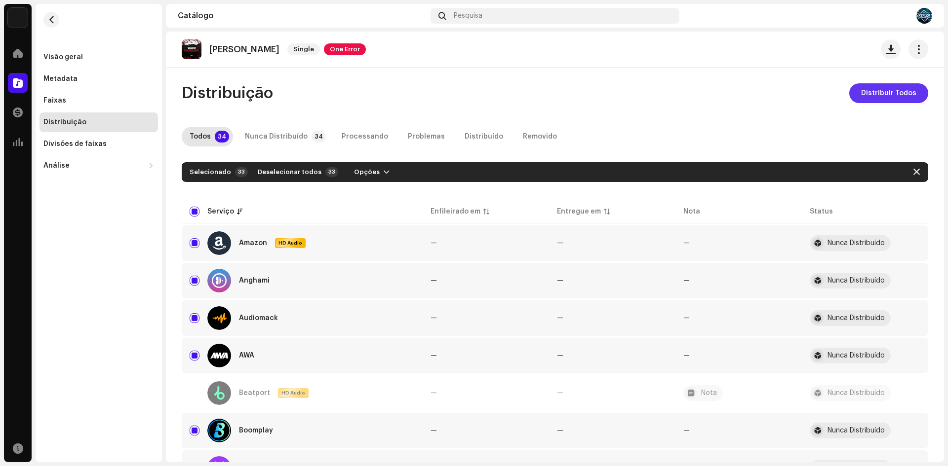
click at [904, 97] on span "Distribuir Todos" at bounding box center [888, 93] width 55 height 20
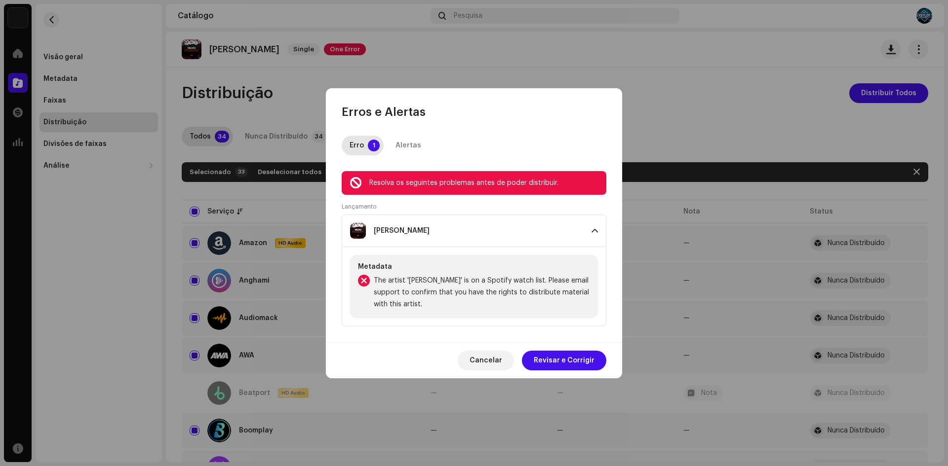
click at [522, 227] on div "[PERSON_NAME]" at bounding box center [466, 231] width 233 height 16
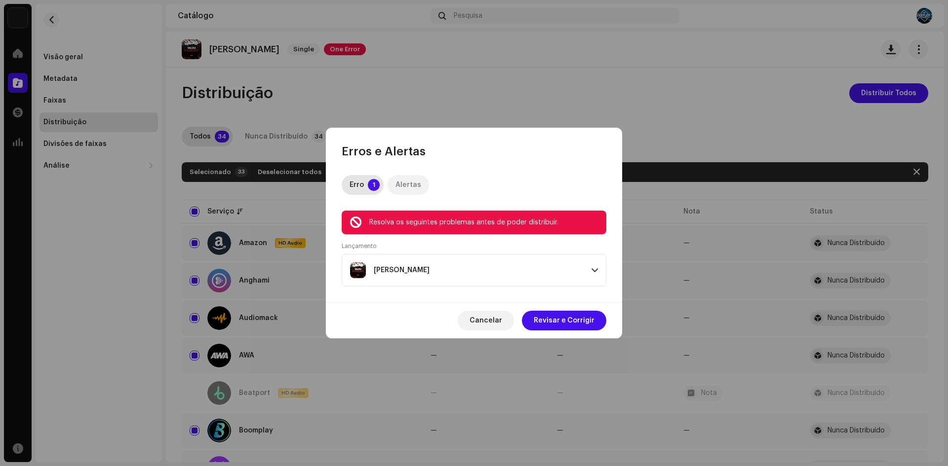
click at [417, 183] on div "Alertas" at bounding box center [408, 185] width 26 height 20
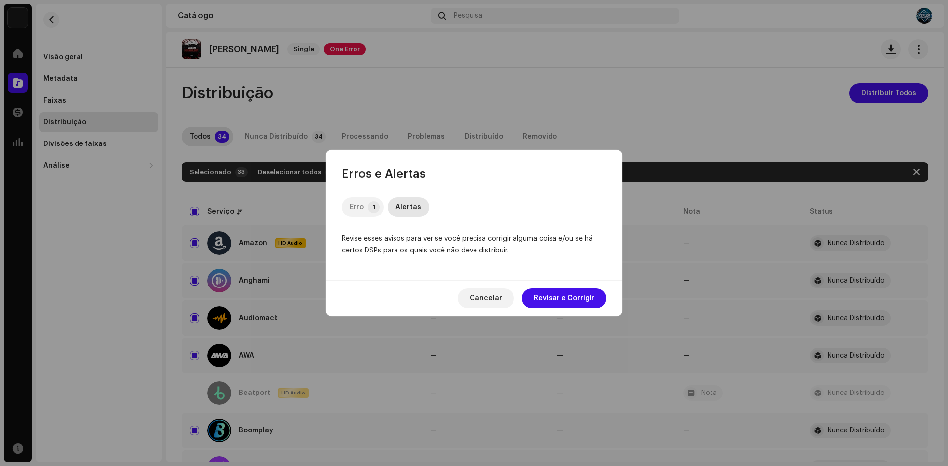
click at [360, 208] on div "Erro" at bounding box center [356, 207] width 14 height 20
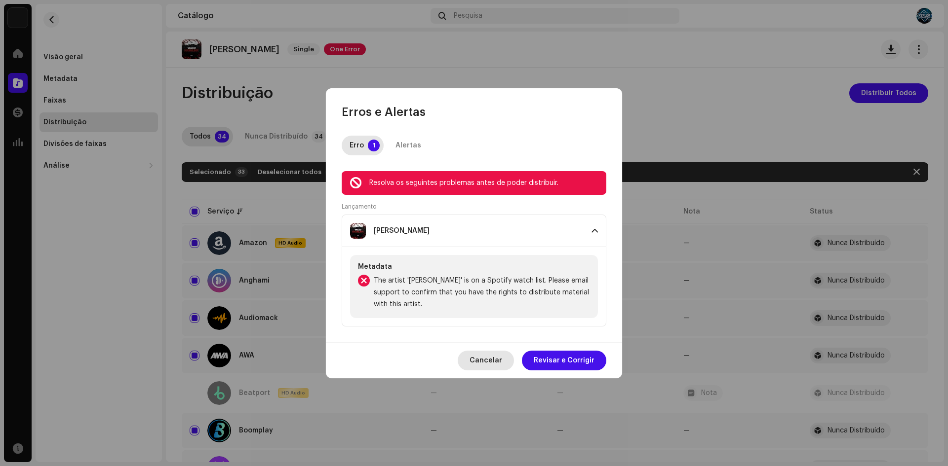
click at [487, 367] on span "Cancelar" at bounding box center [485, 361] width 33 height 20
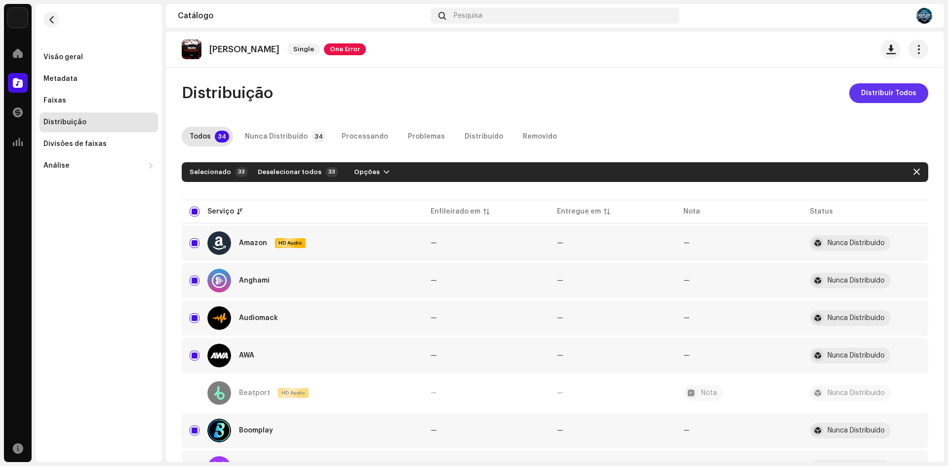
click at [880, 94] on span "Distribuir Todos" at bounding box center [888, 93] width 55 height 20
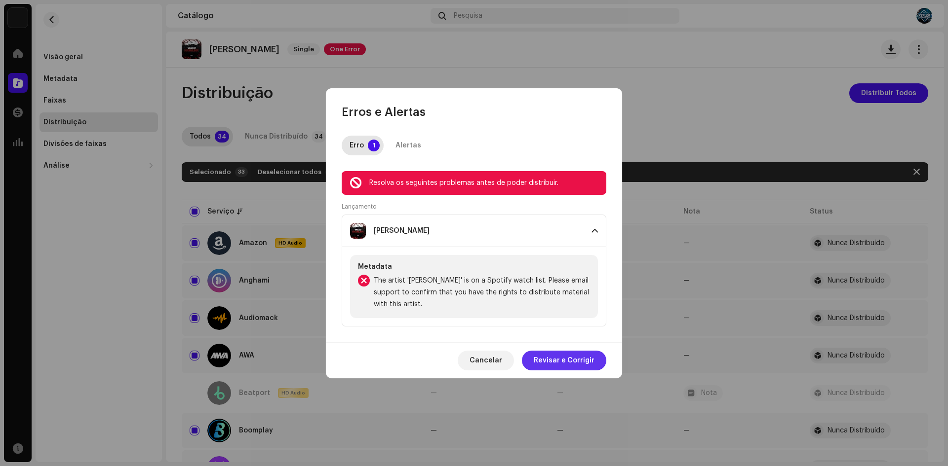
click at [555, 366] on span "Revisar e Corrigir" at bounding box center [564, 361] width 61 height 20
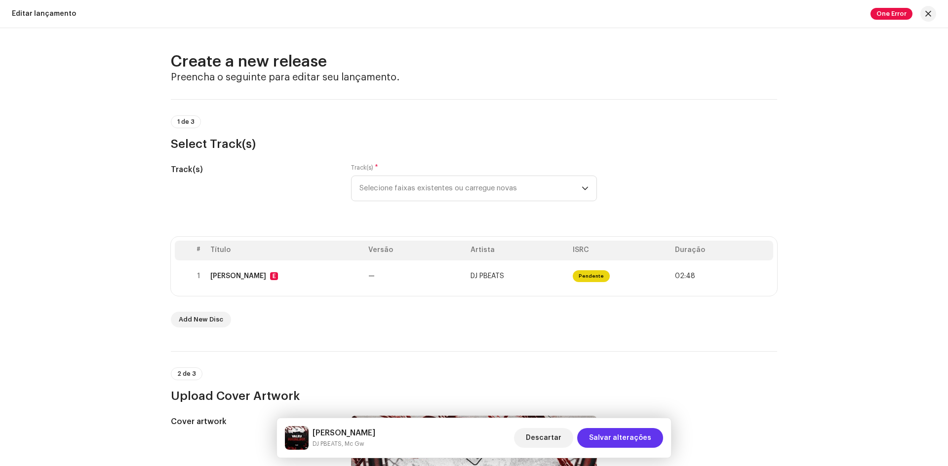
click at [633, 436] on span "Salvar alterações" at bounding box center [620, 438] width 62 height 20
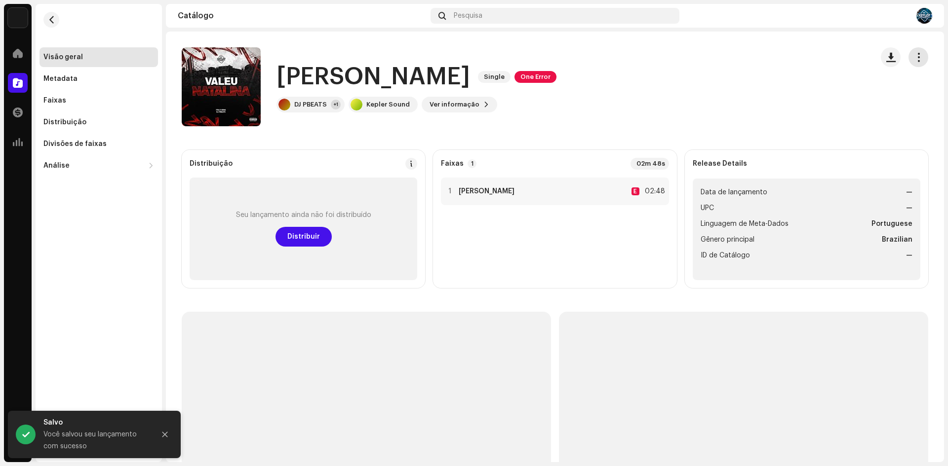
click at [920, 59] on button "button" at bounding box center [918, 57] width 20 height 20
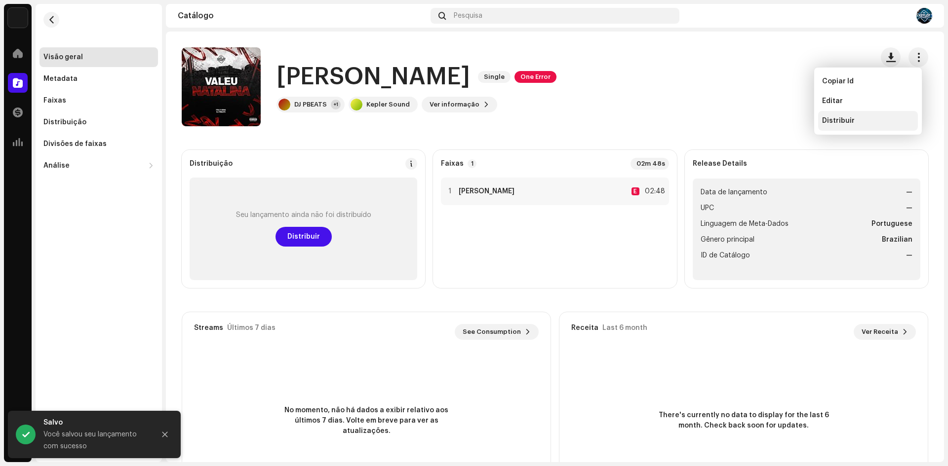
click at [840, 126] on div "Distribuir" at bounding box center [868, 121] width 100 height 20
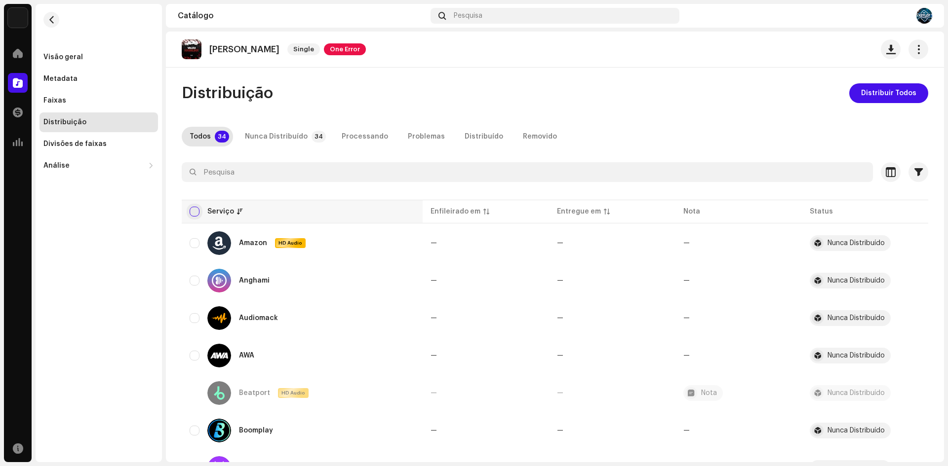
click at [195, 210] on input "checkbox" at bounding box center [195, 212] width 10 height 10
checkbox input "true"
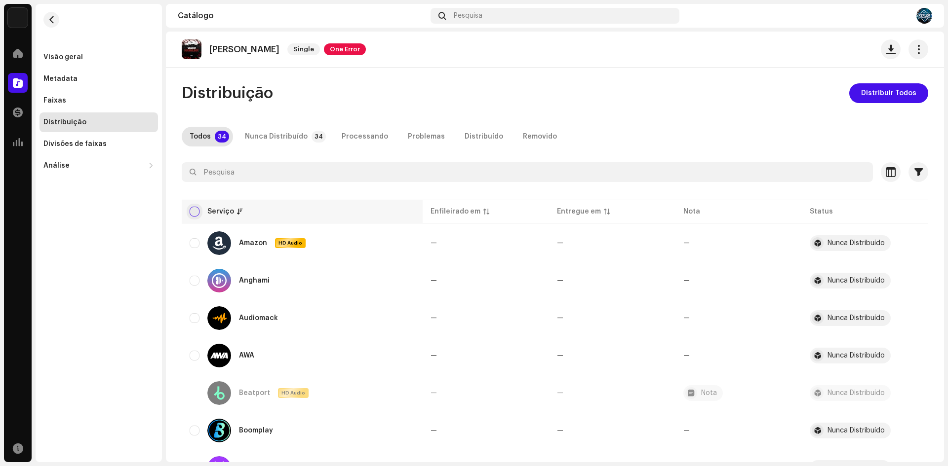
checkbox input "true"
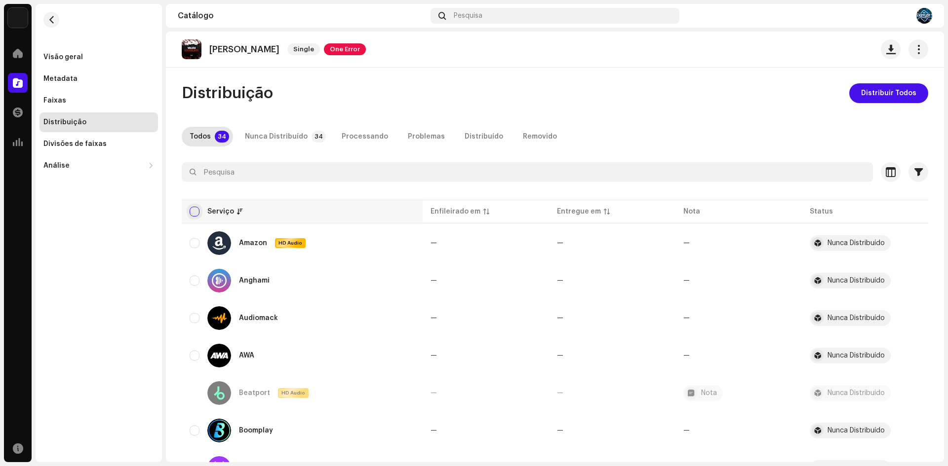
checkbox input "true"
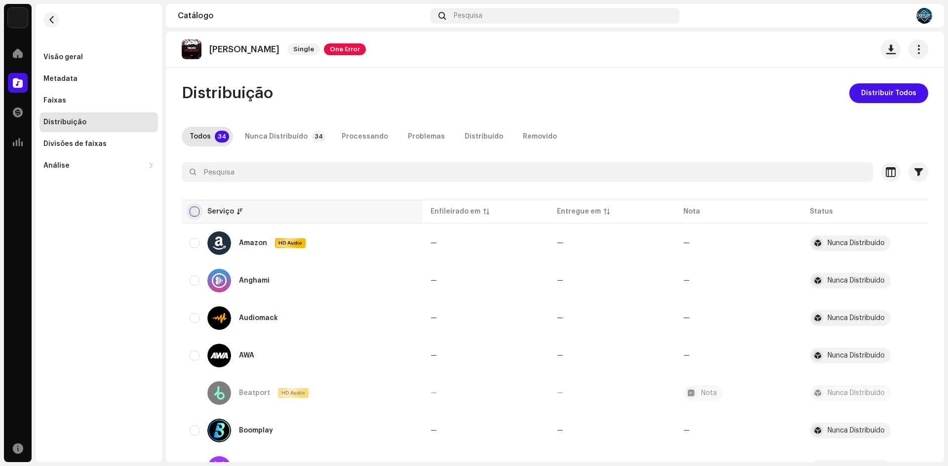
checkbox input "true"
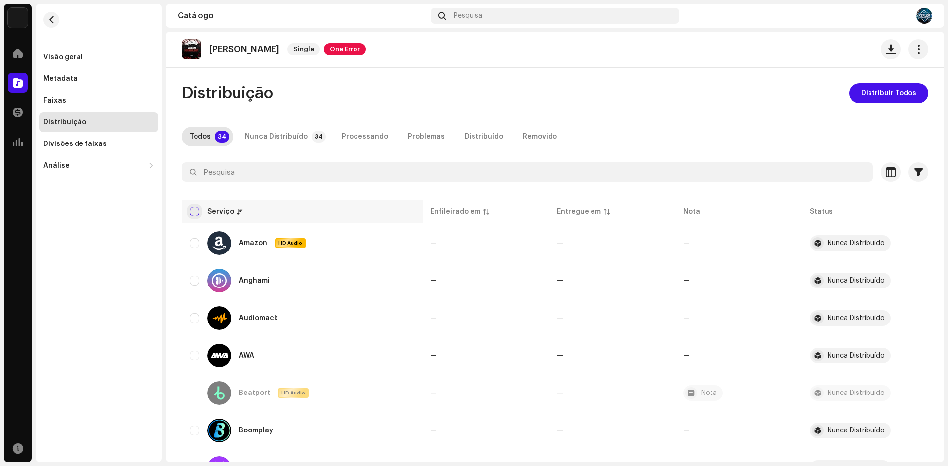
checkbox input "true"
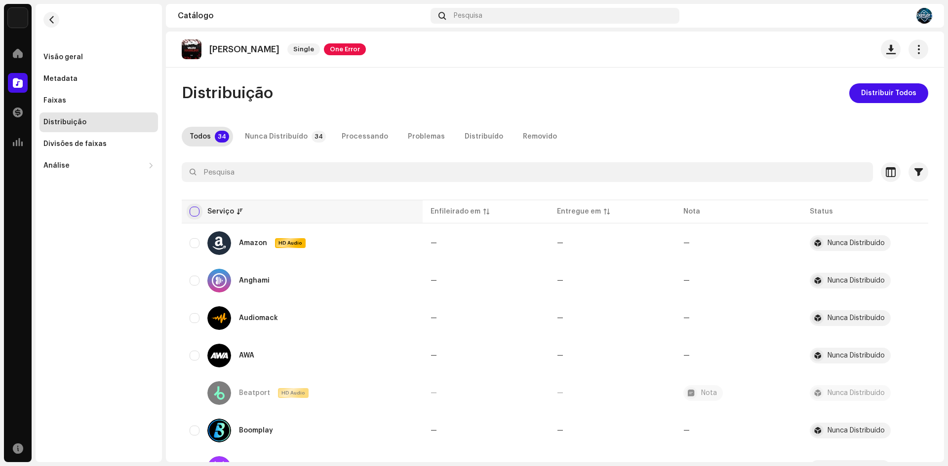
checkbox input "true"
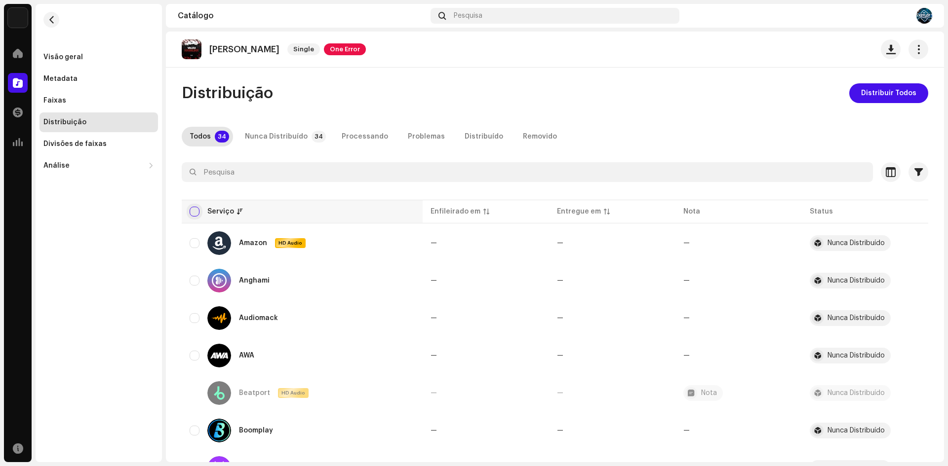
checkbox input "true"
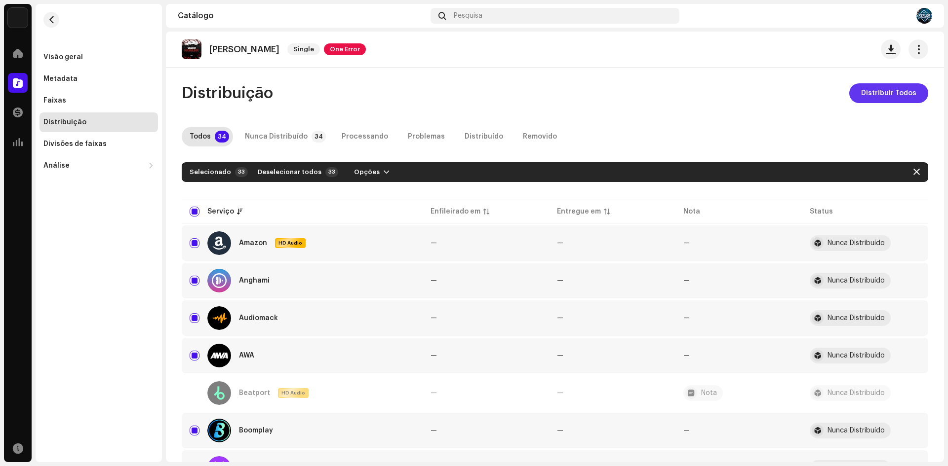
click at [882, 99] on span "Distribuir Todos" at bounding box center [888, 93] width 55 height 20
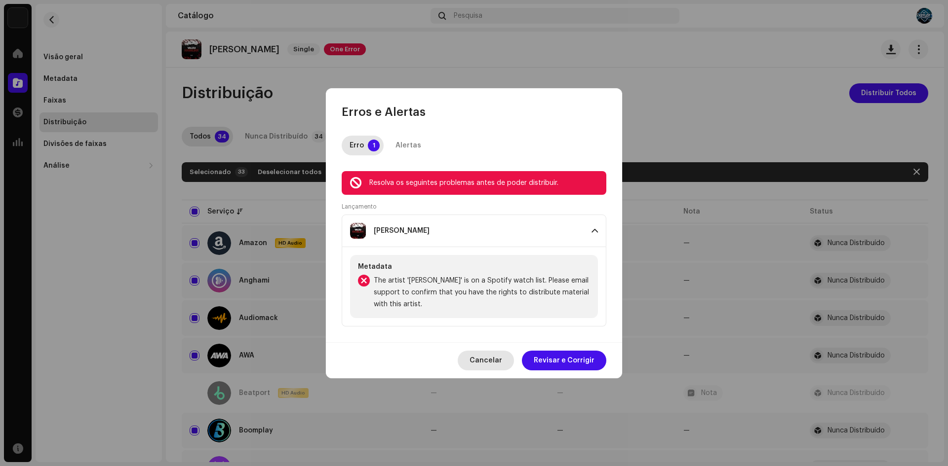
click at [489, 357] on span "Cancelar" at bounding box center [485, 361] width 33 height 20
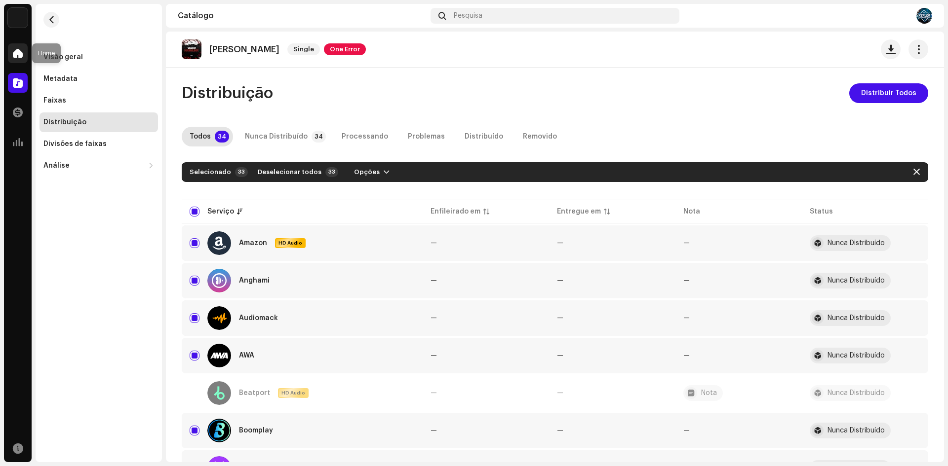
click at [14, 57] on span at bounding box center [18, 53] width 10 height 8
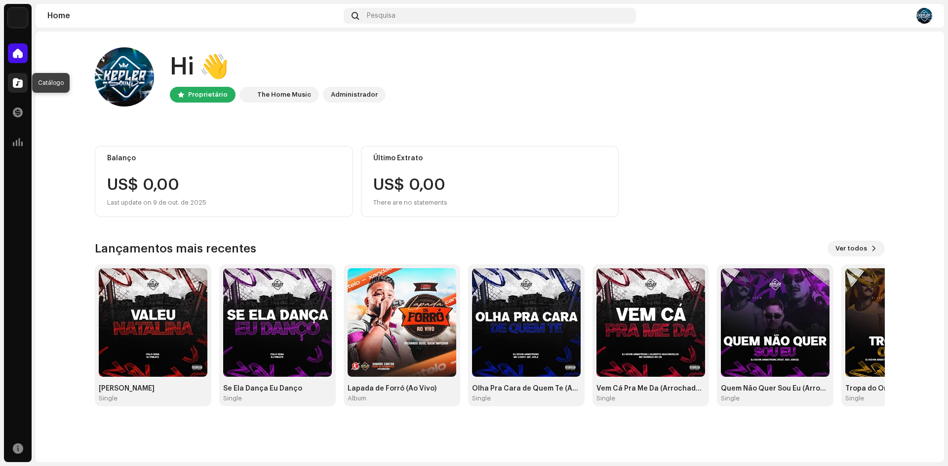
click at [11, 85] on div at bounding box center [18, 83] width 20 height 20
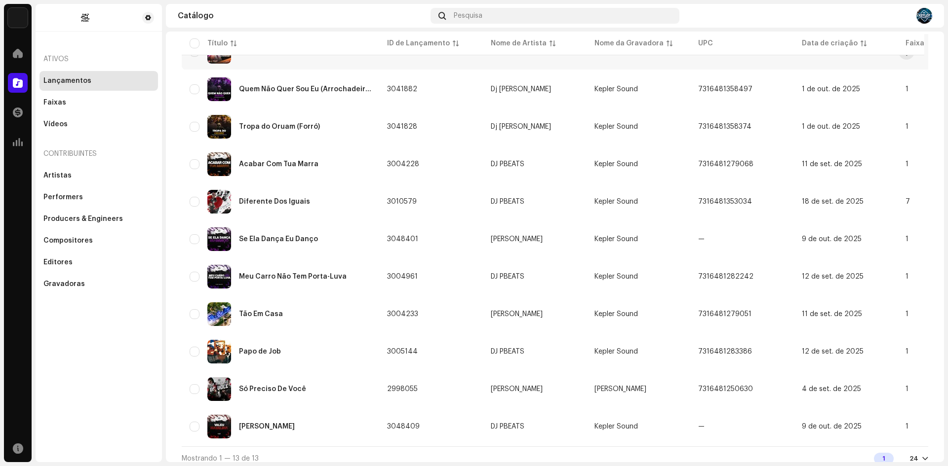
scroll to position [209, 0]
